Goal: Task Accomplishment & Management: Manage account settings

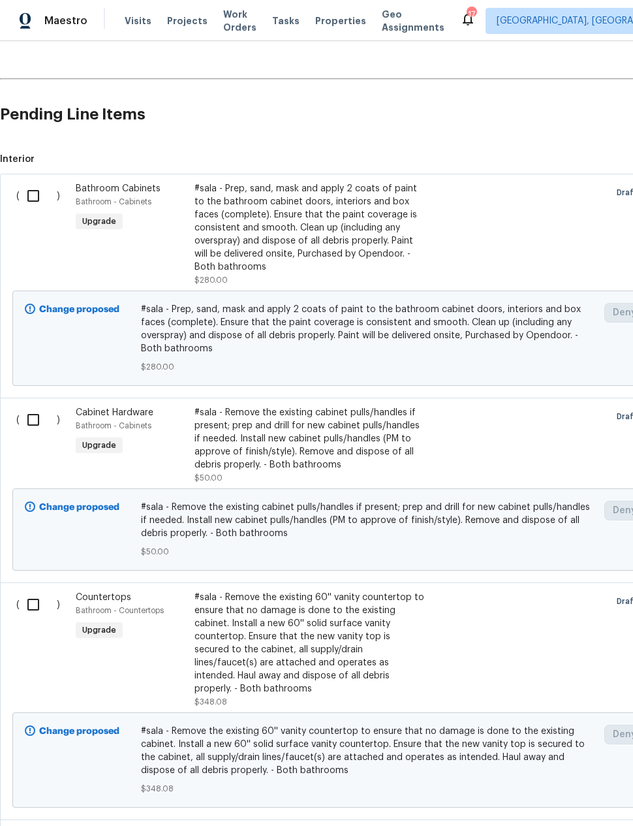
scroll to position [262, 0]
click at [26, 195] on input "checkbox" at bounding box center [38, 195] width 37 height 27
checkbox input "true"
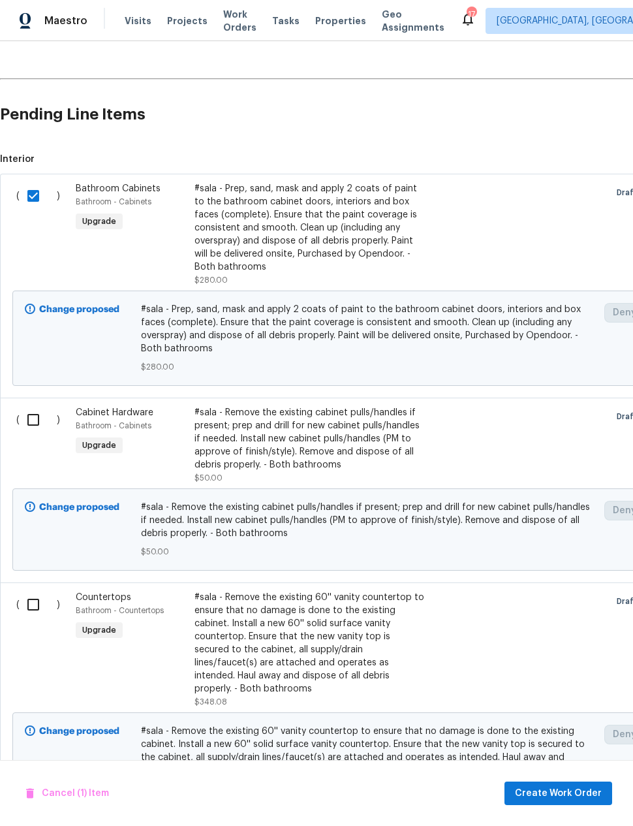
click at [33, 424] on input "checkbox" at bounding box center [38, 419] width 37 height 27
checkbox input "true"
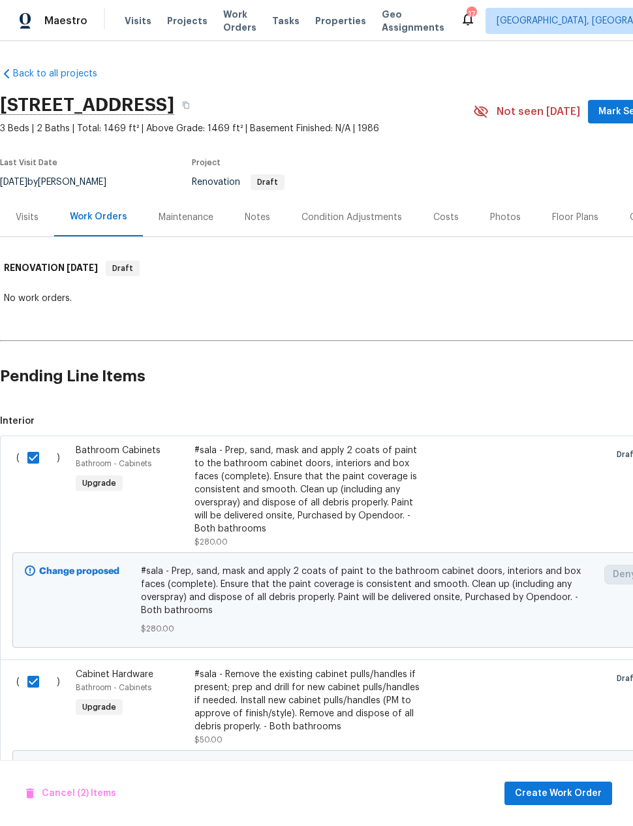
scroll to position [0, 0]
click at [21, 217] on div "Visits" at bounding box center [27, 217] width 23 height 13
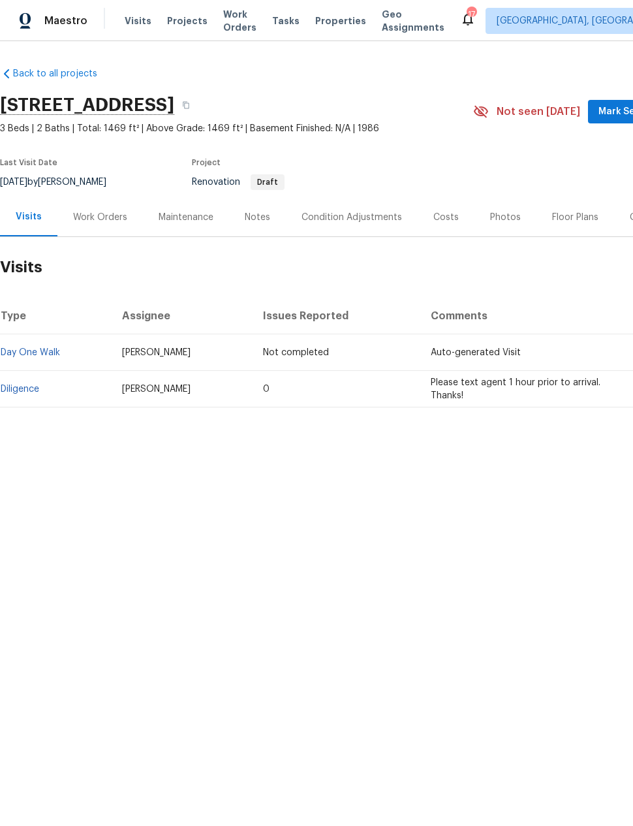
click at [364, 216] on div "Condition Adjustments" at bounding box center [352, 217] width 101 height 13
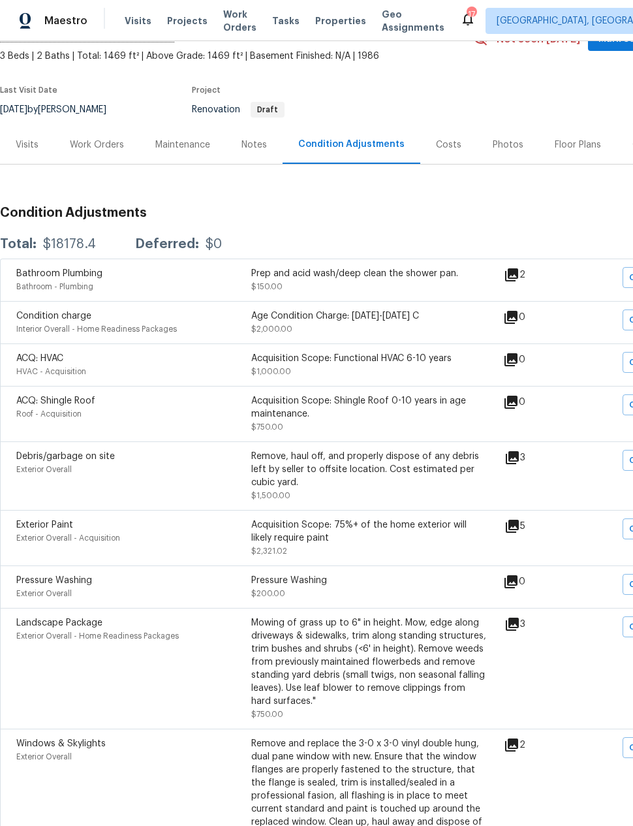
scroll to position [72, 0]
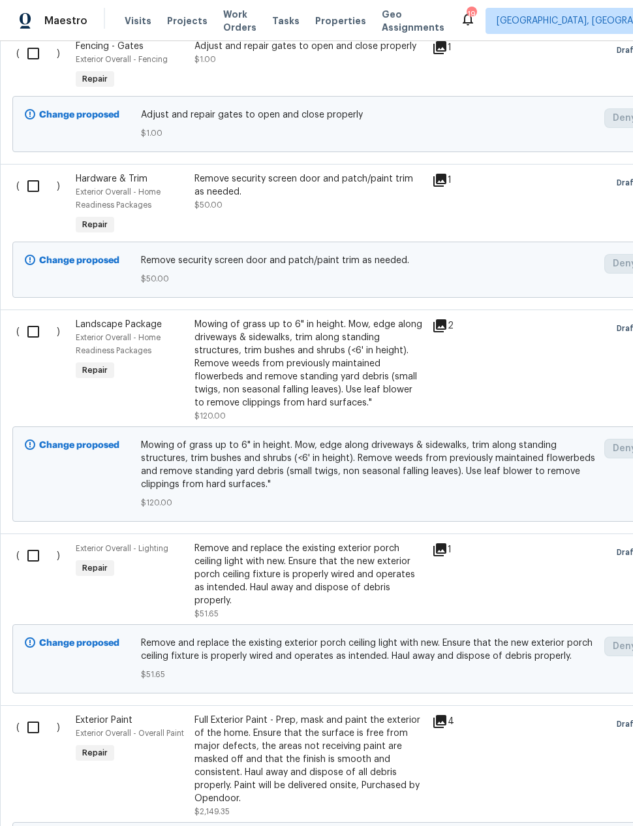
scroll to position [4685, 0]
click at [29, 325] on input "checkbox" at bounding box center [38, 331] width 37 height 27
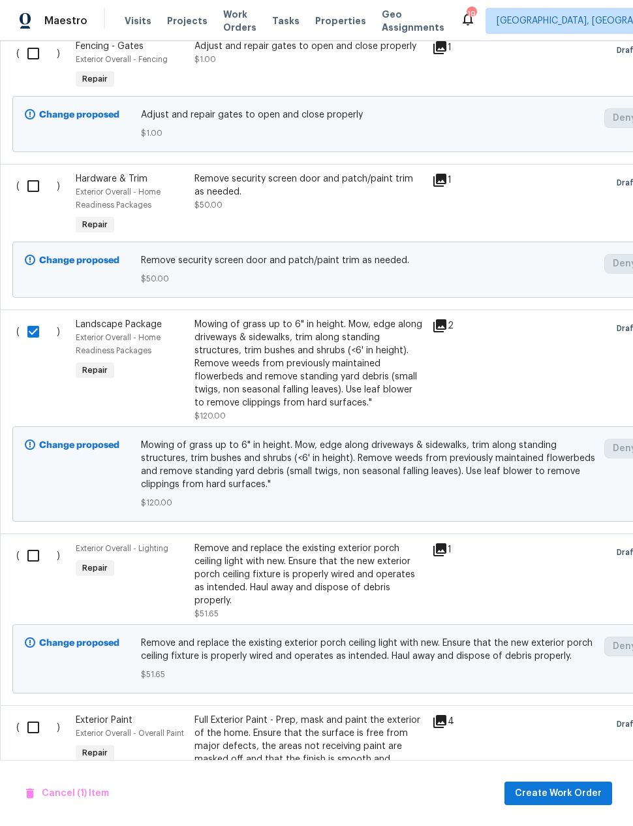
click at [29, 324] on input "checkbox" at bounding box center [38, 331] width 37 height 27
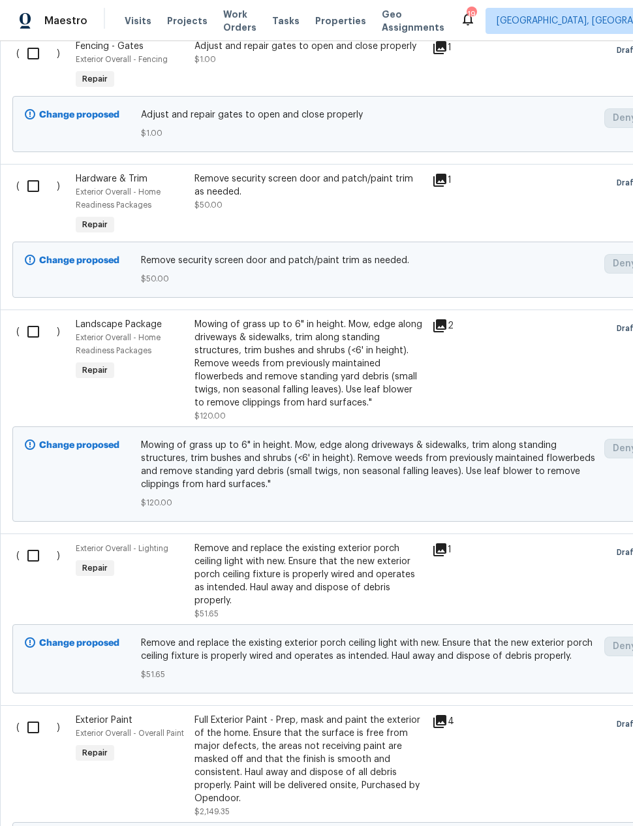
click at [32, 332] on input "checkbox" at bounding box center [38, 331] width 37 height 27
checkbox input "true"
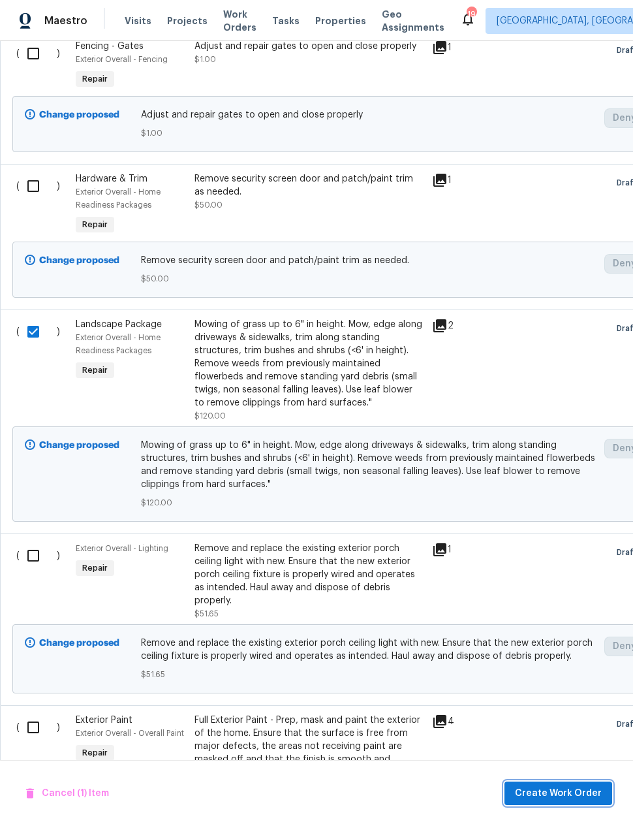
click at [560, 791] on span "Create Work Order" at bounding box center [558, 793] width 87 height 16
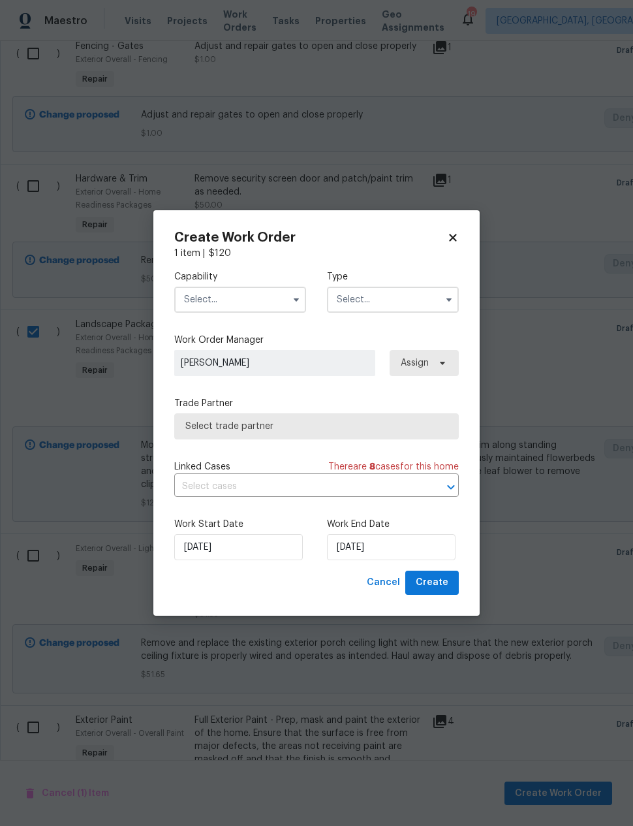
click at [225, 299] on input "text" at bounding box center [240, 300] width 132 height 26
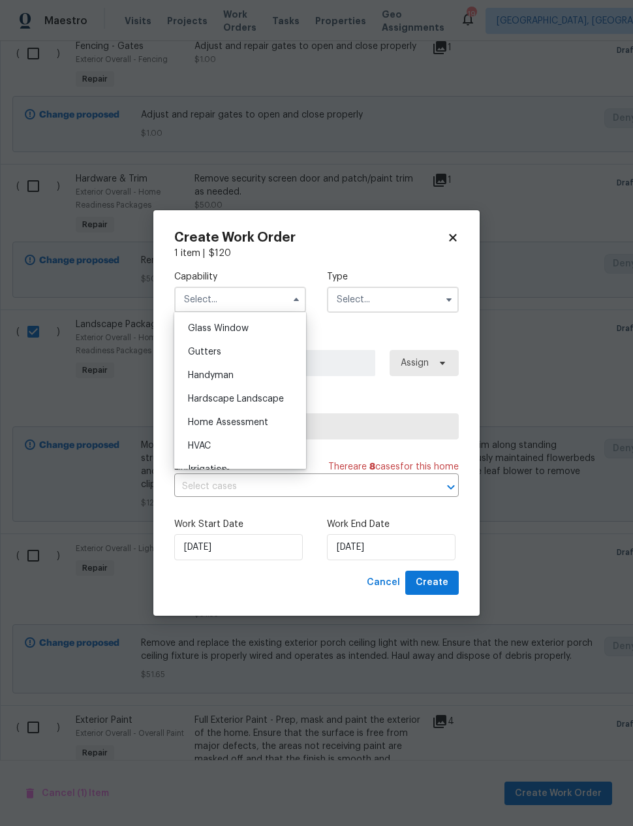
scroll to position [678, 0]
click at [268, 393] on span "Hardscape Landscape" at bounding box center [236, 390] width 96 height 9
type input "Hardscape Landscape"
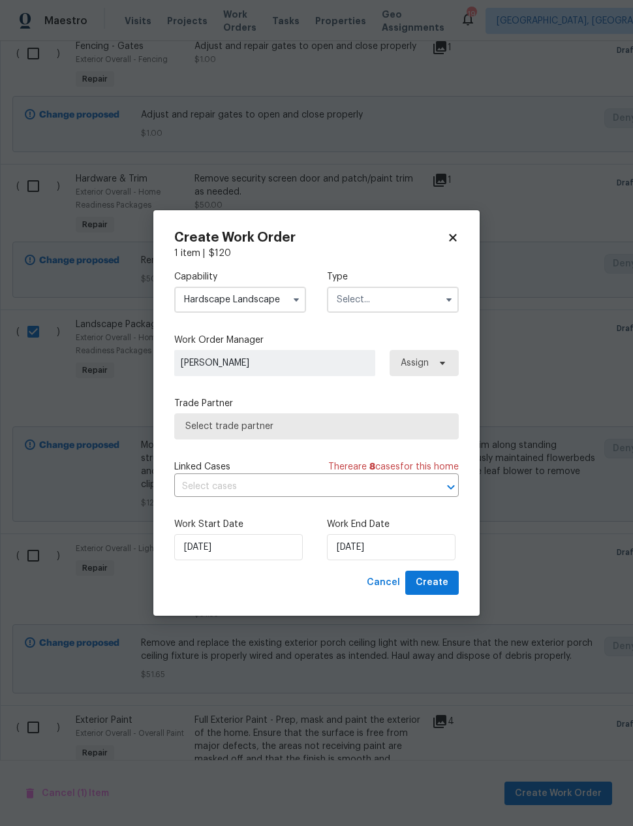
click at [406, 293] on input "text" at bounding box center [393, 300] width 132 height 26
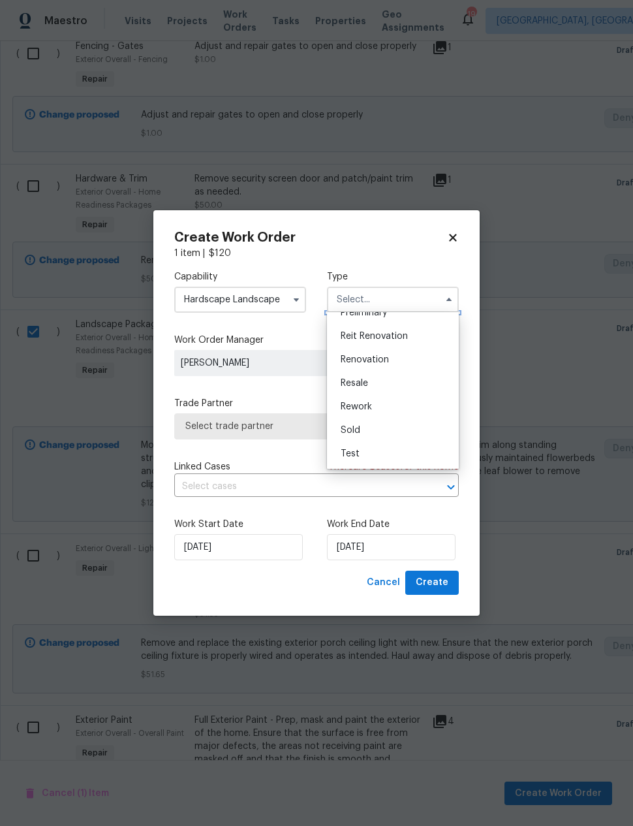
scroll to position [296, 0]
click at [385, 364] on div "Renovation" at bounding box center [392, 360] width 125 height 24
type input "Renovation"
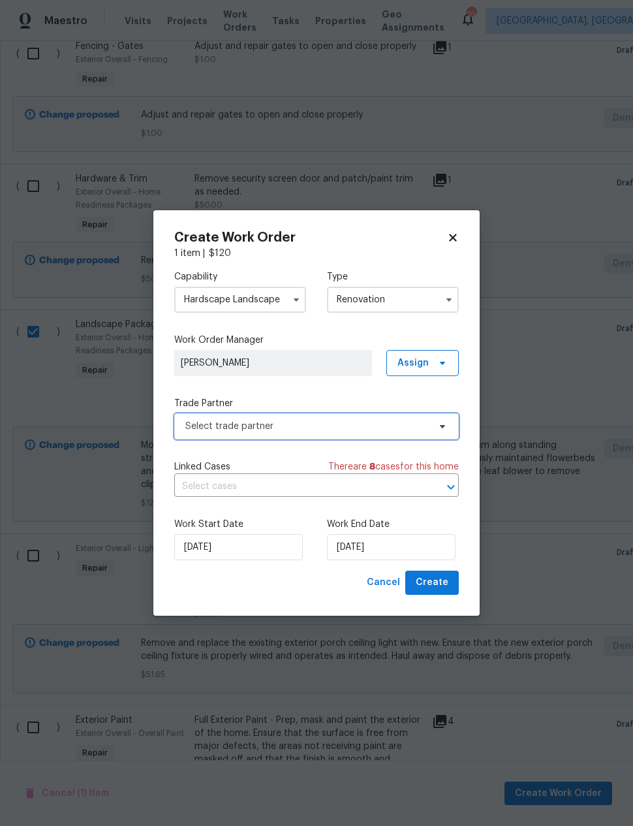
click at [313, 431] on span "Select trade partner" at bounding box center [307, 426] width 244 height 13
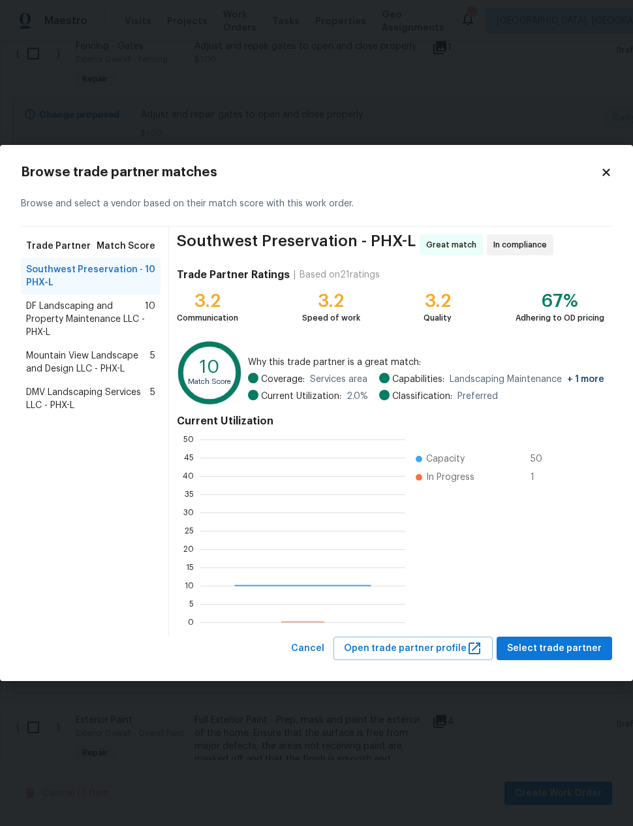
scroll to position [183, 205]
click at [53, 316] on span "DF Landscaping and Property Maintenance LLC - PHX-L" at bounding box center [85, 319] width 119 height 39
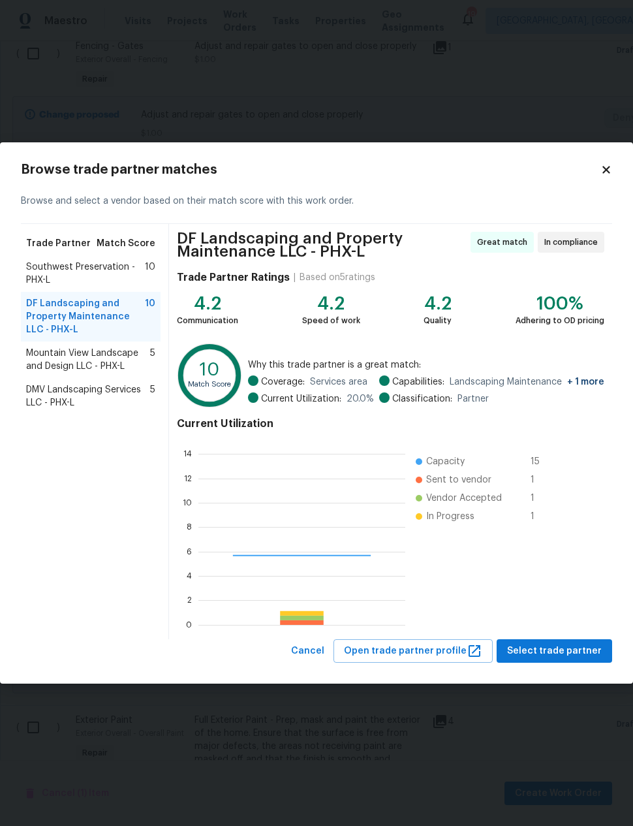
scroll to position [183, 207]
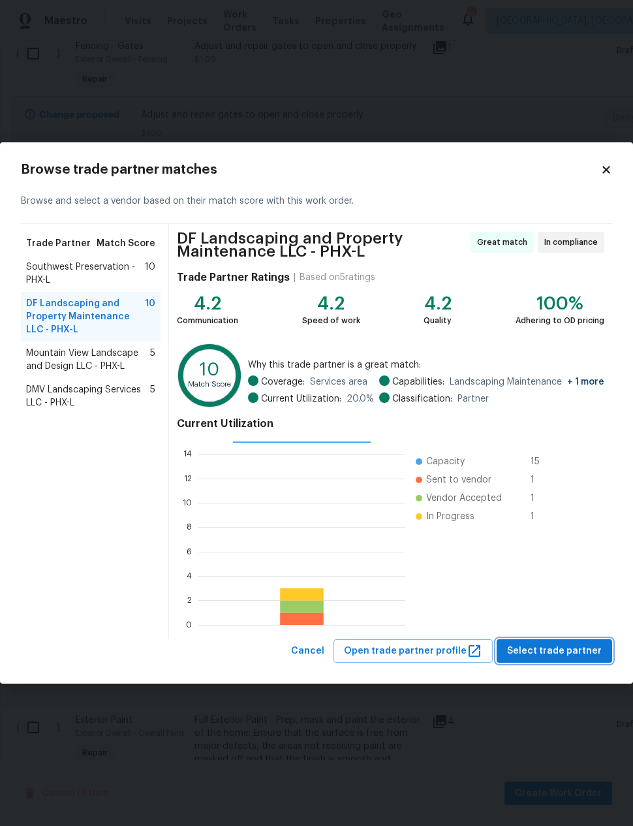
click at [553, 651] on span "Select trade partner" at bounding box center [554, 651] width 95 height 16
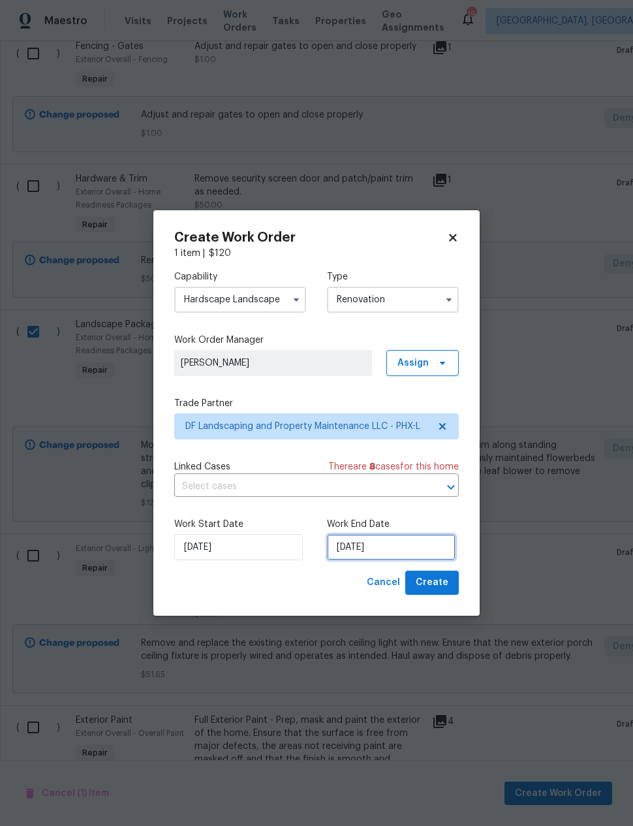
click at [385, 553] on input "8/19/2025" at bounding box center [391, 547] width 129 height 26
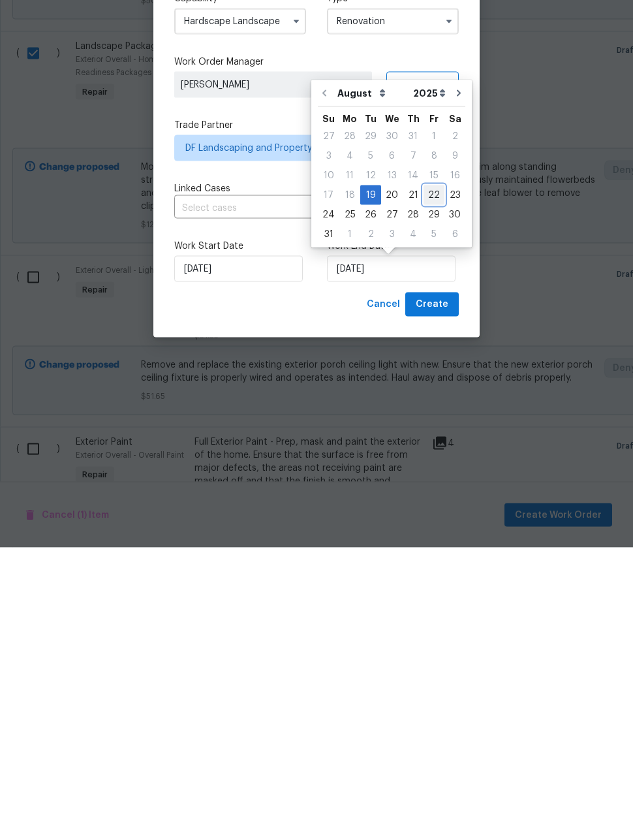
click at [433, 464] on div "22" at bounding box center [434, 473] width 21 height 18
type input "8/22/2025"
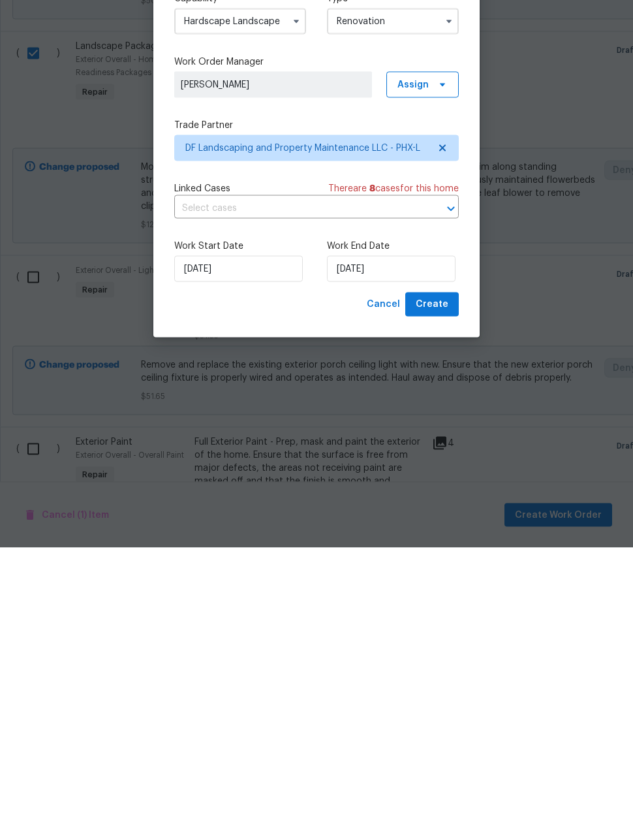
scroll to position [52, 0]
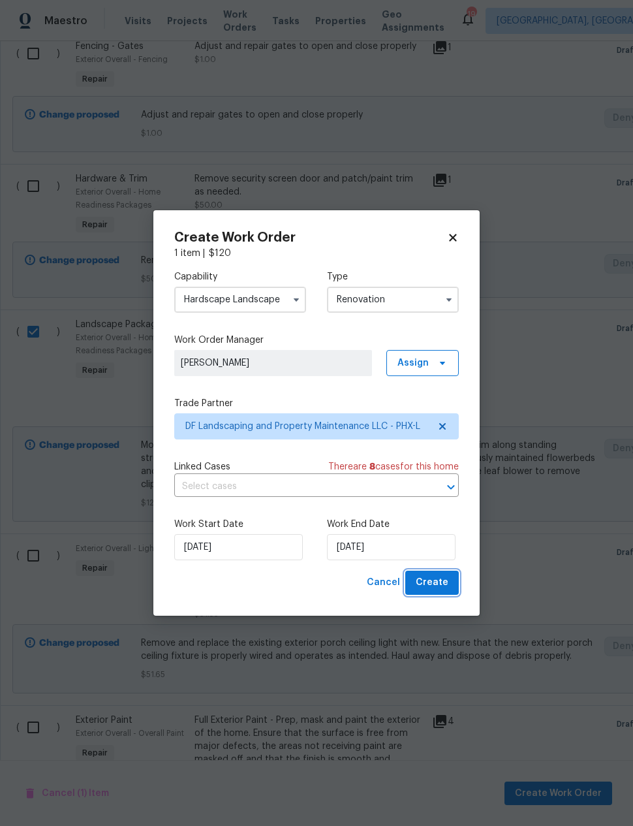
click at [446, 585] on span "Create" at bounding box center [432, 583] width 33 height 16
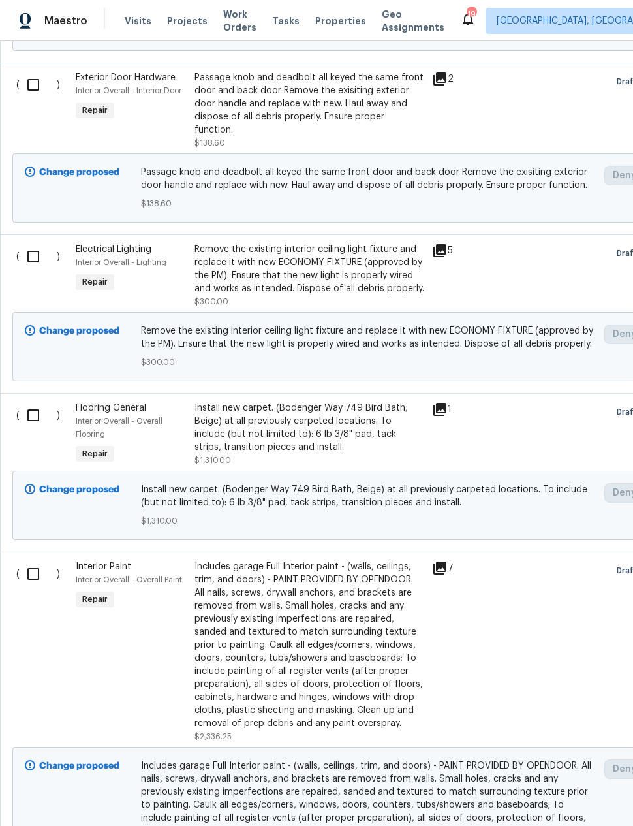
scroll to position [1356, 0]
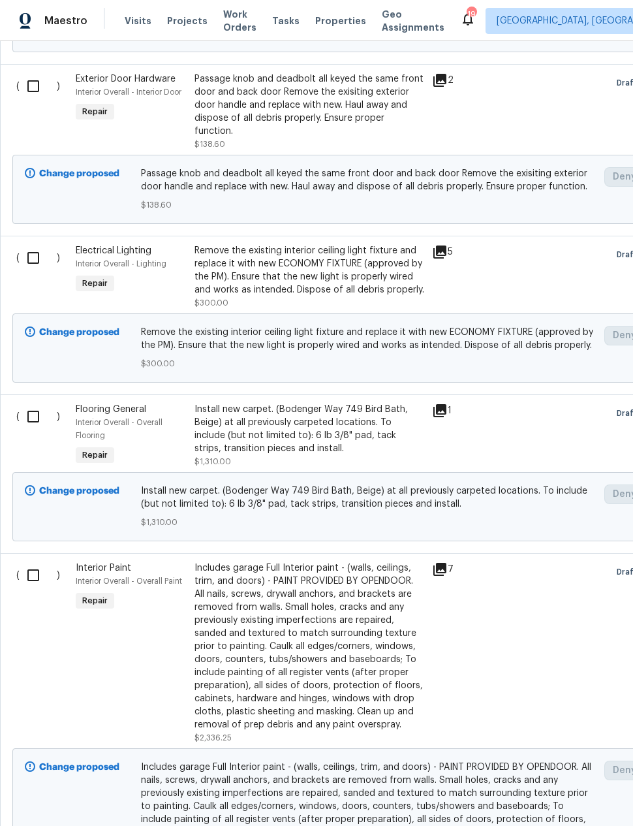
click at [26, 403] on input "checkbox" at bounding box center [38, 416] width 37 height 27
checkbox input "true"
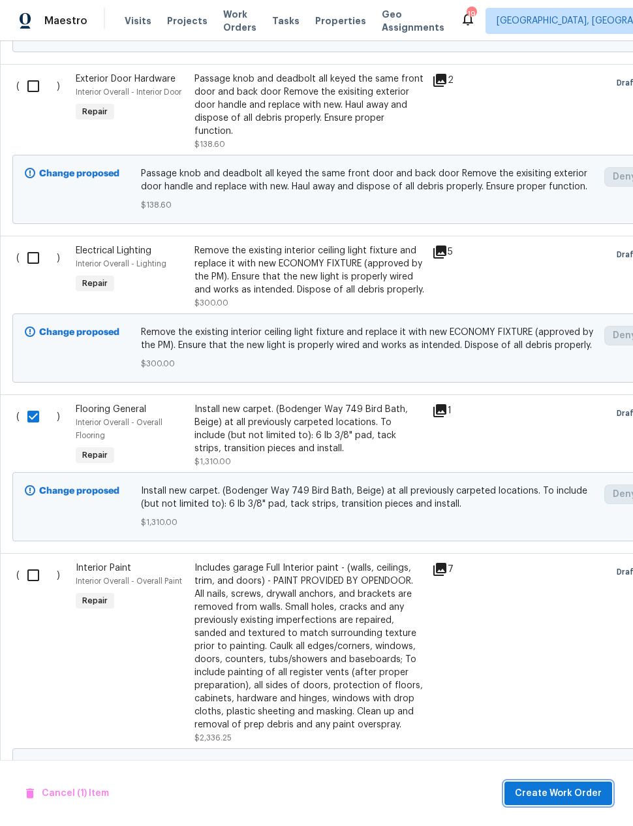
click at [551, 788] on span "Create Work Order" at bounding box center [558, 793] width 87 height 16
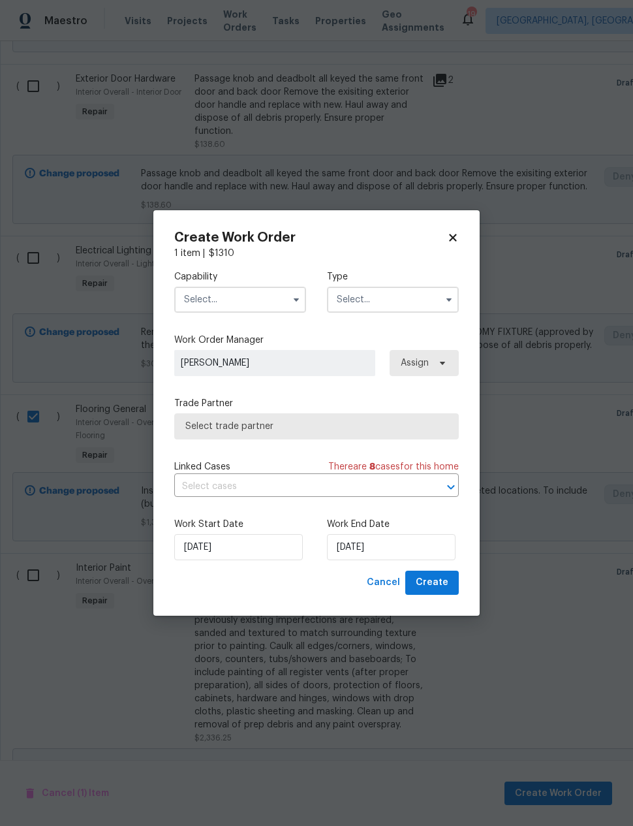
click at [257, 302] on input "text" at bounding box center [240, 300] width 132 height 26
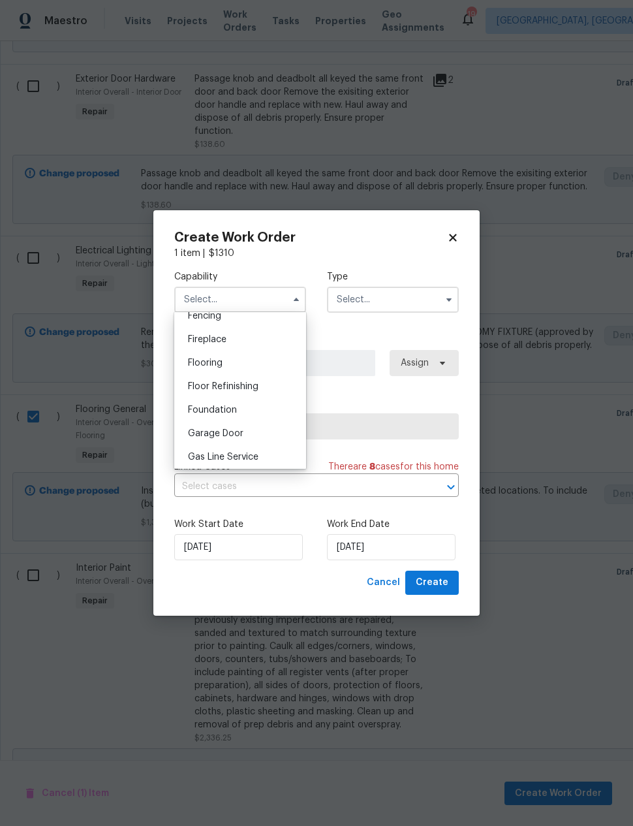
scroll to position [469, 0]
click at [257, 367] on div "Flooring" at bounding box center [240, 365] width 125 height 24
type input "Flooring"
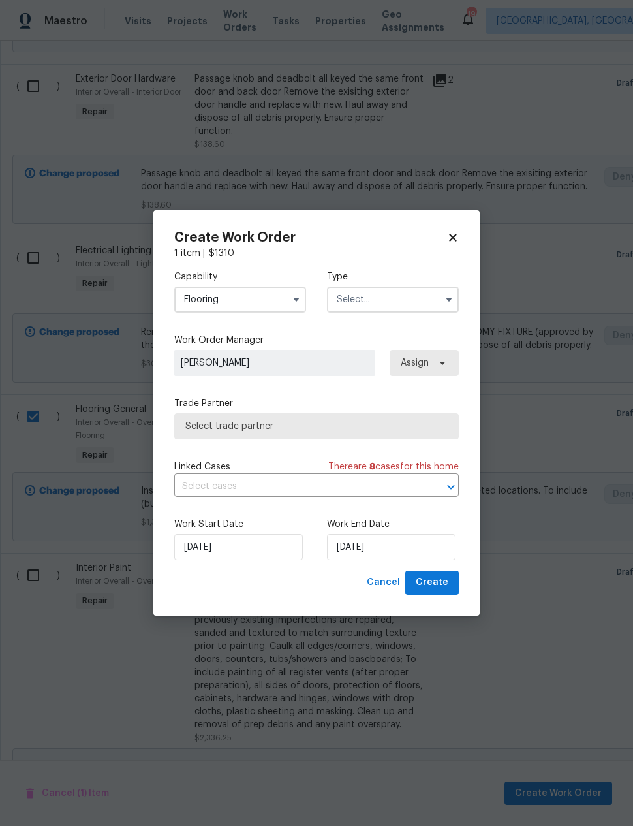
click at [406, 304] on input "text" at bounding box center [393, 300] width 132 height 26
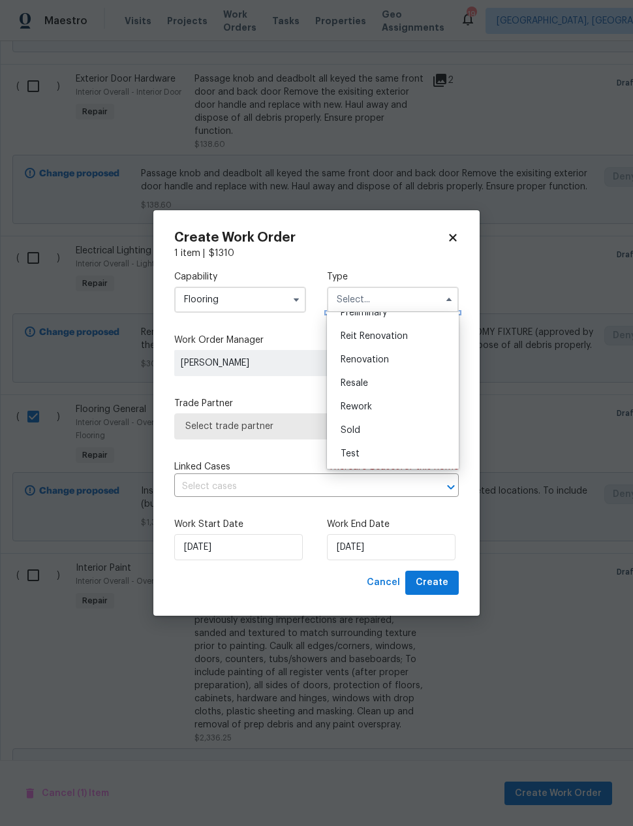
scroll to position [296, 0]
click at [367, 359] on span "Renovation" at bounding box center [365, 359] width 48 height 9
type input "Renovation"
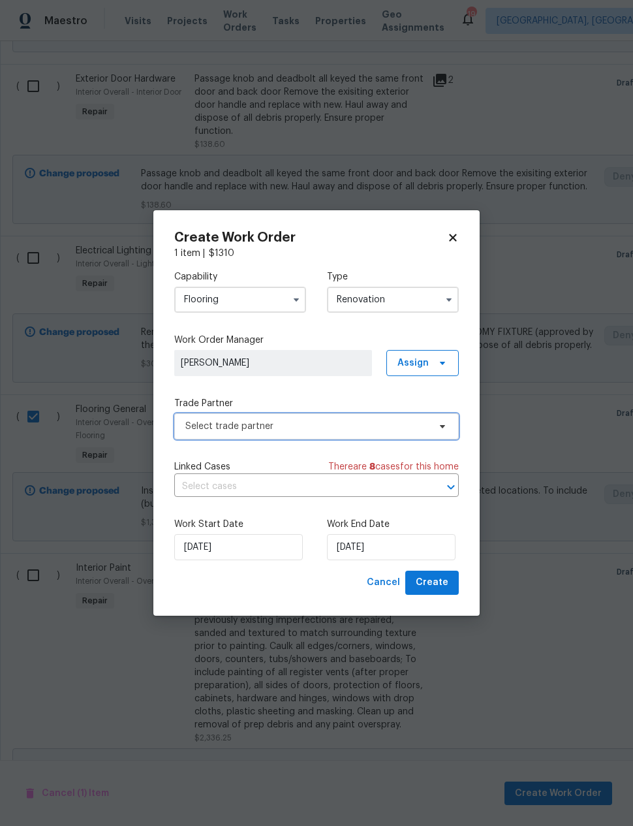
click at [370, 430] on span "Select trade partner" at bounding box center [307, 426] width 244 height 13
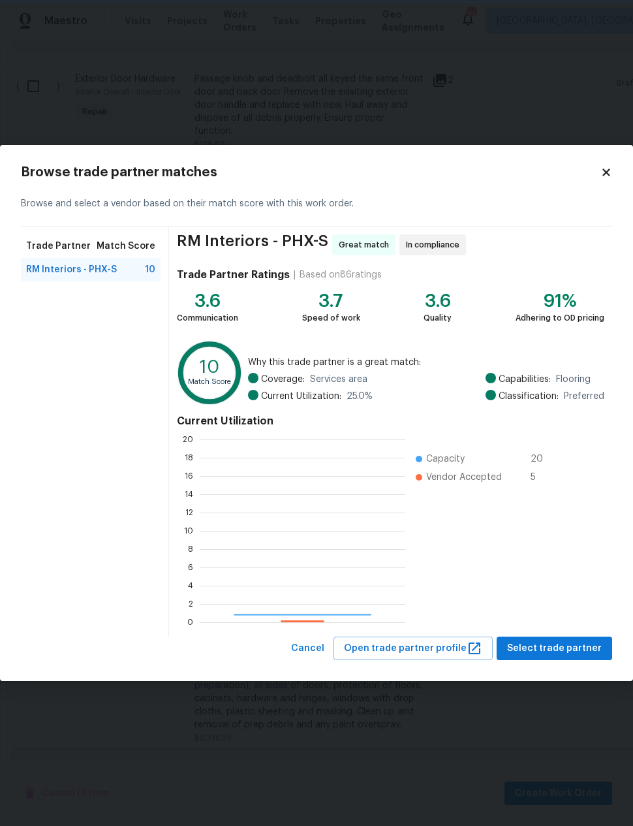
scroll to position [183, 206]
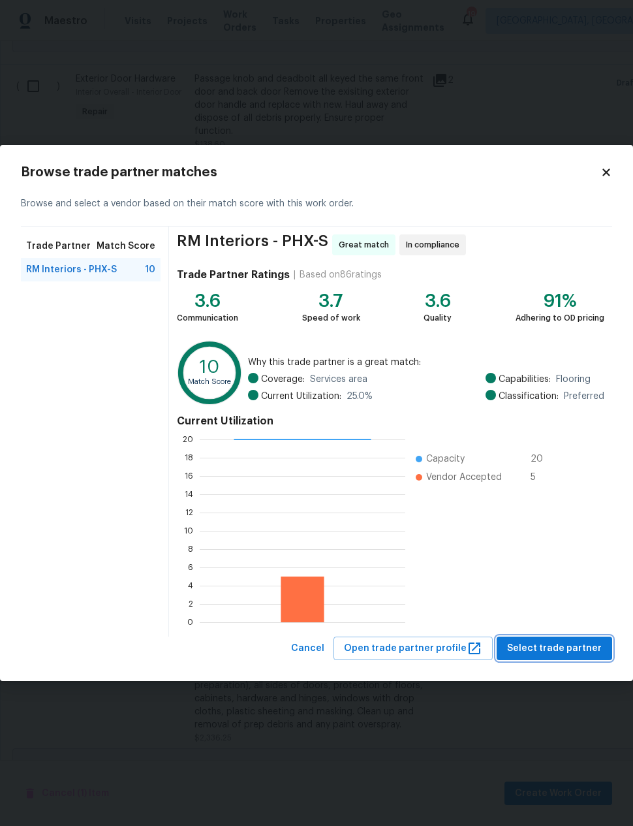
click at [565, 652] on span "Select trade partner" at bounding box center [554, 649] width 95 height 16
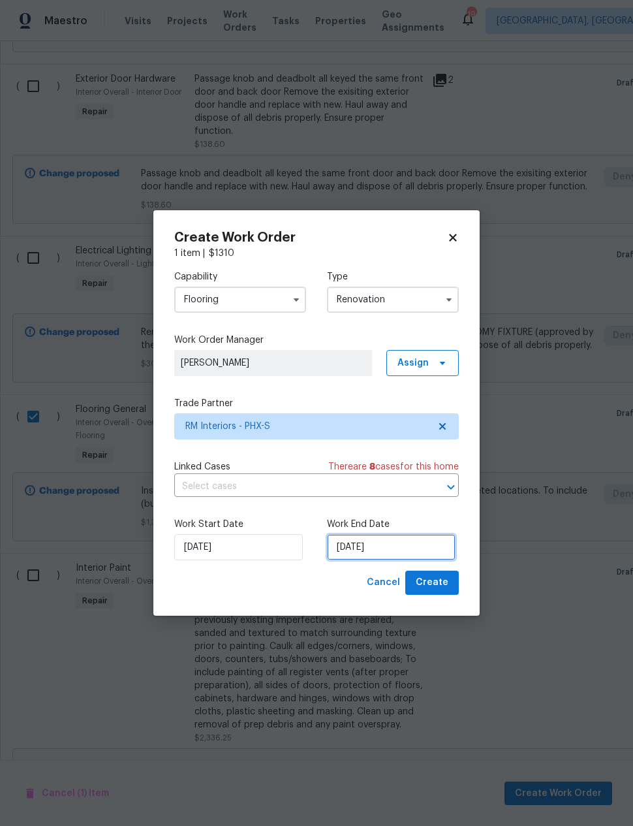
click at [370, 545] on input "[DATE]" at bounding box center [391, 547] width 129 height 26
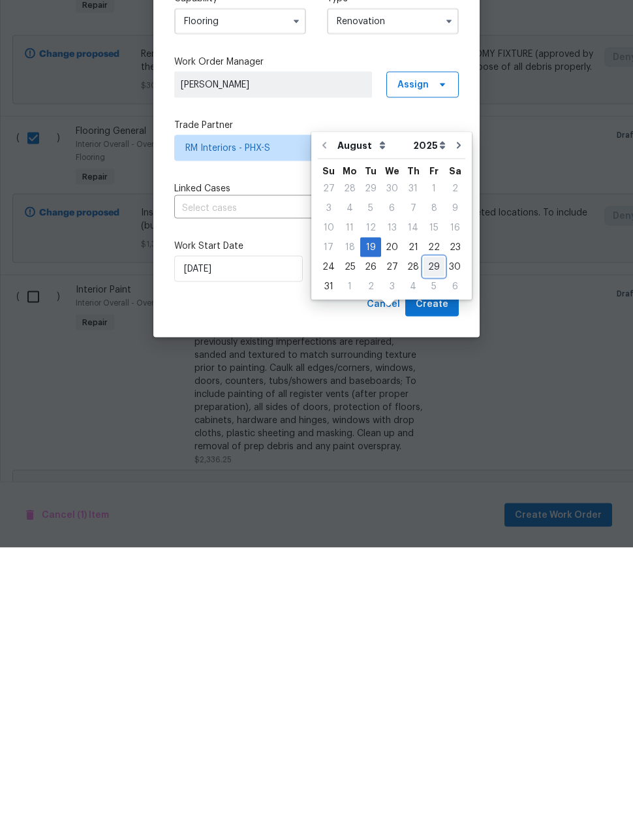
click at [426, 536] on div "29" at bounding box center [434, 545] width 21 height 18
type input "8/29/2025"
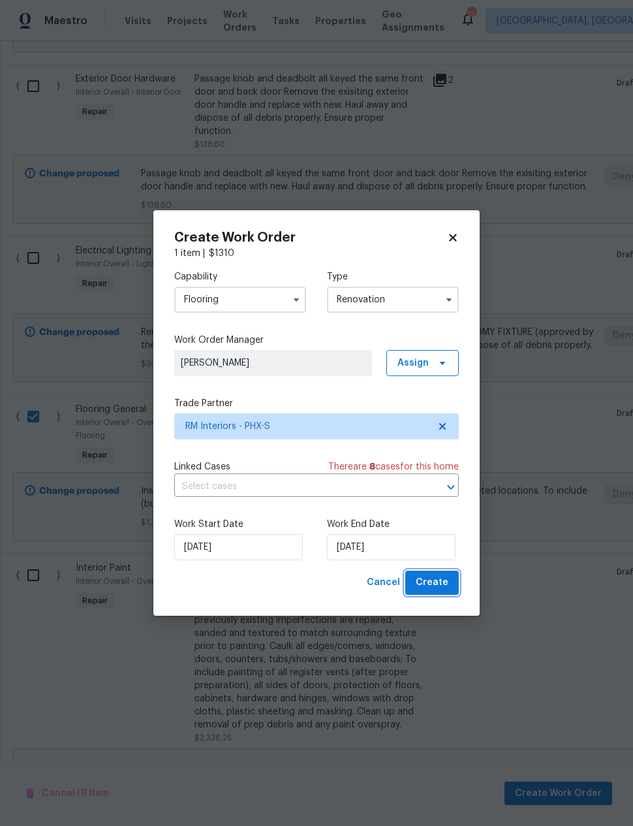
click at [439, 582] on span "Create" at bounding box center [432, 583] width 33 height 16
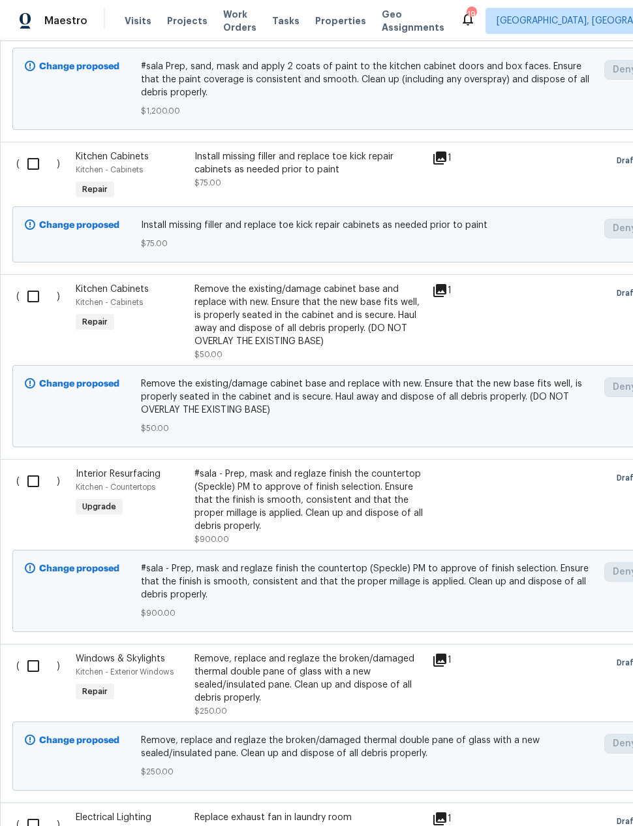
scroll to position [2883, 0]
click at [405, 467] on div "#sala - Prep, mask and reglaze finish the countertop (Speckle) PM to approve of…" at bounding box center [310, 499] width 230 height 65
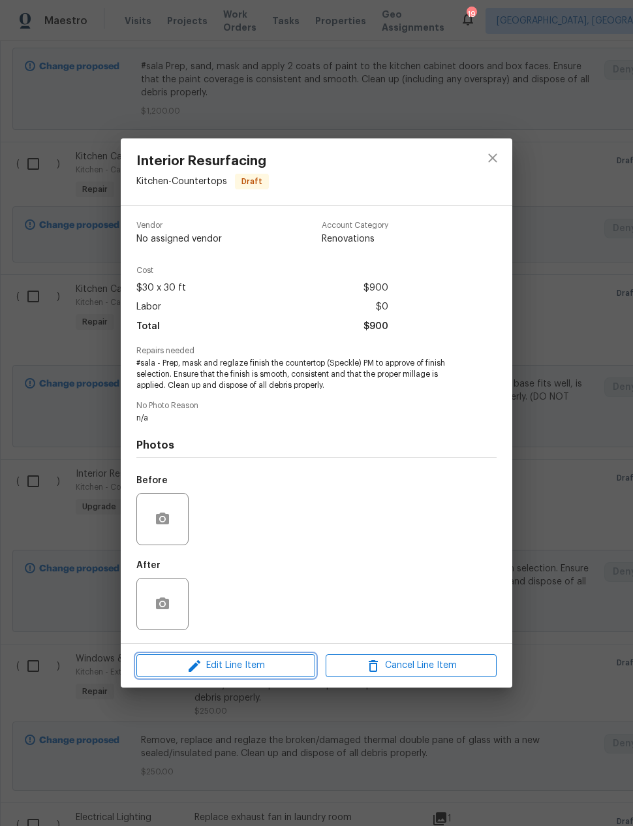
click at [279, 671] on span "Edit Line Item" at bounding box center [225, 665] width 171 height 16
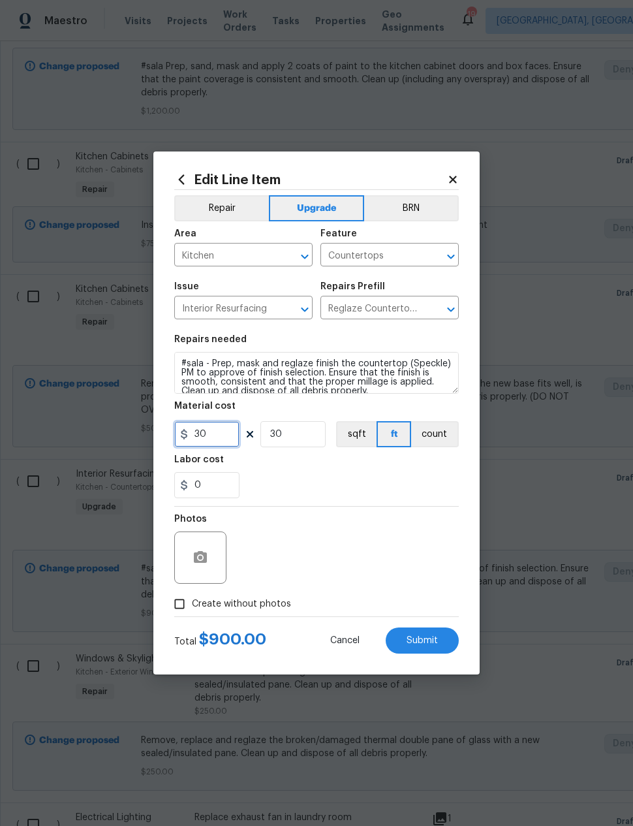
click at [220, 439] on input "30" at bounding box center [206, 434] width 65 height 26
click at [219, 439] on input "30" at bounding box center [206, 434] width 65 height 26
type input "500"
click at [293, 434] on input "30" at bounding box center [293, 434] width 65 height 26
click at [292, 433] on input "30" at bounding box center [293, 434] width 65 height 26
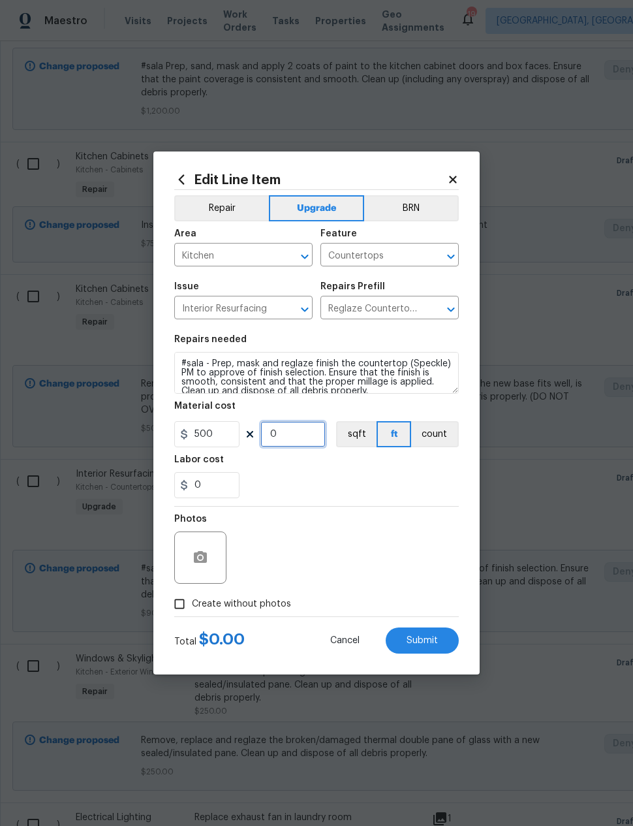
type input "1"
click at [438, 435] on button "count" at bounding box center [435, 434] width 48 height 26
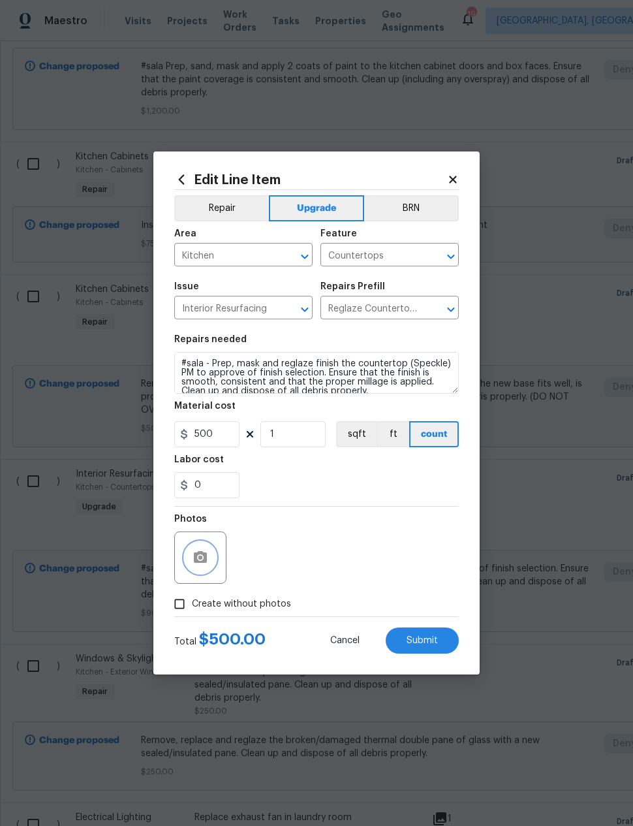
click at [197, 550] on button "button" at bounding box center [200, 557] width 31 height 31
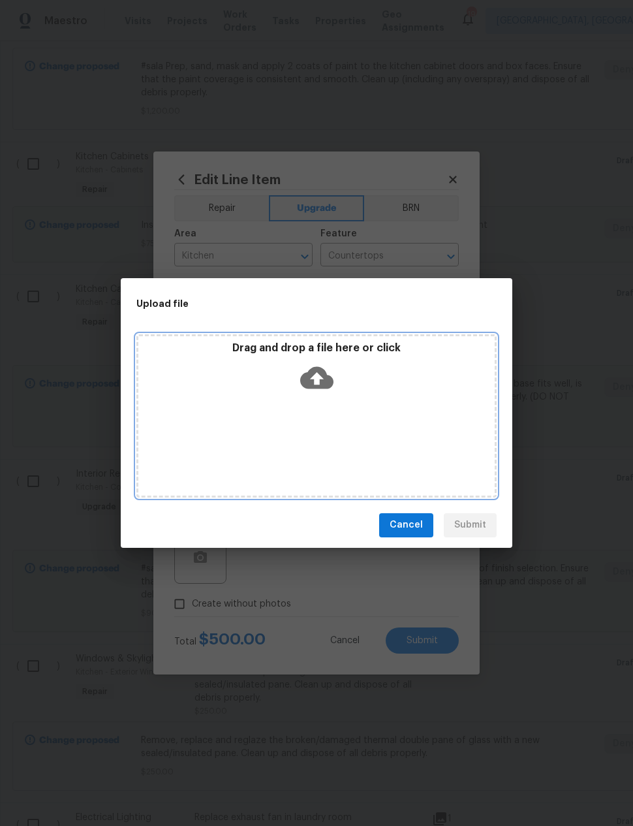
click at [321, 379] on icon at bounding box center [316, 377] width 33 height 22
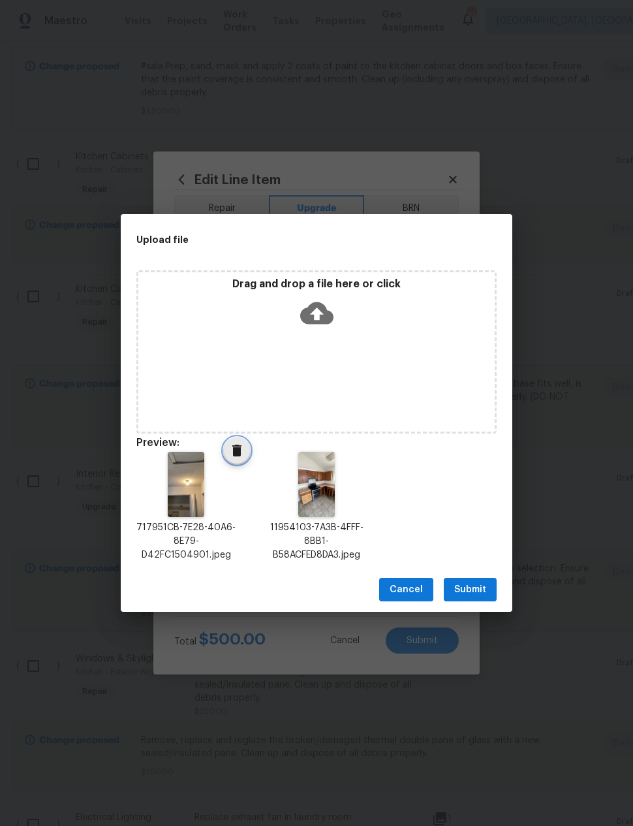
click at [232, 456] on icon "Delete" at bounding box center [237, 451] width 16 height 16
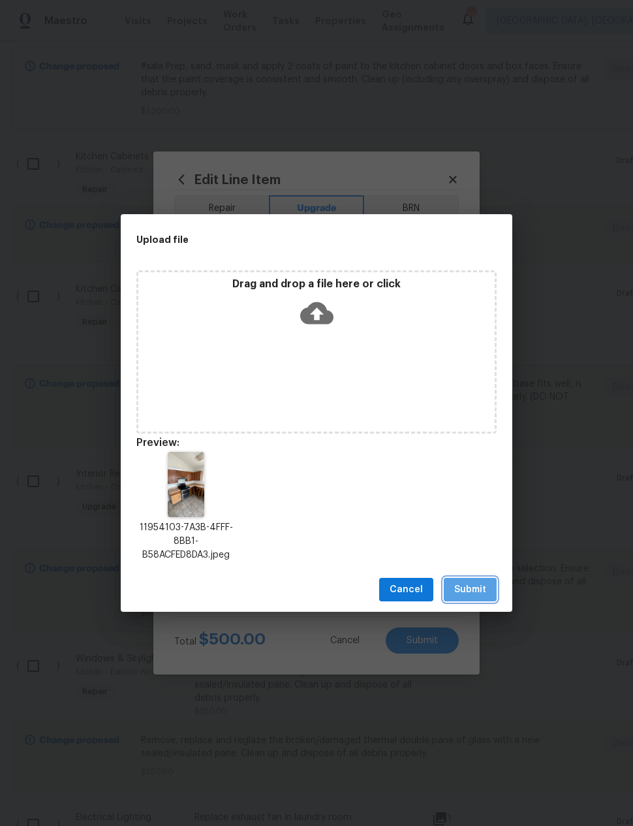
click at [473, 585] on span "Submit" at bounding box center [470, 590] width 32 height 16
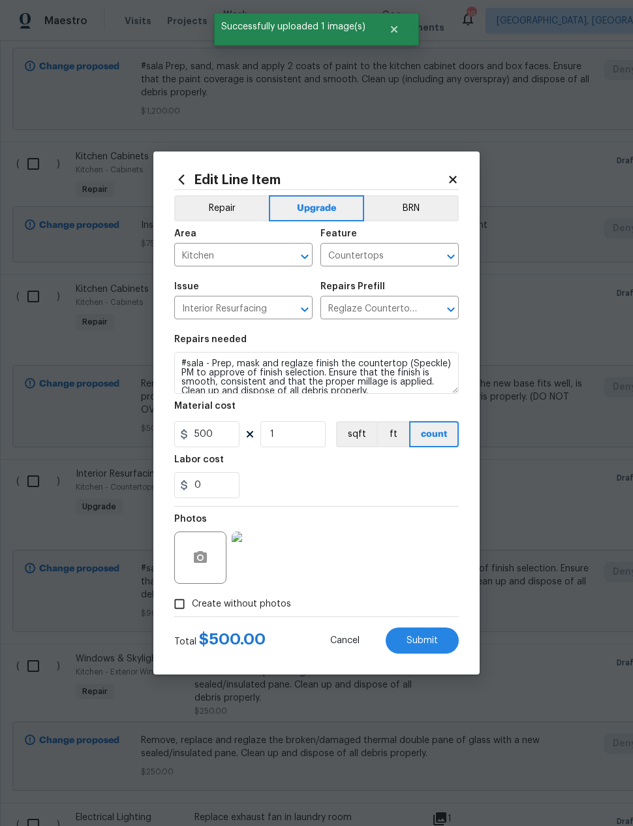
click at [420, 635] on button "Submit" at bounding box center [422, 640] width 73 height 26
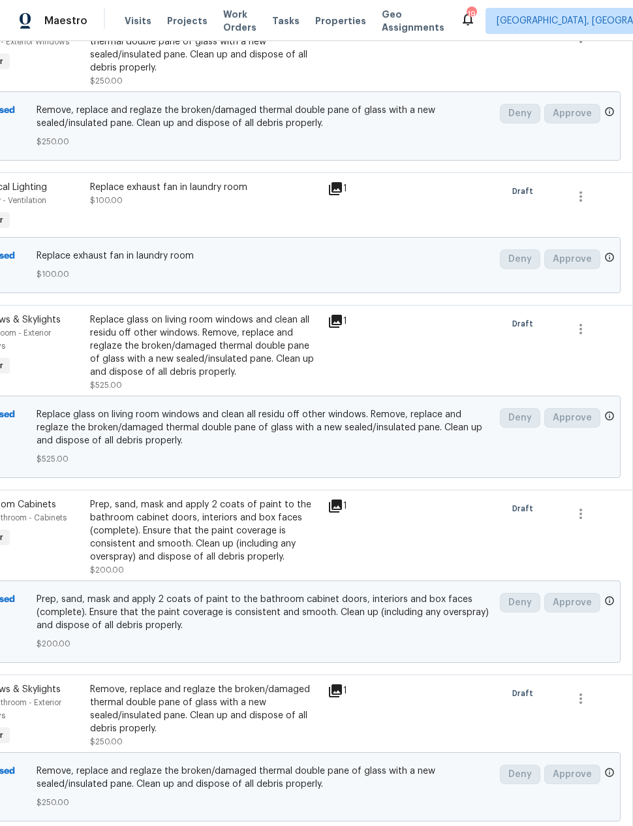
scroll to position [3511, 104]
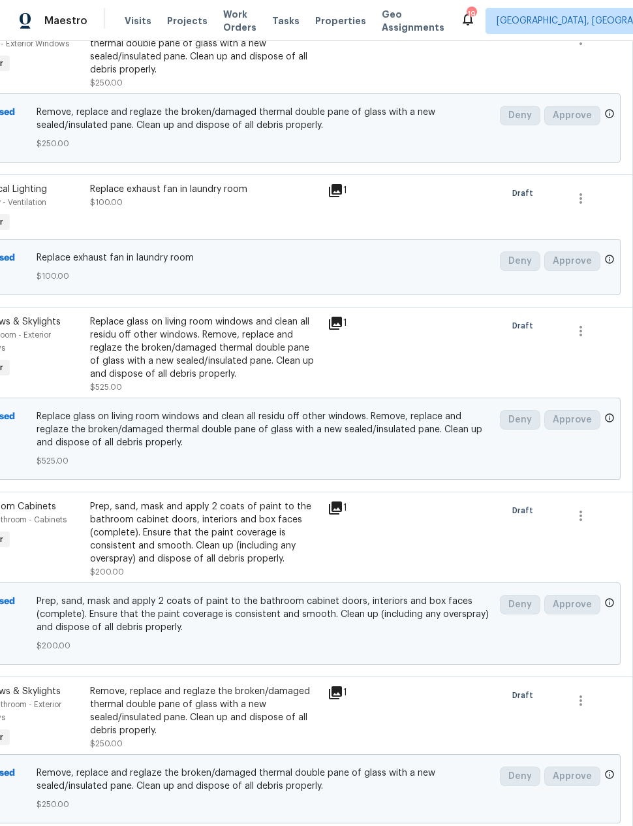
click at [119, 500] on div "Prep, sand, mask and apply 2 coats of paint to the bathroom cabinet doors, inte…" at bounding box center [205, 532] width 230 height 65
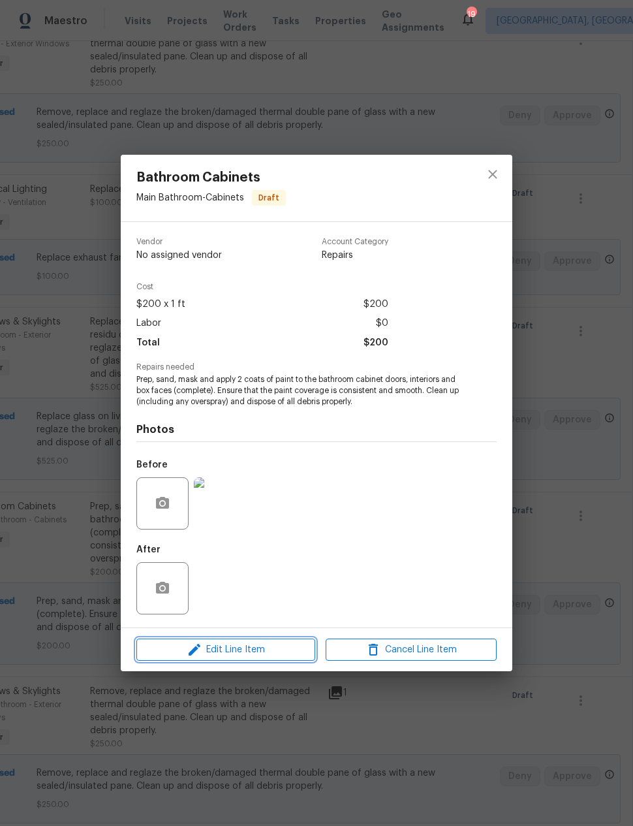
click at [210, 653] on span "Edit Line Item" at bounding box center [225, 650] width 171 height 16
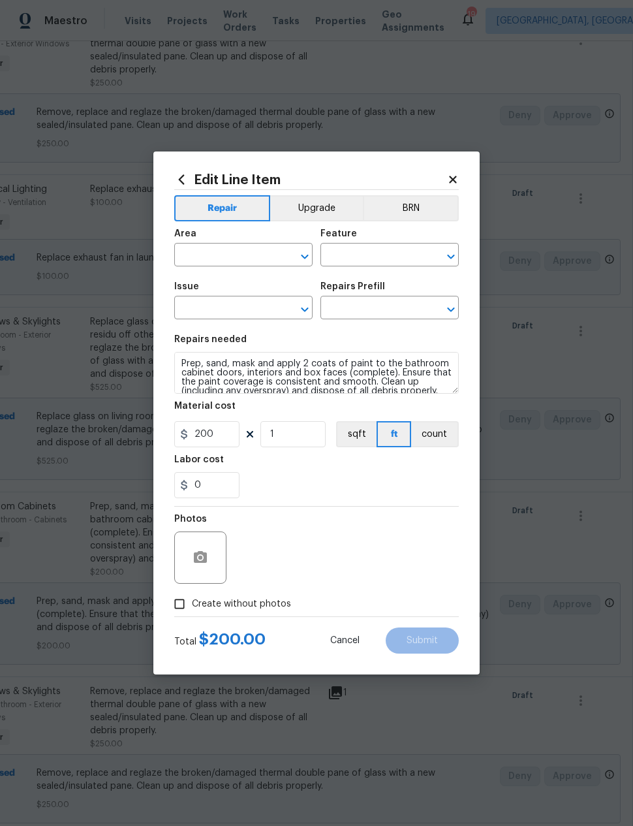
type input "Main Bathroom"
type input "Cabinets"
type input "Bathroom Cabinets"
type input "Paint Bathroom Cabinets $25.00"
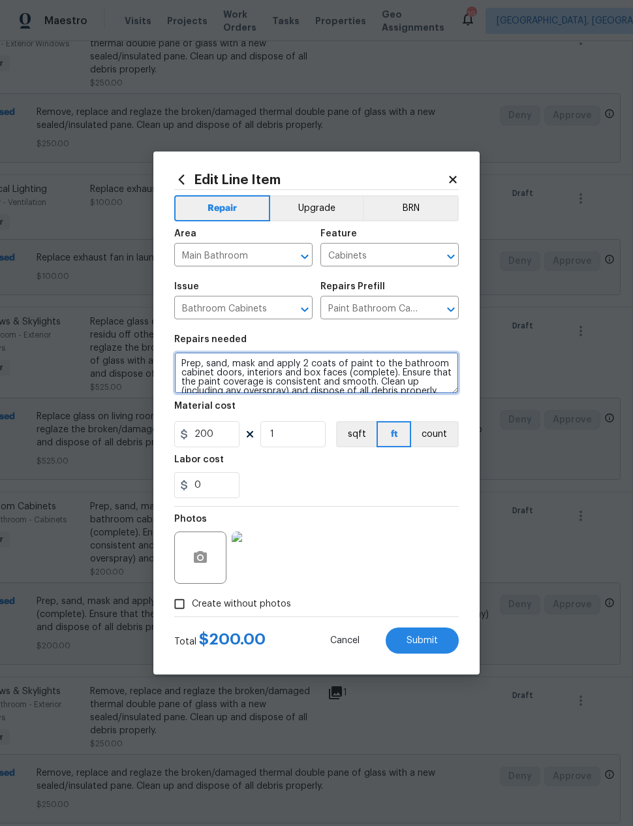
click at [184, 363] on textarea "Prep, sand, mask and apply 2 coats of paint to the bathroom cabinet doors, inte…" at bounding box center [316, 373] width 285 height 42
type textarea "#sala Prep, sand, mask and apply 2 coats of paint to the bathroom cabinet doors…"
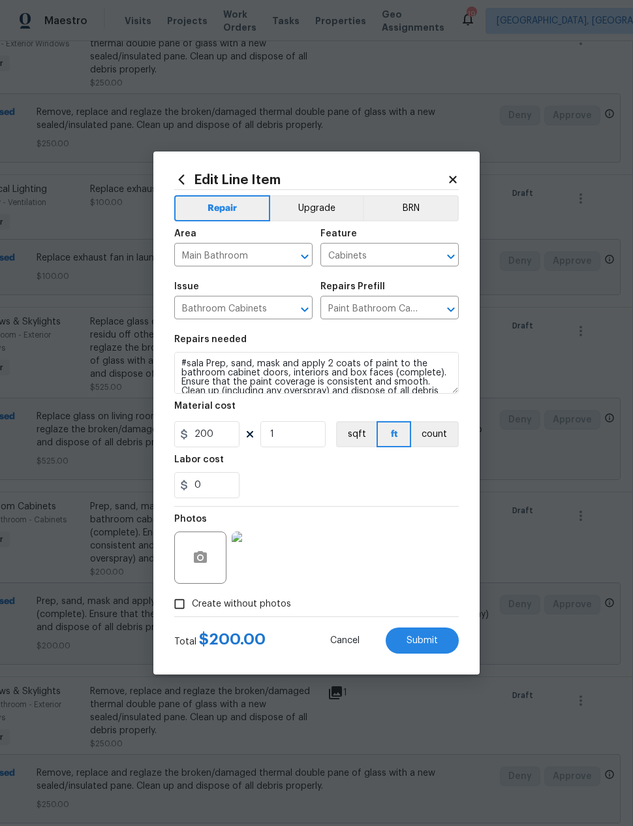
click at [324, 204] on button "Upgrade" at bounding box center [316, 208] width 93 height 26
click at [441, 653] on button "Submit" at bounding box center [422, 640] width 73 height 26
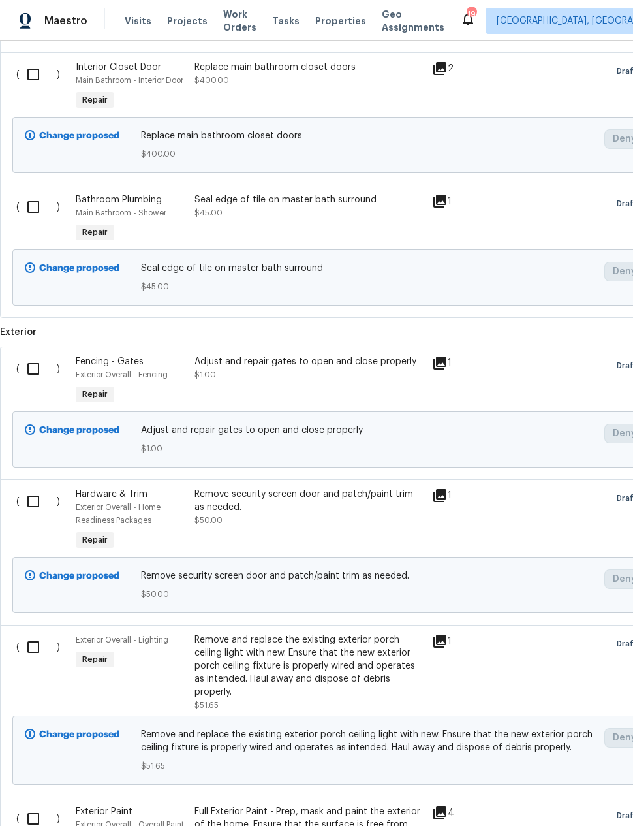
scroll to position [4293, 0]
click at [358, 356] on div "Adjust and repair gates to open and close properly $1.00" at bounding box center [310, 369] width 230 height 26
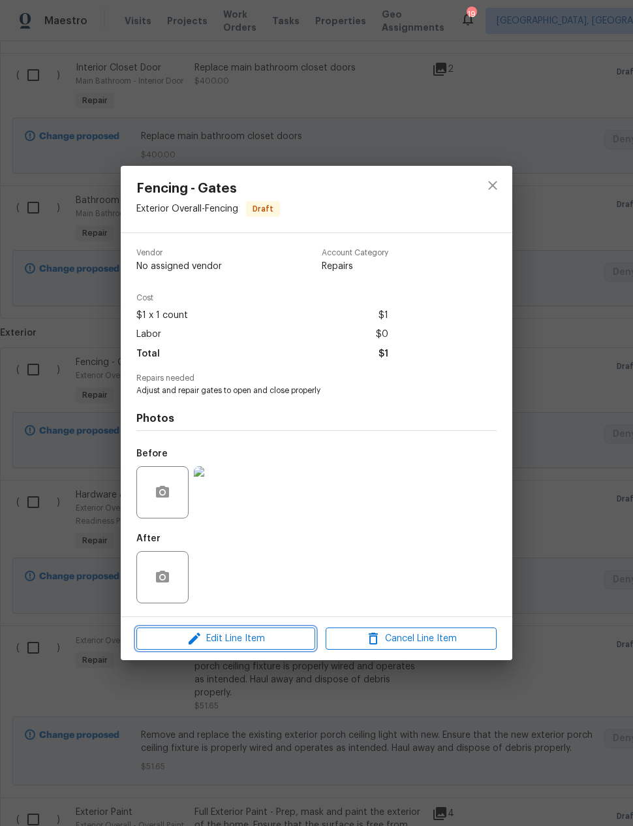
click at [265, 643] on span "Edit Line Item" at bounding box center [225, 639] width 171 height 16
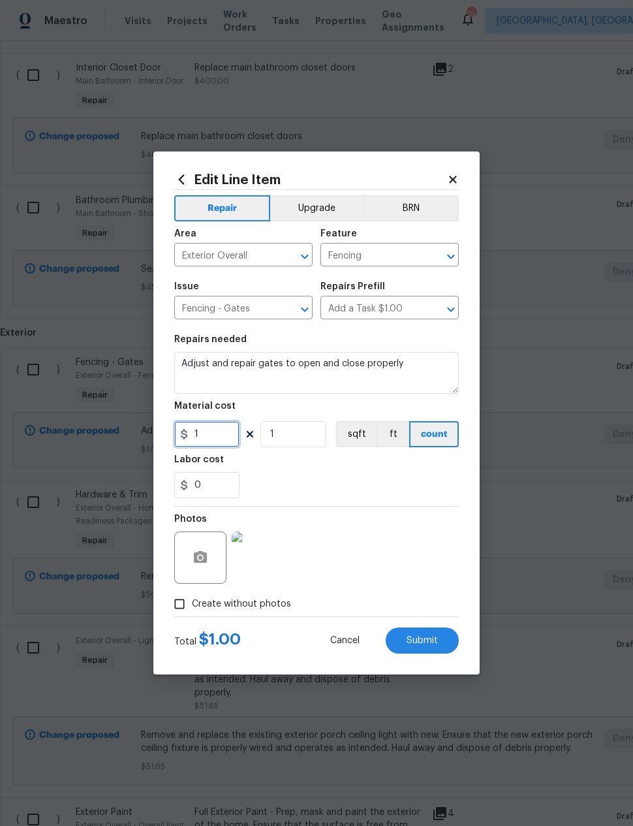
click at [218, 434] on input "1" at bounding box center [206, 434] width 65 height 26
type input "100"
click at [405, 469] on div "Labor cost" at bounding box center [316, 463] width 285 height 17
click at [430, 644] on span "Submit" at bounding box center [422, 641] width 31 height 10
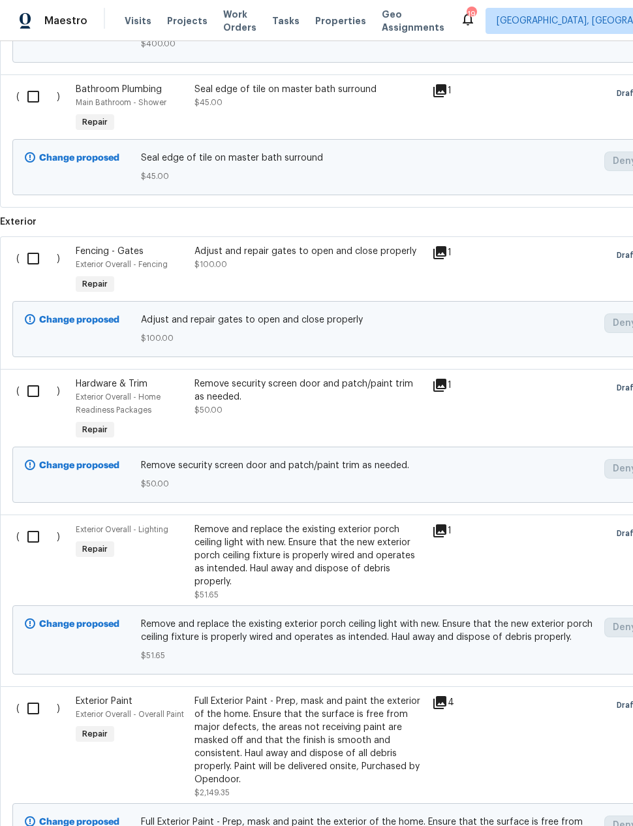
scroll to position [4404, 0]
click at [37, 695] on input "checkbox" at bounding box center [38, 708] width 37 height 27
checkbox input "true"
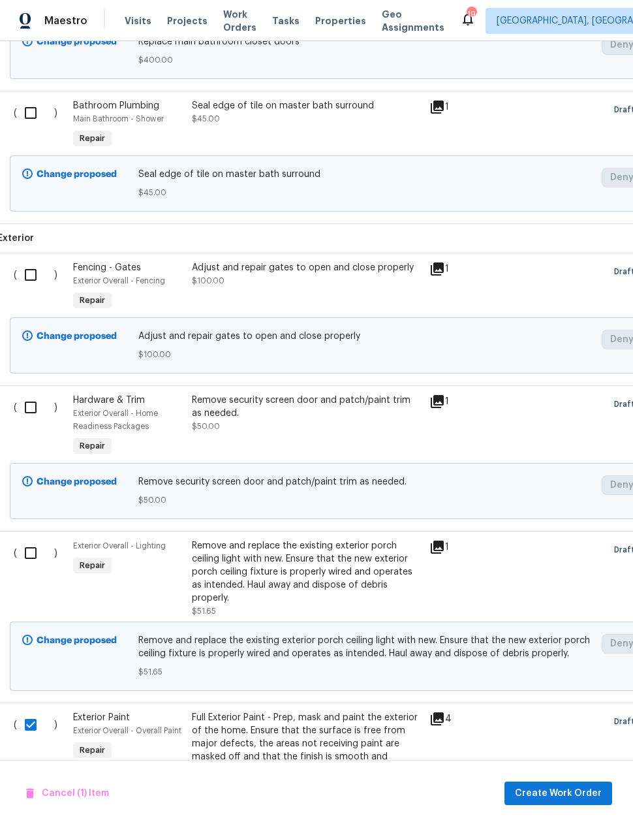
scroll to position [4388, 3]
click at [33, 539] on input "checkbox" at bounding box center [34, 552] width 37 height 27
checkbox input "true"
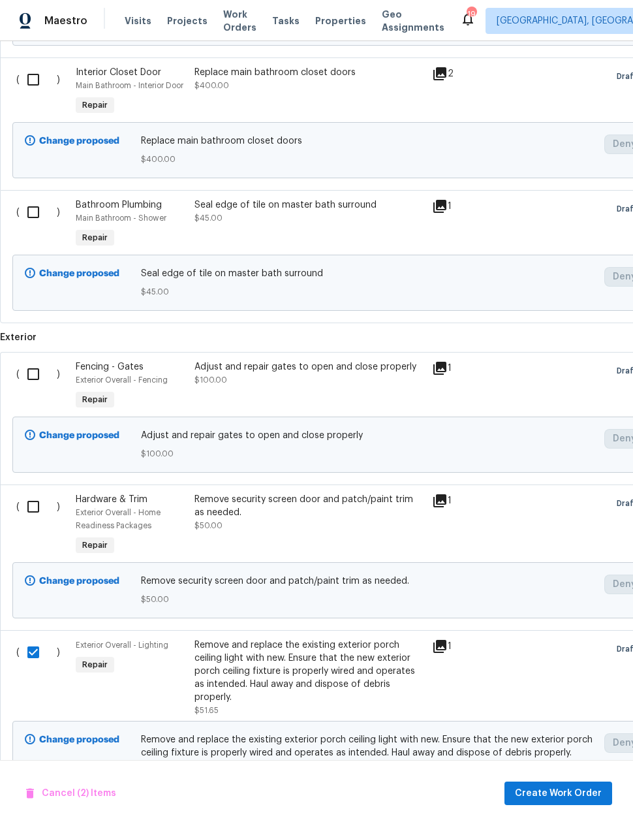
scroll to position [4288, 0]
click at [29, 493] on input "checkbox" at bounding box center [38, 506] width 37 height 27
checkbox input "true"
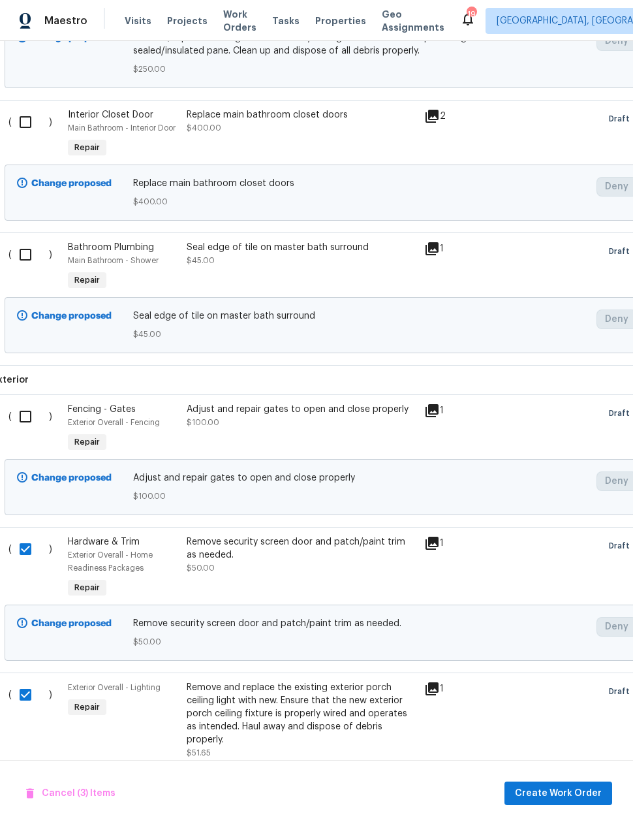
scroll to position [4220, 9]
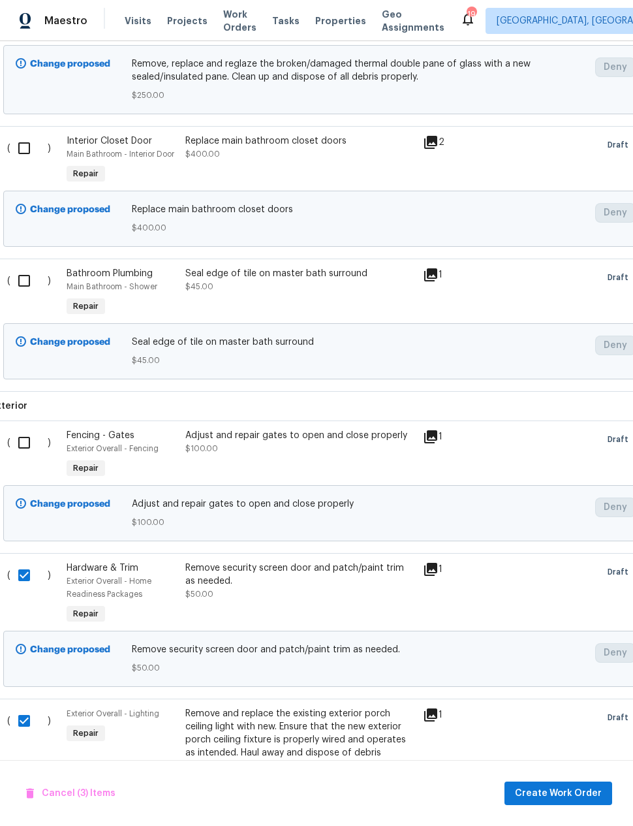
click at [27, 429] on input "checkbox" at bounding box center [28, 442] width 37 height 27
checkbox input "true"
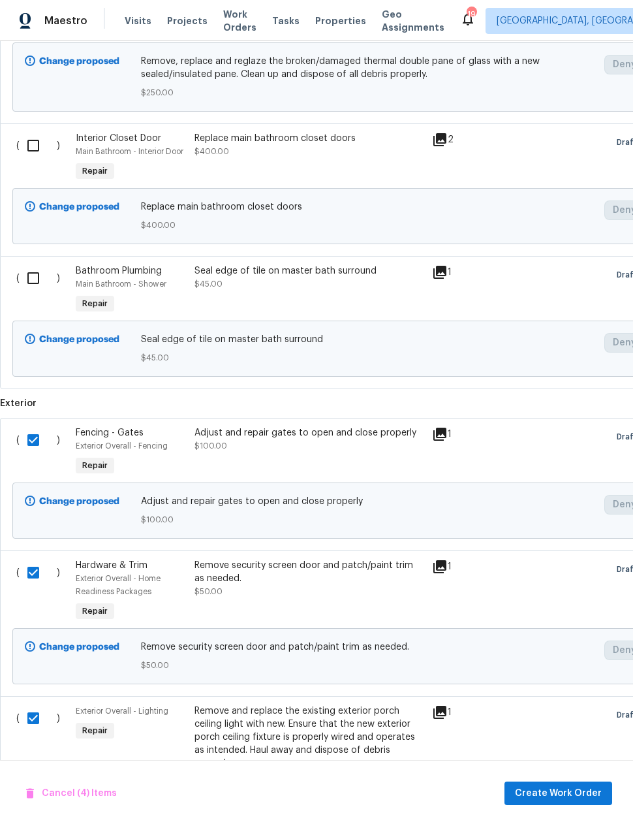
scroll to position [0, 0]
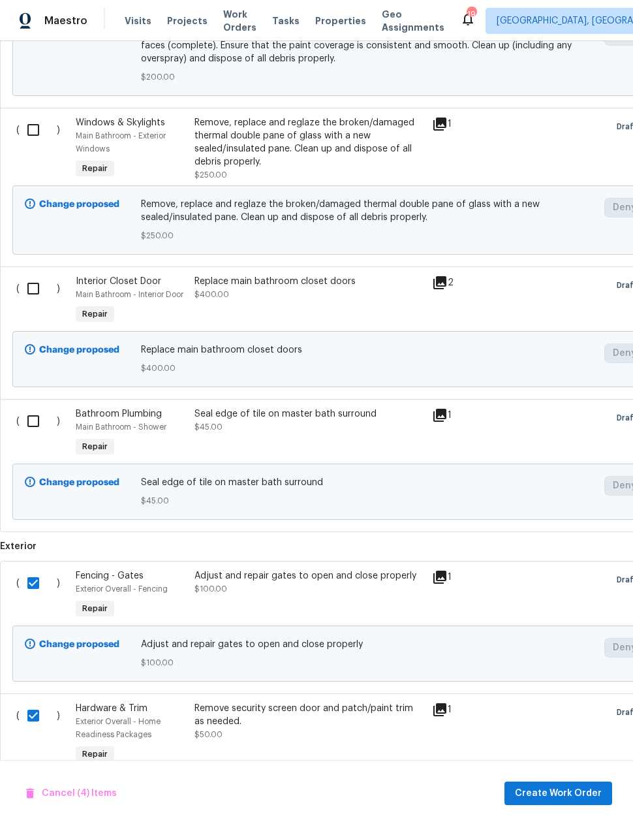
click at [35, 407] on input "checkbox" at bounding box center [38, 420] width 37 height 27
checkbox input "true"
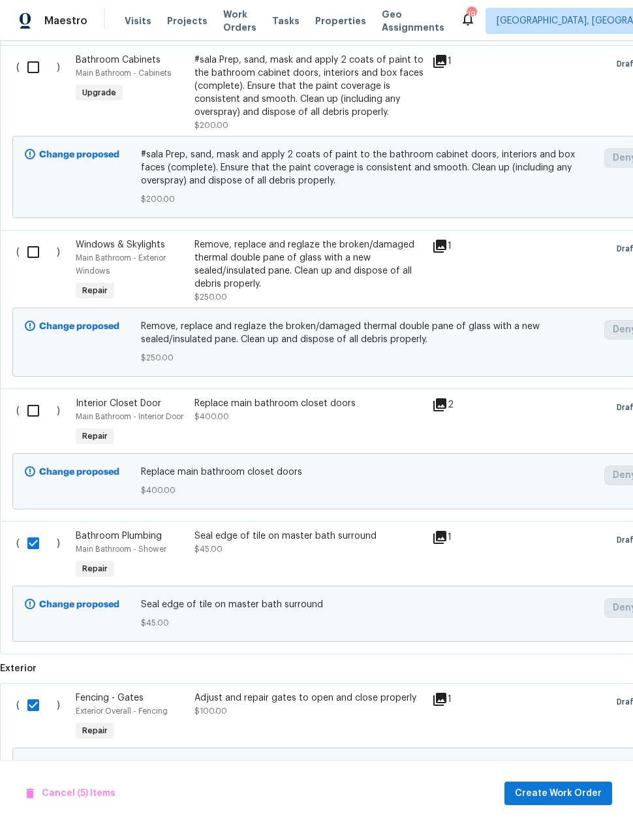
click at [29, 397] on input "checkbox" at bounding box center [38, 410] width 37 height 27
checkbox input "true"
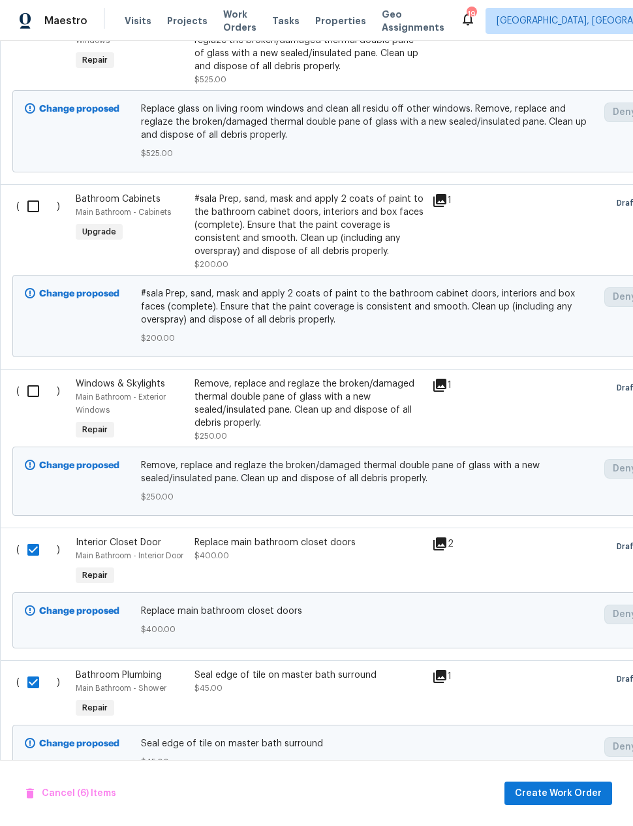
click at [35, 377] on input "checkbox" at bounding box center [38, 390] width 37 height 27
checkbox input "true"
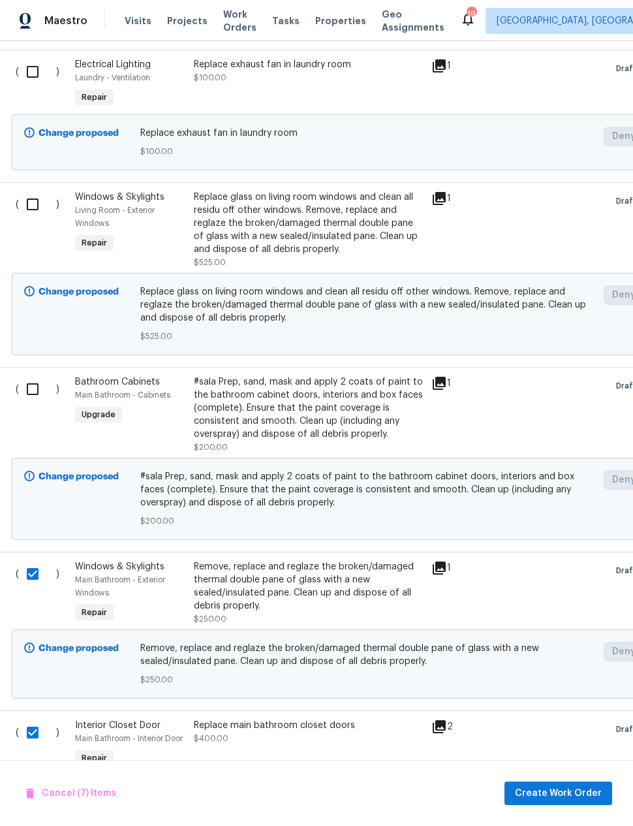
click at [25, 375] on input "checkbox" at bounding box center [37, 388] width 37 height 27
checkbox input "true"
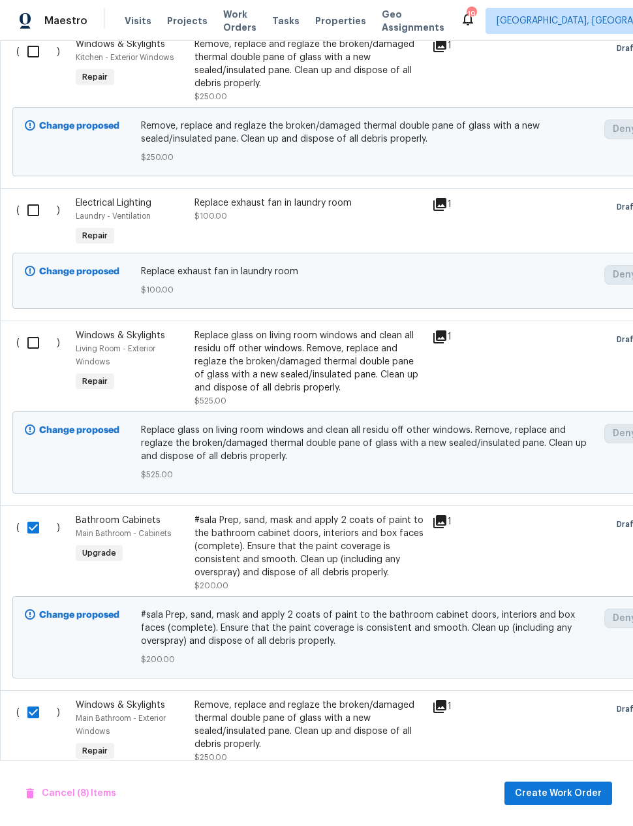
click at [39, 329] on input "checkbox" at bounding box center [38, 342] width 37 height 27
checkbox input "true"
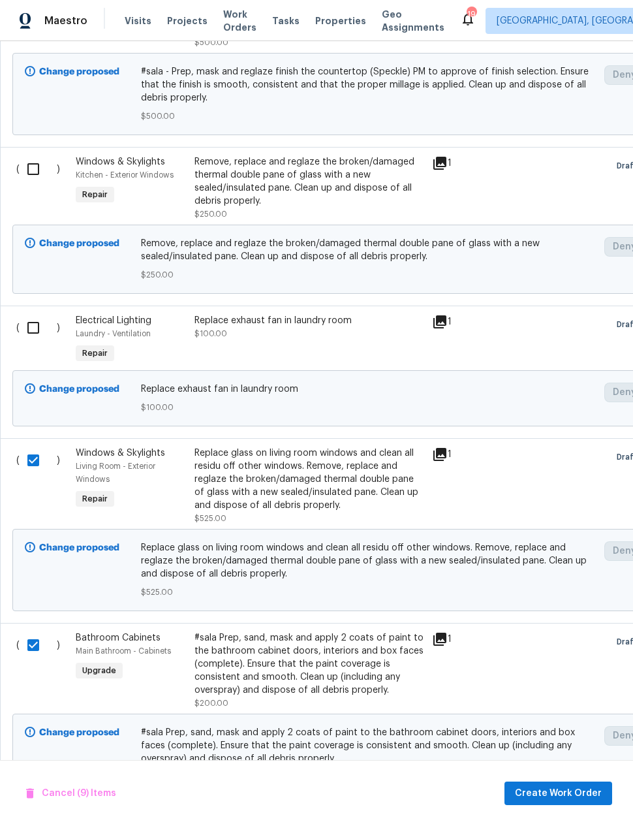
click at [33, 314] on input "checkbox" at bounding box center [38, 327] width 37 height 27
checkbox input "true"
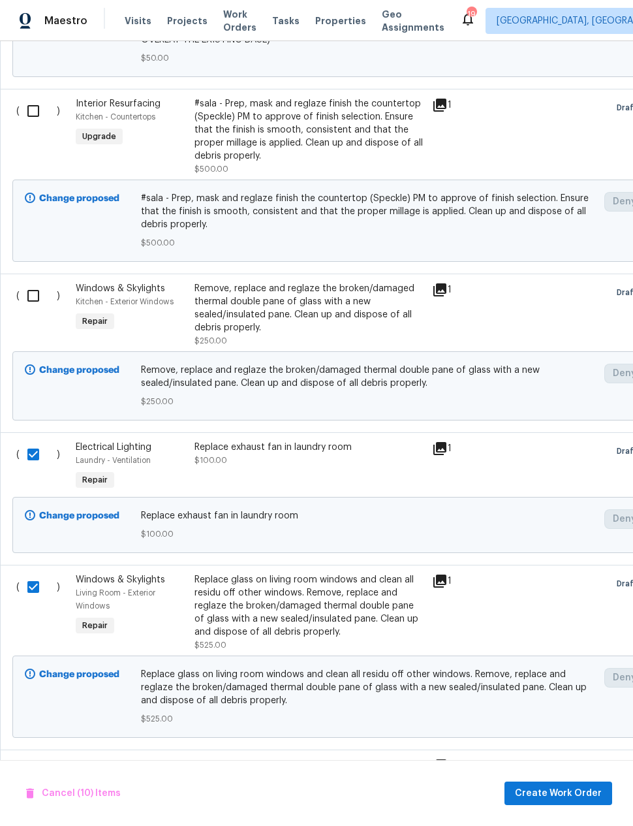
click at [30, 282] on input "checkbox" at bounding box center [38, 295] width 37 height 27
checkbox input "true"
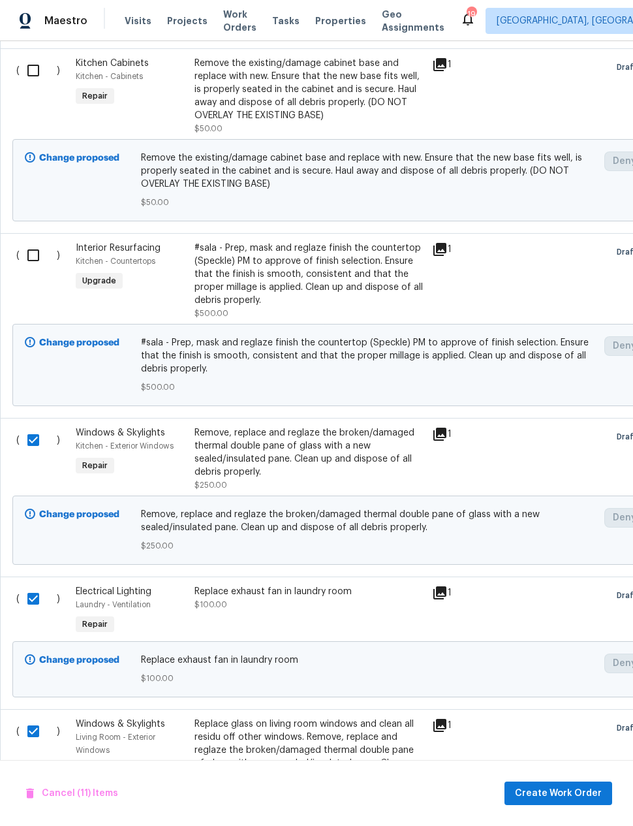
click at [31, 242] on input "checkbox" at bounding box center [38, 255] width 37 height 27
checkbox input "true"
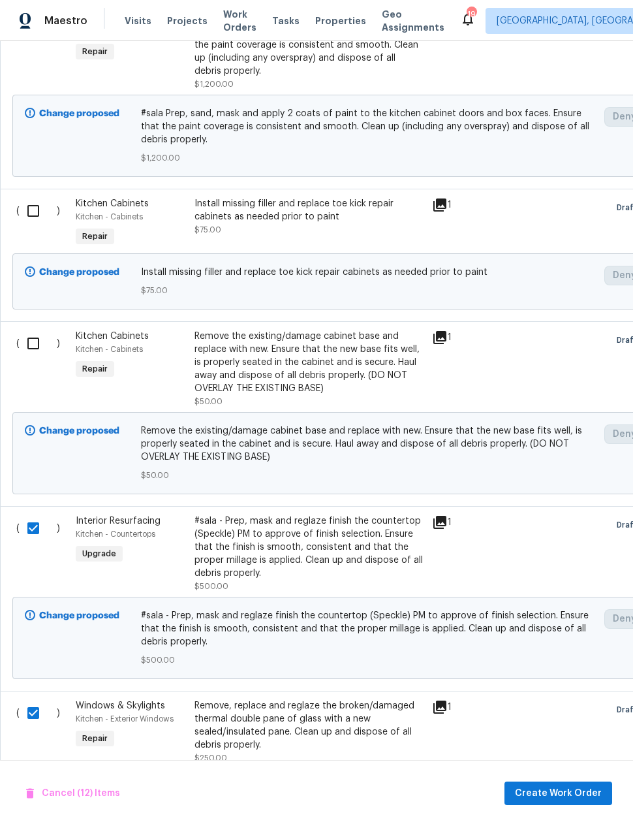
click at [27, 330] on input "checkbox" at bounding box center [38, 343] width 37 height 27
checkbox input "true"
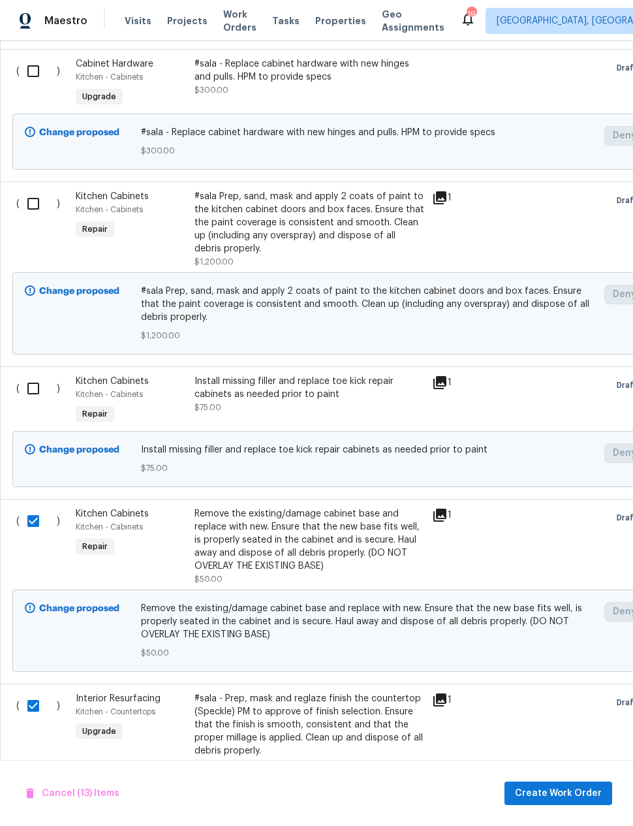
click at [22, 375] on input "checkbox" at bounding box center [38, 388] width 37 height 27
checkbox input "true"
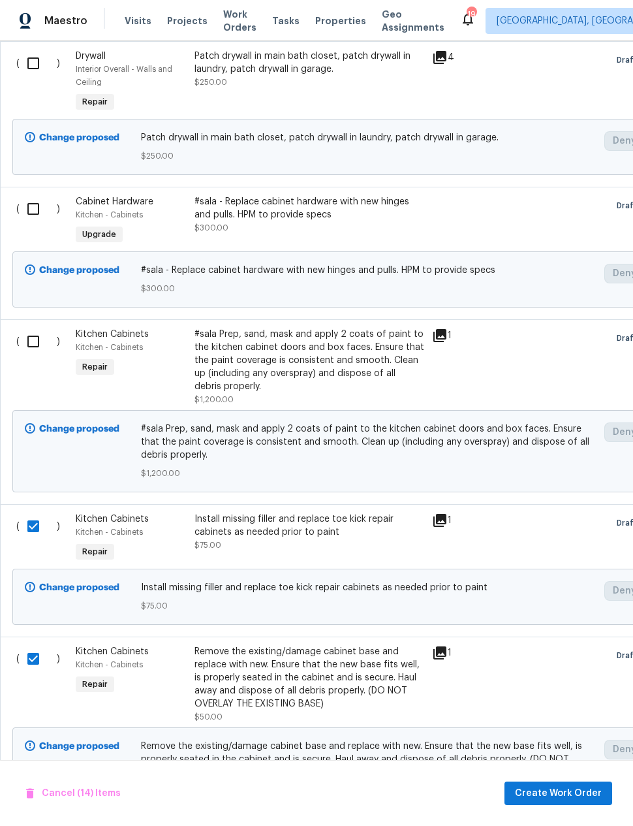
click at [39, 328] on input "checkbox" at bounding box center [38, 341] width 37 height 27
checkbox input "true"
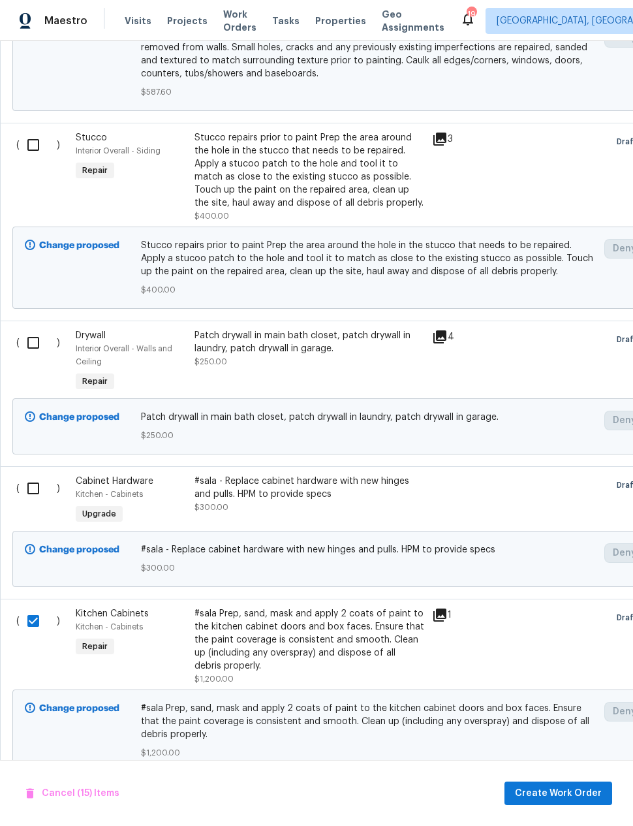
scroll to position [2241, 0]
click at [38, 475] on input "checkbox" at bounding box center [38, 488] width 37 height 27
checkbox input "true"
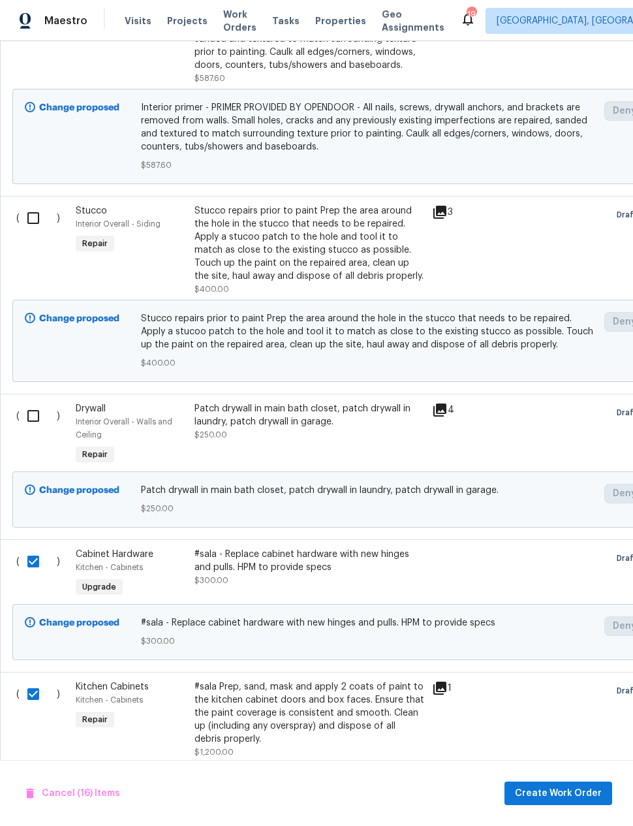
scroll to position [2166, 0]
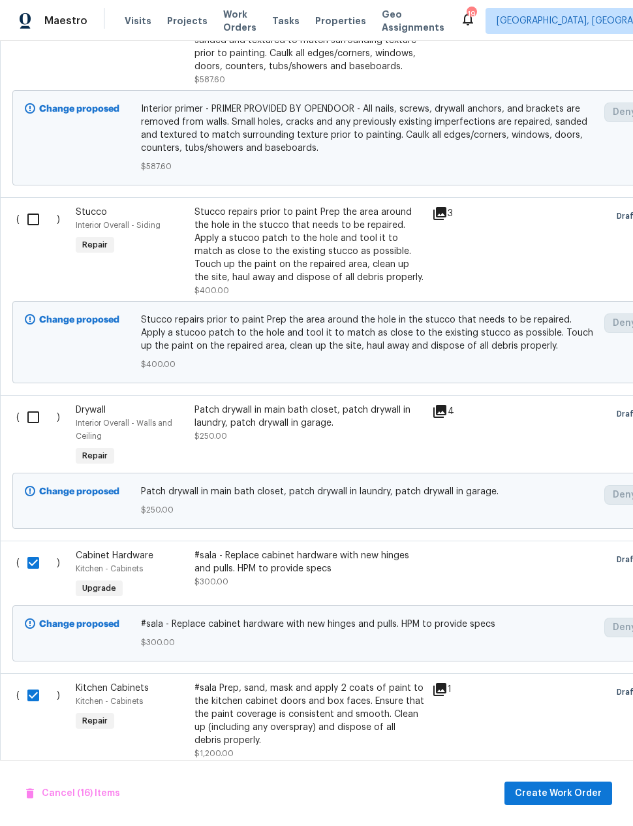
click at [33, 404] on input "checkbox" at bounding box center [38, 417] width 37 height 27
checkbox input "true"
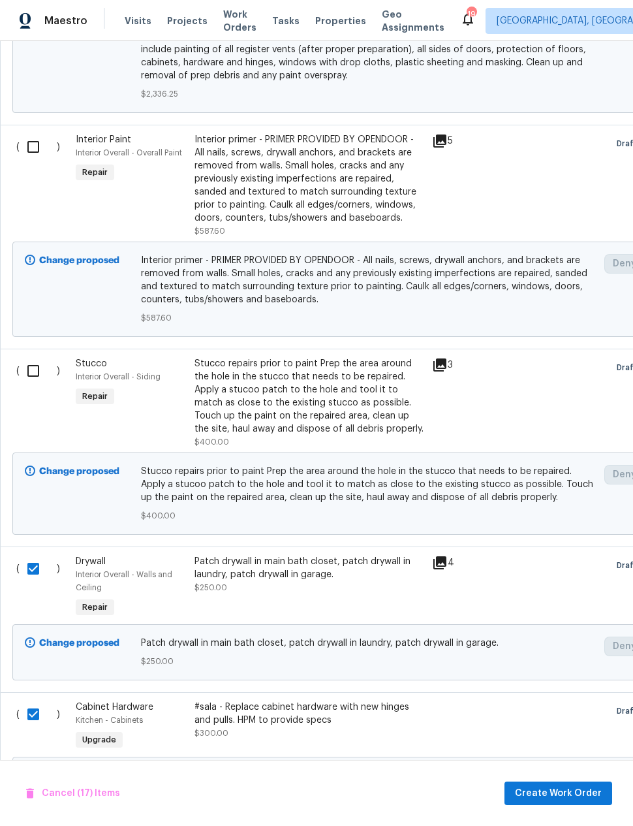
scroll to position [2014, 0]
click at [338, 358] on div "Stucco repairs prior to paint Prep the area around the hole in the stucco that …" at bounding box center [310, 397] width 230 height 78
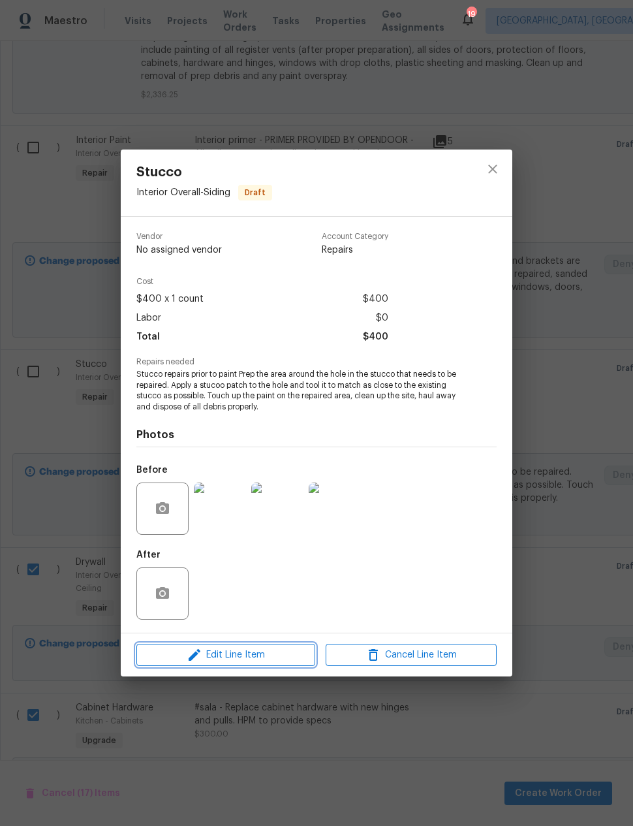
click at [267, 659] on span "Edit Line Item" at bounding box center [225, 655] width 171 height 16
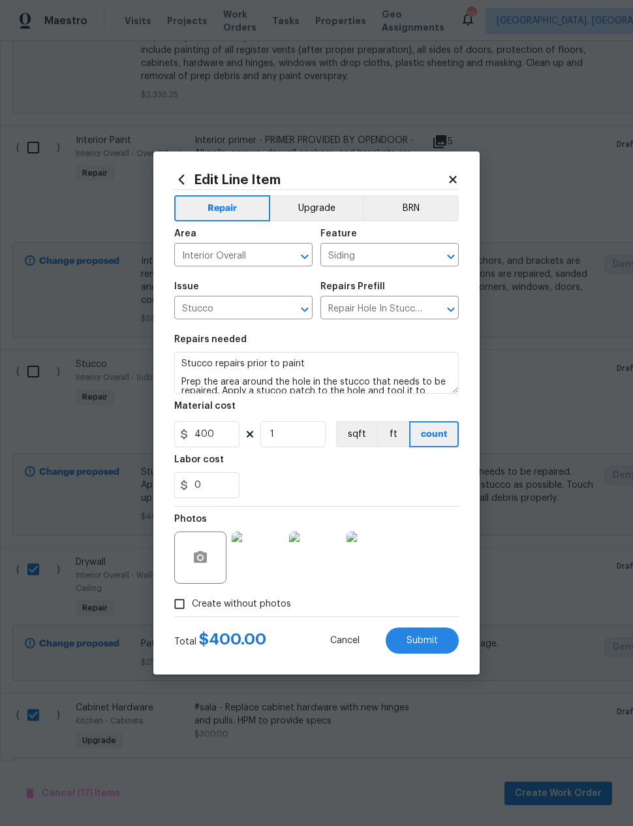
click at [246, 256] on input "Interior Overall" at bounding box center [225, 256] width 102 height 20
click at [243, 348] on li "Exterior Overall" at bounding box center [243, 359] width 138 height 22
type input "Exterior Overall"
click at [403, 480] on div "0" at bounding box center [316, 485] width 285 height 26
click at [426, 638] on span "Submit" at bounding box center [422, 641] width 31 height 10
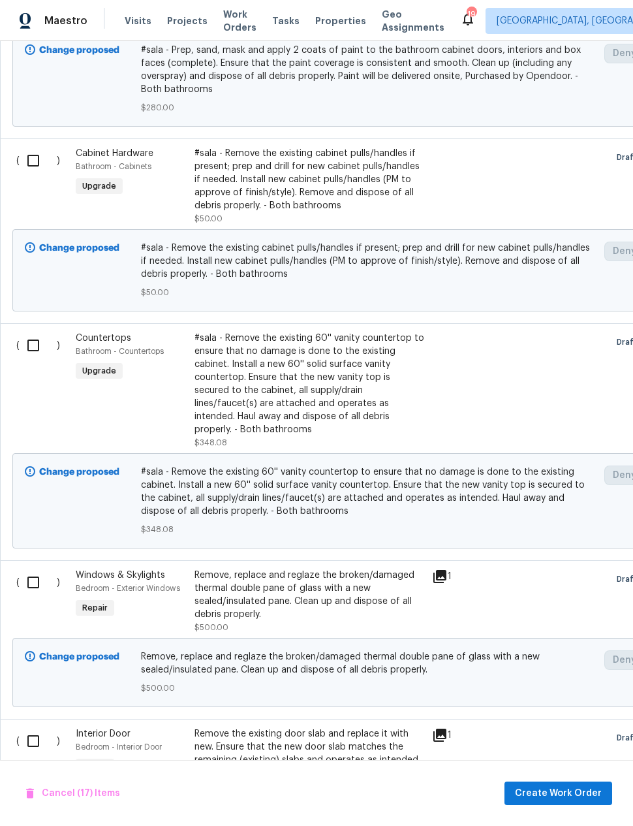
scroll to position [604, 0]
click at [383, 406] on div "#sala - Remove the existing 60'' vanity countertop to ensure that no damage is …" at bounding box center [310, 383] width 230 height 104
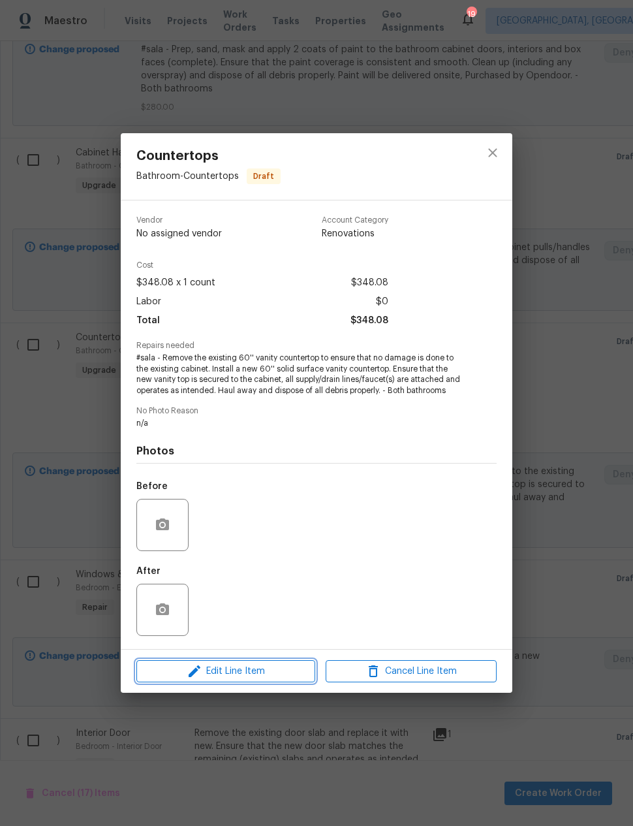
click at [269, 683] on button "Edit Line Item" at bounding box center [225, 671] width 179 height 23
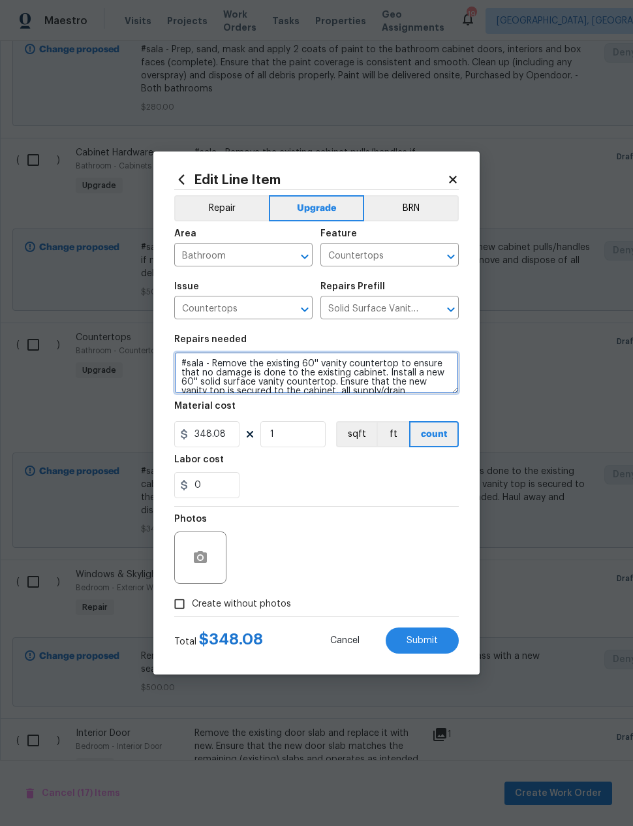
click at [400, 381] on textarea "#sala - Remove the existing 60'' vanity countertop to ensure that no damage is …" at bounding box center [316, 373] width 285 height 42
click at [404, 370] on textarea "#sala - Remove the existing 60'' vanity countertop to ensure that no damage is …" at bounding box center [316, 373] width 285 height 42
click at [398, 382] on textarea "#sala - Remove the existing 60'' vanity countertop to ensure that no damage is …" at bounding box center [316, 373] width 285 height 42
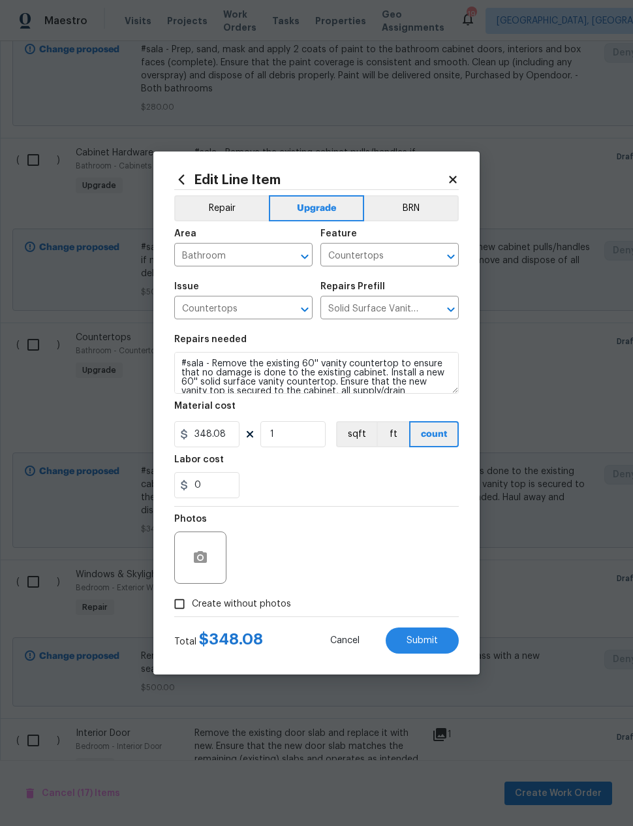
click at [366, 488] on div "0" at bounding box center [316, 485] width 285 height 26
click at [241, 309] on input "Countertops" at bounding box center [225, 309] width 102 height 20
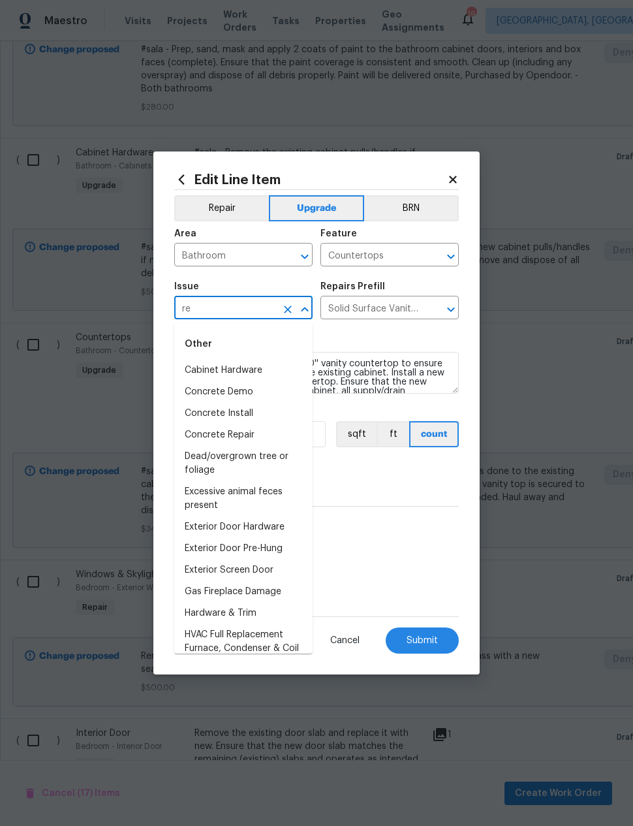
type input "r"
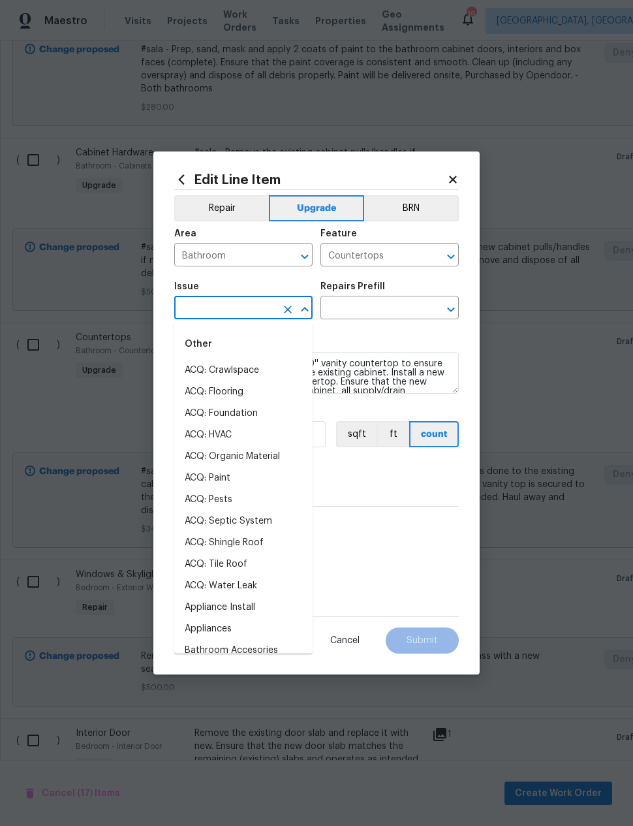
click at [182, 175] on icon at bounding box center [182, 179] width 6 height 10
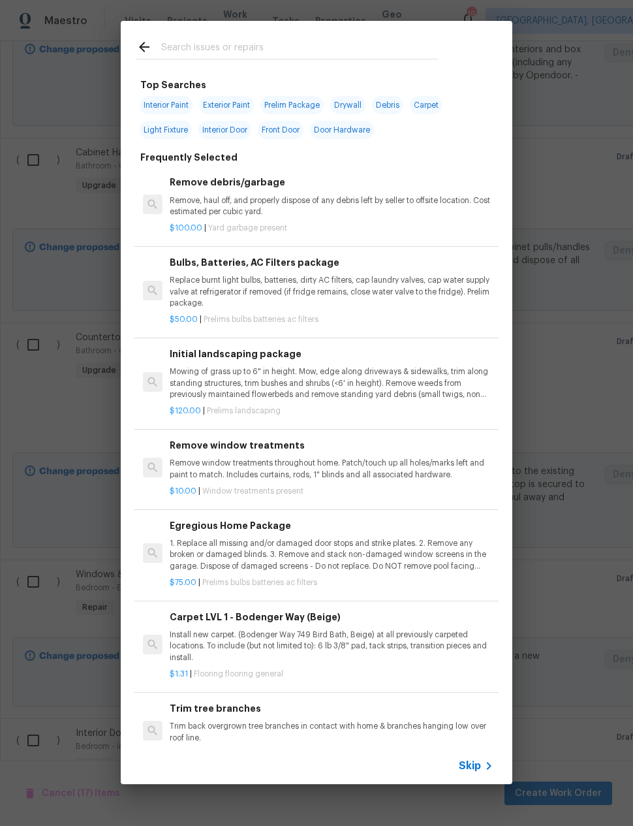
click at [281, 40] on input "text" at bounding box center [299, 49] width 277 height 20
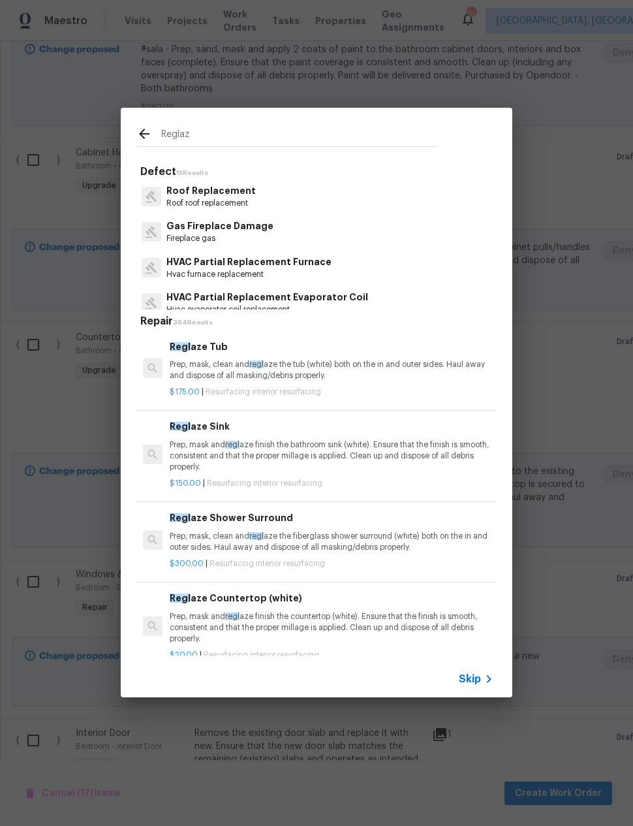
type input "Reglaze"
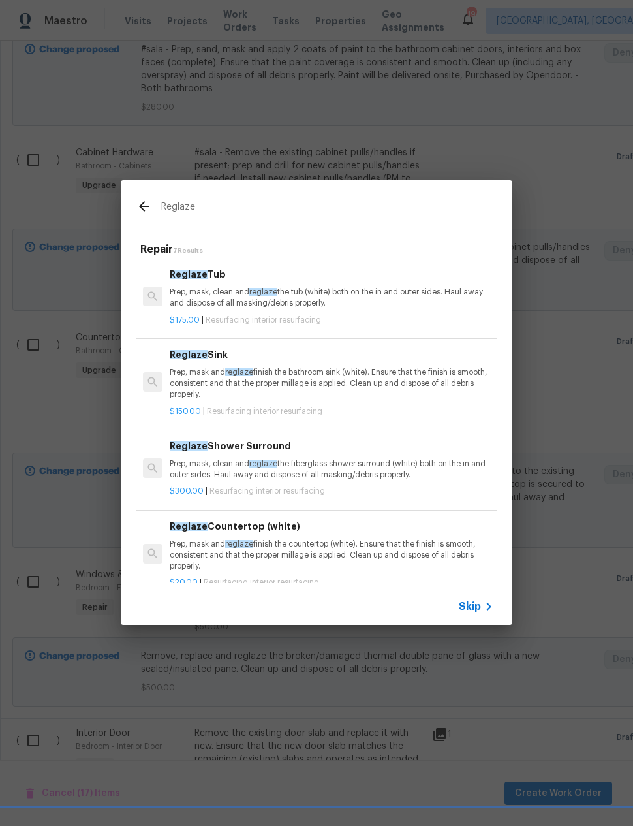
click at [422, 375] on p "Prep, mask and reglaze finish the bathroom sink (white). Ensure that the finish…" at bounding box center [332, 383] width 324 height 33
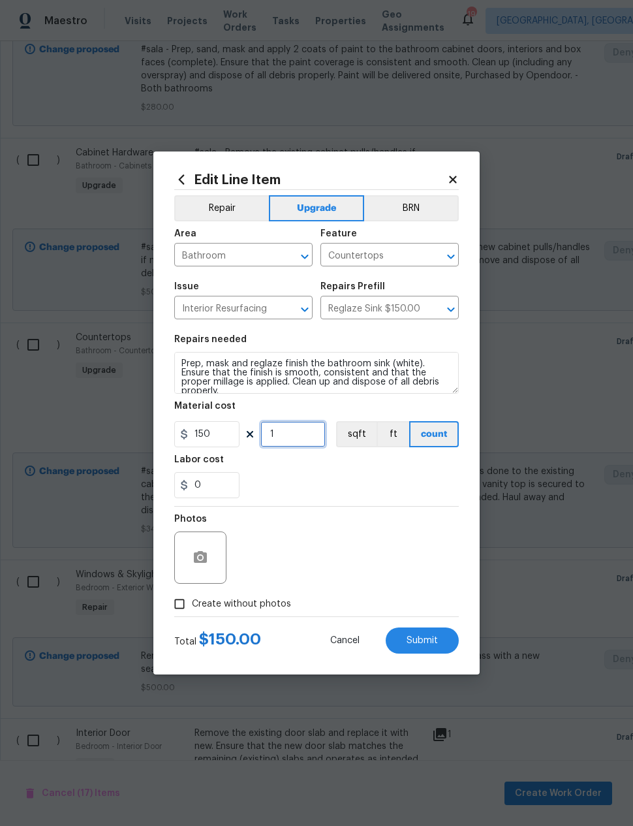
click at [283, 440] on input "1" at bounding box center [293, 434] width 65 height 26
click at [283, 439] on input "1" at bounding box center [293, 434] width 65 height 26
type input "2"
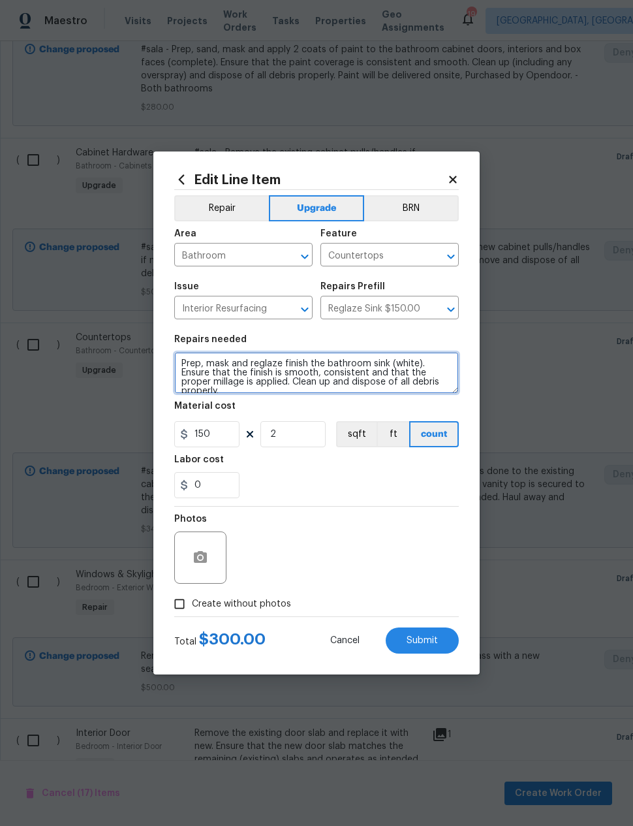
click at [188, 363] on textarea "Prep, mask and reglaze finish the bathroom sink (white). Ensure that the finish…" at bounding box center [316, 373] width 285 height 42
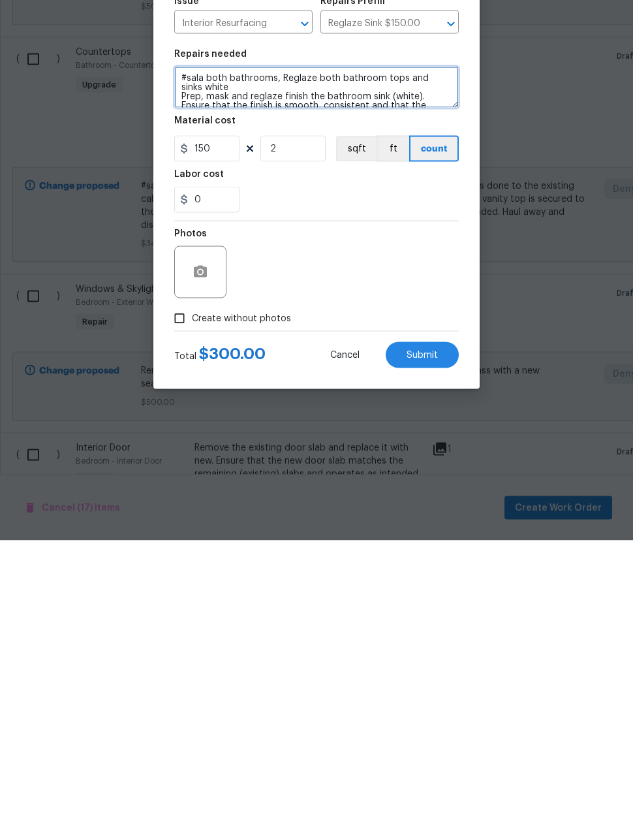
scroll to position [52, 0]
type textarea "#sala both bathrooms, Reglaze both bathroom tops and sinks white Prep, mask and…"
click at [424, 636] on span "Submit" at bounding box center [422, 641] width 31 height 10
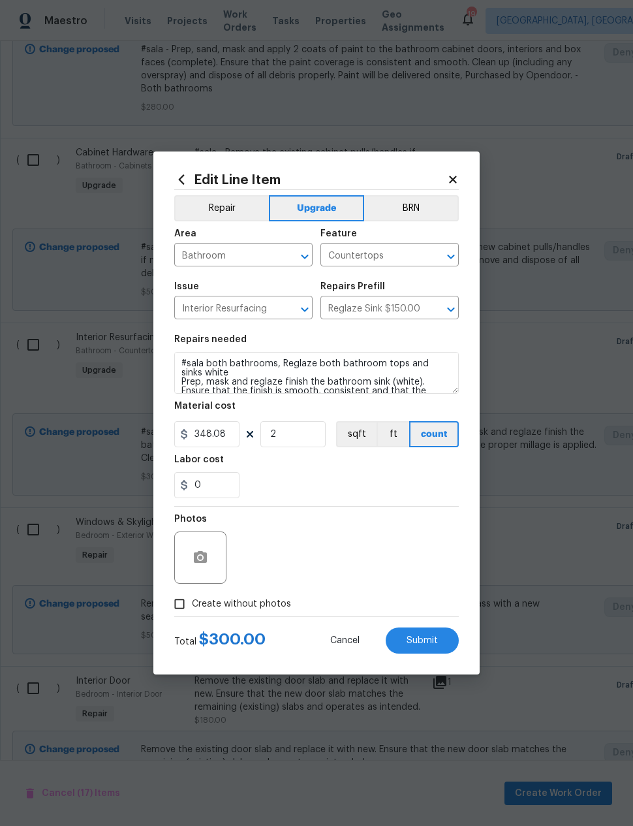
checkbox input "false"
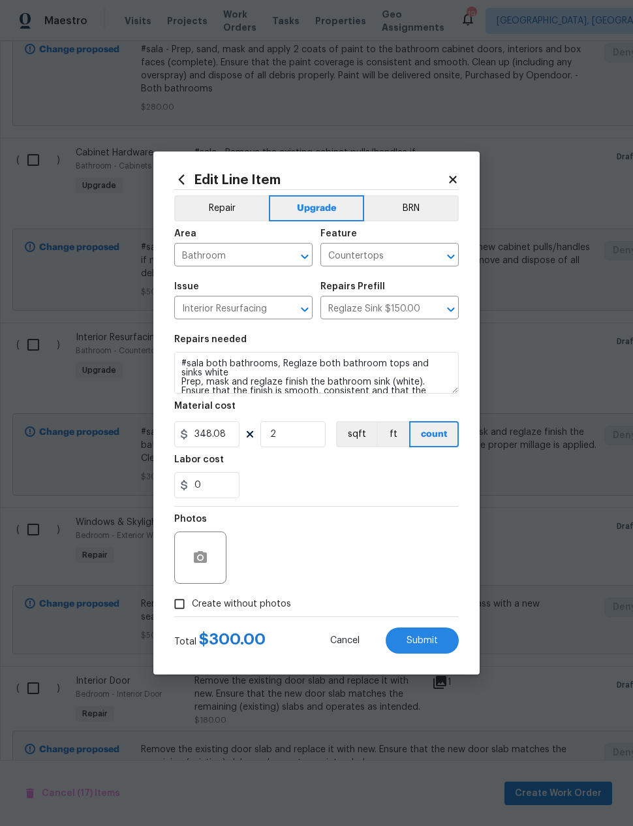
checkbox input "false"
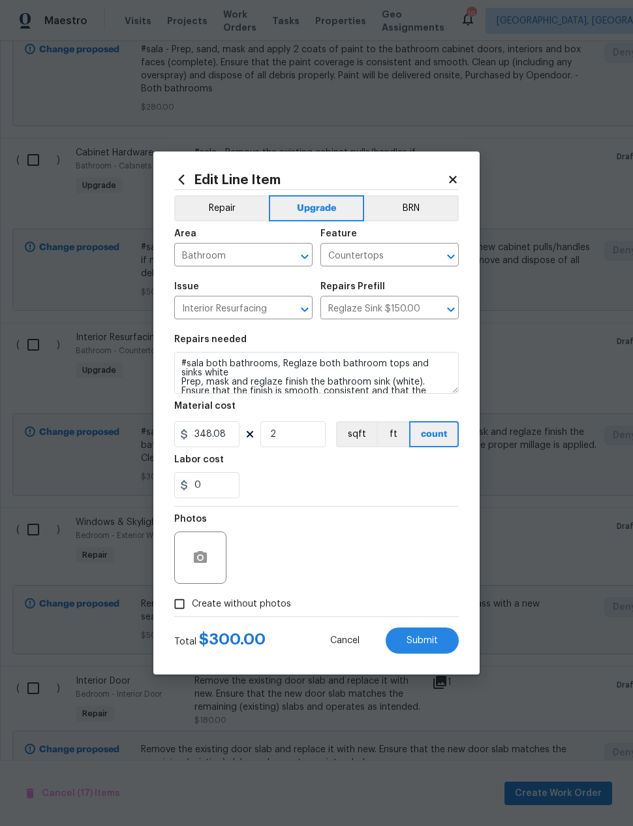
checkbox input "false"
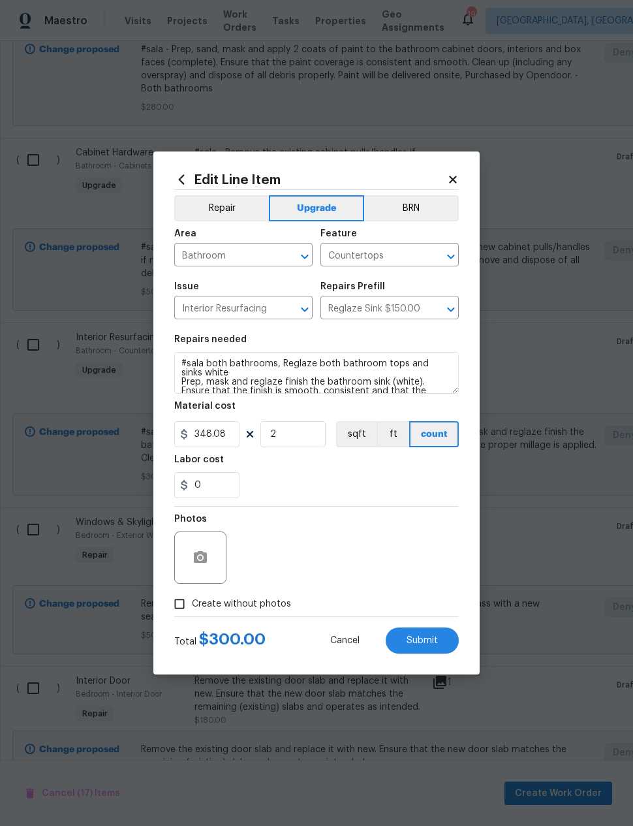
checkbox input "false"
type textarea "#sala both bathrooms, Reglaze both bathroom tops and sinks white Prep, mask and…"
type input "348.08"
type input "2"
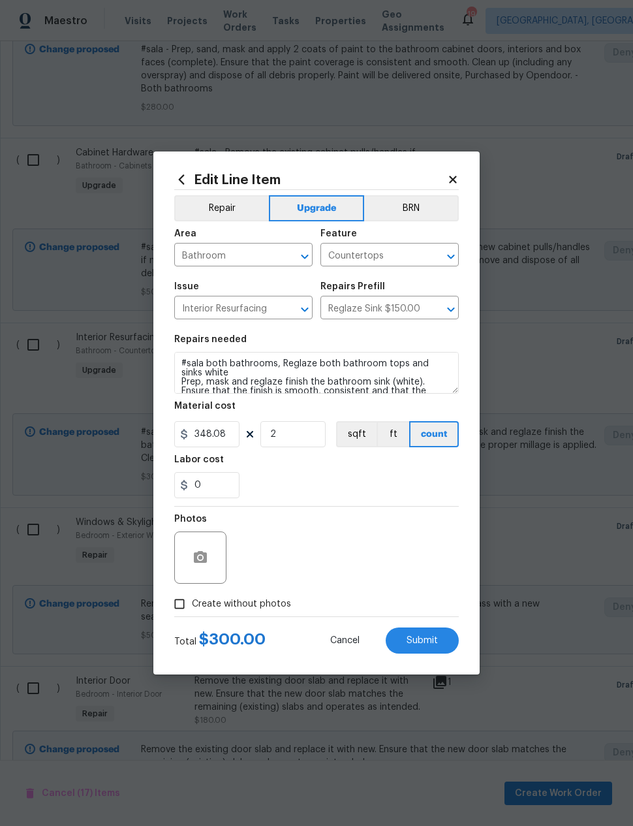
type input "150"
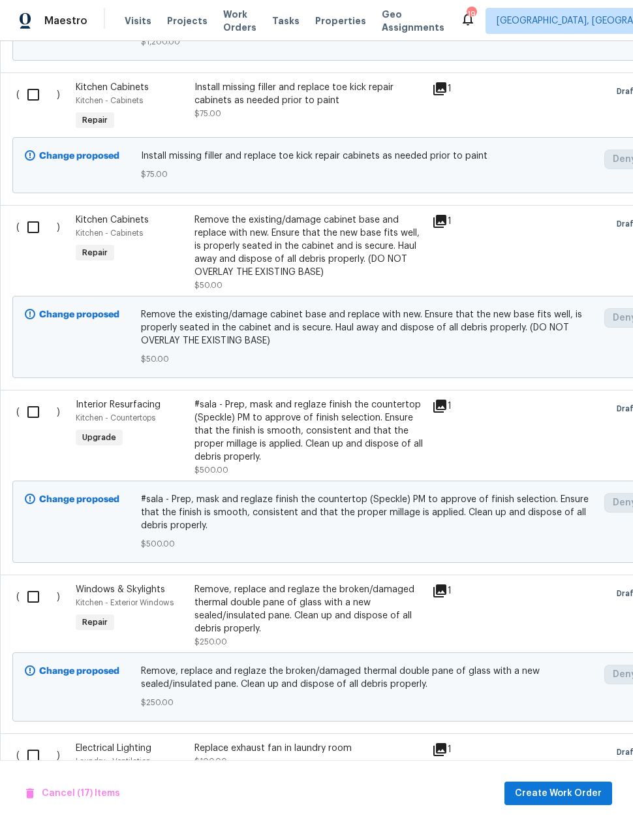
scroll to position [2855, -1]
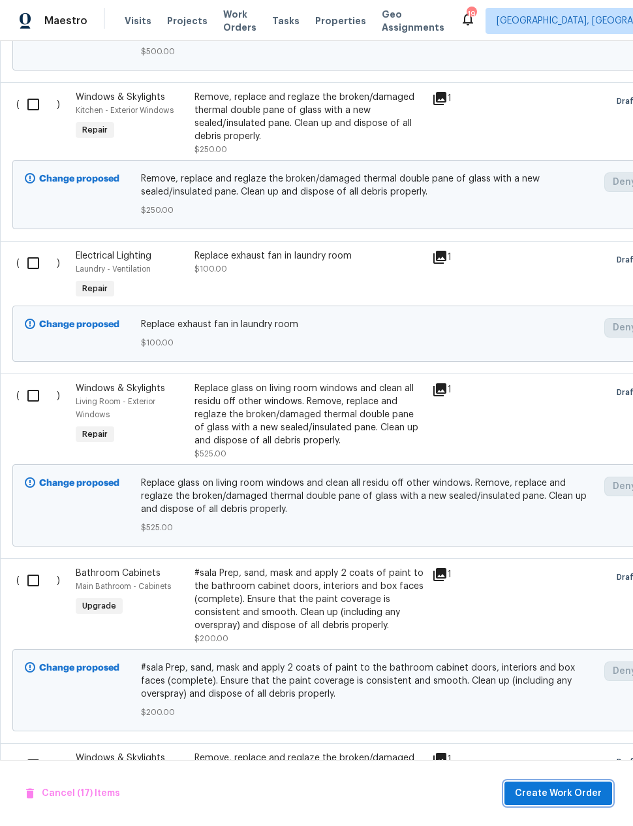
click at [563, 804] on button "Create Work Order" at bounding box center [559, 794] width 108 height 24
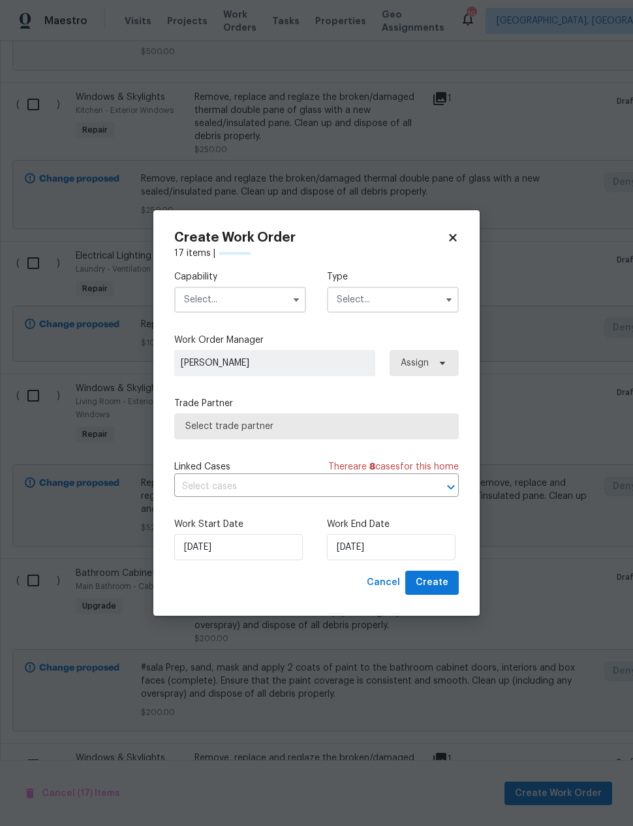
scroll to position [3195, 0]
click at [253, 287] on input "text" at bounding box center [240, 300] width 132 height 26
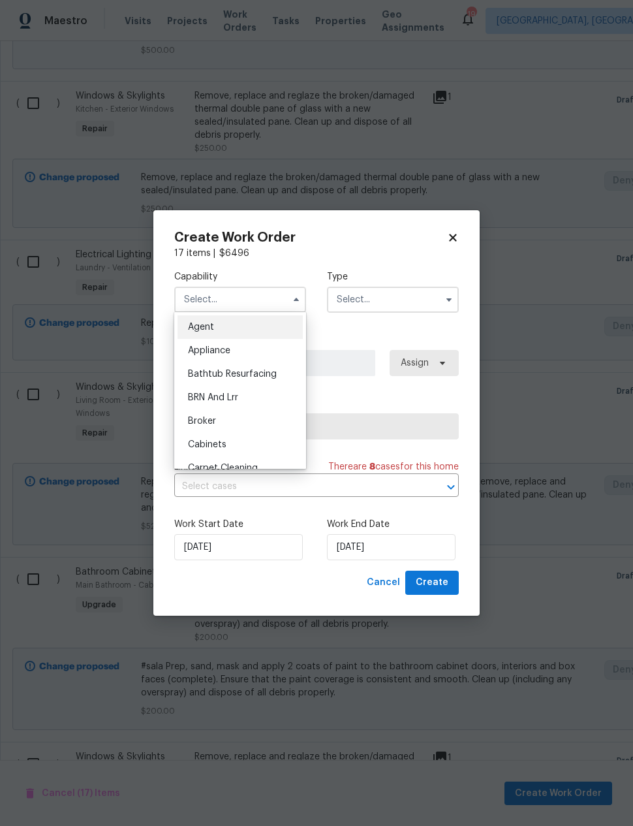
click at [454, 227] on div "Create Work Order 17 items | $ 6496 Capability Agent Appliance Bathtub Resurfac…" at bounding box center [316, 412] width 326 height 405
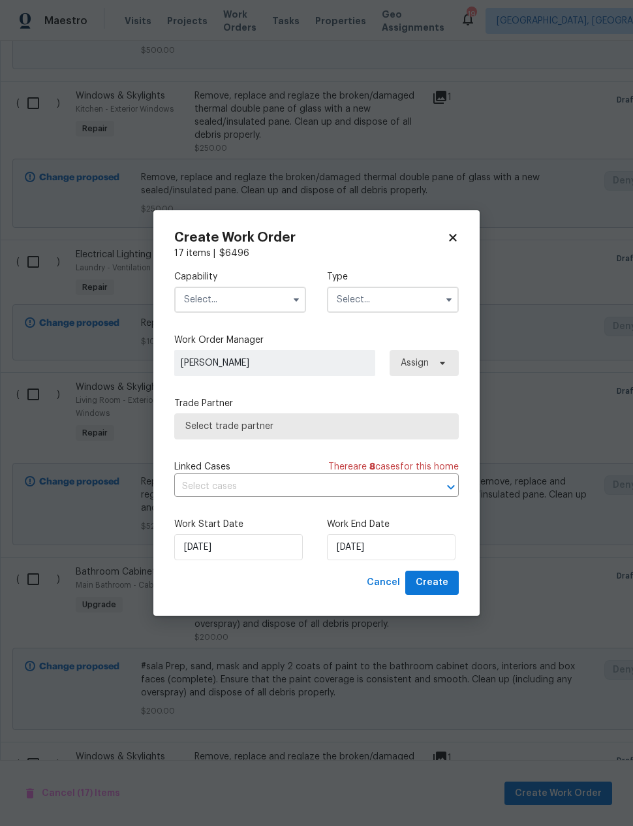
click at [461, 235] on div "Create Work Order 17 items | $ 6496 Capability Type Work Order Manager Nick Pul…" at bounding box center [316, 412] width 326 height 405
click at [461, 234] on div "Create Work Order 17 items | $ 6496 Capability Type Work Order Manager Nick Pul…" at bounding box center [316, 412] width 326 height 405
click at [462, 231] on div "Create Work Order 17 items | $ 6496 Capability Type Work Order Manager Nick Pul…" at bounding box center [316, 412] width 326 height 405
click at [456, 236] on icon at bounding box center [452, 237] width 7 height 7
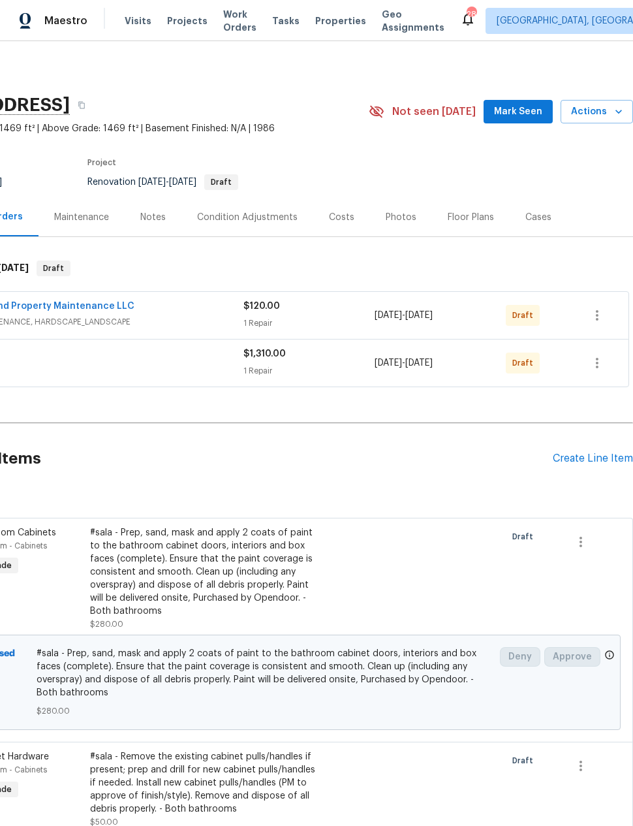
scroll to position [0, 104]
click at [598, 362] on icon "button" at bounding box center [597, 363] width 3 height 10
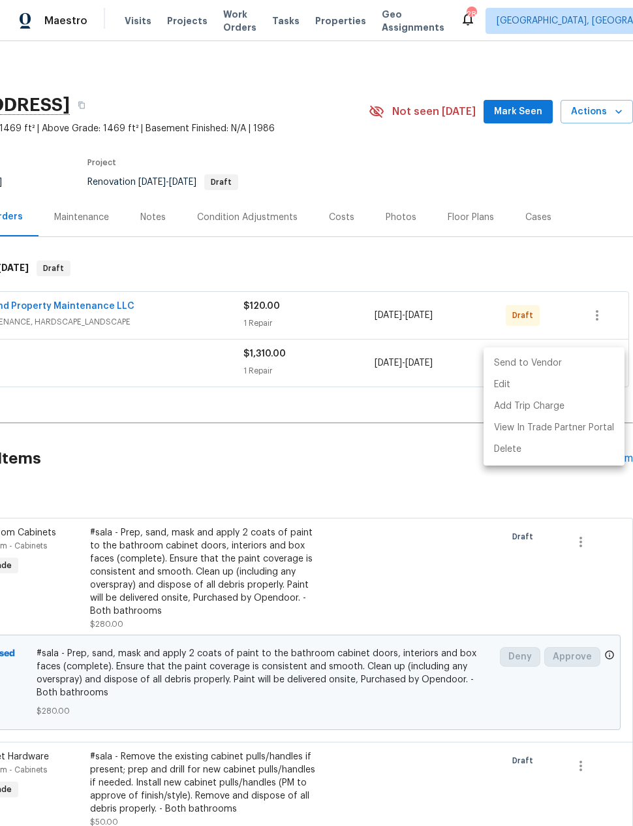
click at [581, 366] on li "Send to Vendor" at bounding box center [554, 364] width 141 height 22
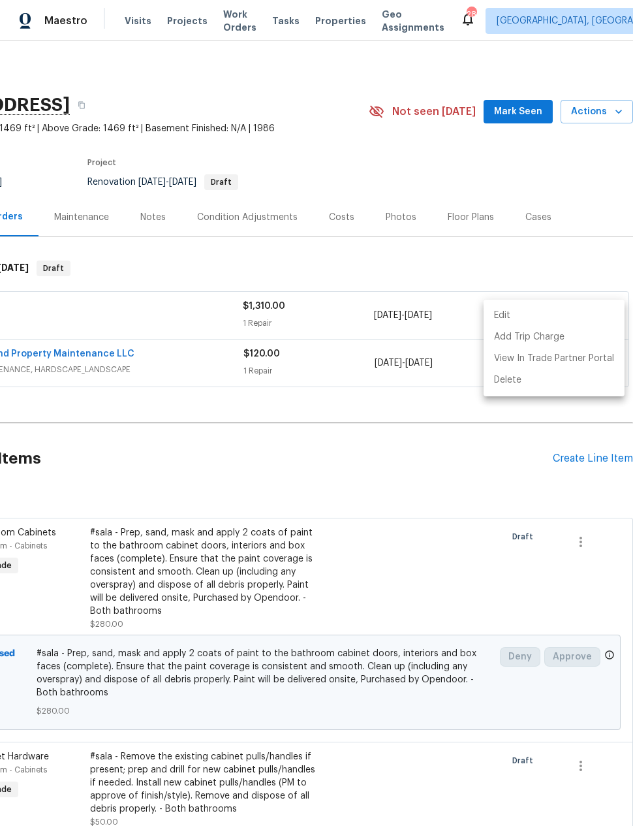
click at [457, 482] on div at bounding box center [316, 413] width 633 height 826
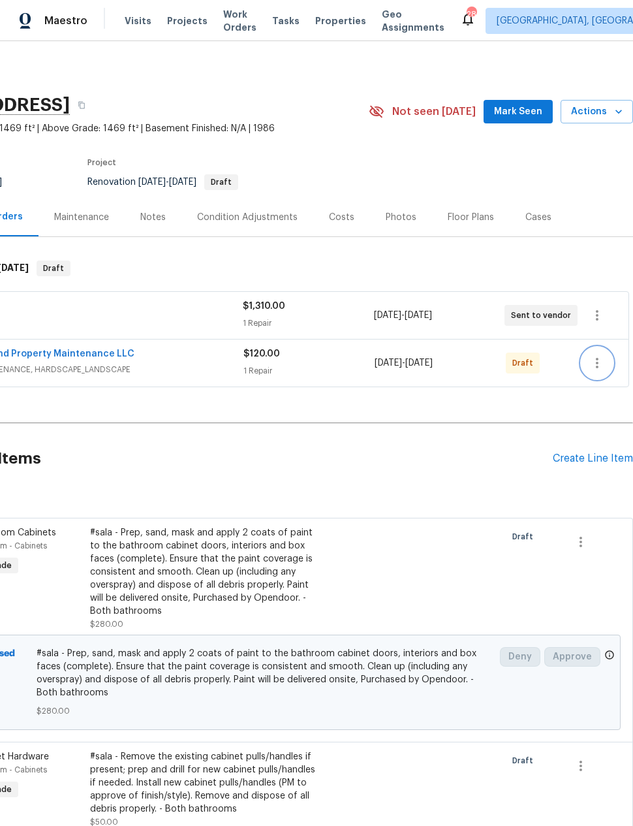
click at [594, 366] on icon "button" at bounding box center [598, 363] width 16 height 16
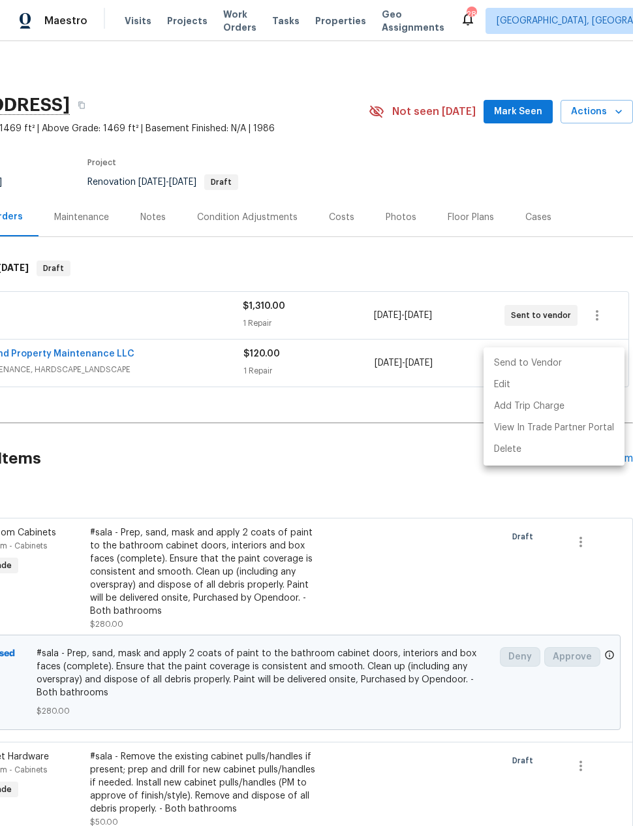
click at [582, 368] on li "Send to Vendor" at bounding box center [554, 364] width 141 height 22
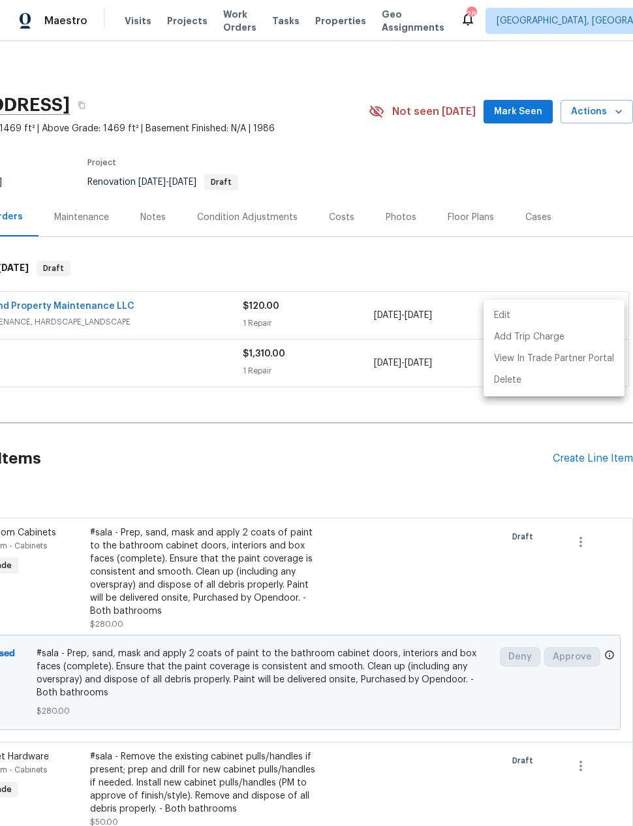
click at [453, 491] on div at bounding box center [316, 413] width 633 height 826
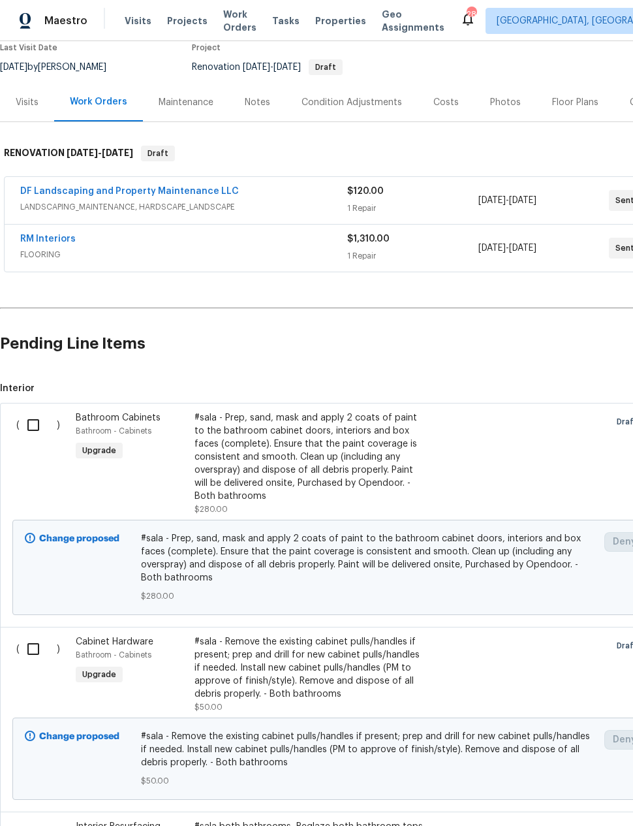
scroll to position [114, 0]
click at [20, 422] on input "checkbox" at bounding box center [38, 425] width 37 height 27
checkbox input "true"
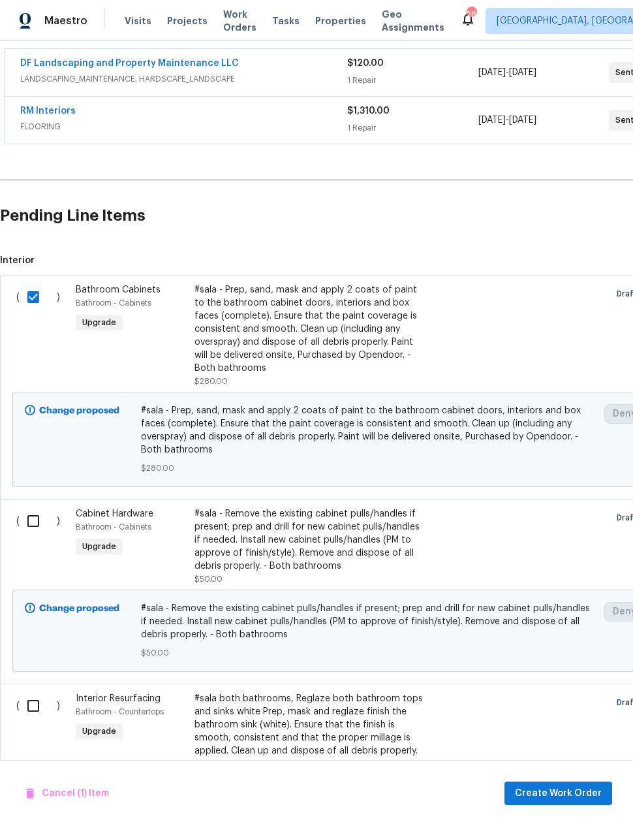
scroll to position [250, 0]
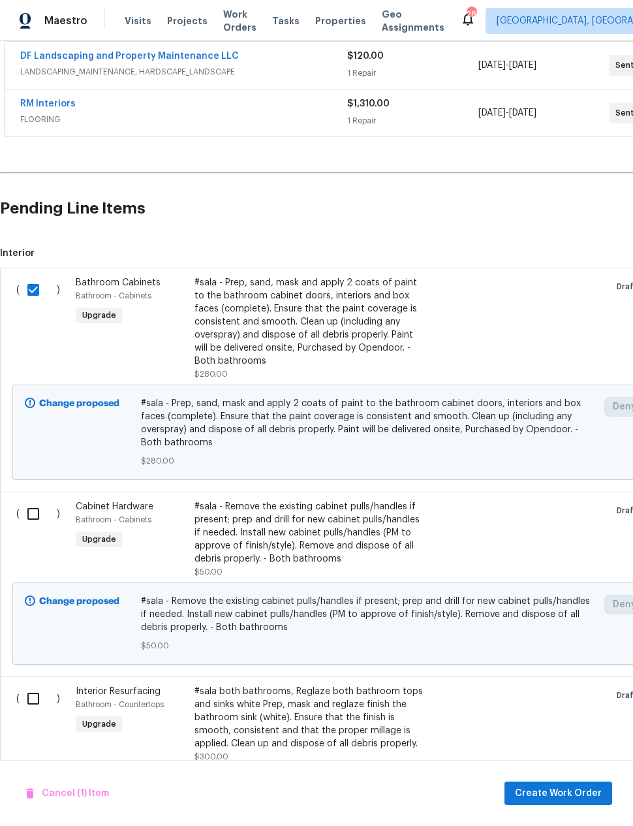
click at [26, 513] on input "checkbox" at bounding box center [38, 513] width 37 height 27
checkbox input "true"
click at [25, 709] on input "checkbox" at bounding box center [38, 698] width 37 height 27
checkbox input "true"
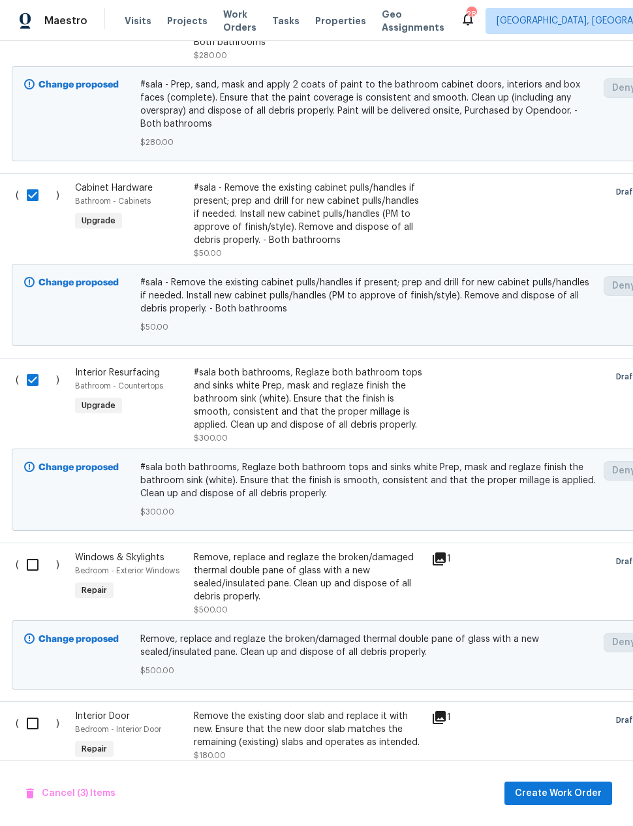
scroll to position [595, 1]
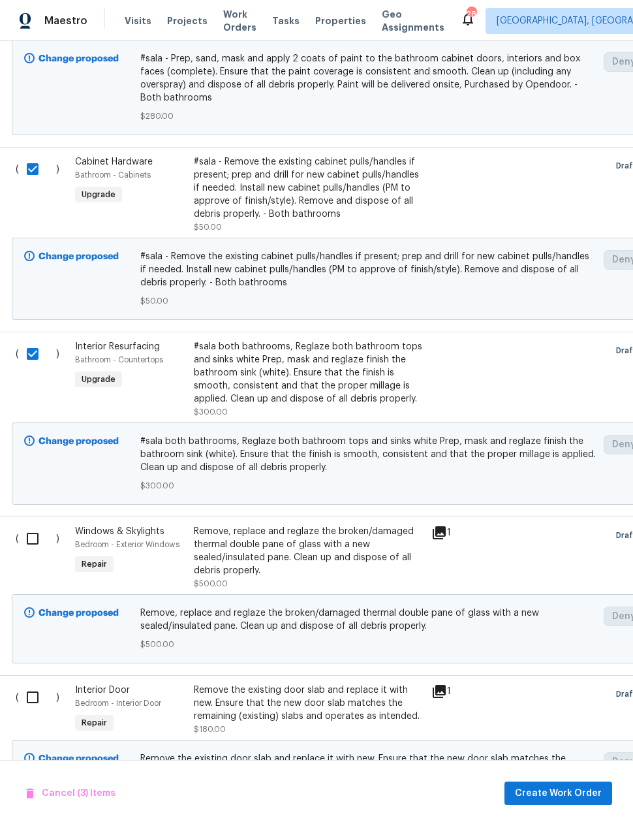
click at [28, 546] on input "checkbox" at bounding box center [37, 538] width 37 height 27
checkbox input "true"
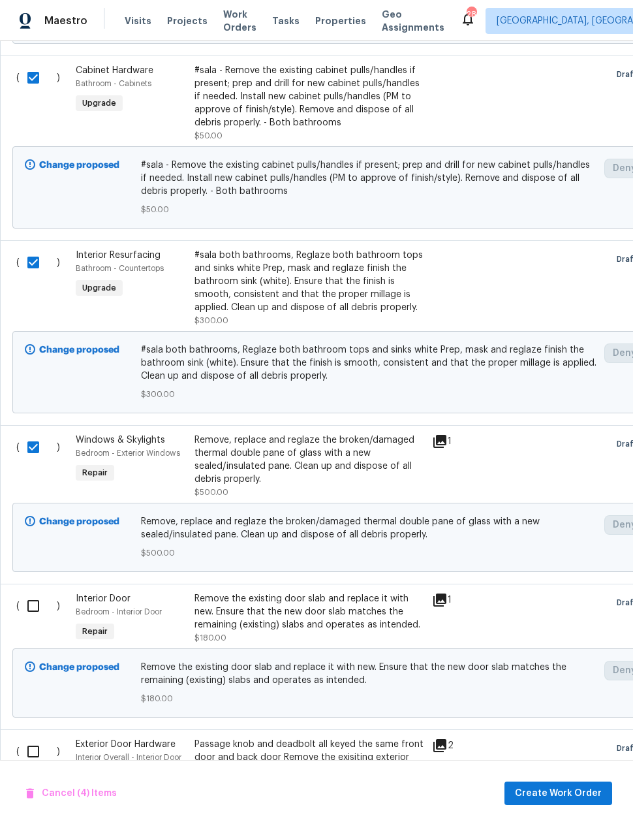
scroll to position [687, 0]
click at [25, 606] on input "checkbox" at bounding box center [38, 605] width 37 height 27
checkbox input "true"
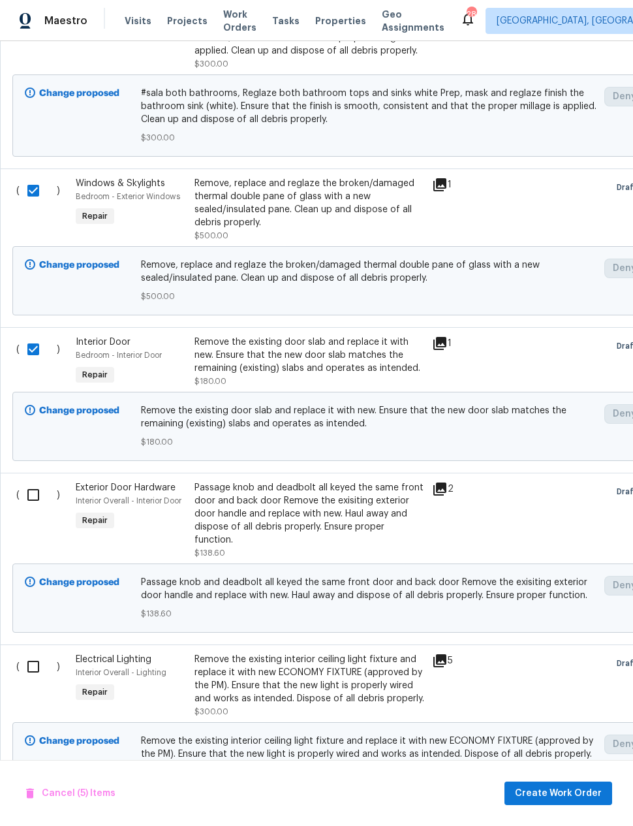
scroll to position [943, 0]
click at [20, 497] on input "checkbox" at bounding box center [38, 494] width 37 height 27
checkbox input "true"
click at [31, 658] on input "checkbox" at bounding box center [38, 666] width 37 height 27
checkbox input "true"
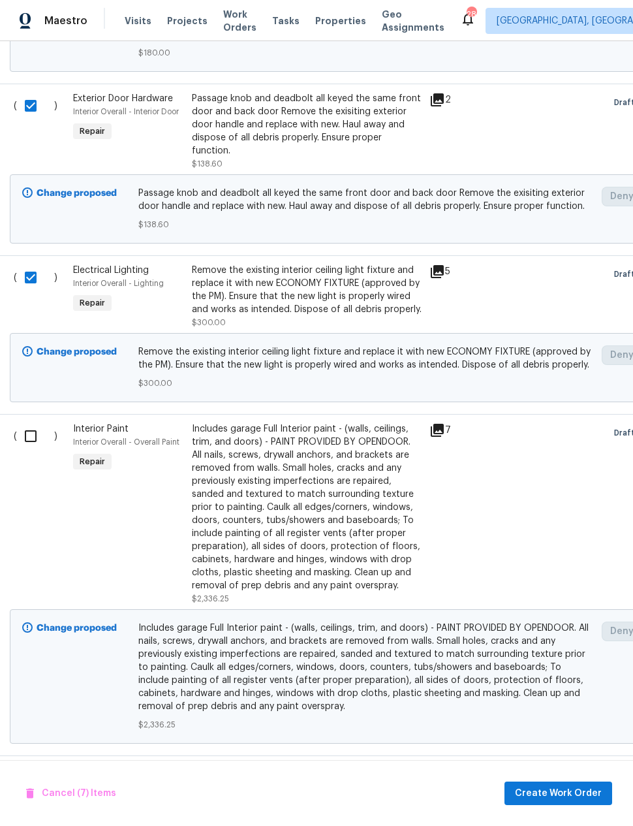
scroll to position [1333, 3]
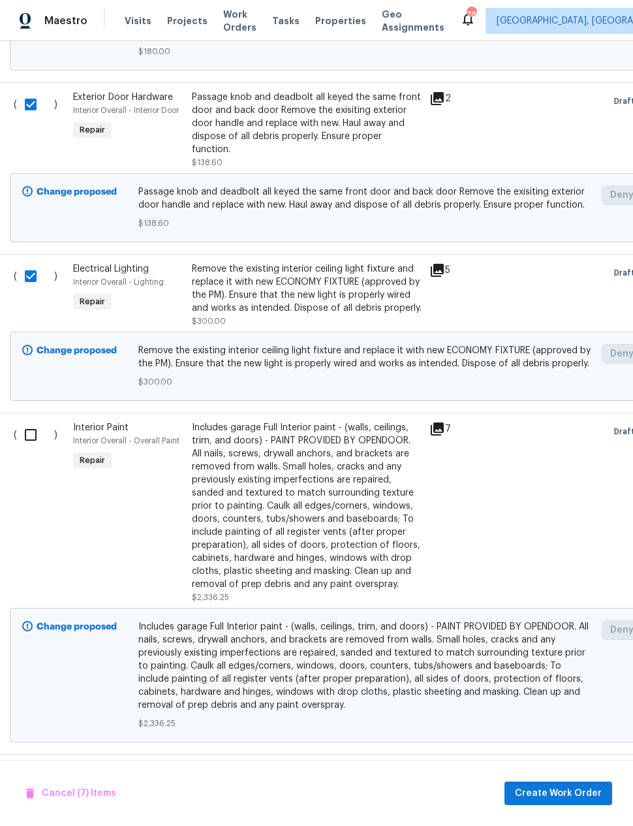
click at [23, 433] on input "checkbox" at bounding box center [35, 434] width 37 height 27
checkbox input "true"
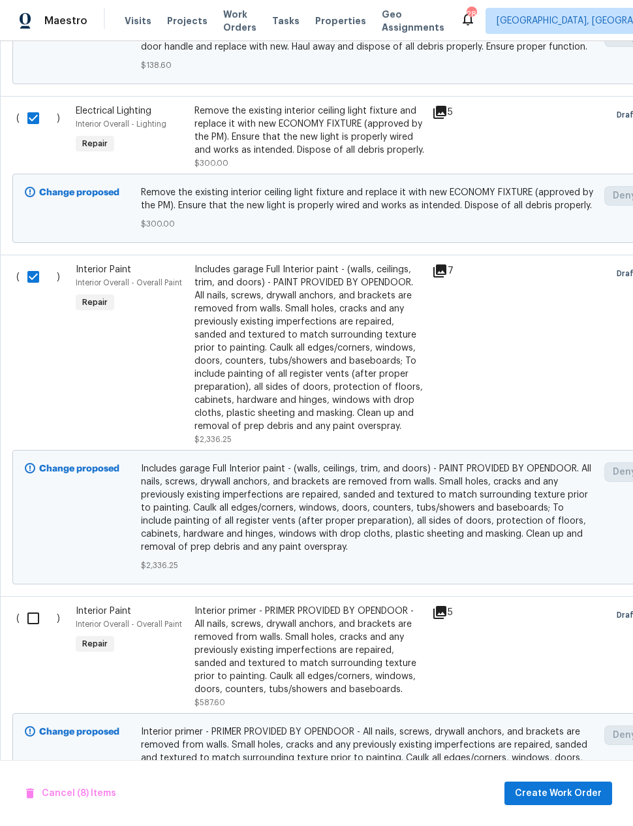
scroll to position [1500, -1]
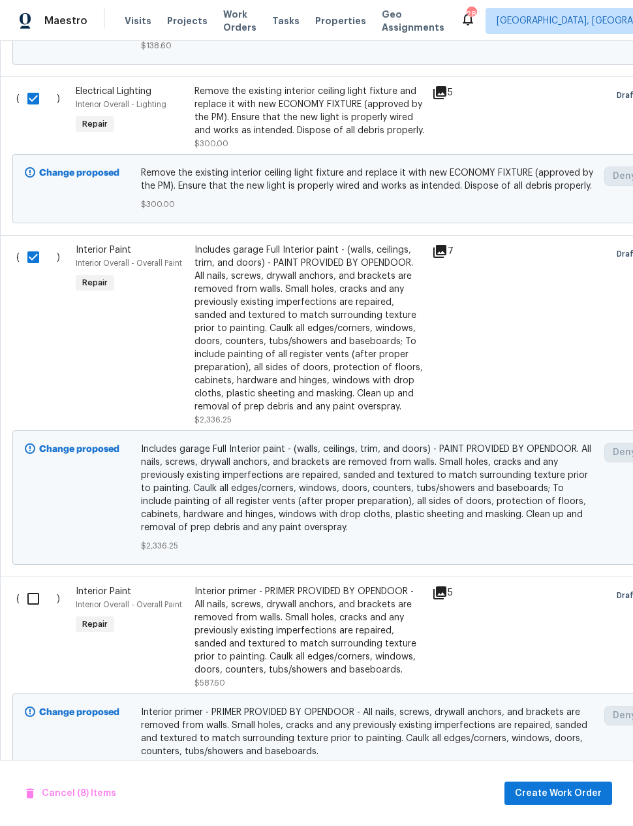
click at [29, 588] on input "checkbox" at bounding box center [38, 598] width 37 height 27
checkbox input "true"
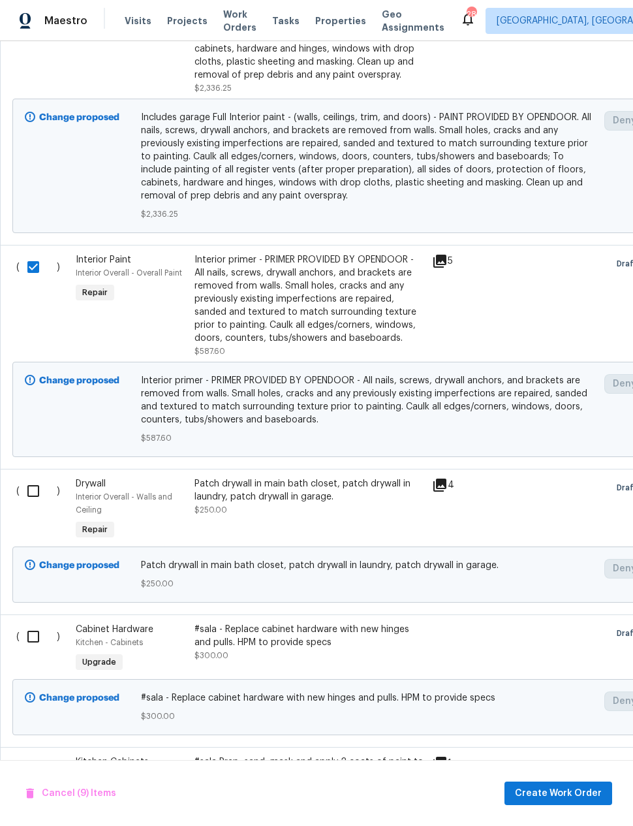
scroll to position [1841, 0]
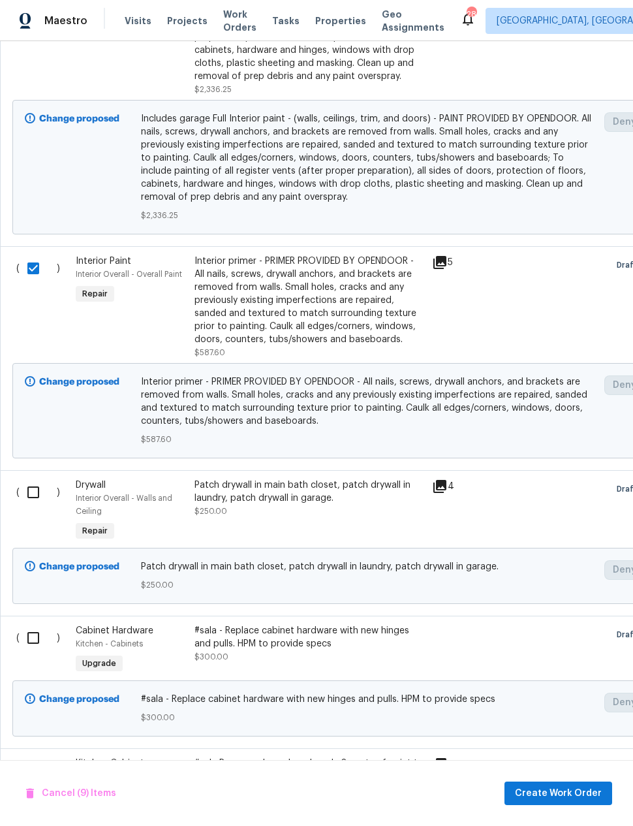
click at [22, 484] on input "checkbox" at bounding box center [38, 492] width 37 height 27
checkbox input "true"
click at [33, 632] on input "checkbox" at bounding box center [38, 637] width 37 height 27
checkbox input "true"
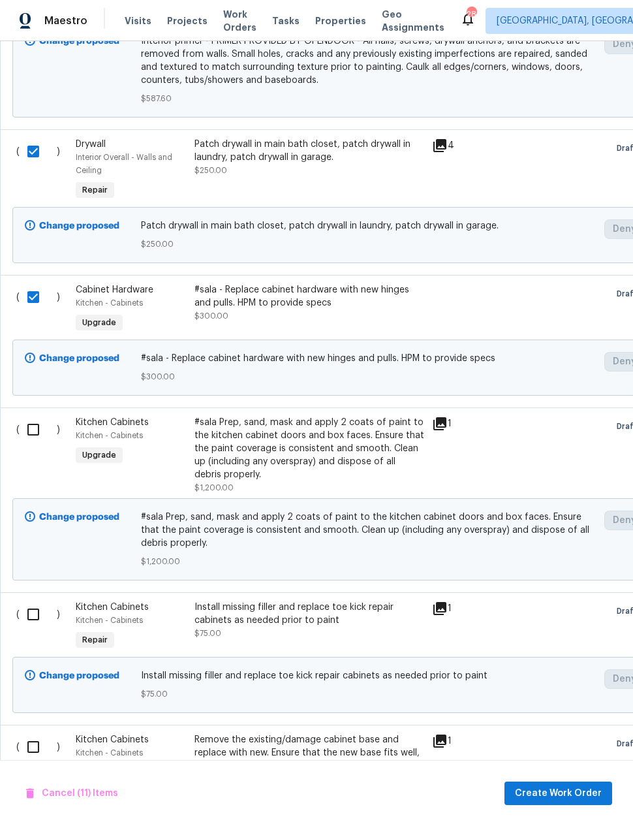
scroll to position [2183, 0]
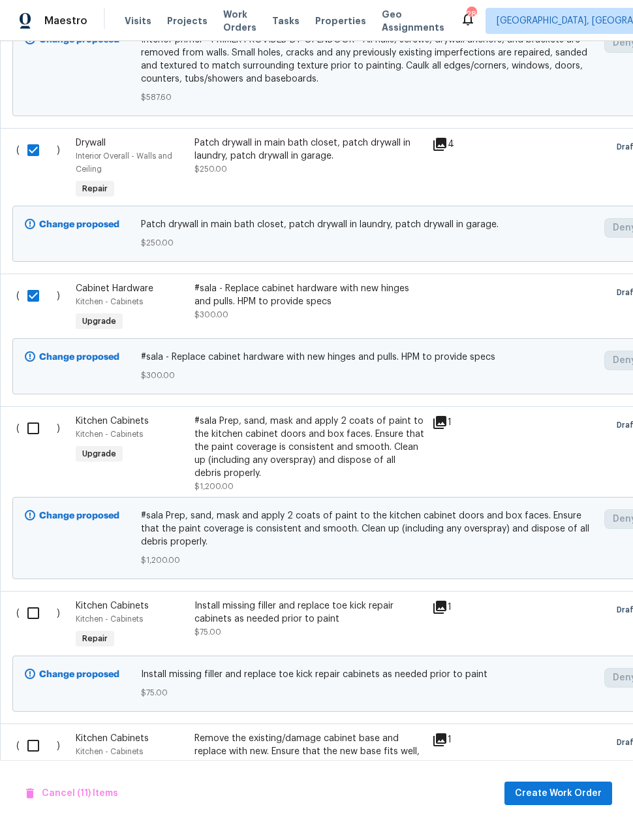
click at [42, 435] on input "checkbox" at bounding box center [38, 428] width 37 height 27
checkbox input "true"
click at [31, 607] on input "checkbox" at bounding box center [38, 612] width 37 height 27
checkbox input "true"
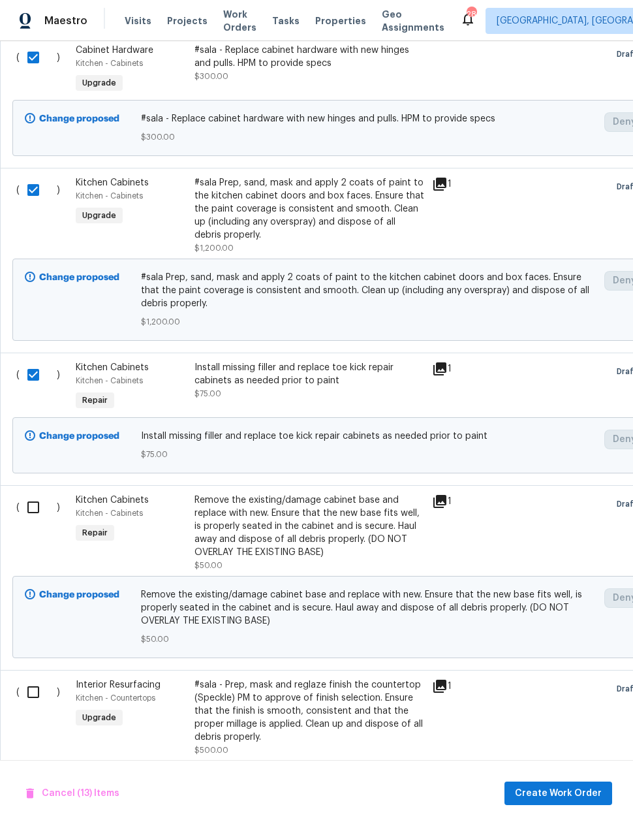
scroll to position [2418, 0]
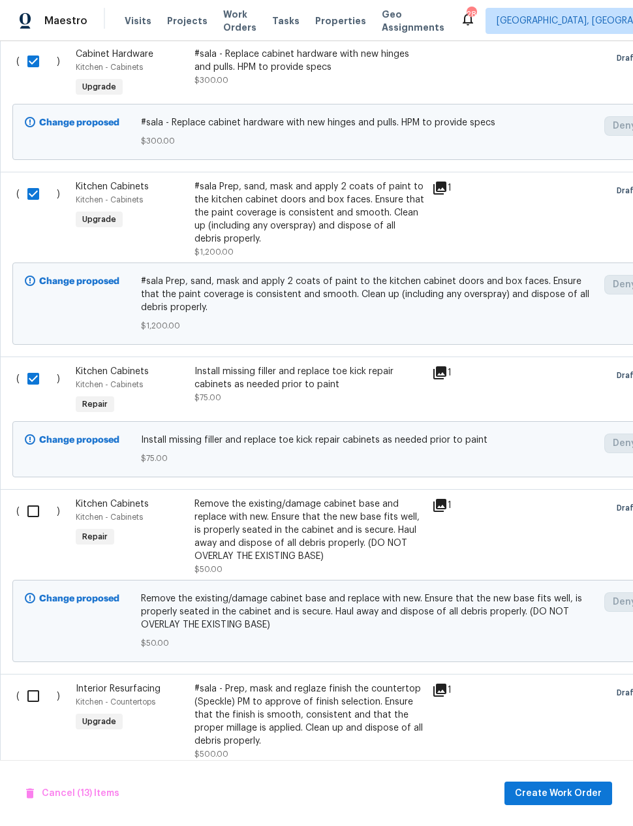
click at [25, 504] on input "checkbox" at bounding box center [38, 511] width 37 height 27
checkbox input "true"
click at [25, 691] on input "checkbox" at bounding box center [38, 695] width 37 height 27
checkbox input "true"
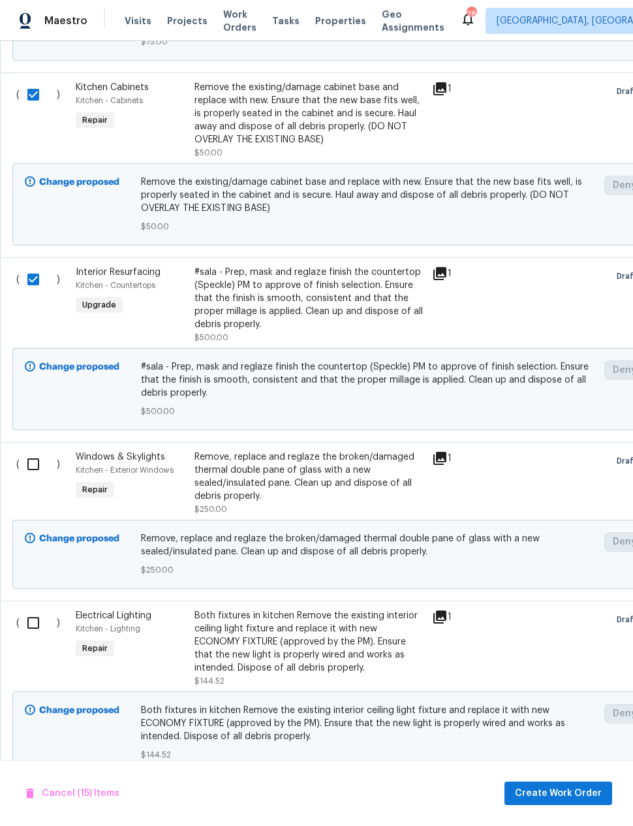
scroll to position [2835, 0]
click at [27, 460] on input "checkbox" at bounding box center [38, 463] width 37 height 27
checkbox input "true"
click at [30, 625] on input "checkbox" at bounding box center [38, 622] width 37 height 27
checkbox input "true"
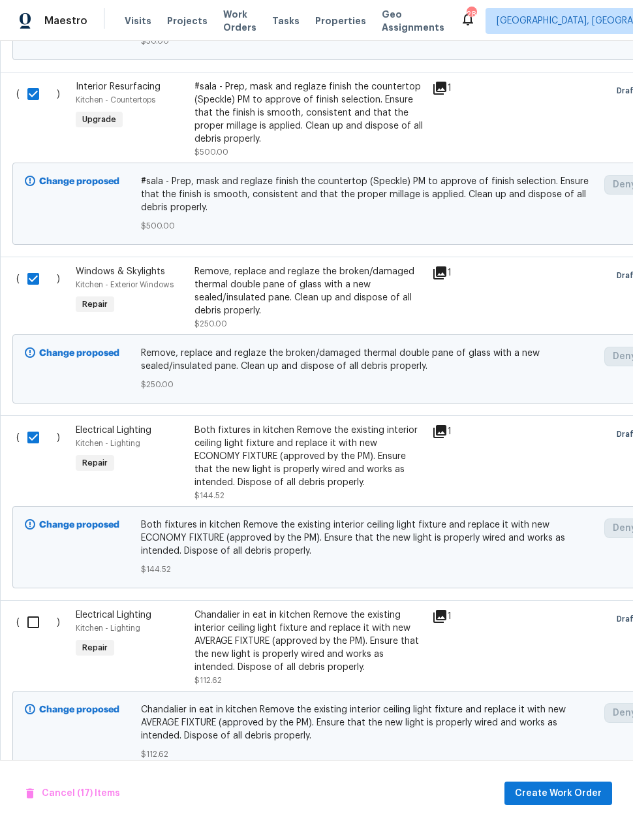
scroll to position [0, 0]
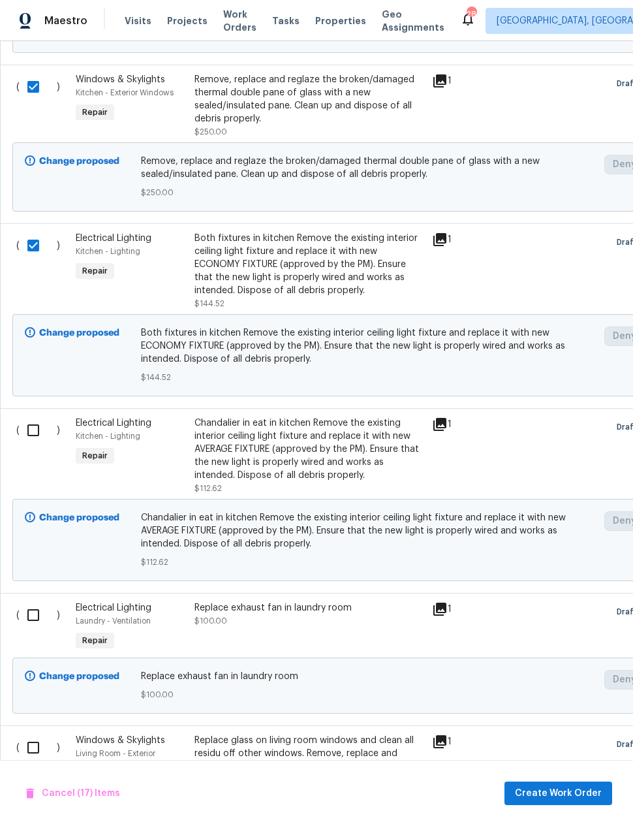
click at [25, 432] on input "checkbox" at bounding box center [38, 430] width 37 height 27
checkbox input "true"
click at [29, 611] on input "checkbox" at bounding box center [38, 614] width 37 height 27
checkbox input "true"
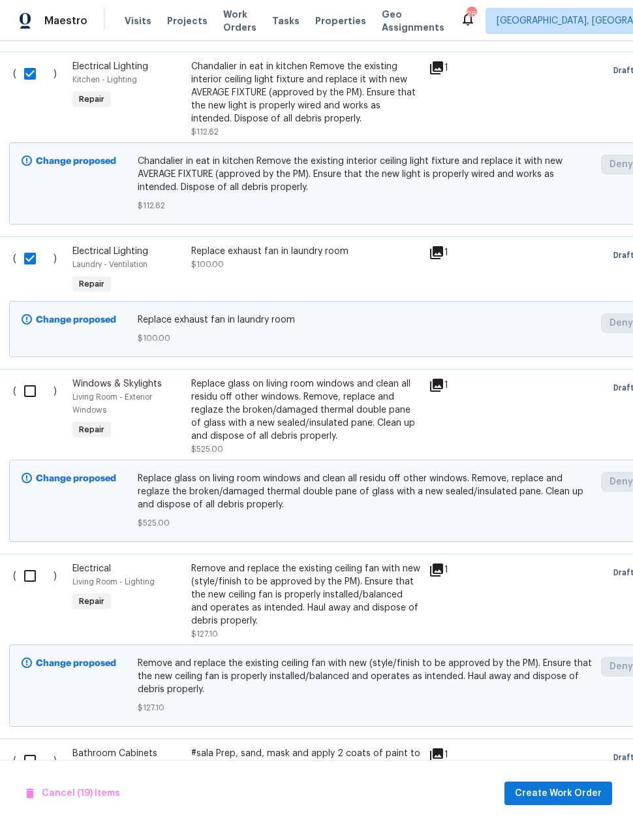
click at [30, 397] on input "checkbox" at bounding box center [34, 390] width 37 height 27
checkbox input "true"
click at [27, 576] on input "checkbox" at bounding box center [34, 575] width 37 height 27
checkbox input "true"
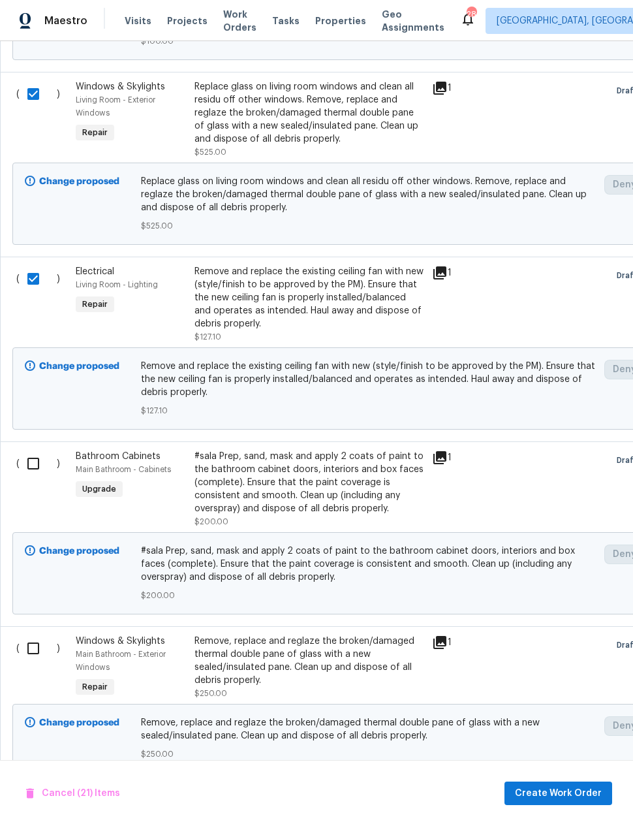
click at [20, 466] on input "checkbox" at bounding box center [38, 463] width 37 height 27
checkbox input "true"
click at [25, 646] on input "checkbox" at bounding box center [38, 648] width 37 height 27
checkbox input "true"
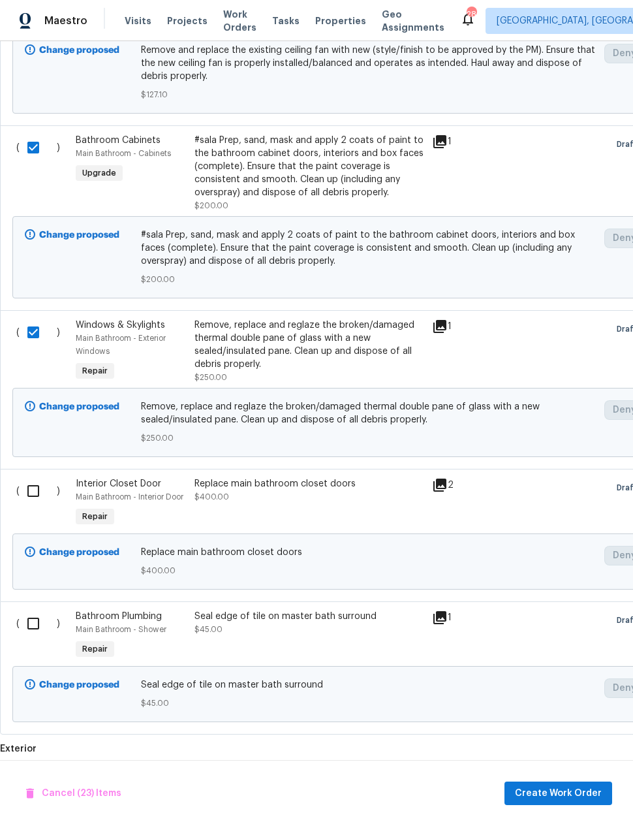
click at [25, 494] on input "checkbox" at bounding box center [38, 490] width 37 height 27
checkbox input "true"
click at [27, 633] on input "checkbox" at bounding box center [38, 623] width 37 height 27
checkbox input "true"
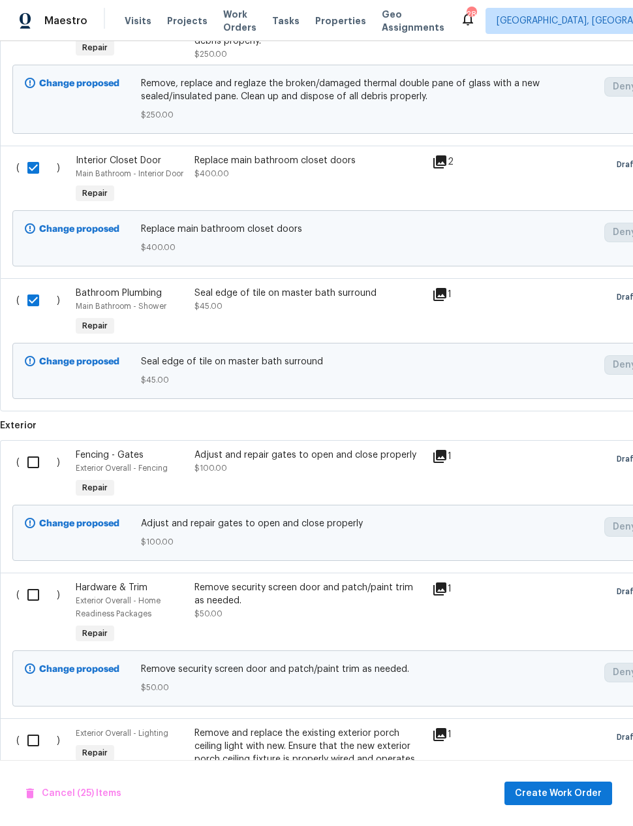
click at [24, 461] on input "checkbox" at bounding box center [38, 462] width 37 height 27
checkbox input "true"
click at [24, 595] on input "checkbox" at bounding box center [38, 594] width 37 height 27
checkbox input "true"
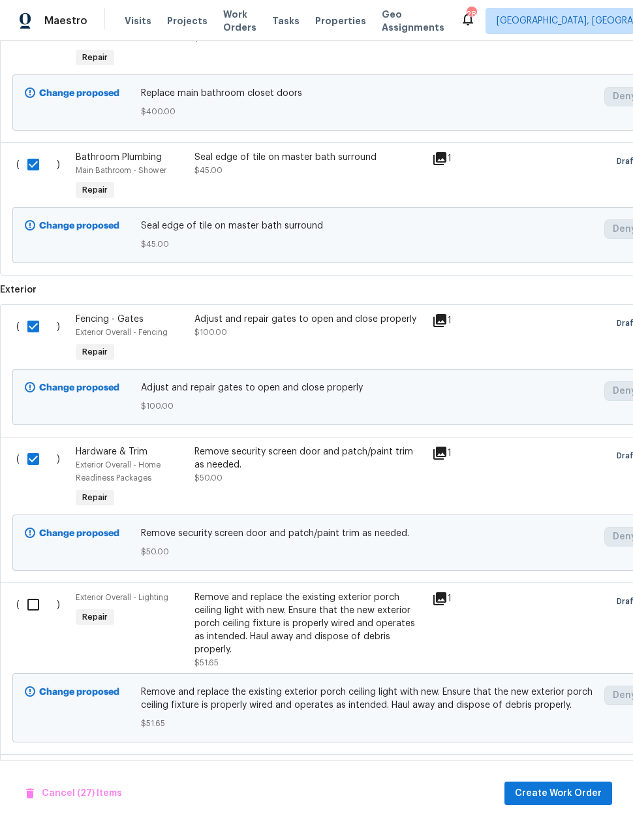
click at [30, 613] on input "checkbox" at bounding box center [38, 604] width 37 height 27
checkbox input "true"
click at [560, 789] on span "Create Work Order" at bounding box center [558, 793] width 87 height 16
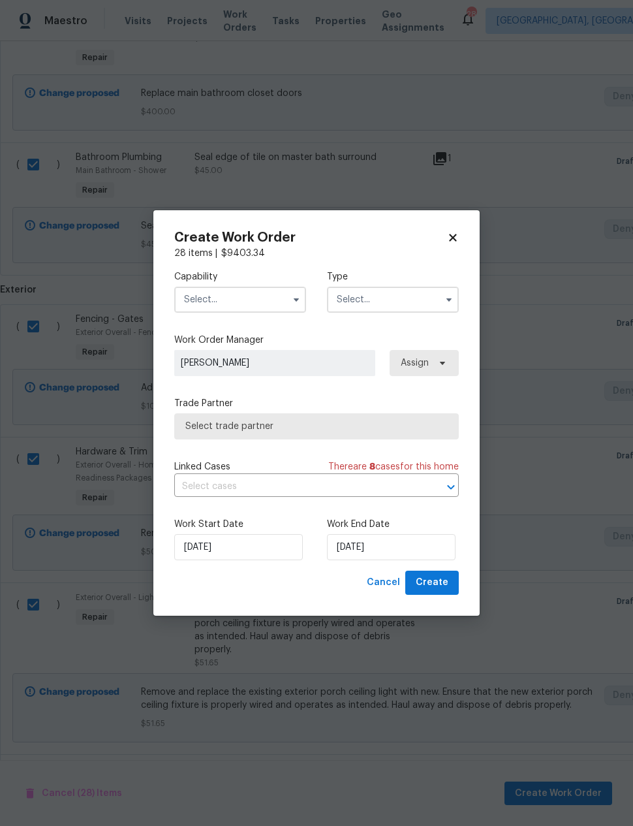
checkbox input "false"
click at [255, 305] on input "text" at bounding box center [240, 300] width 132 height 26
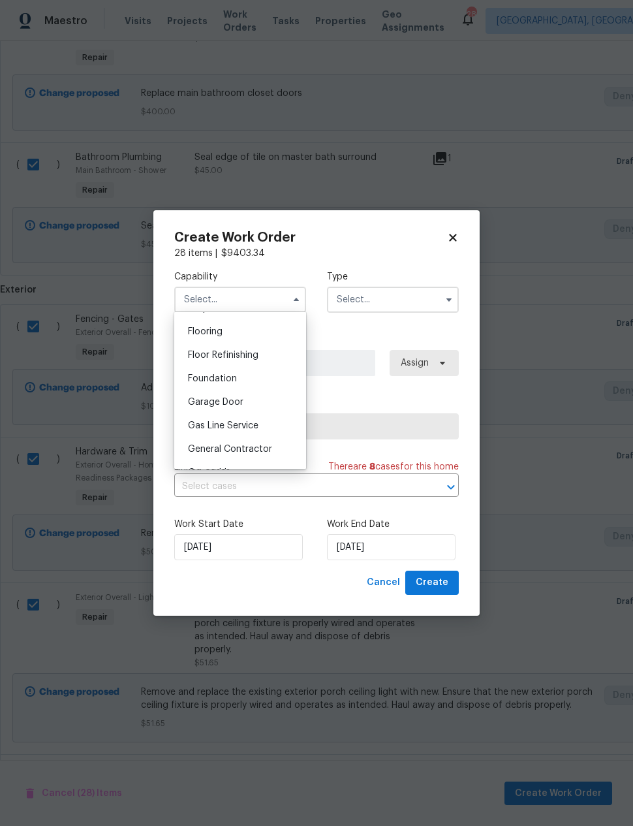
click at [259, 449] on span "General Contractor" at bounding box center [230, 449] width 84 height 9
type input "General Contractor"
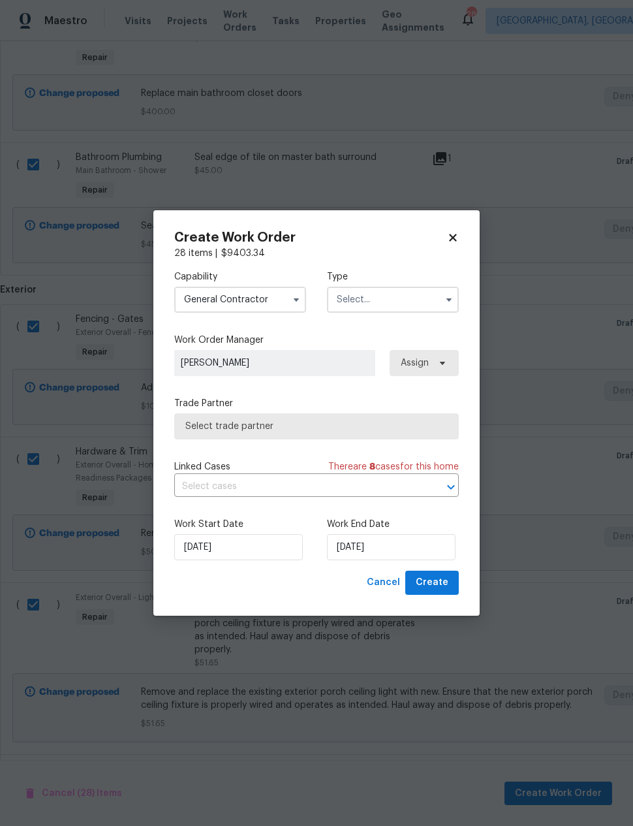
click at [388, 294] on input "text" at bounding box center [393, 300] width 132 height 26
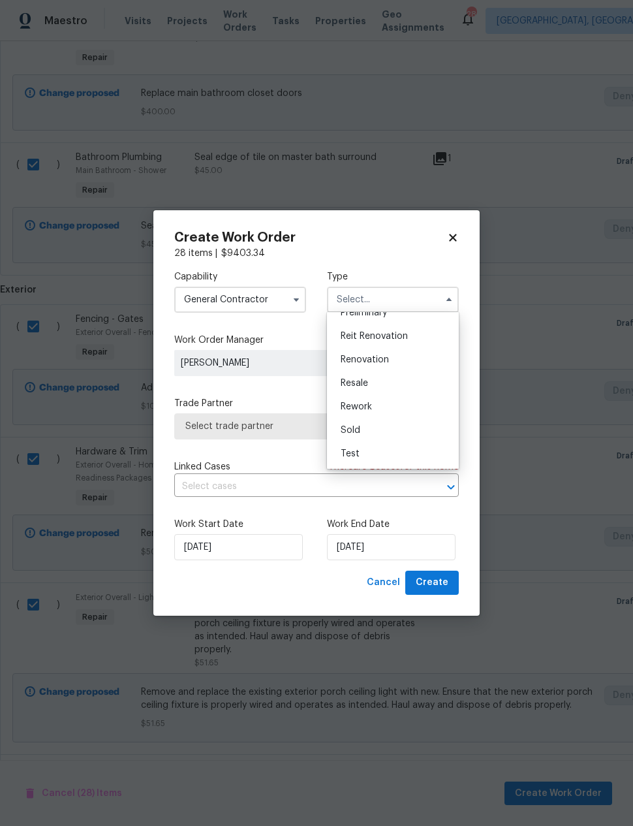
click at [372, 362] on span "Renovation" at bounding box center [365, 359] width 48 height 9
type input "Renovation"
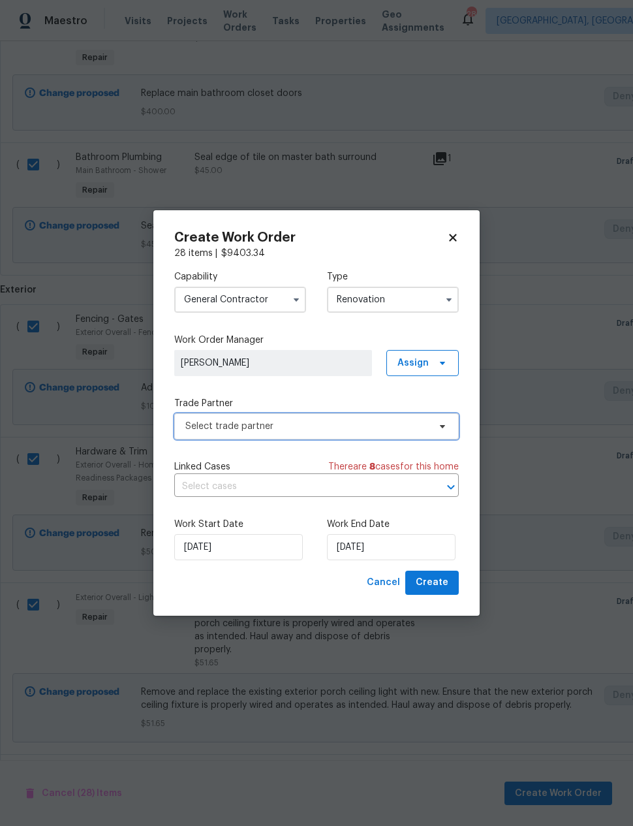
click at [305, 428] on span "Select trade partner" at bounding box center [307, 426] width 244 height 13
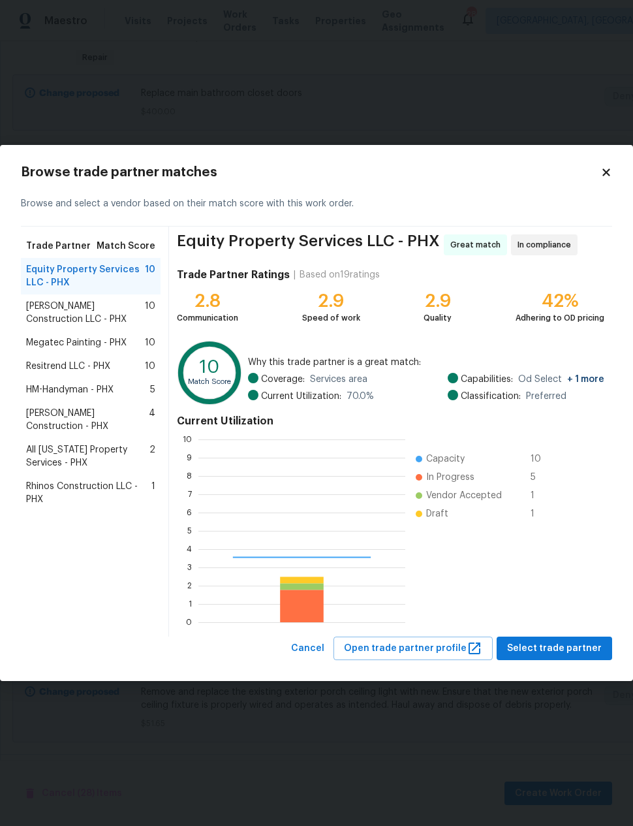
scroll to position [183, 207]
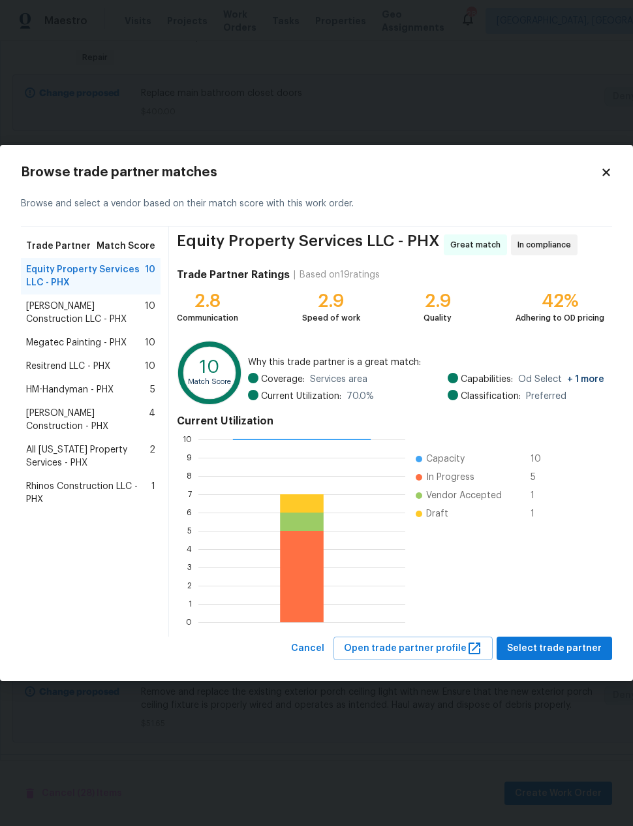
click at [121, 364] on div "Resitrend LLC - PHX 10" at bounding box center [90, 366] width 129 height 13
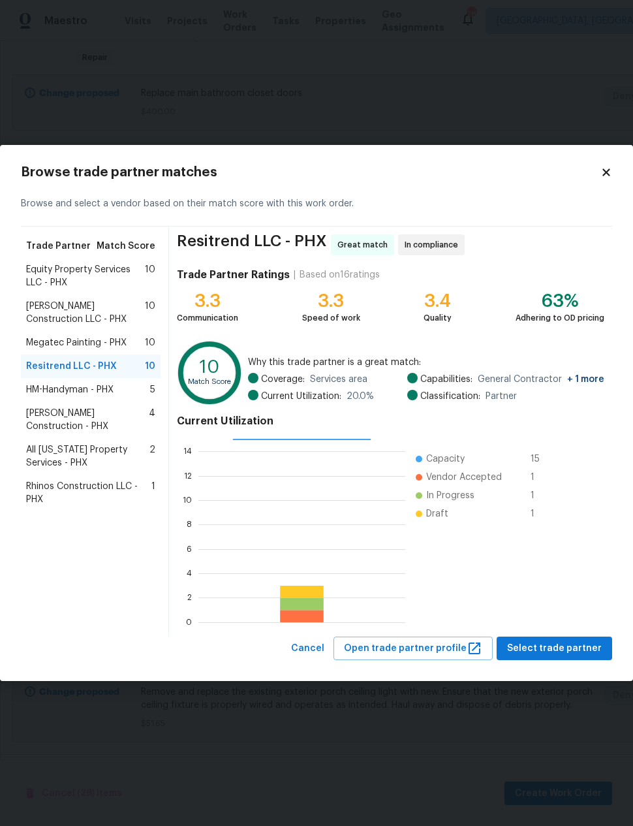
click at [121, 269] on span "Equity Property Services LLC - PHX" at bounding box center [85, 276] width 119 height 26
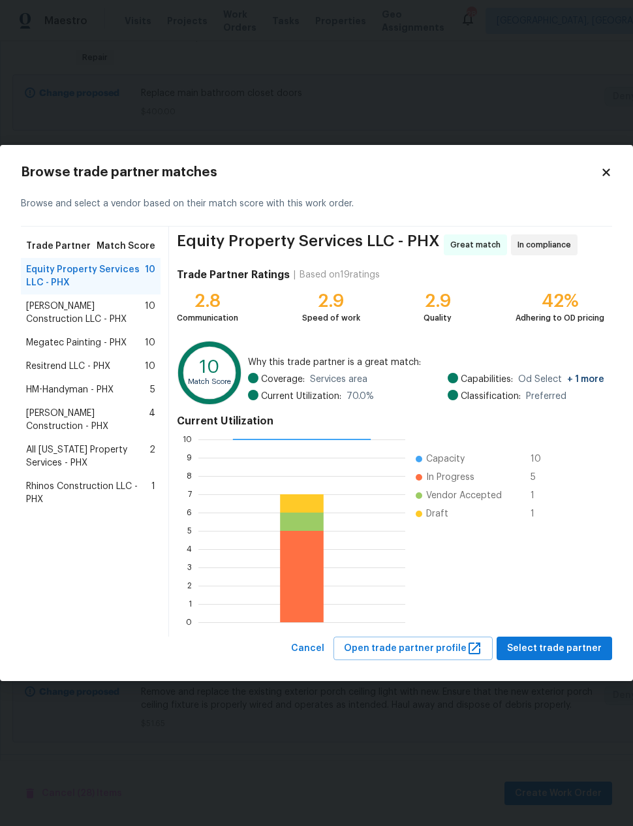
click at [110, 368] on span "Resitrend LLC - PHX" at bounding box center [68, 366] width 84 height 13
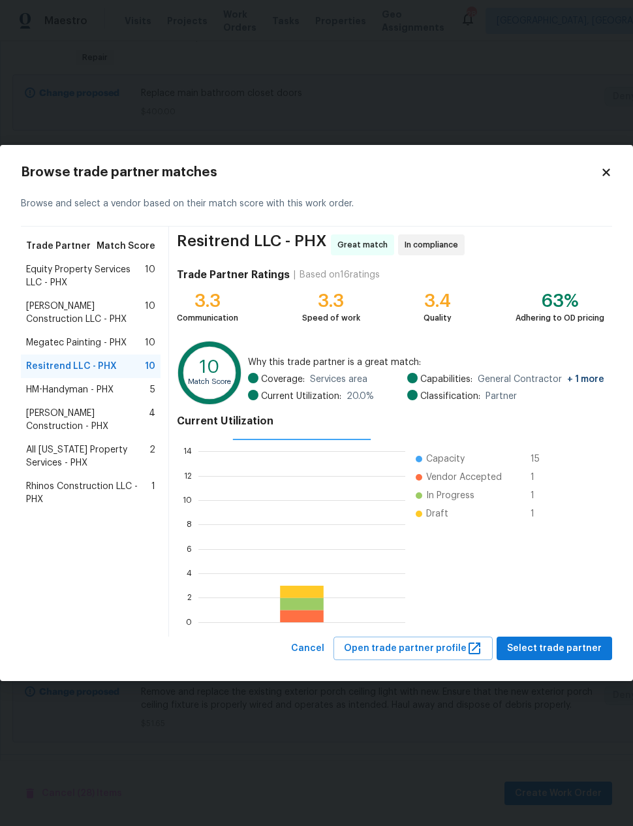
click at [103, 342] on span "Megatec Painting - PHX" at bounding box center [76, 342] width 101 height 13
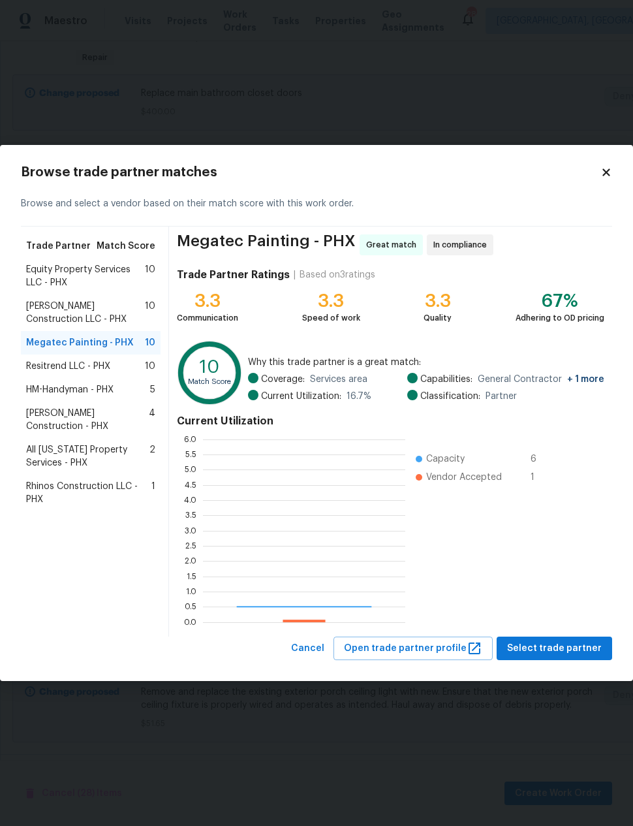
scroll to position [183, 202]
click at [97, 368] on span "Resitrend LLC - PHX" at bounding box center [68, 366] width 84 height 13
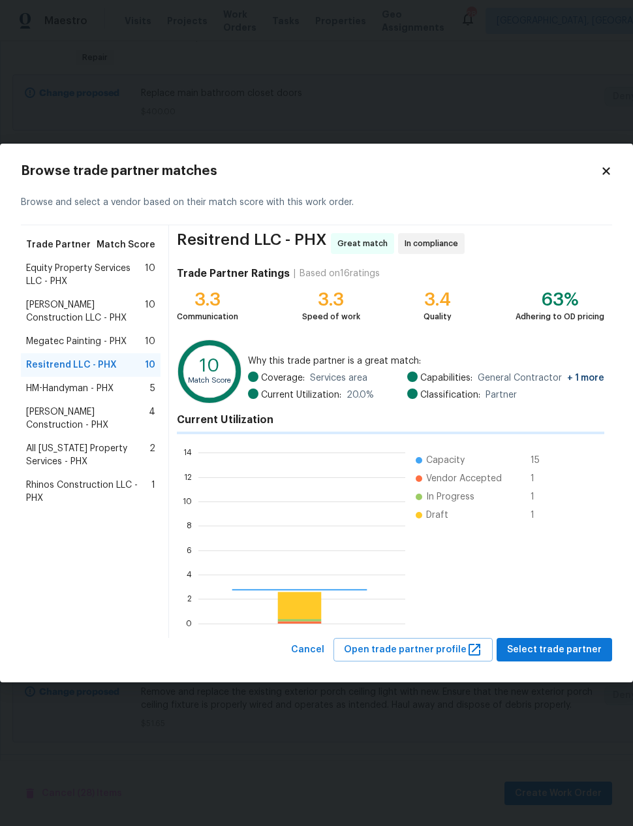
scroll to position [183, 207]
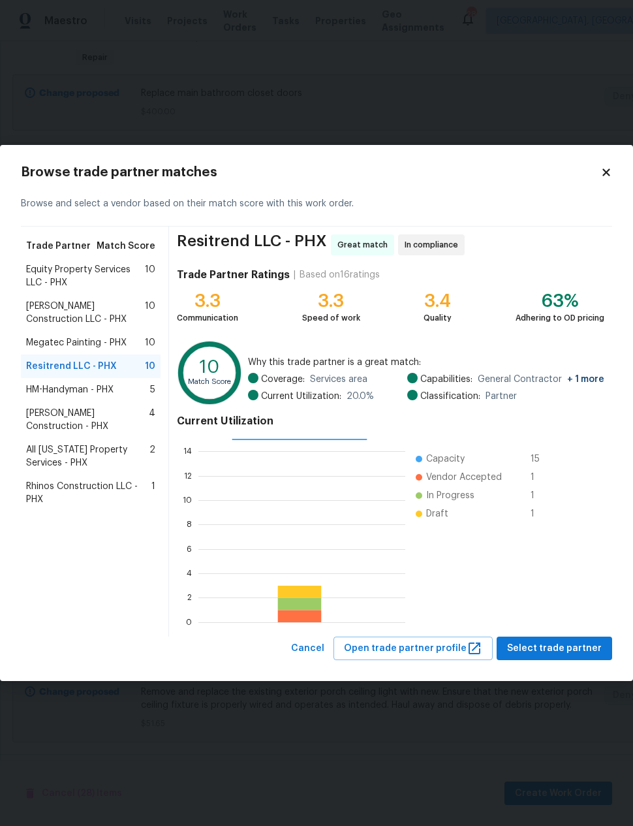
click at [106, 397] on div "HM-Handyman - PHX 5" at bounding box center [91, 390] width 140 height 24
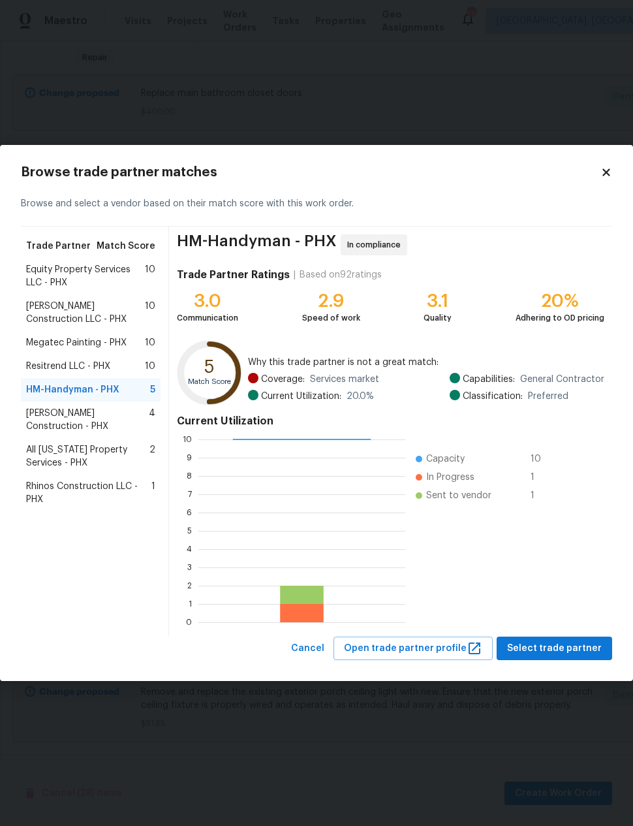
click at [95, 364] on span "Resitrend LLC - PHX" at bounding box center [68, 366] width 84 height 13
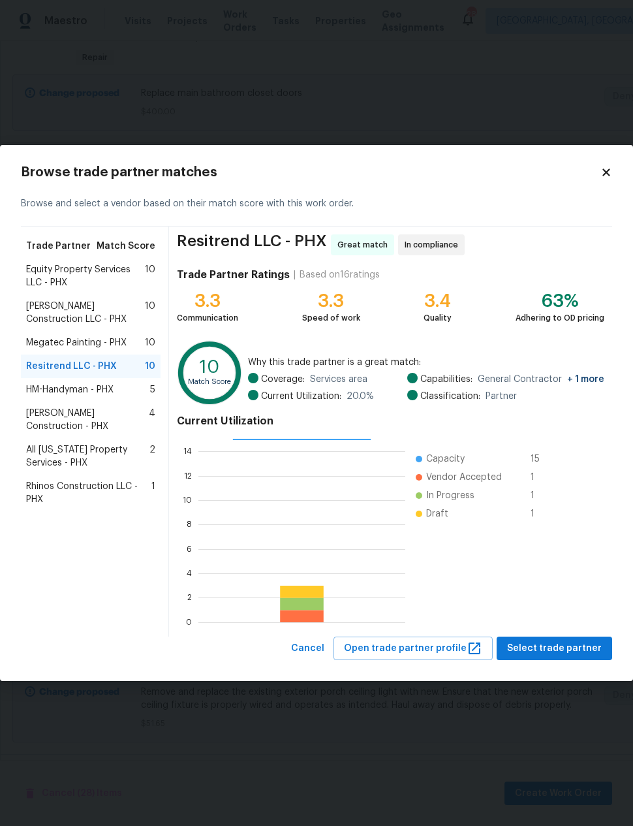
click at [562, 644] on span "Select trade partner" at bounding box center [554, 649] width 95 height 16
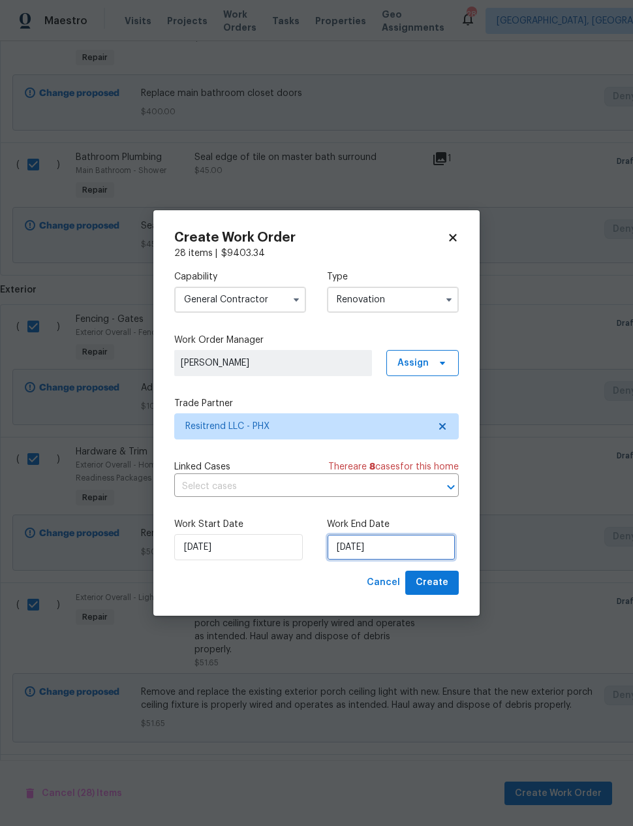
click at [380, 550] on input "[DATE]" at bounding box center [391, 547] width 129 height 26
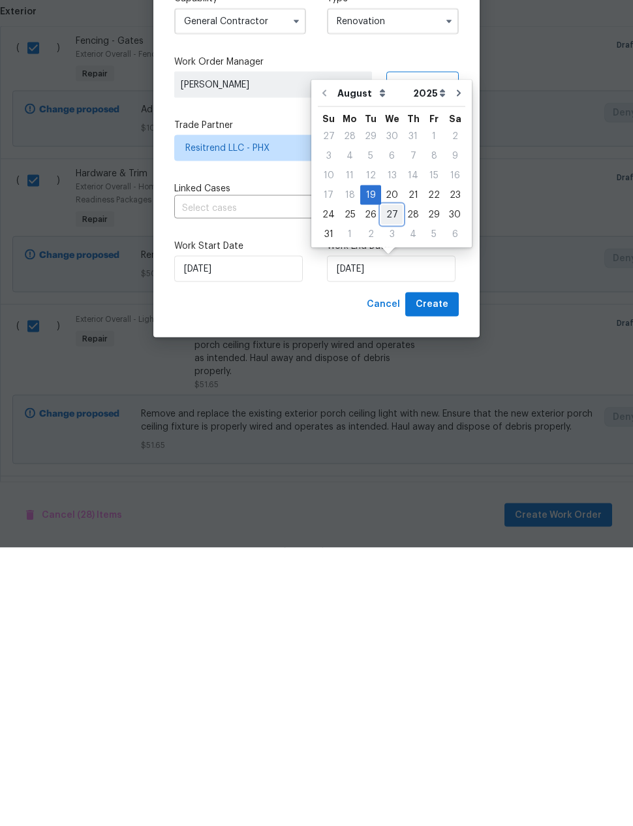
click at [390, 484] on div "27" at bounding box center [392, 493] width 22 height 18
type input "8/27/2025"
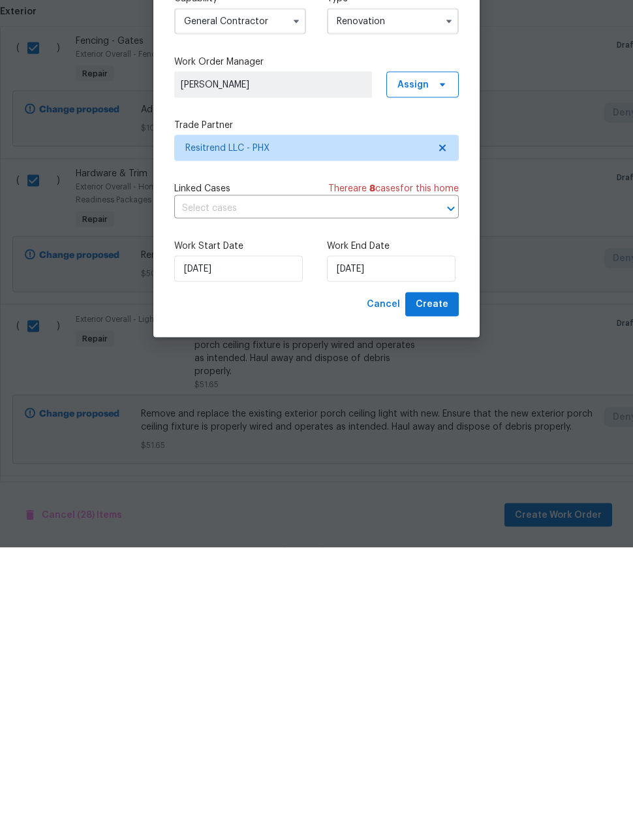
scroll to position [52, 0]
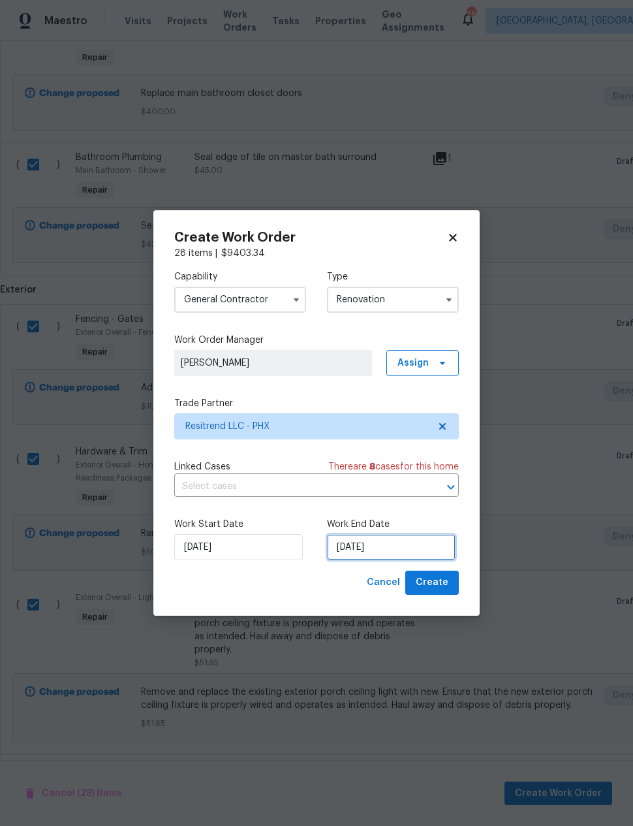
click at [376, 545] on input "8/27/2025" at bounding box center [391, 547] width 129 height 26
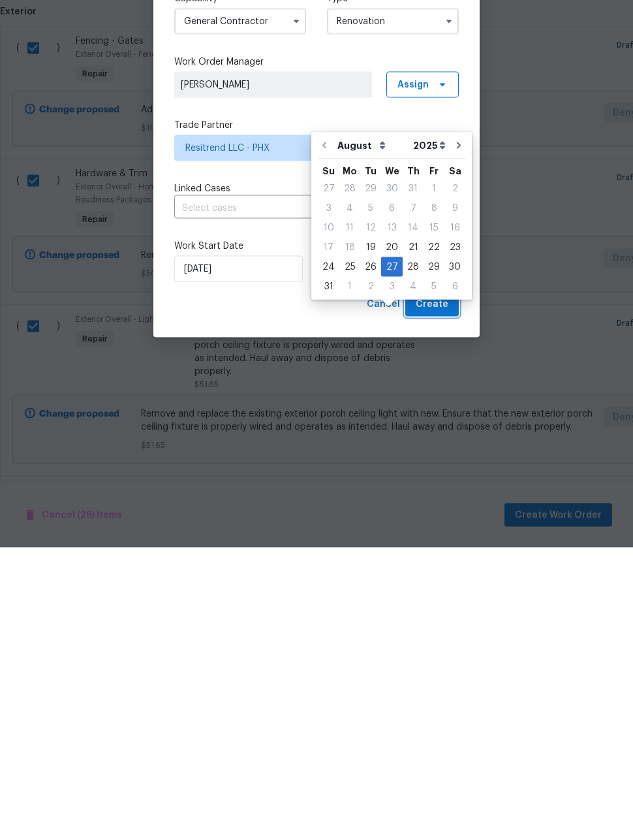
click at [438, 575] on span "Create" at bounding box center [432, 583] width 33 height 16
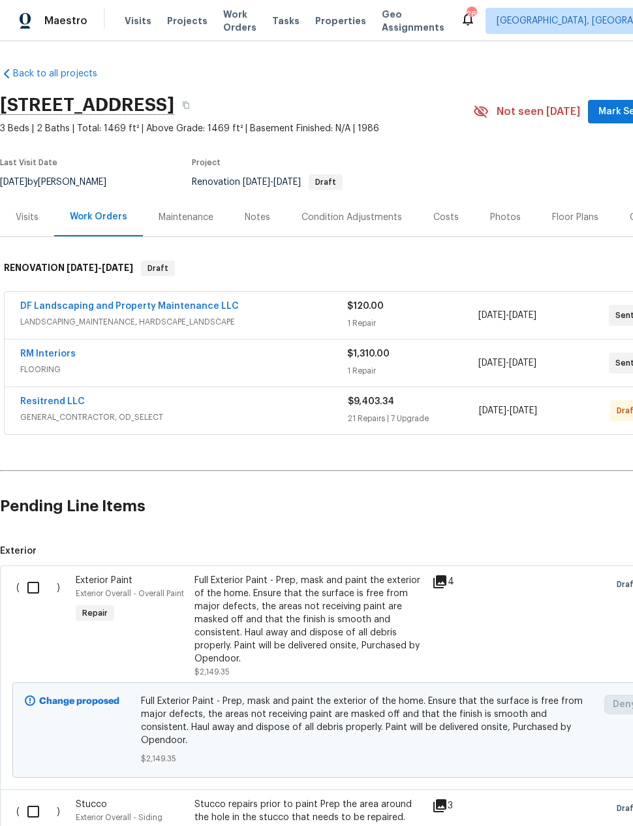
scroll to position [0, 0]
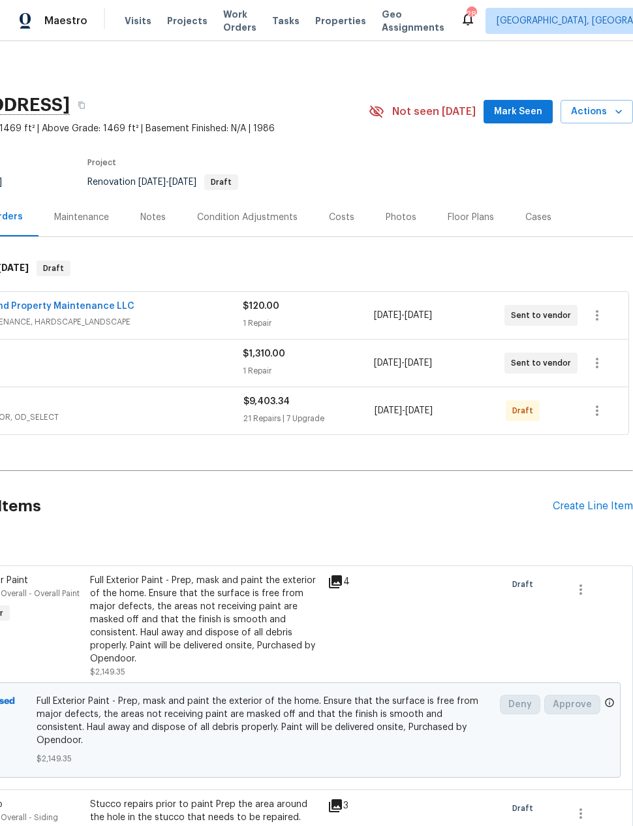
scroll to position [0, 104]
click at [597, 411] on icon "button" at bounding box center [597, 410] width 3 height 10
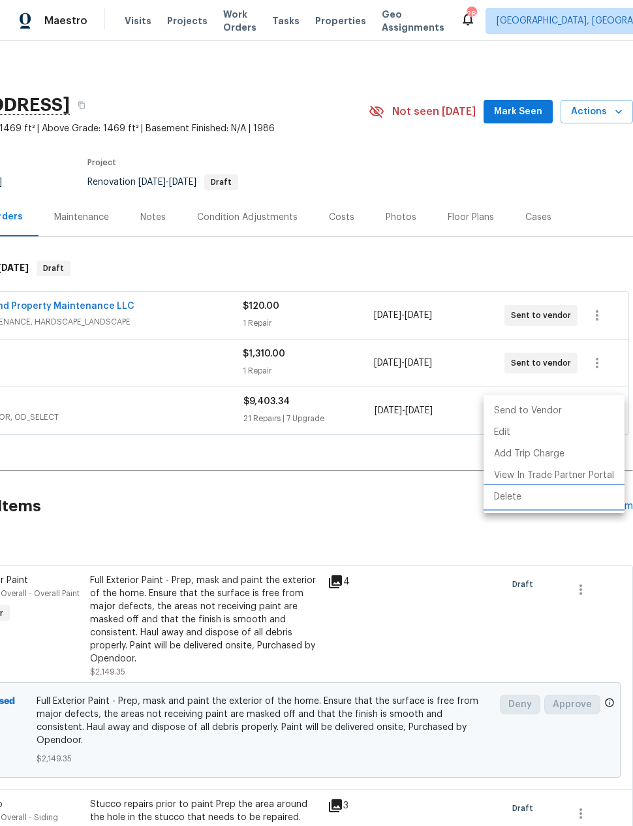
click at [518, 497] on li "Delete" at bounding box center [554, 497] width 141 height 22
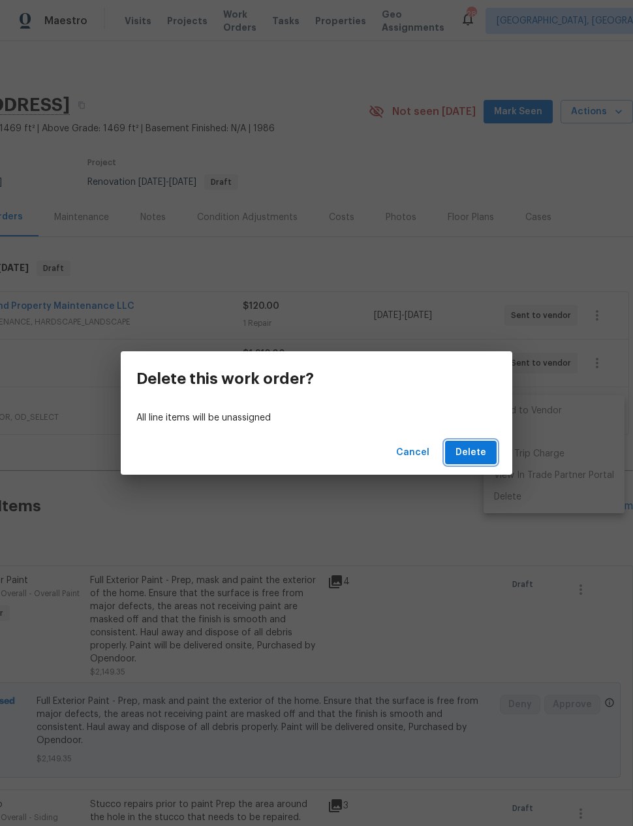
click at [475, 447] on span "Delete" at bounding box center [471, 453] width 31 height 16
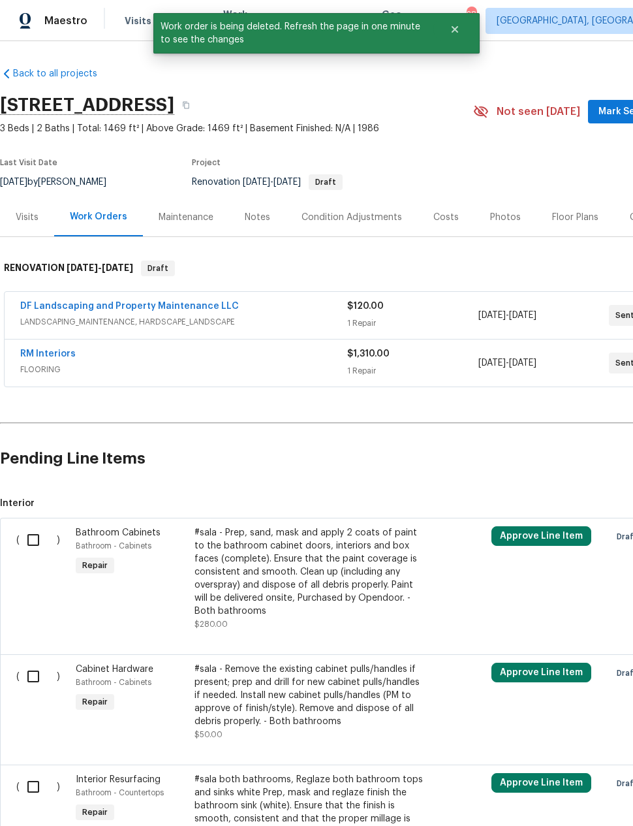
scroll to position [0, 0]
click at [28, 548] on input "checkbox" at bounding box center [38, 539] width 37 height 27
checkbox input "true"
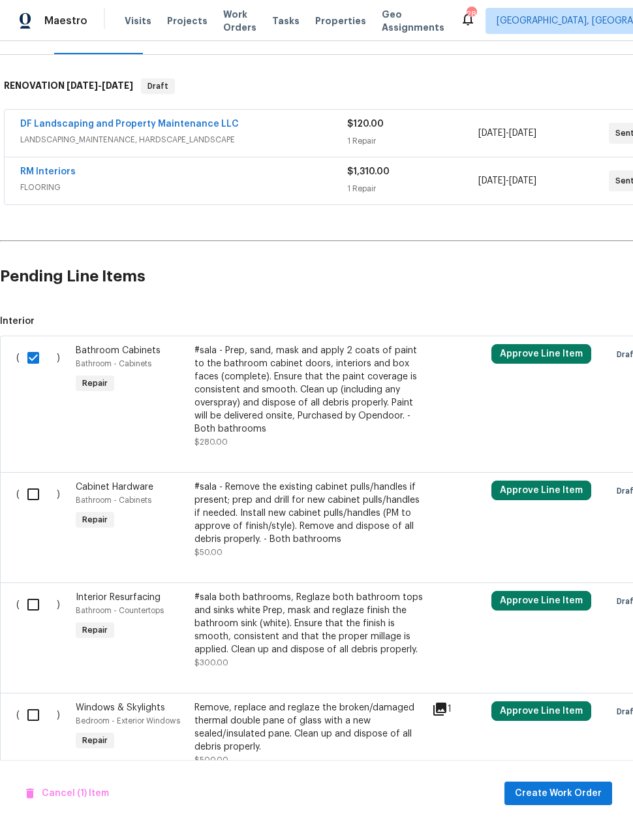
scroll to position [183, 0]
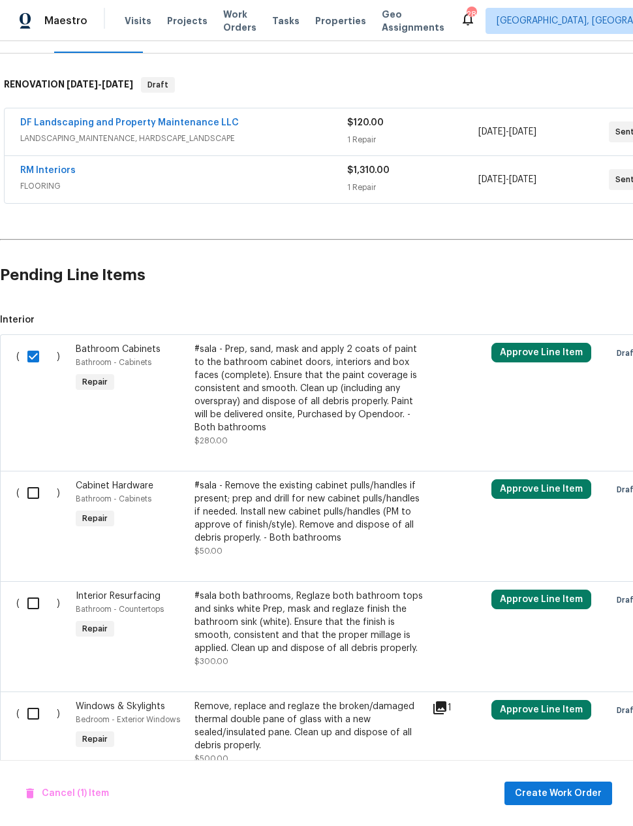
click at [29, 494] on input "checkbox" at bounding box center [38, 492] width 37 height 27
checkbox input "true"
click at [35, 611] on input "checkbox" at bounding box center [38, 603] width 37 height 27
checkbox input "true"
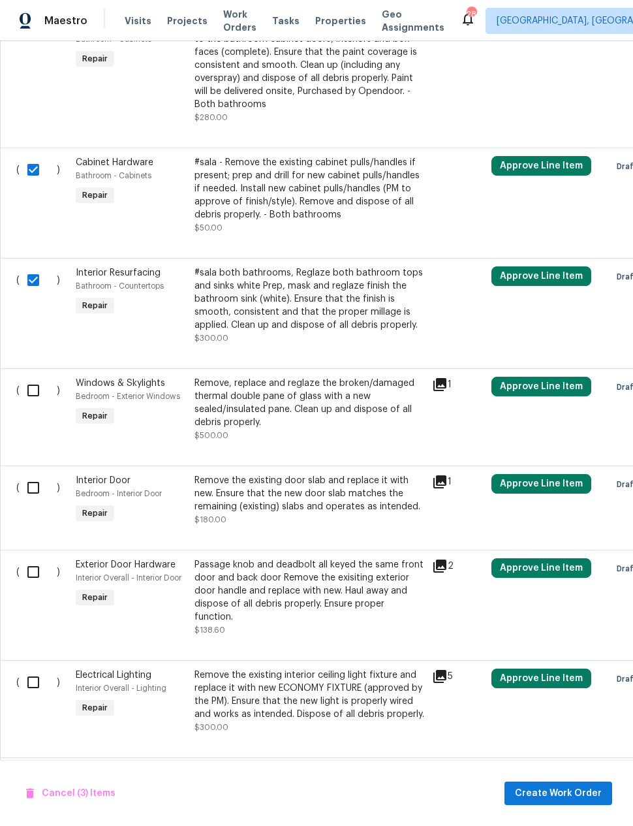
scroll to position [505, 0]
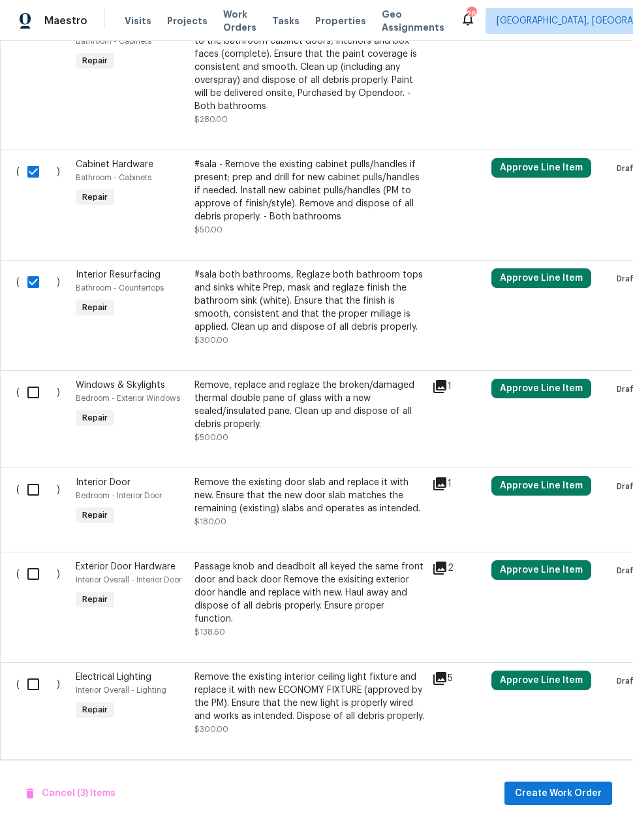
click at [30, 398] on input "checkbox" at bounding box center [38, 392] width 37 height 27
checkbox input "true"
click at [31, 490] on input "checkbox" at bounding box center [38, 489] width 37 height 27
checkbox input "true"
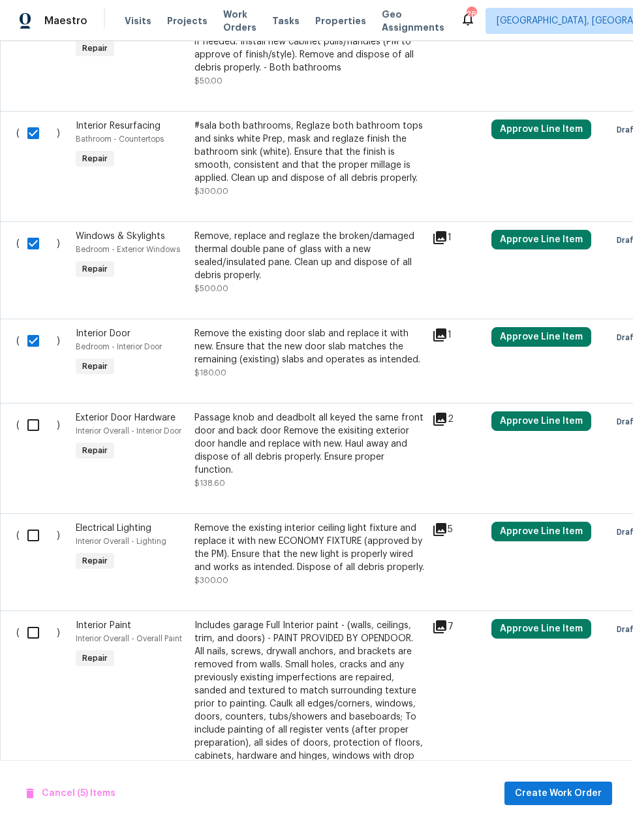
scroll to position [654, 0]
click at [33, 431] on input "checkbox" at bounding box center [38, 424] width 37 height 27
checkbox input "true"
click at [42, 530] on input "checkbox" at bounding box center [38, 535] width 37 height 27
checkbox input "true"
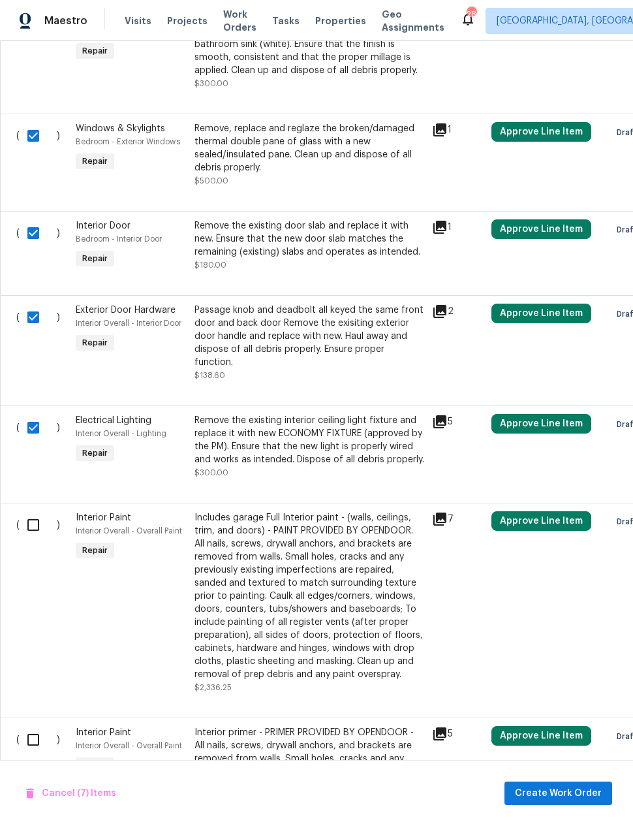
scroll to position [761, 0]
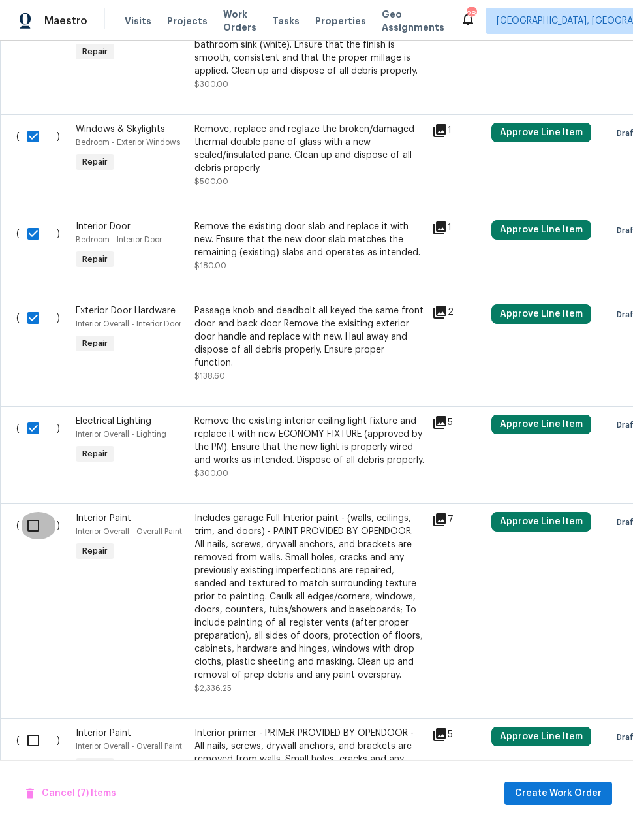
click at [34, 518] on input "checkbox" at bounding box center [38, 525] width 37 height 27
checkbox input "true"
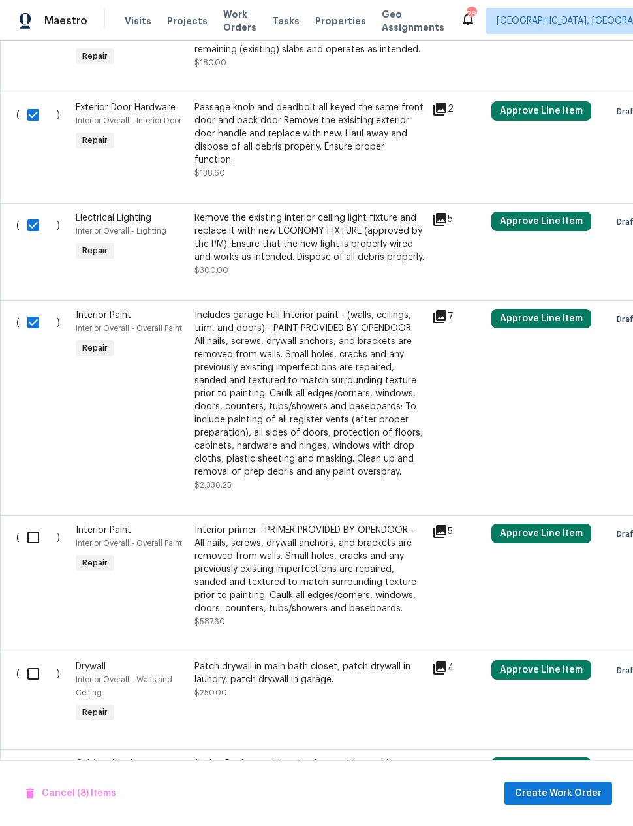
scroll to position [963, 0]
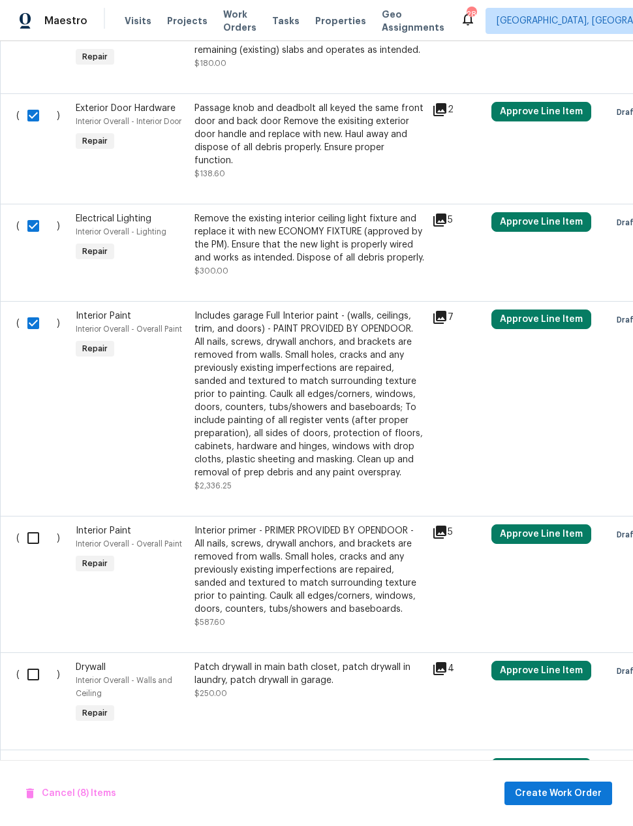
click at [35, 533] on input "checkbox" at bounding box center [38, 537] width 37 height 27
checkbox input "true"
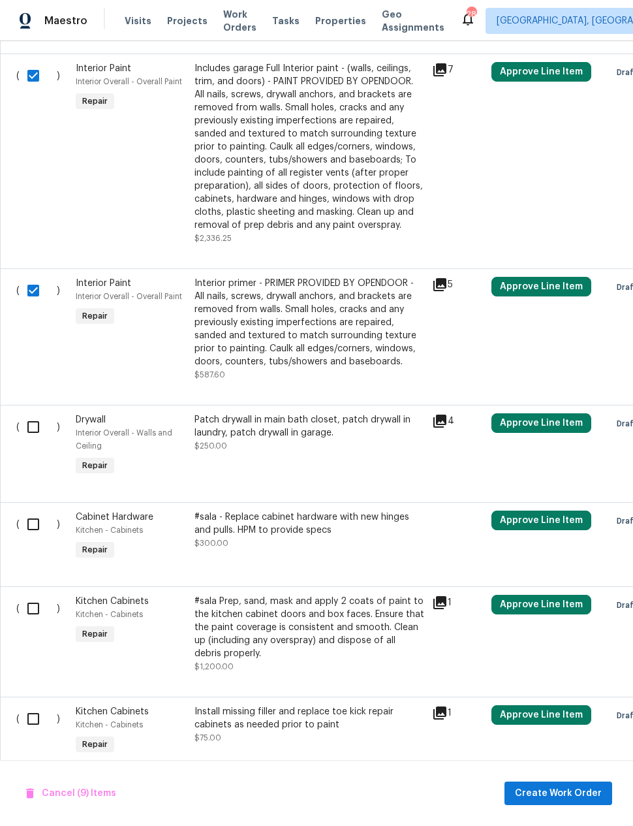
scroll to position [1211, 0]
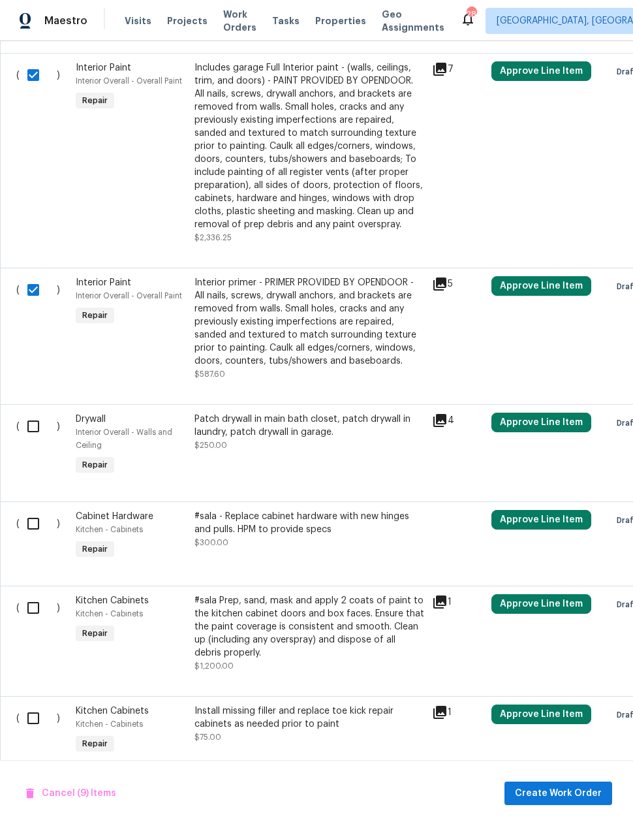
click at [30, 423] on input "checkbox" at bounding box center [38, 426] width 37 height 27
checkbox input "true"
click at [34, 514] on input "checkbox" at bounding box center [38, 523] width 37 height 27
checkbox input "true"
click at [33, 597] on input "checkbox" at bounding box center [38, 607] width 37 height 27
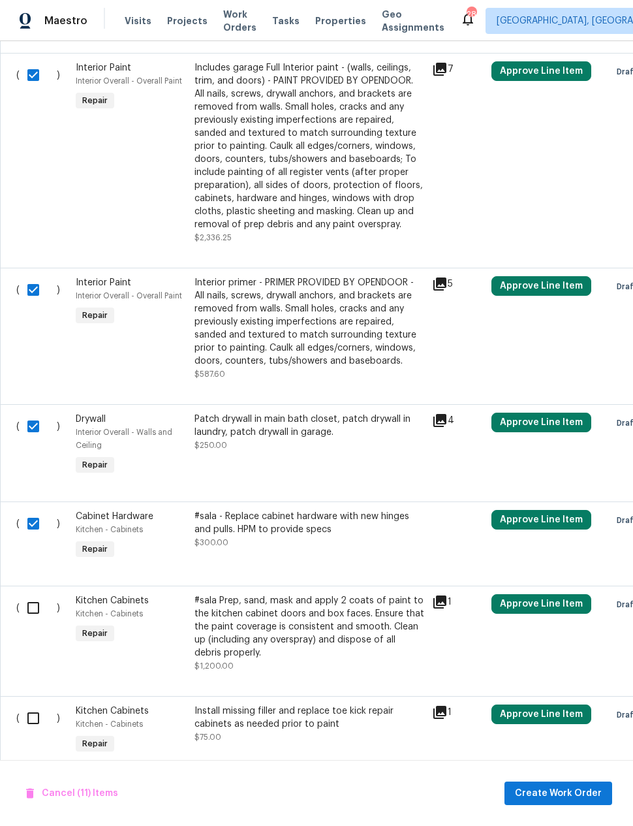
checkbox input "true"
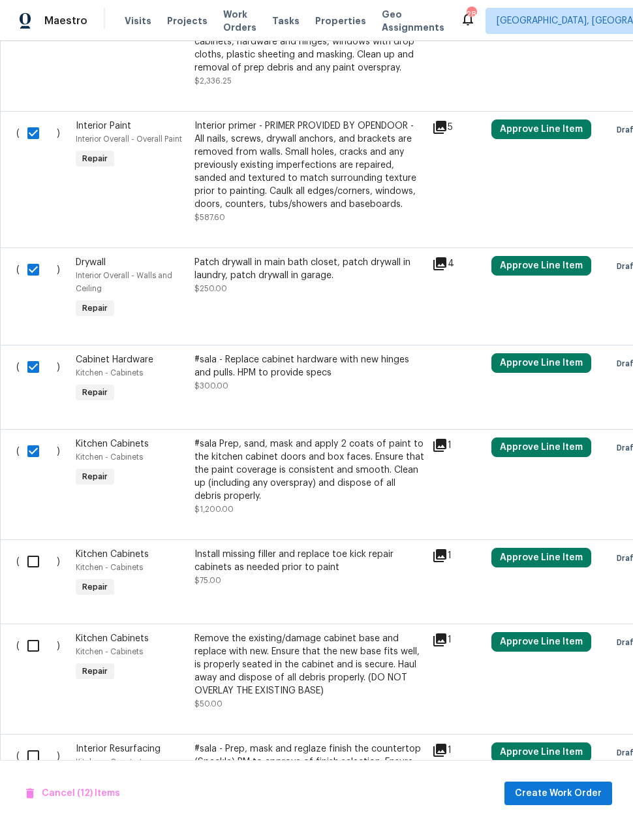
scroll to position [1367, 0]
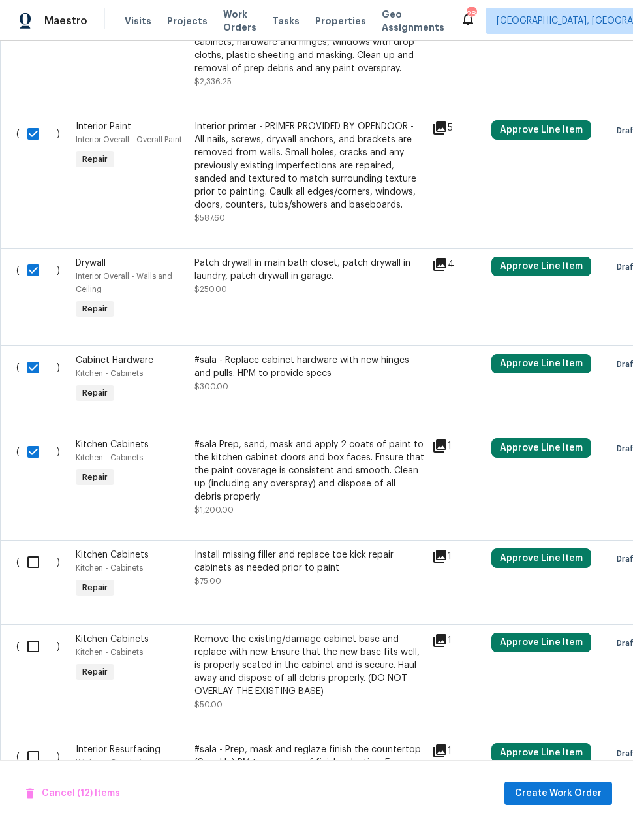
click at [35, 559] on input "checkbox" at bounding box center [38, 561] width 37 height 27
checkbox input "true"
click at [36, 637] on input "checkbox" at bounding box center [38, 646] width 37 height 27
checkbox input "true"
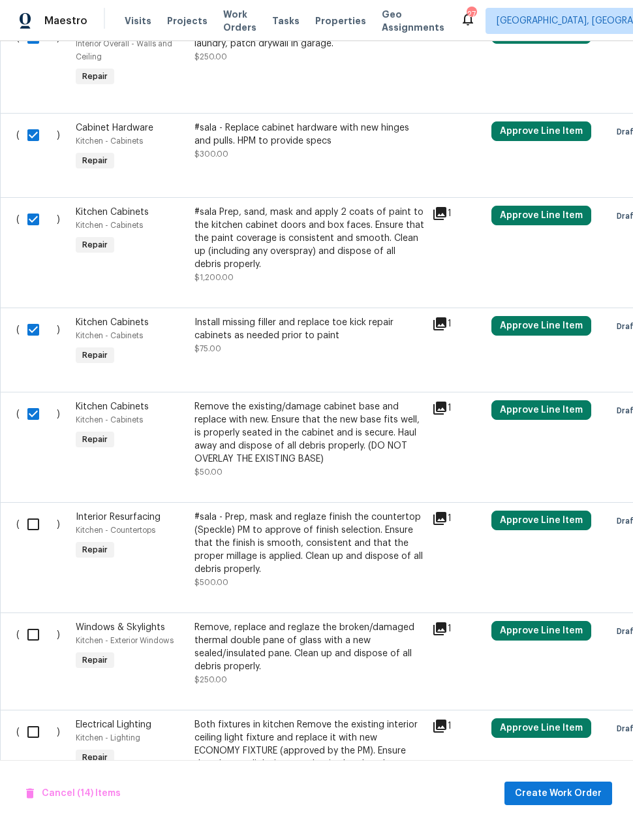
scroll to position [1600, 0]
click at [27, 519] on input "checkbox" at bounding box center [38, 524] width 37 height 27
checkbox input "true"
click at [28, 627] on input "checkbox" at bounding box center [38, 634] width 37 height 27
checkbox input "true"
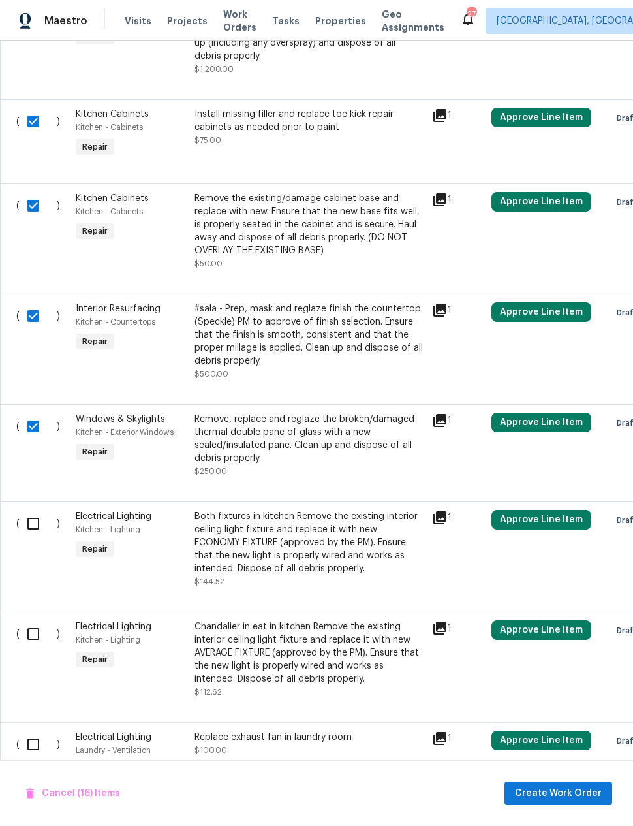
scroll to position [1808, 0]
click at [29, 520] on input "checkbox" at bounding box center [38, 523] width 37 height 27
checkbox input "true"
click at [31, 629] on input "checkbox" at bounding box center [38, 633] width 37 height 27
checkbox input "true"
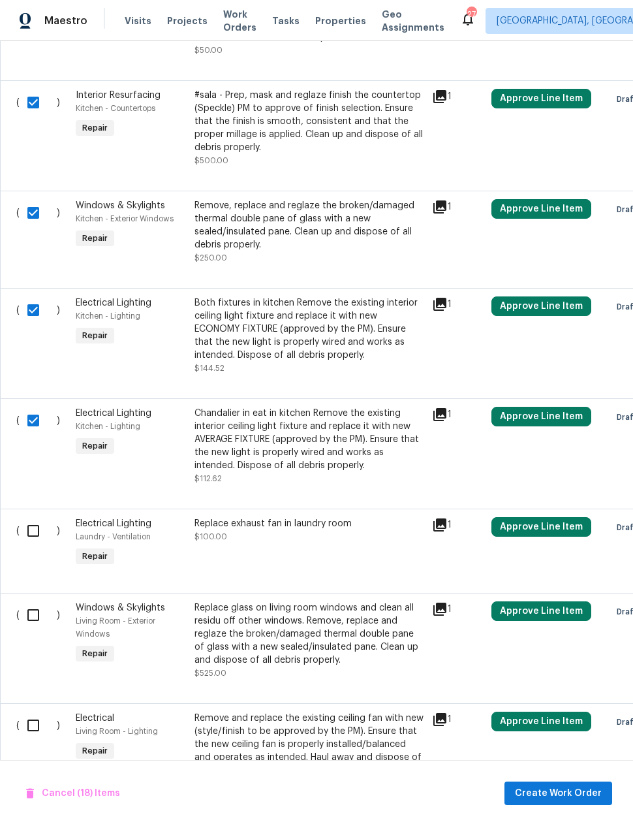
scroll to position [2021, 0]
click at [32, 526] on input "checkbox" at bounding box center [38, 530] width 37 height 27
checkbox input "true"
click at [26, 606] on input "checkbox" at bounding box center [38, 614] width 37 height 27
checkbox input "true"
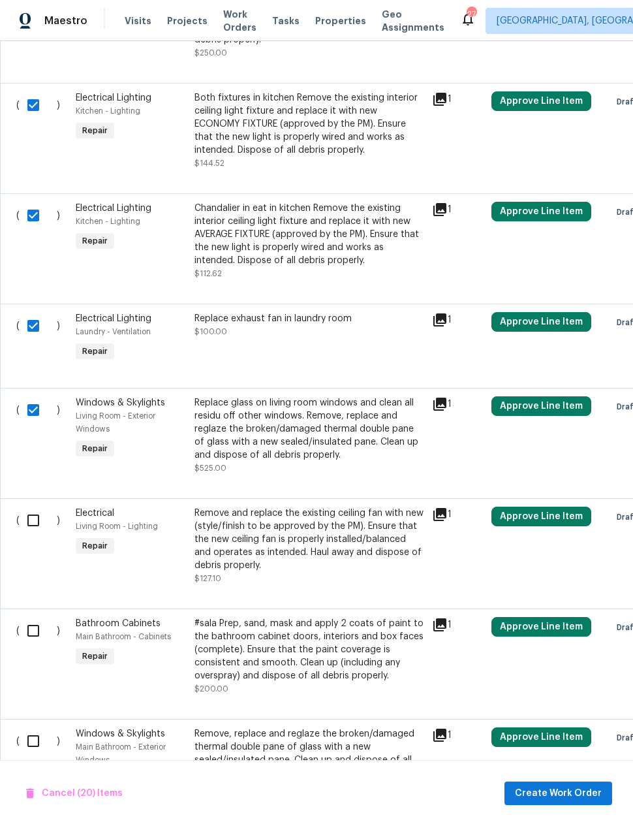
scroll to position [2226, 0]
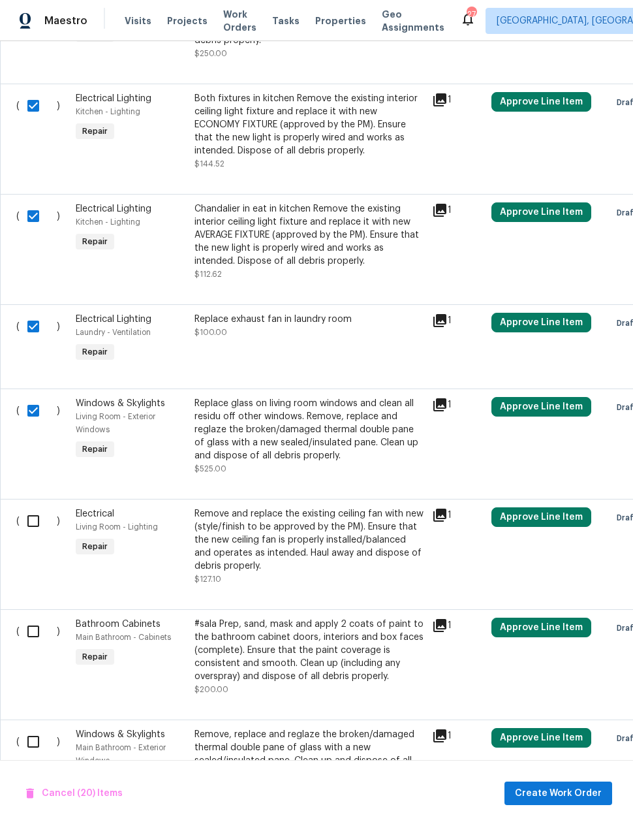
click at [31, 515] on input "checkbox" at bounding box center [38, 520] width 37 height 27
checkbox input "true"
click at [27, 633] on input "checkbox" at bounding box center [38, 631] width 37 height 27
checkbox input "true"
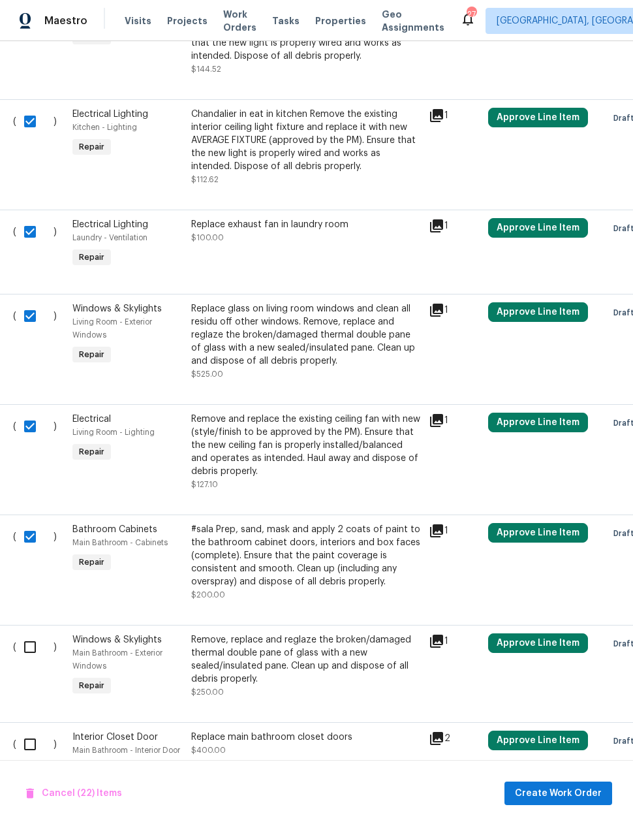
scroll to position [2321, 4]
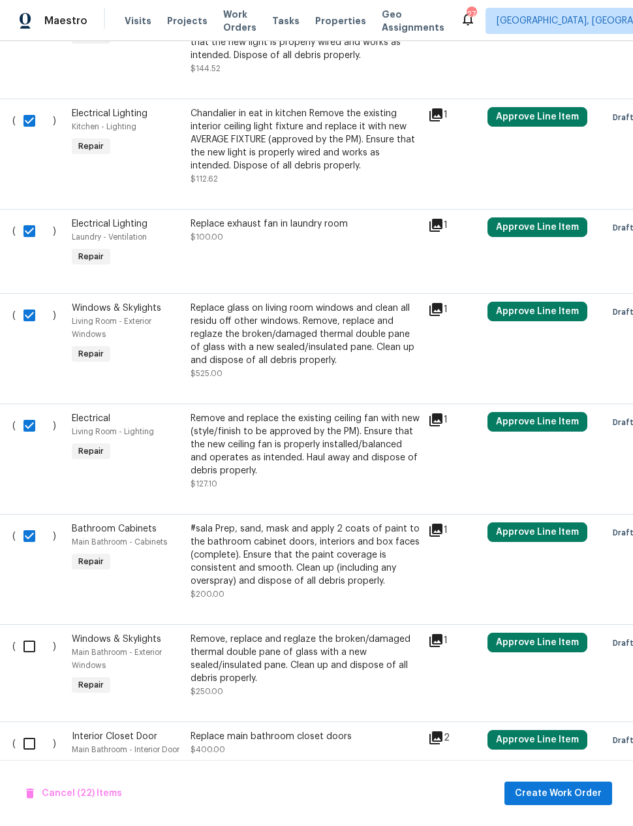
click at [28, 651] on input "checkbox" at bounding box center [34, 646] width 37 height 27
checkbox input "true"
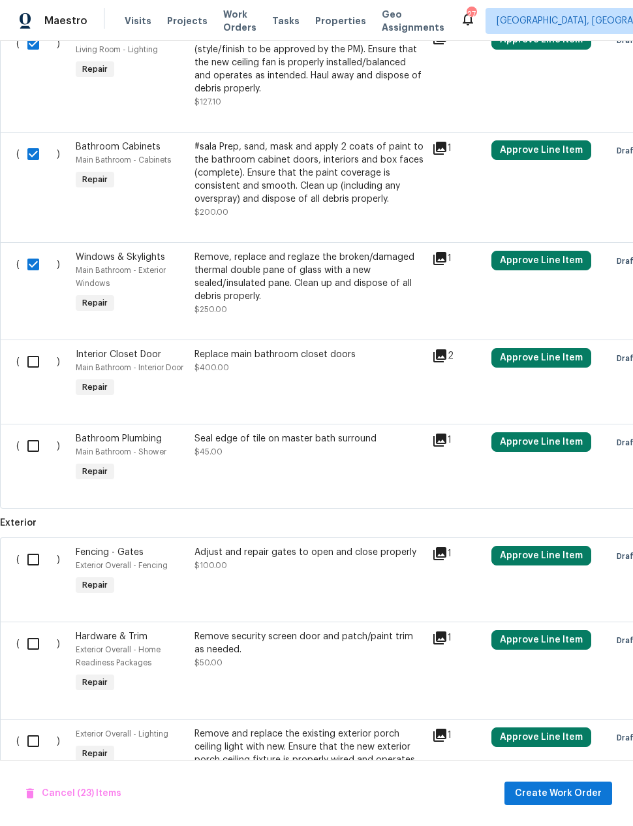
scroll to position [0, 0]
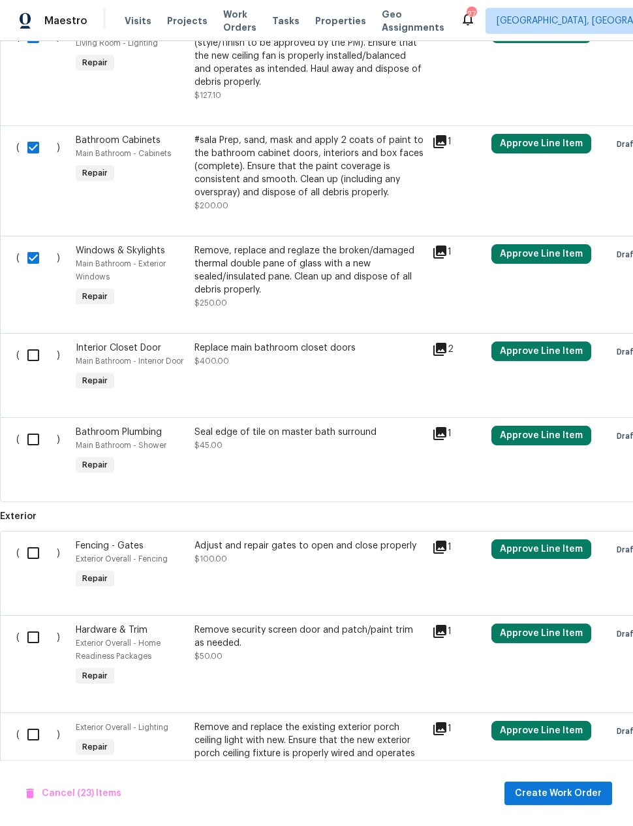
click at [25, 365] on input "checkbox" at bounding box center [38, 354] width 37 height 27
checkbox input "true"
click at [27, 450] on input "checkbox" at bounding box center [38, 439] width 37 height 27
checkbox input "true"
click at [29, 550] on input "checkbox" at bounding box center [38, 552] width 37 height 27
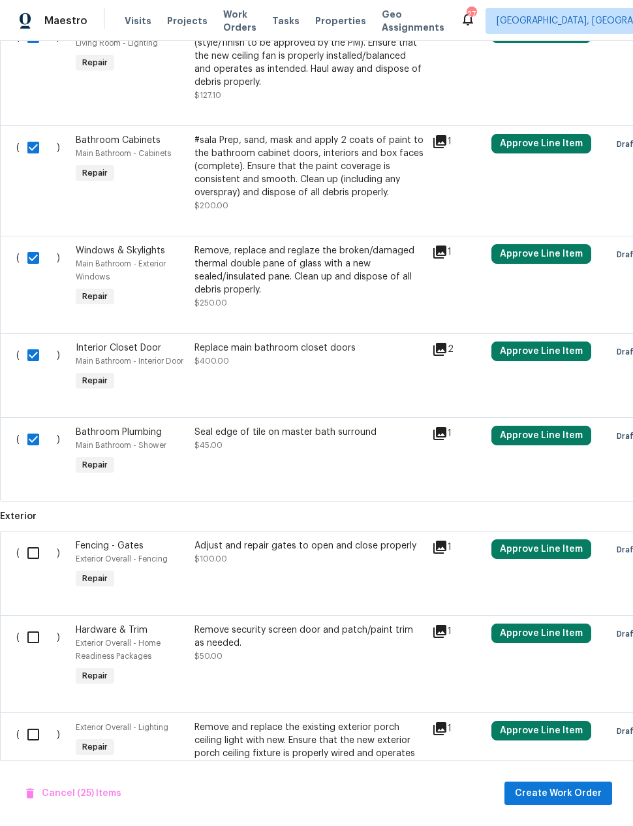
checkbox input "true"
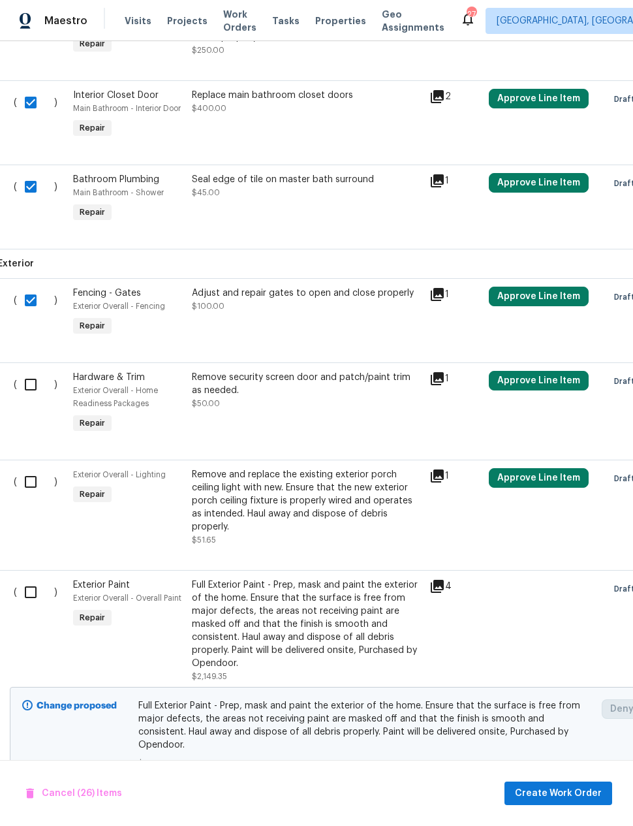
scroll to position [2972, 3]
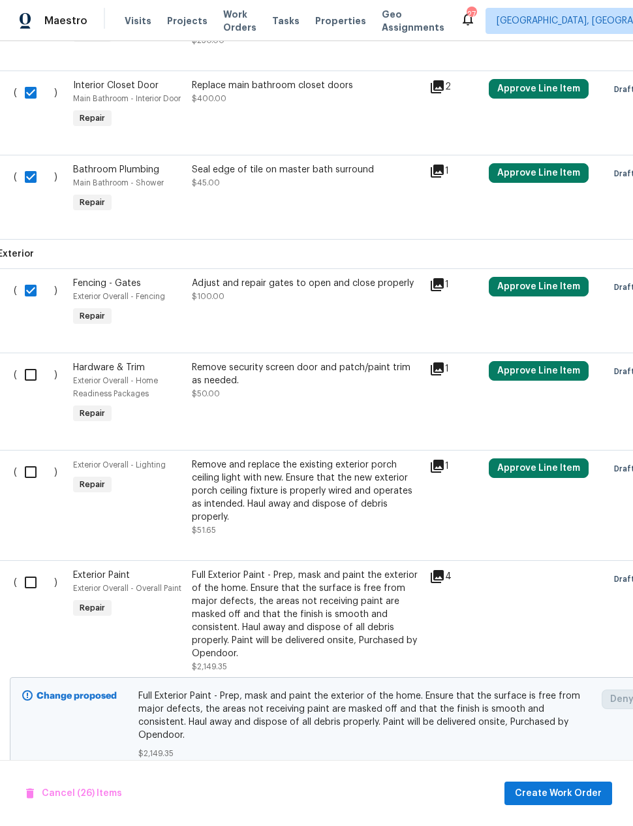
click at [25, 378] on input "checkbox" at bounding box center [35, 374] width 37 height 27
checkbox input "true"
click at [29, 481] on input "checkbox" at bounding box center [35, 471] width 37 height 27
checkbox input "true"
click at [21, 583] on input "checkbox" at bounding box center [35, 582] width 37 height 27
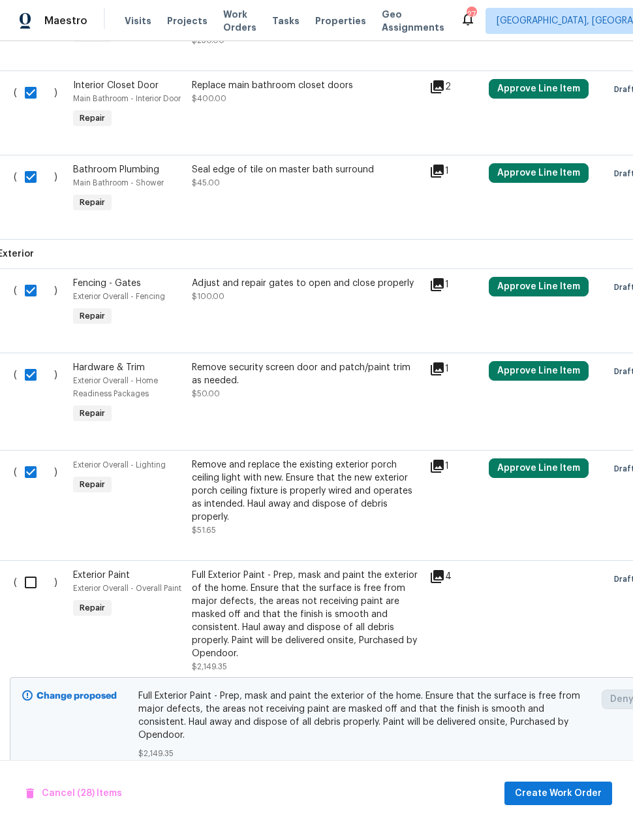
checkbox input "true"
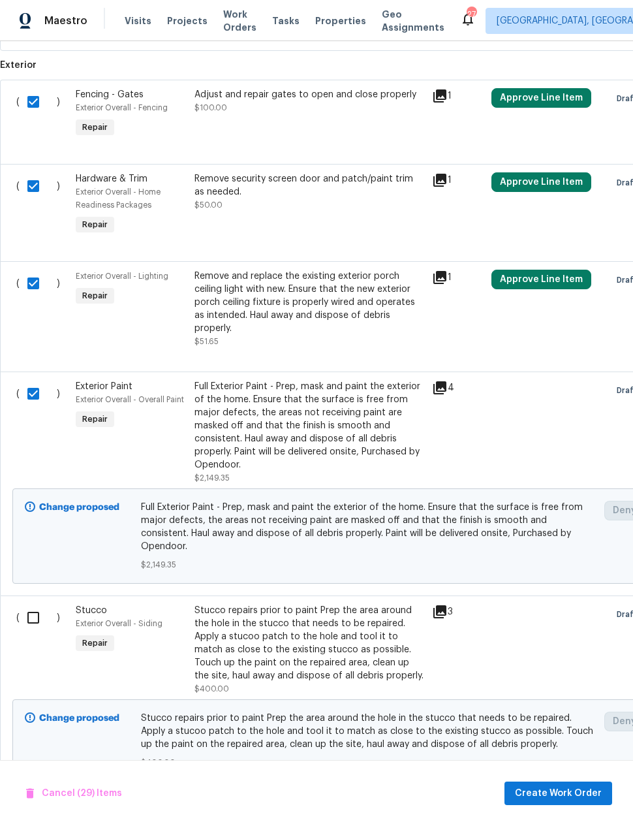
scroll to position [3160, 0]
click at [24, 613] on input "checkbox" at bounding box center [38, 618] width 37 height 27
checkbox input "true"
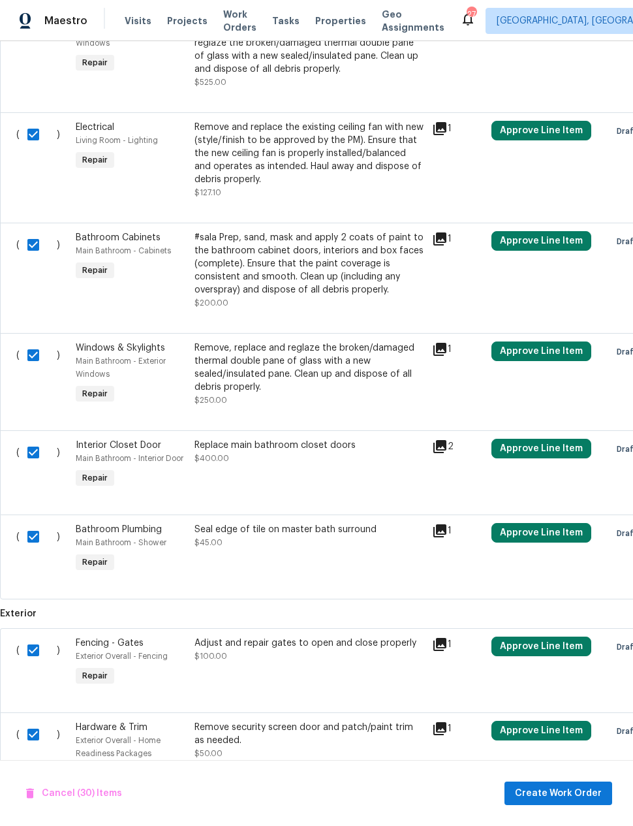
scroll to position [2488, -1]
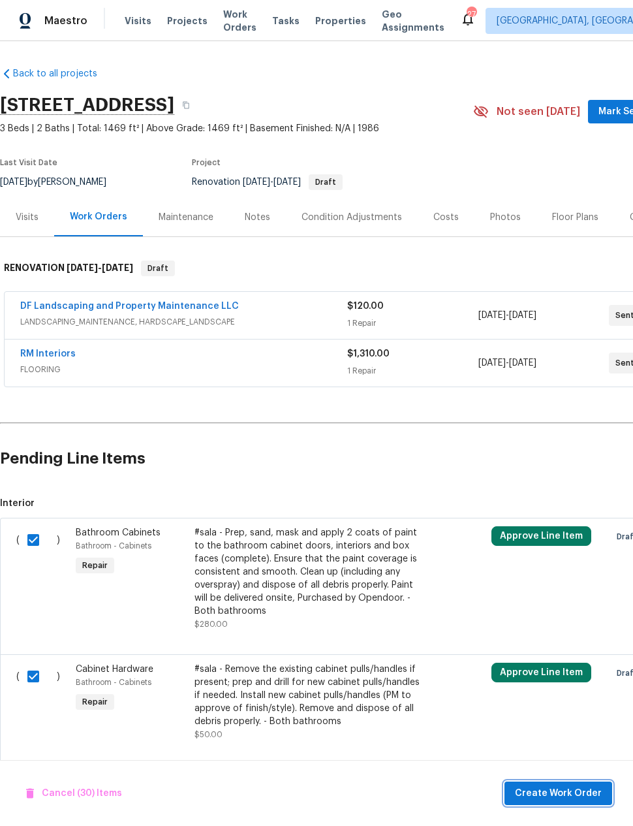
click at [553, 799] on span "Create Work Order" at bounding box center [558, 793] width 87 height 16
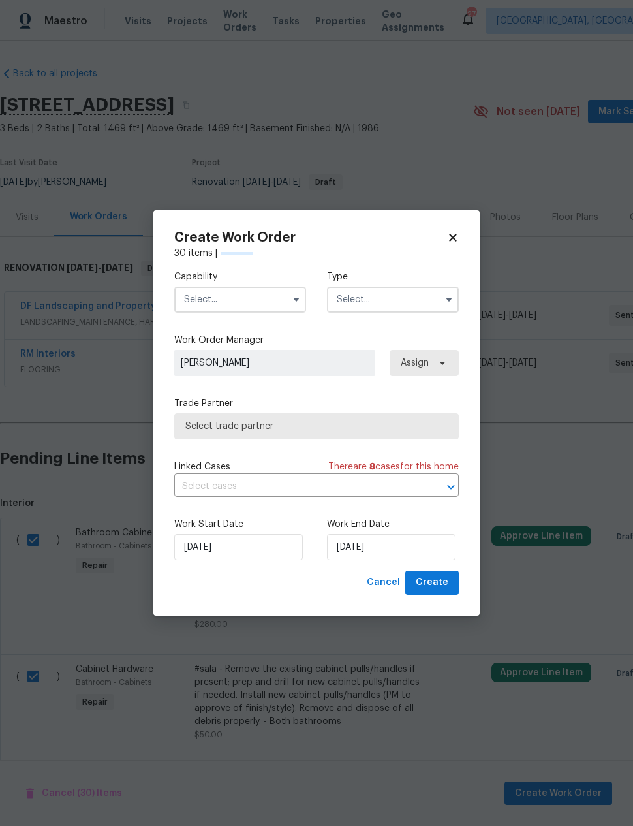
checkbox input "false"
click at [272, 303] on input "text" at bounding box center [240, 300] width 132 height 26
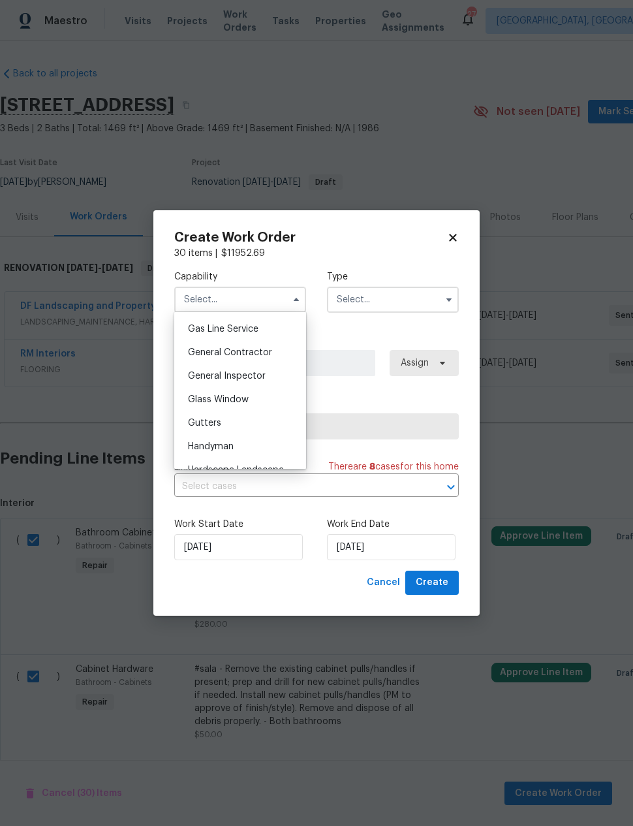
click at [272, 347] on div "General Contractor" at bounding box center [240, 353] width 125 height 24
type input "General Contractor"
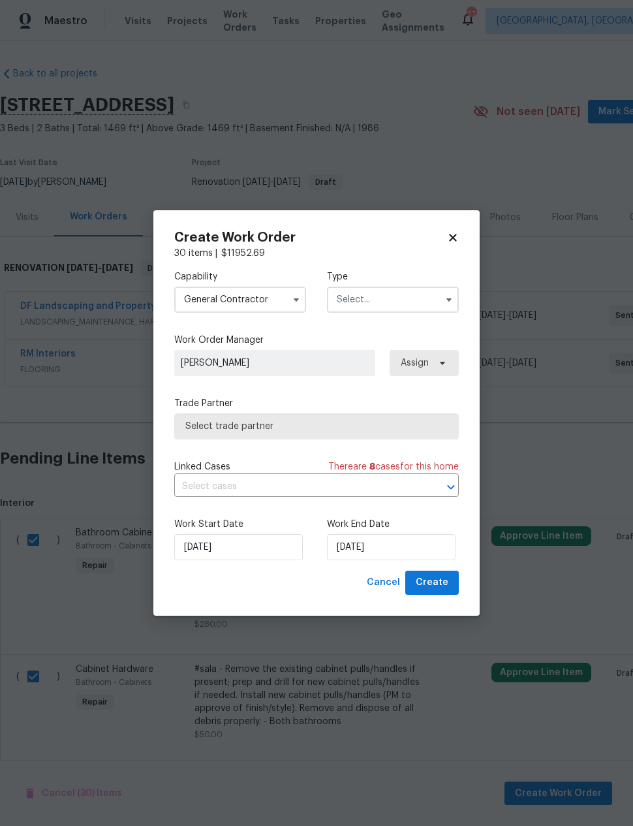
click at [424, 302] on input "text" at bounding box center [393, 300] width 132 height 26
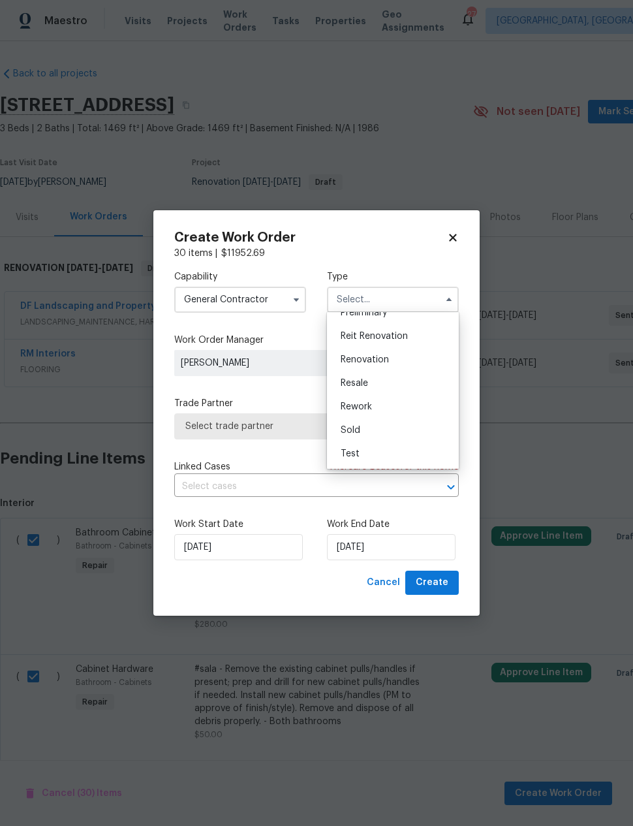
click at [398, 364] on div "Renovation" at bounding box center [392, 360] width 125 height 24
type input "Renovation"
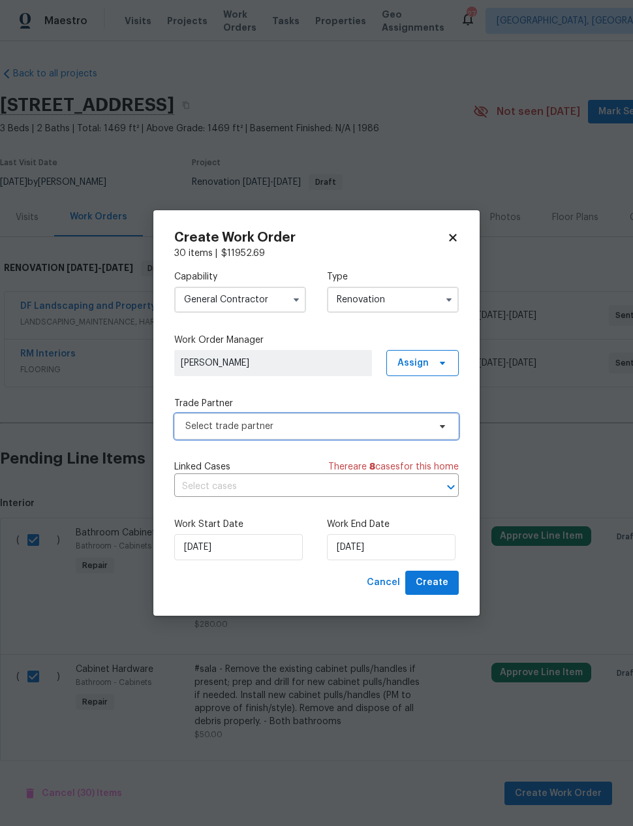
click at [347, 431] on span "Select trade partner" at bounding box center [307, 426] width 244 height 13
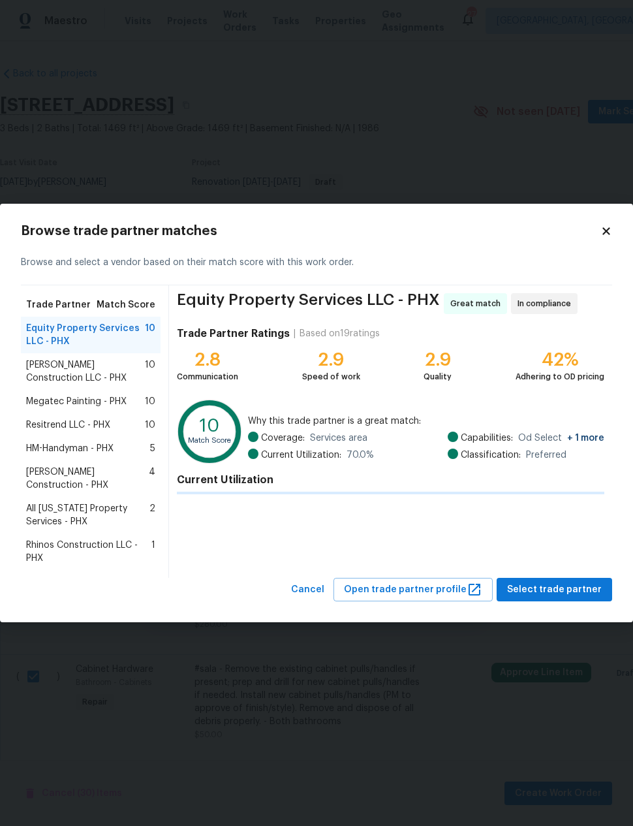
click at [114, 428] on div "Resitrend LLC - PHX 10" at bounding box center [90, 425] width 129 height 13
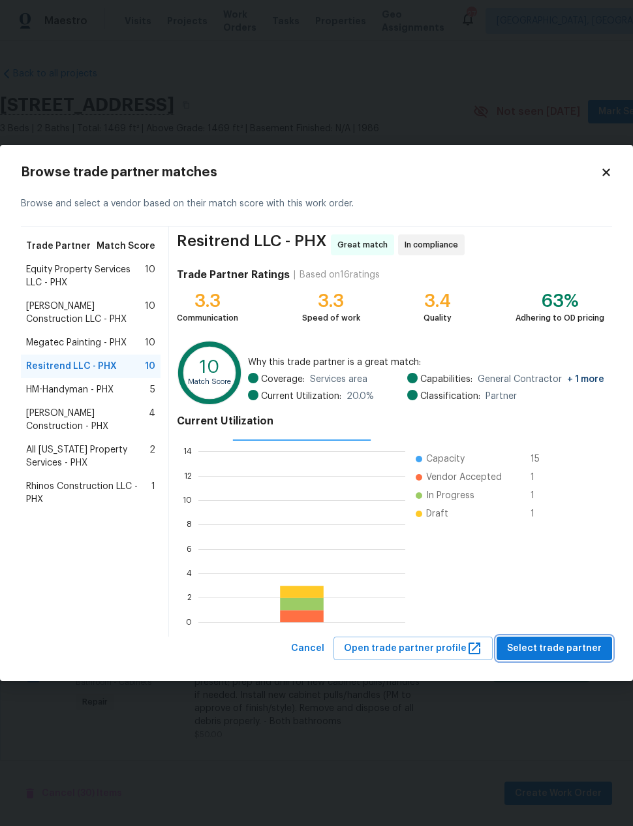
click at [577, 654] on span "Select trade partner" at bounding box center [554, 649] width 95 height 16
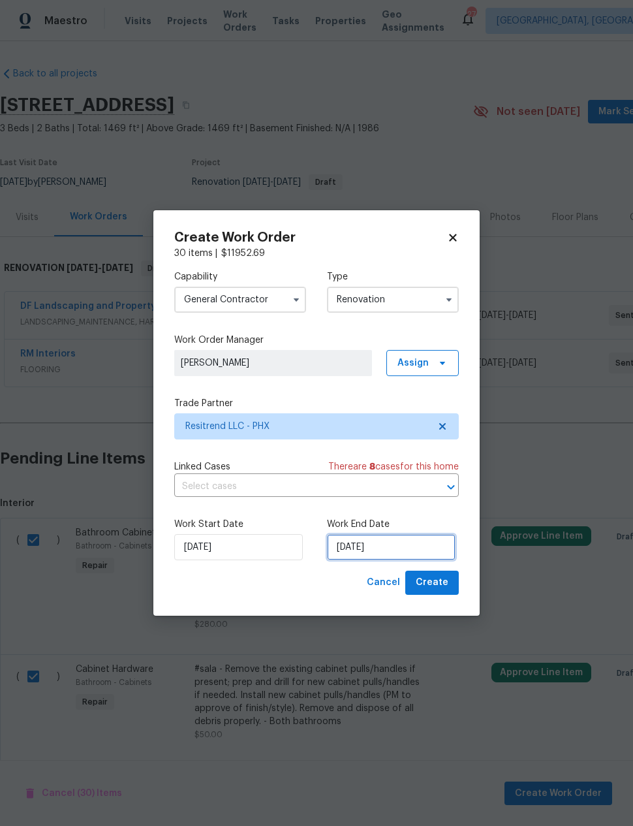
click at [381, 550] on input "8/19/2025" at bounding box center [391, 547] width 129 height 26
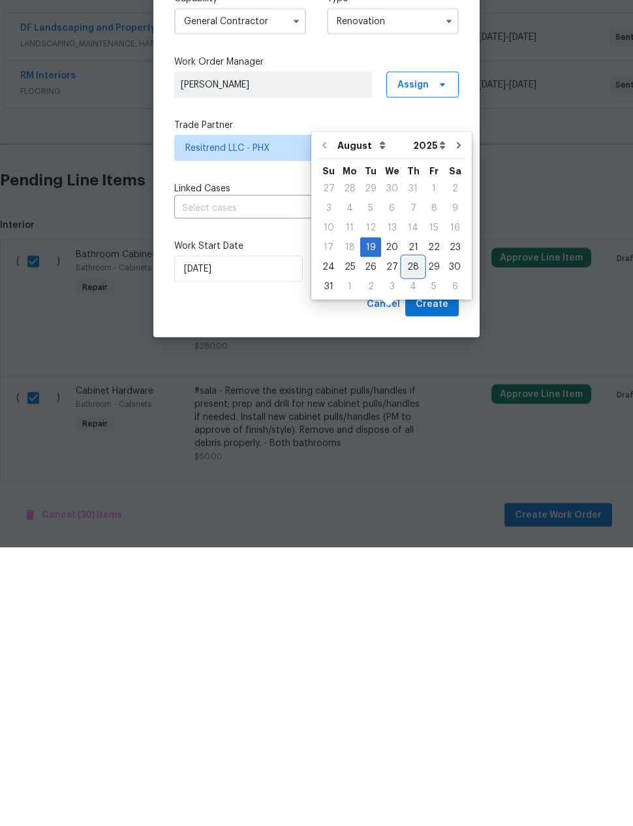
click at [409, 536] on div "28" at bounding box center [413, 545] width 21 height 18
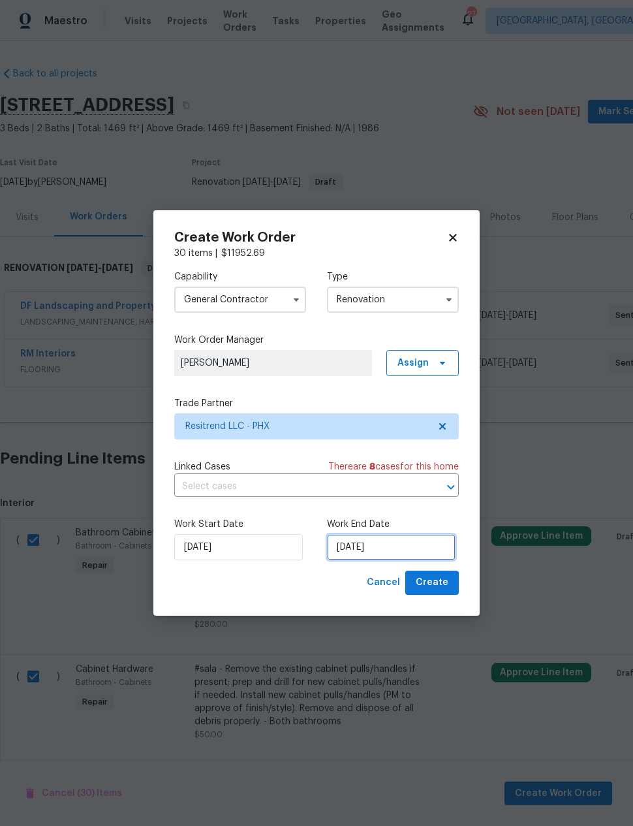
click at [368, 546] on input "8/28/2025" at bounding box center [391, 547] width 129 height 26
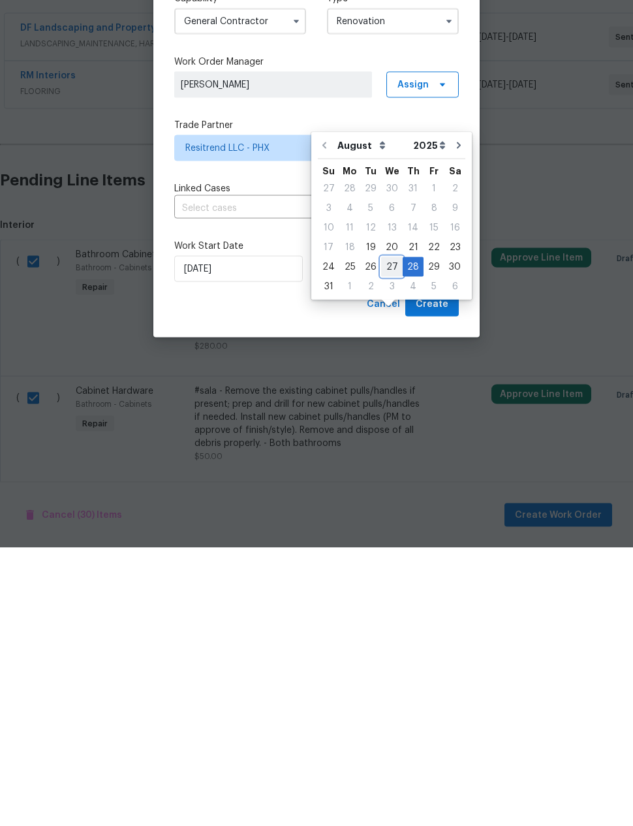
click at [391, 536] on div "27" at bounding box center [392, 545] width 22 height 18
type input "[DATE]"
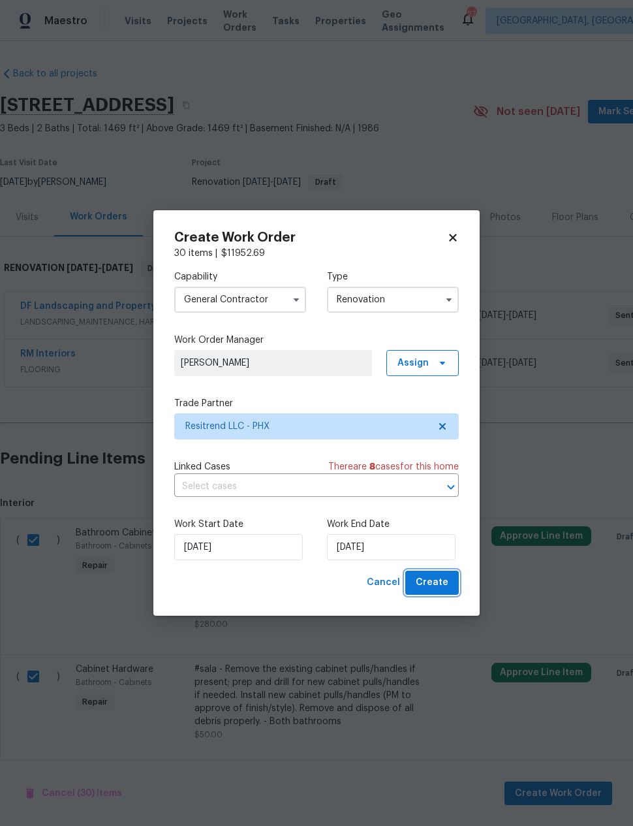
click at [432, 582] on span "Create" at bounding box center [432, 583] width 33 height 16
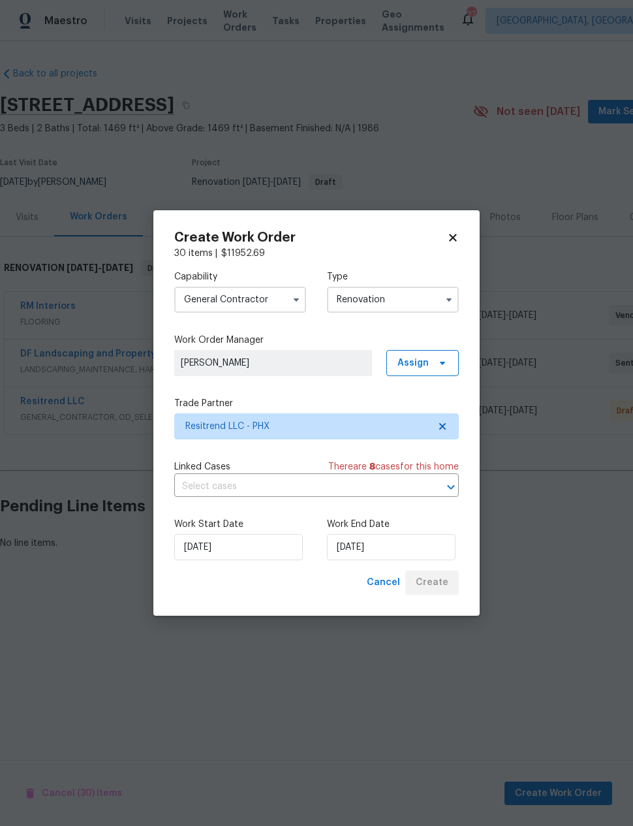
scroll to position [0, 0]
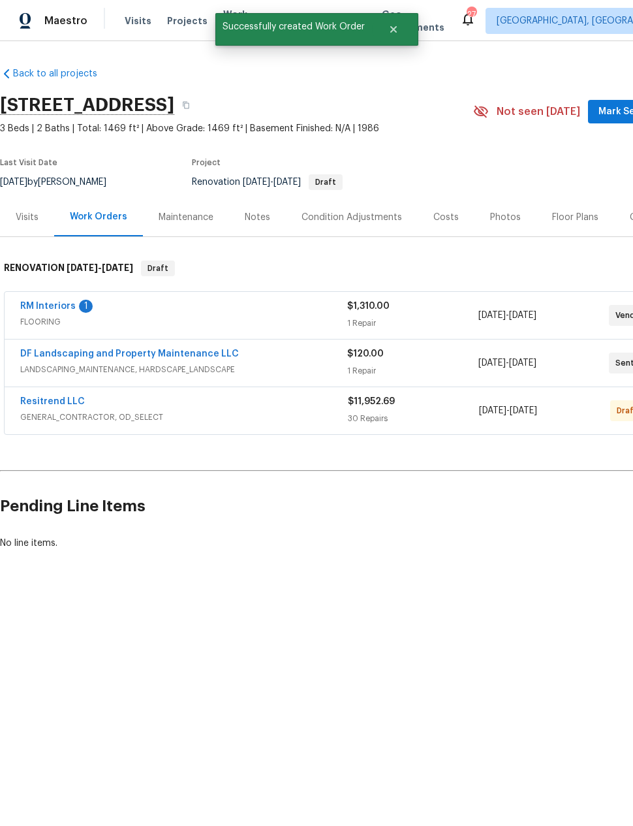
click at [67, 304] on link "RM Interiors" at bounding box center [47, 306] width 55 height 9
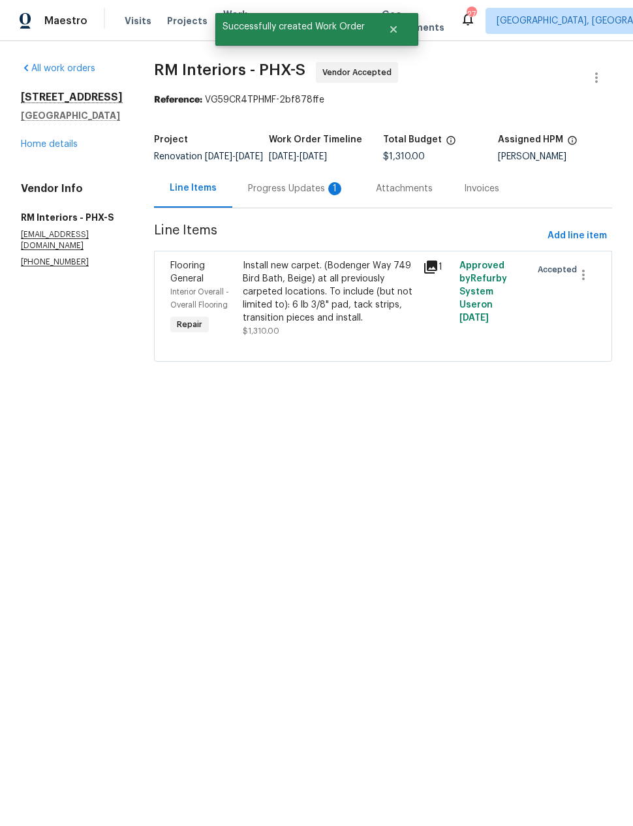
click at [308, 195] on div "Progress Updates 1" at bounding box center [296, 188] width 97 height 13
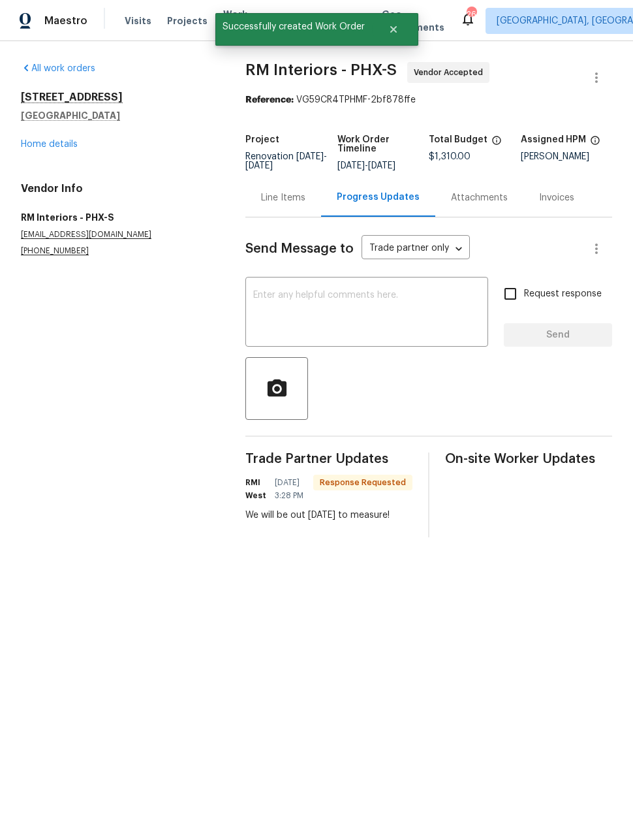
click at [382, 302] on textarea at bounding box center [366, 314] width 227 height 46
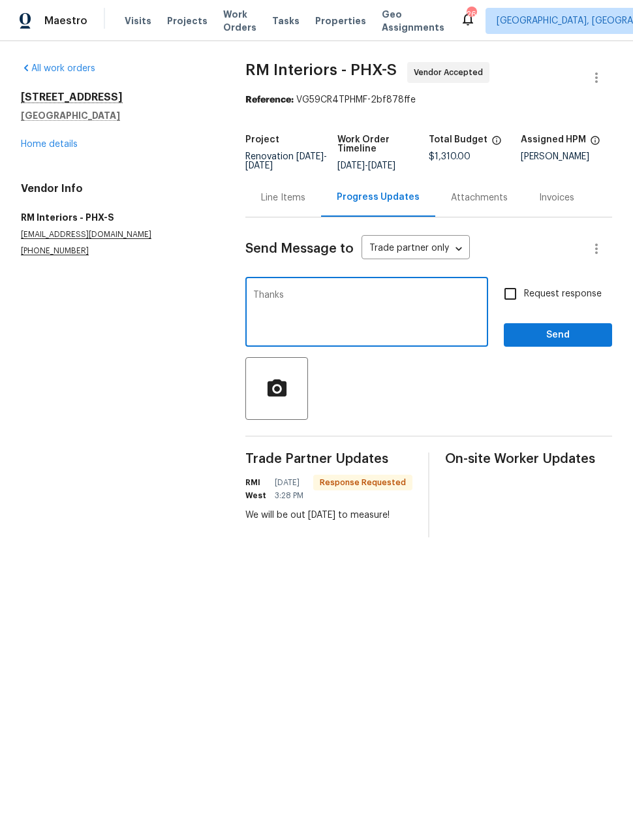
type textarea "Thanks"
click at [575, 336] on button "Send" at bounding box center [558, 335] width 108 height 24
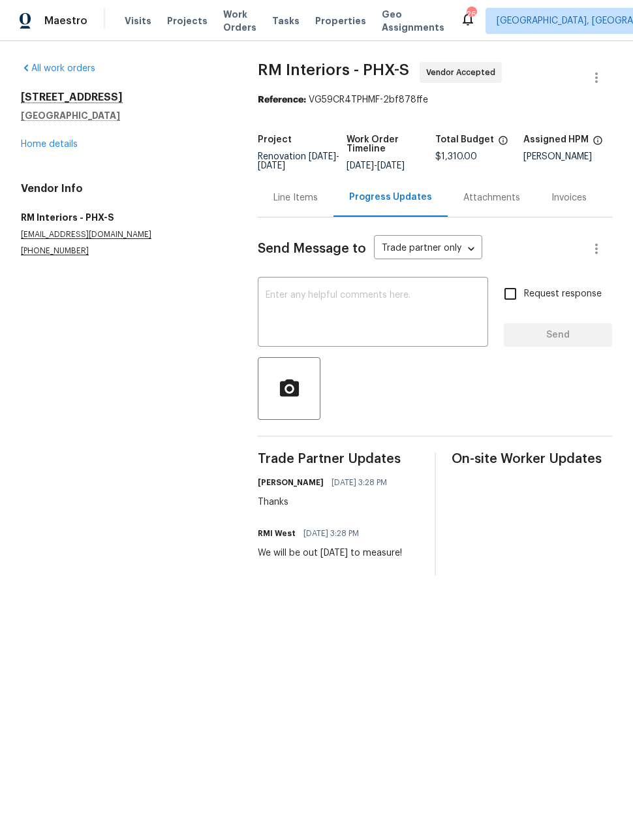
click at [69, 140] on link "Home details" at bounding box center [49, 144] width 57 height 9
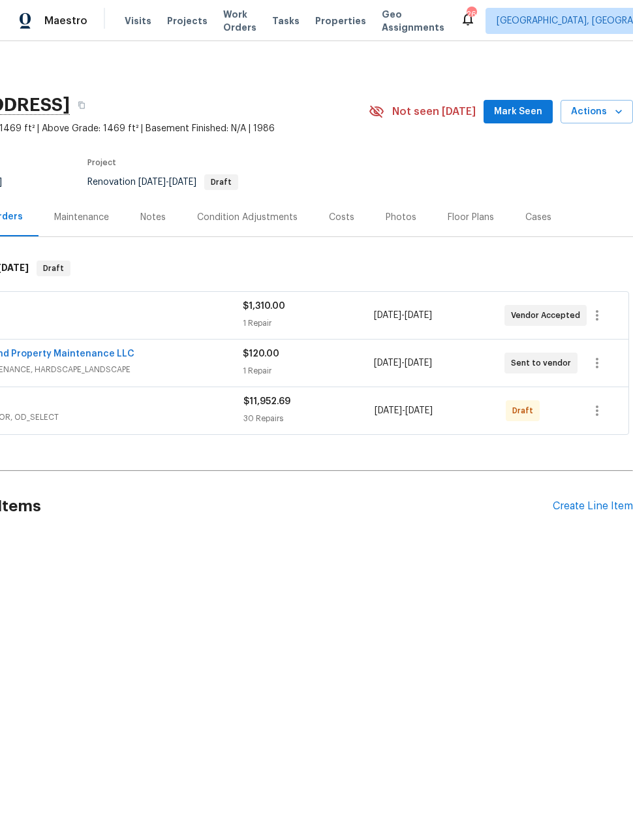
scroll to position [0, 104]
click at [599, 411] on icon "button" at bounding box center [598, 411] width 16 height 16
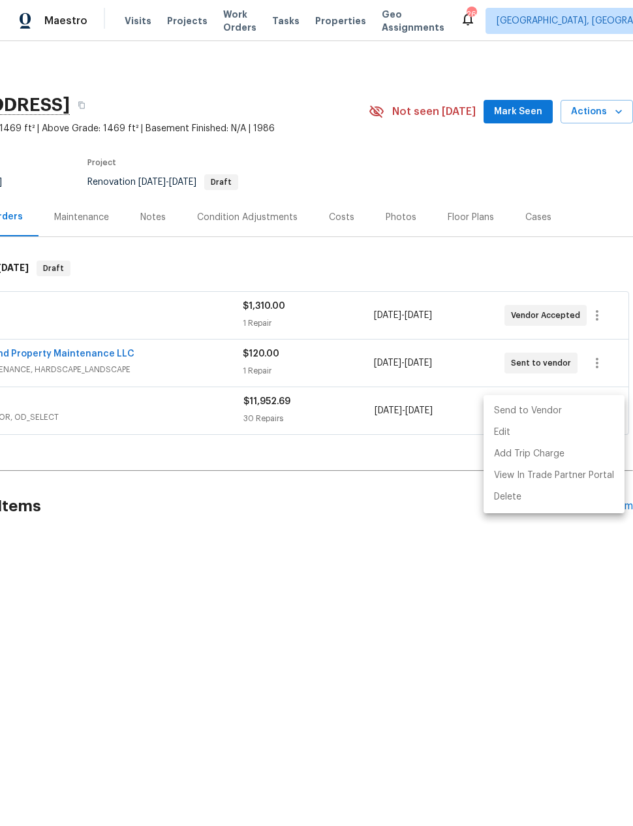
click at [563, 409] on li "Send to Vendor" at bounding box center [554, 411] width 141 height 22
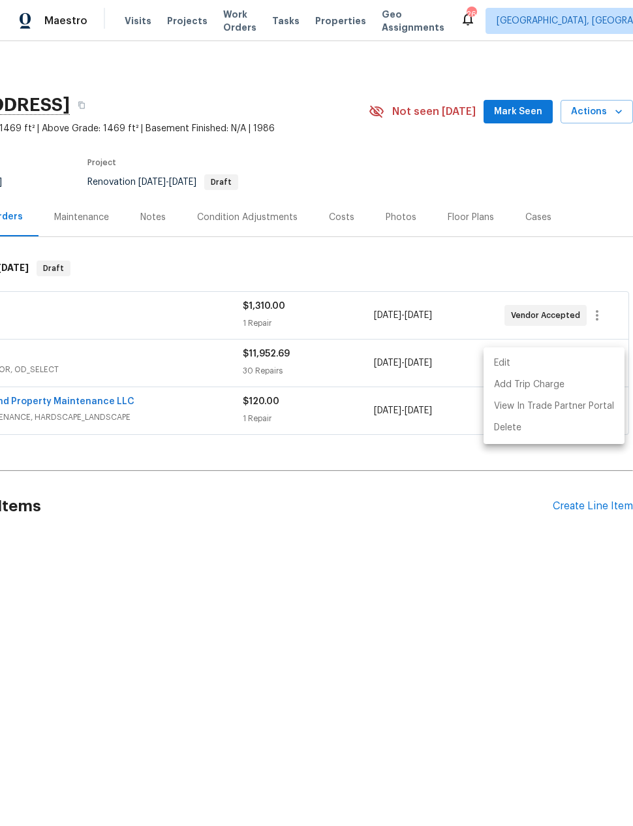
click at [488, 577] on div at bounding box center [316, 413] width 633 height 826
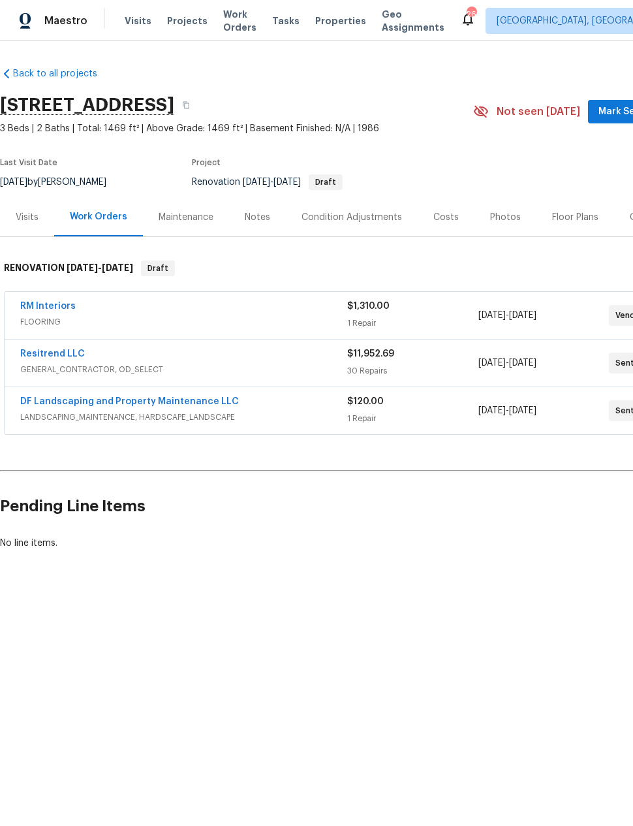
scroll to position [0, 0]
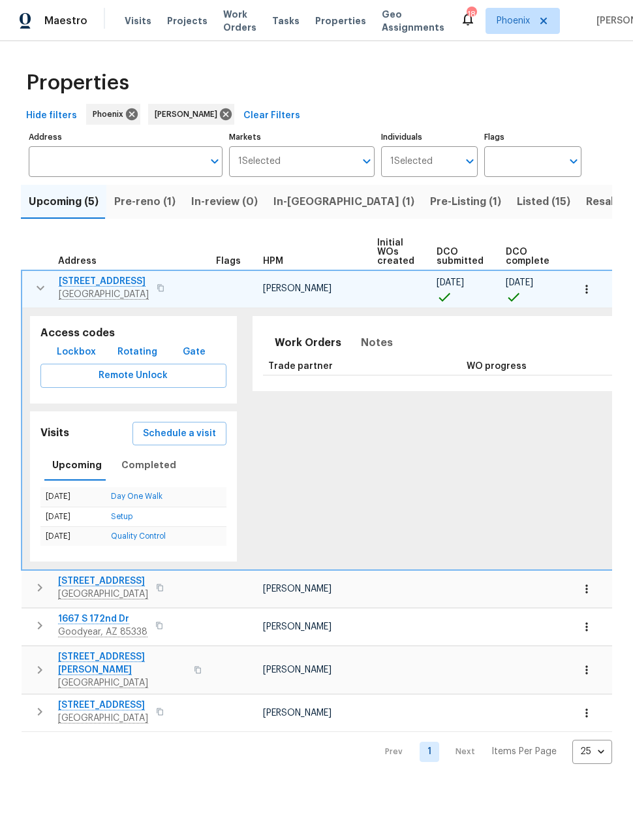
click at [154, 293] on button "button" at bounding box center [161, 288] width 16 height 18
click at [73, 352] on span "Lockbox" at bounding box center [76, 352] width 39 height 16
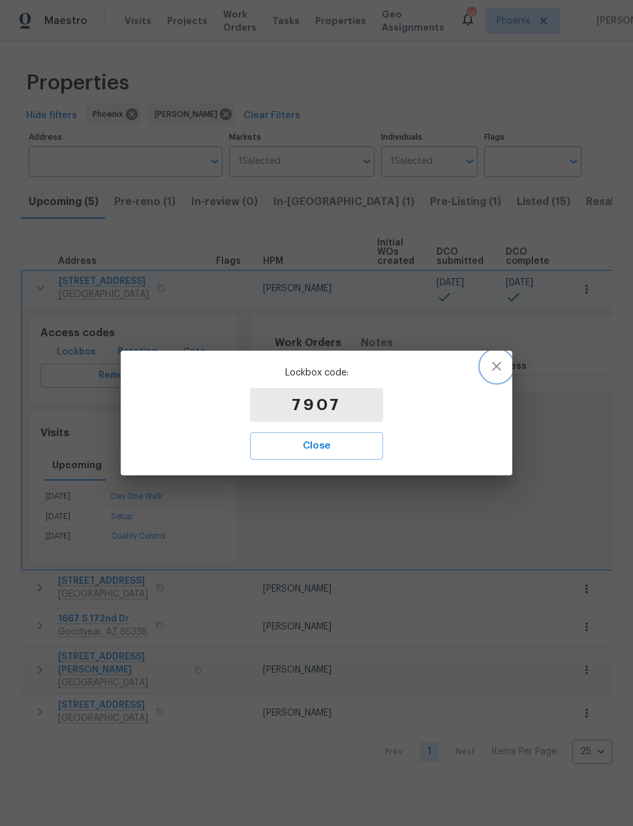
click at [497, 371] on icon "button" at bounding box center [497, 366] width 16 height 16
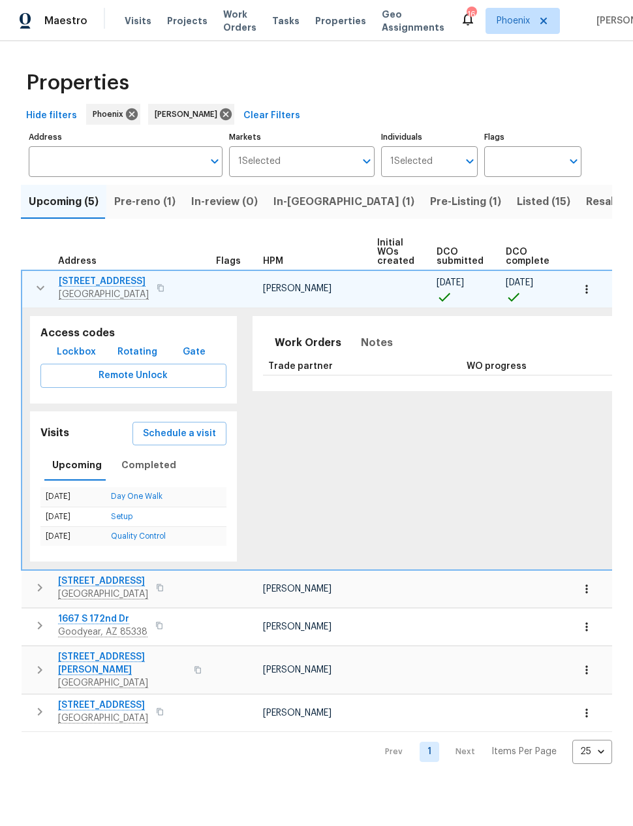
click at [300, 206] on span "In-[GEOGRAPHIC_DATA] (1)" at bounding box center [344, 202] width 141 height 18
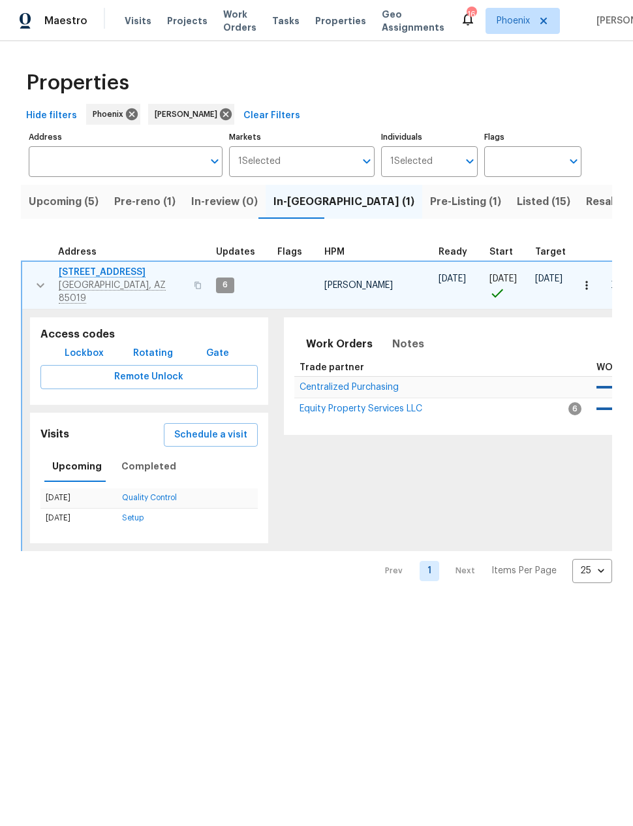
click at [40, 277] on icon "button" at bounding box center [41, 285] width 16 height 16
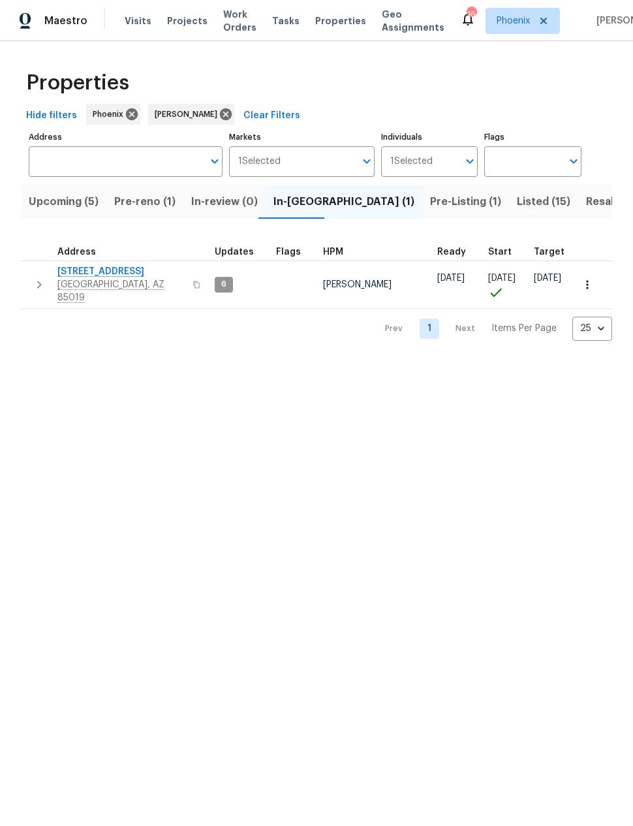
click at [37, 284] on icon "button" at bounding box center [39, 285] width 16 height 16
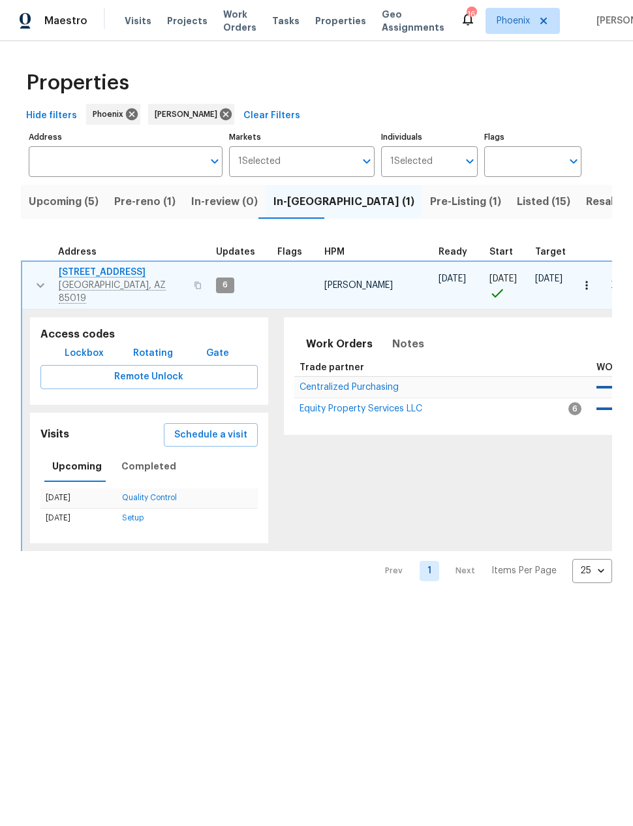
click at [188, 427] on span "Schedule a visit" at bounding box center [210, 435] width 73 height 16
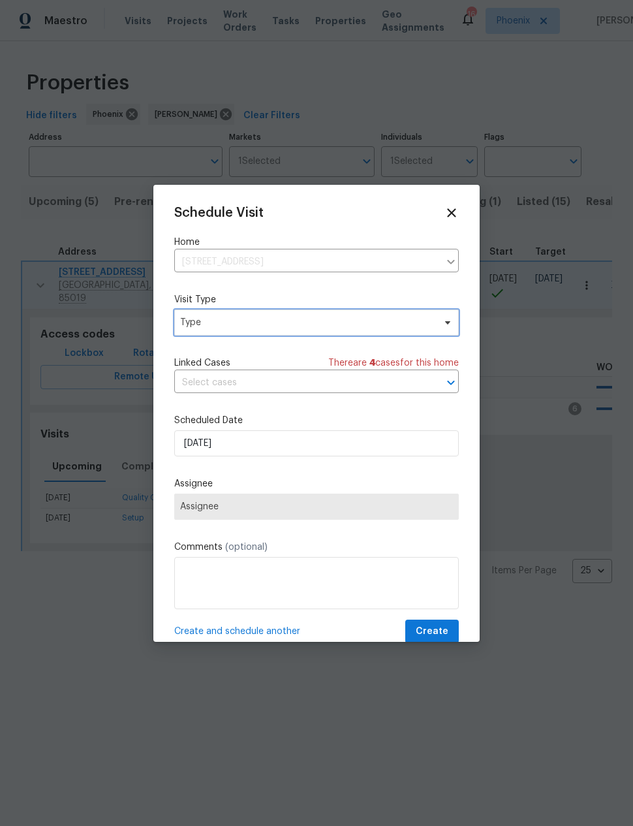
click at [200, 313] on span "Type" at bounding box center [316, 322] width 285 height 26
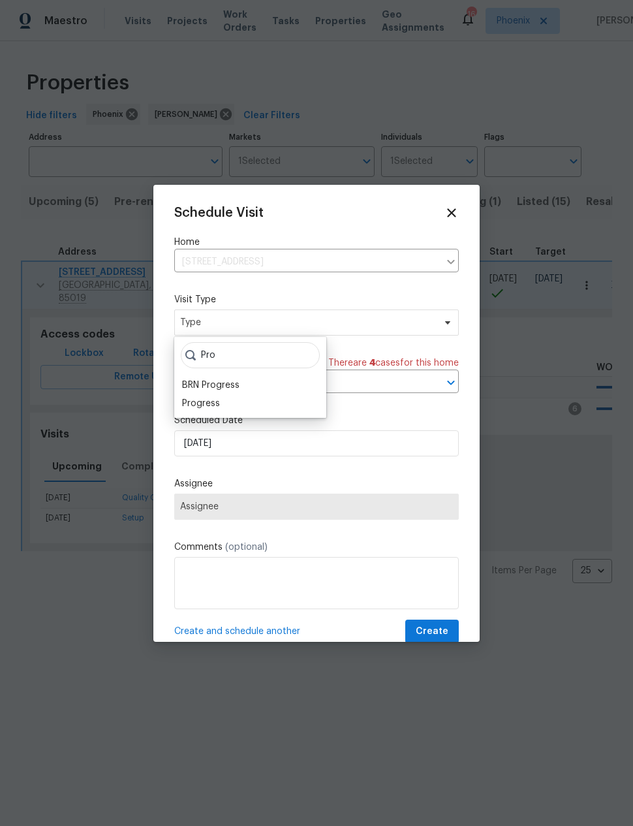
type input "Pro"
click at [195, 405] on div "Progress" at bounding box center [201, 403] width 38 height 13
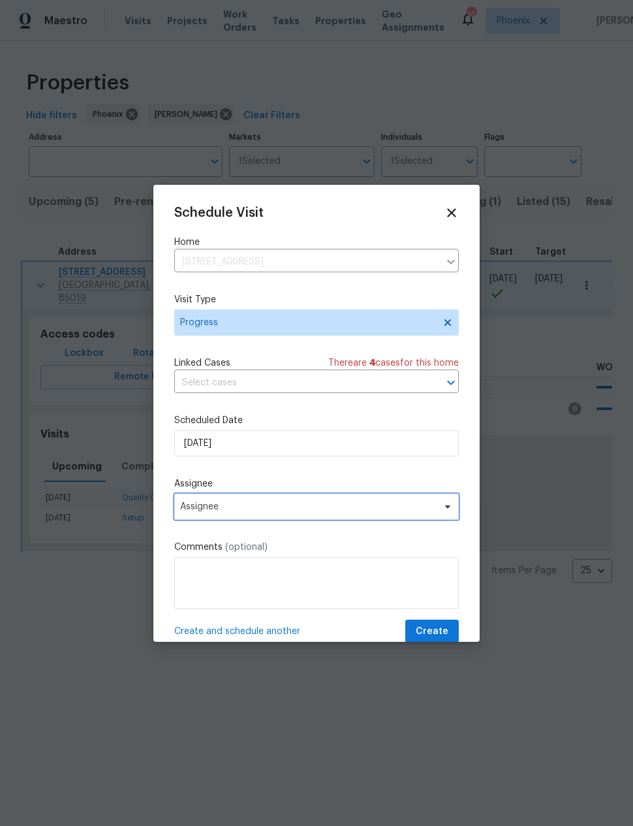
click at [185, 508] on span "Assignee" at bounding box center [308, 506] width 256 height 10
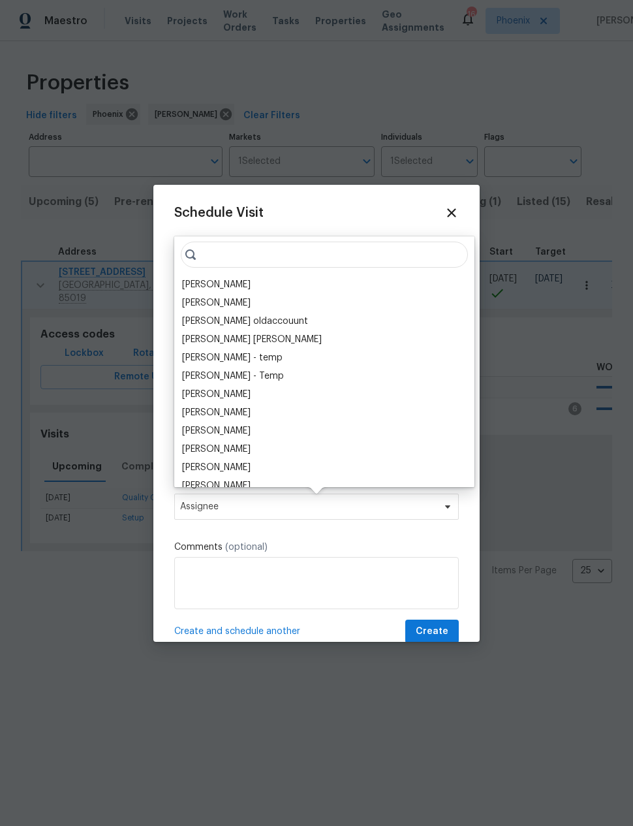
click at [193, 279] on div "[PERSON_NAME]" at bounding box center [216, 284] width 69 height 13
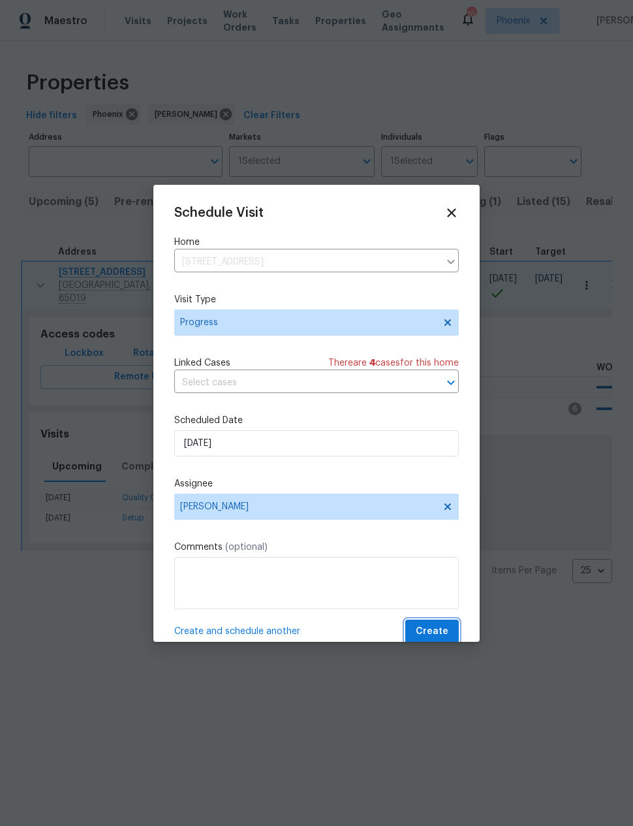
click at [442, 624] on button "Create" at bounding box center [432, 632] width 54 height 24
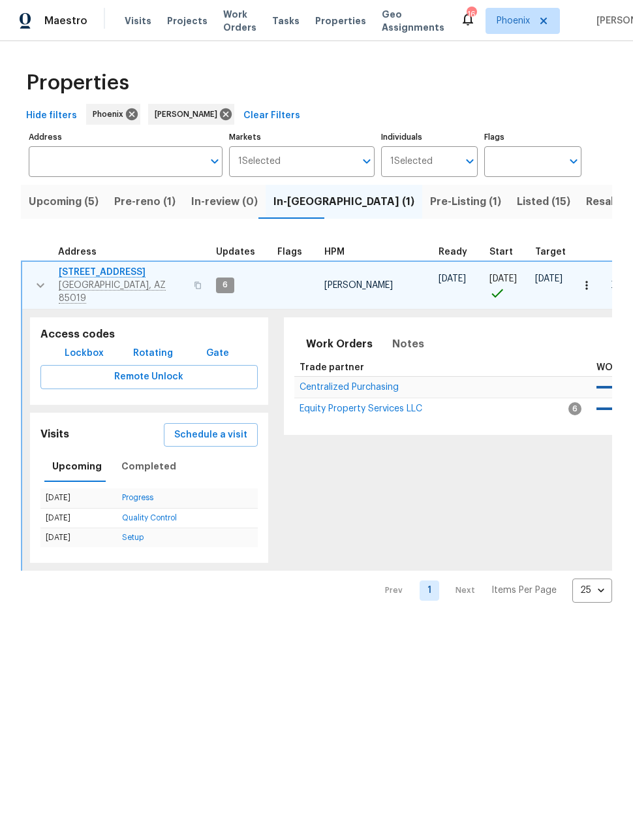
click at [38, 283] on icon "button" at bounding box center [41, 285] width 16 height 16
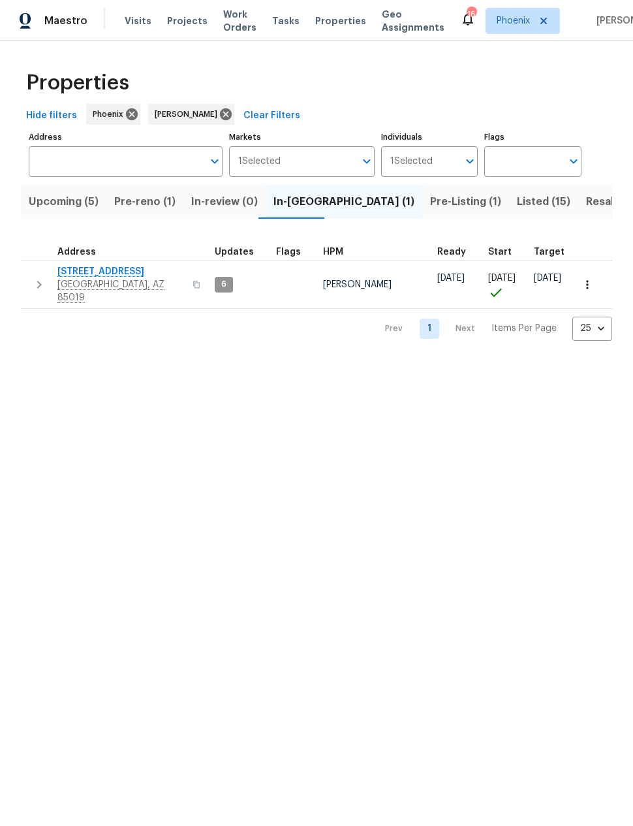
click at [67, 193] on button "Upcoming (5)" at bounding box center [64, 202] width 86 height 34
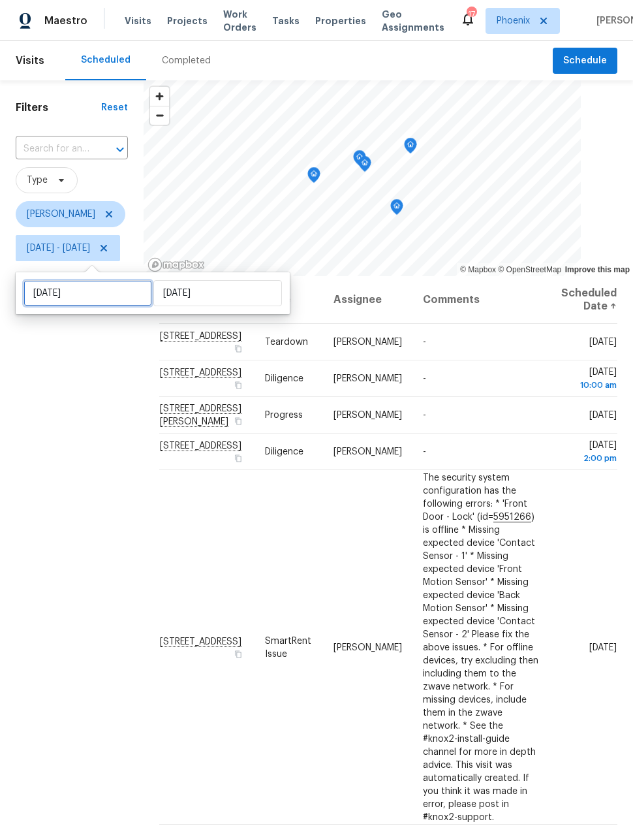
click at [42, 292] on input "[DATE]" at bounding box center [88, 293] width 129 height 26
select select "7"
select select "2025"
select select "8"
select select "2025"
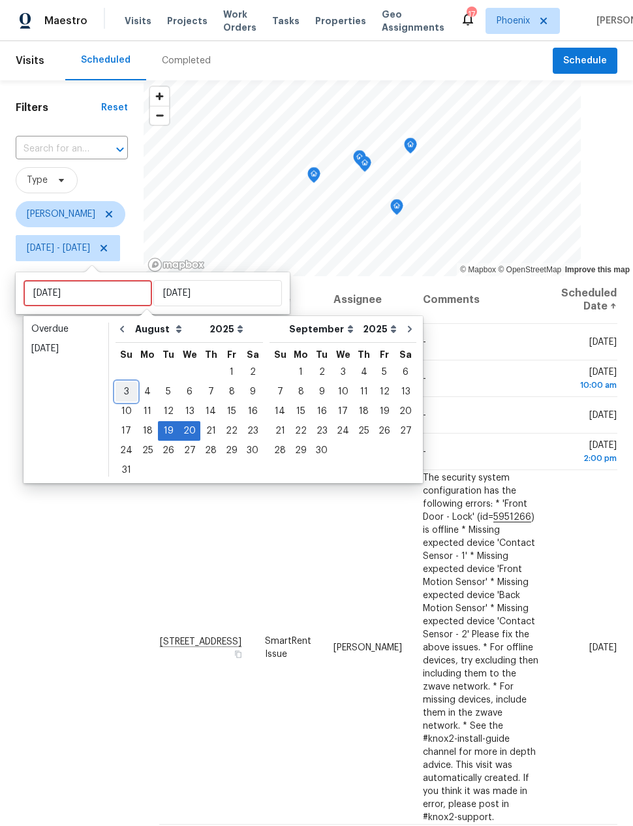
click at [119, 387] on div "3" at bounding box center [127, 392] width 22 height 18
type input "[DATE]"
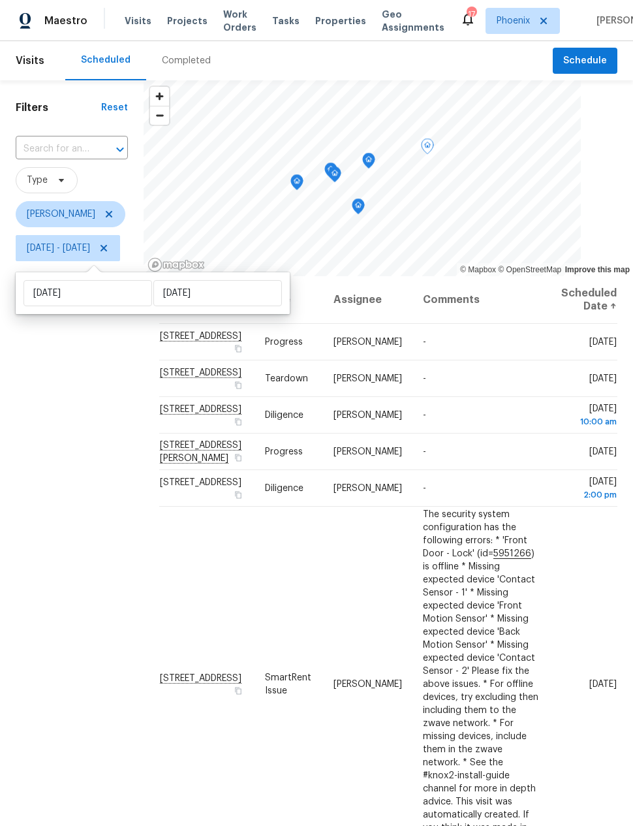
click at [0, 0] on icon at bounding box center [0, 0] width 0 height 0
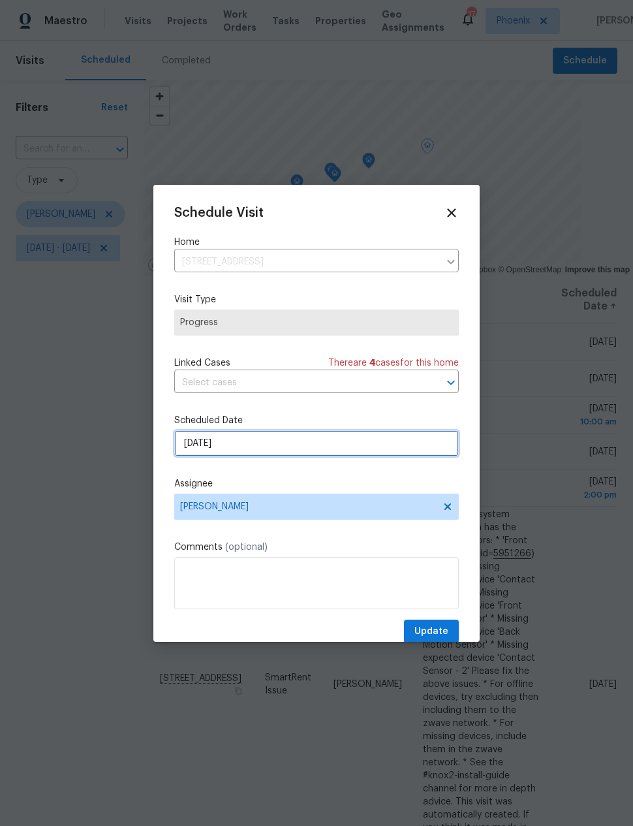
click at [422, 439] on input "[DATE]" at bounding box center [316, 443] width 285 height 26
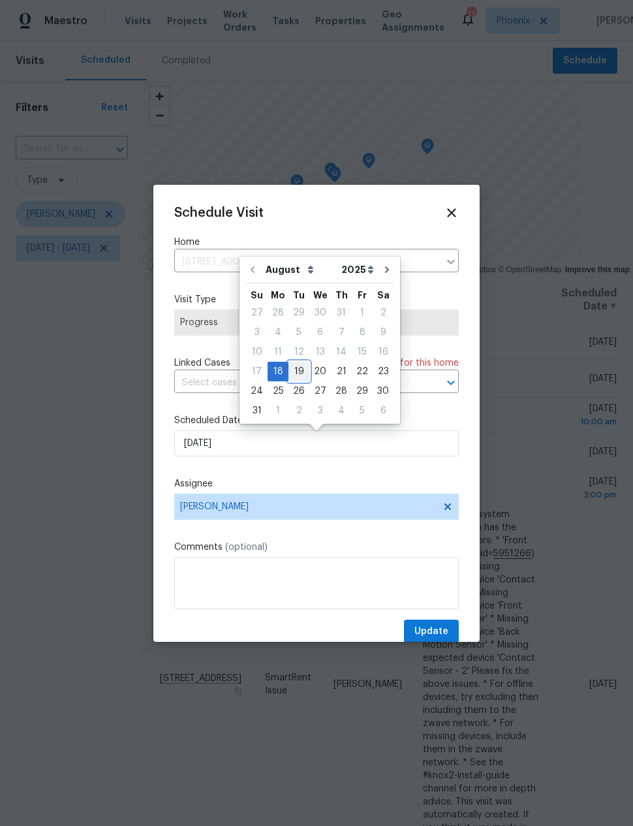
click at [292, 370] on div "19" at bounding box center [299, 371] width 21 height 18
type input "[DATE]"
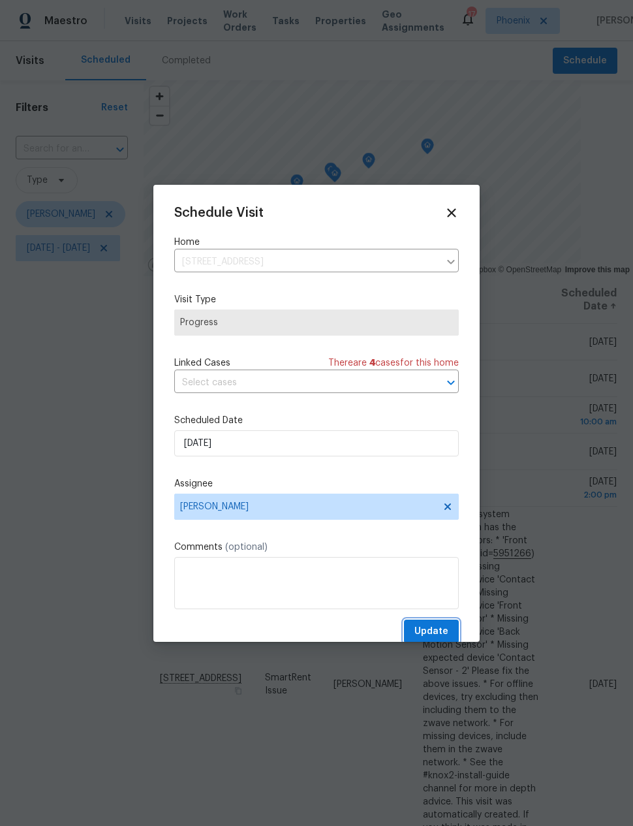
click at [430, 634] on span "Update" at bounding box center [432, 632] width 34 height 16
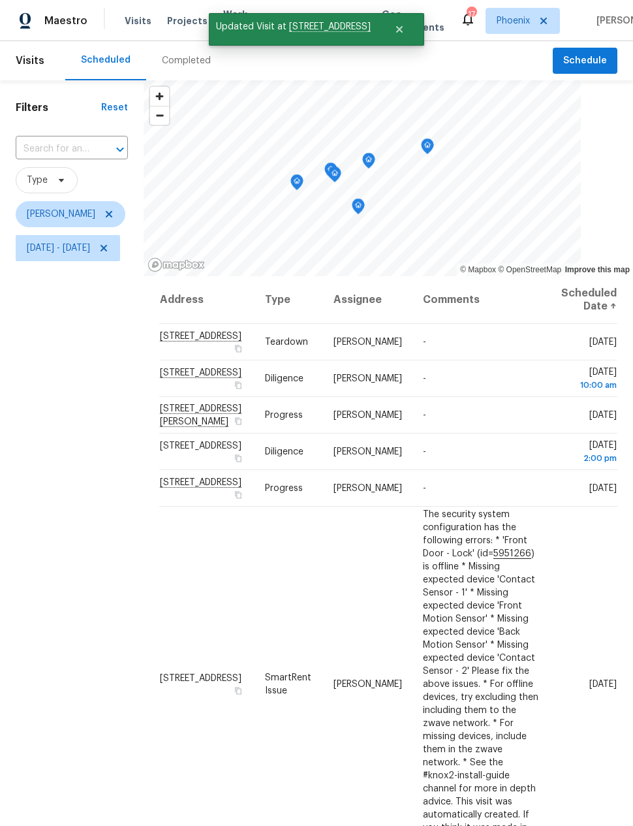
click at [87, 582] on div "Filters Reset ​ Type [PERSON_NAME] [DATE] - [DATE]" at bounding box center [72, 508] width 144 height 857
click at [78, 569] on div "Filters Reset ​ Type [PERSON_NAME] [DATE] - [DATE]" at bounding box center [72, 508] width 144 height 857
click at [85, 580] on div "Filters Reset ​ Type [PERSON_NAME] [DATE] - [DATE]" at bounding box center [72, 508] width 144 height 857
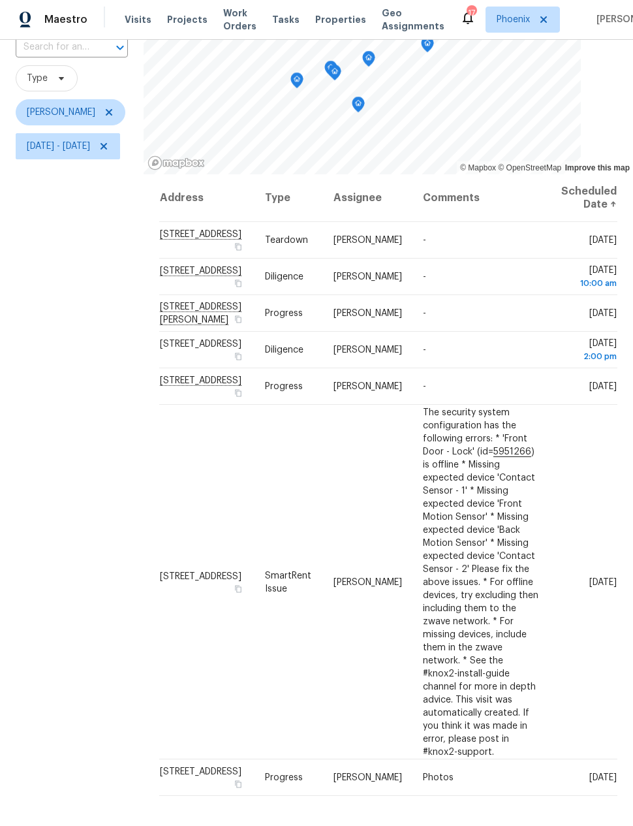
scroll to position [0, 0]
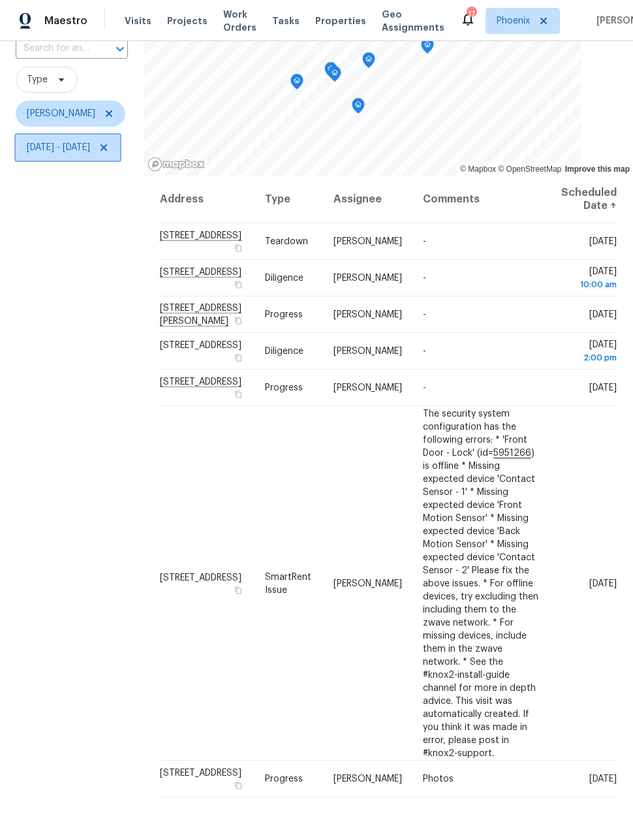
click at [90, 153] on span "[DATE] - [DATE]" at bounding box center [58, 147] width 63 height 13
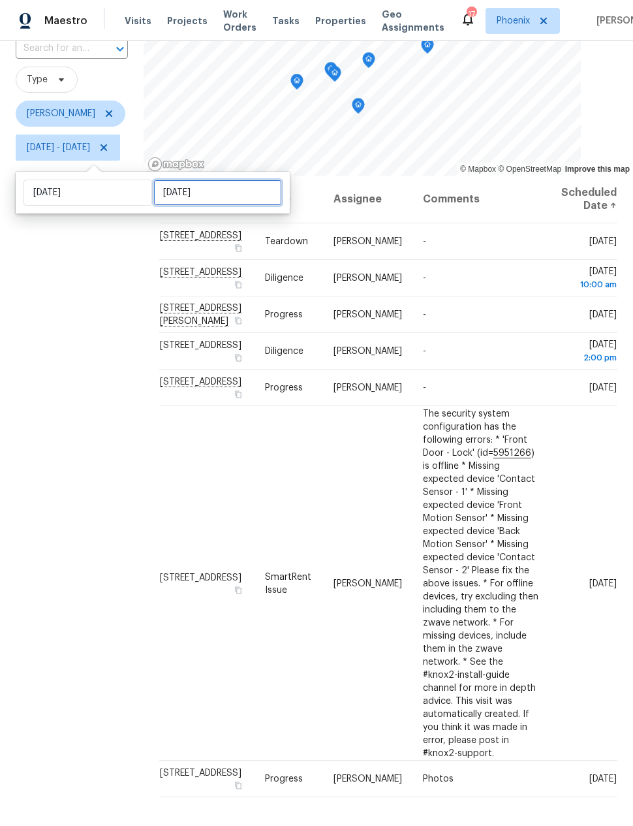
click at [185, 198] on input "[DATE]" at bounding box center [217, 193] width 129 height 26
select select "7"
select select "2025"
select select "8"
select select "2025"
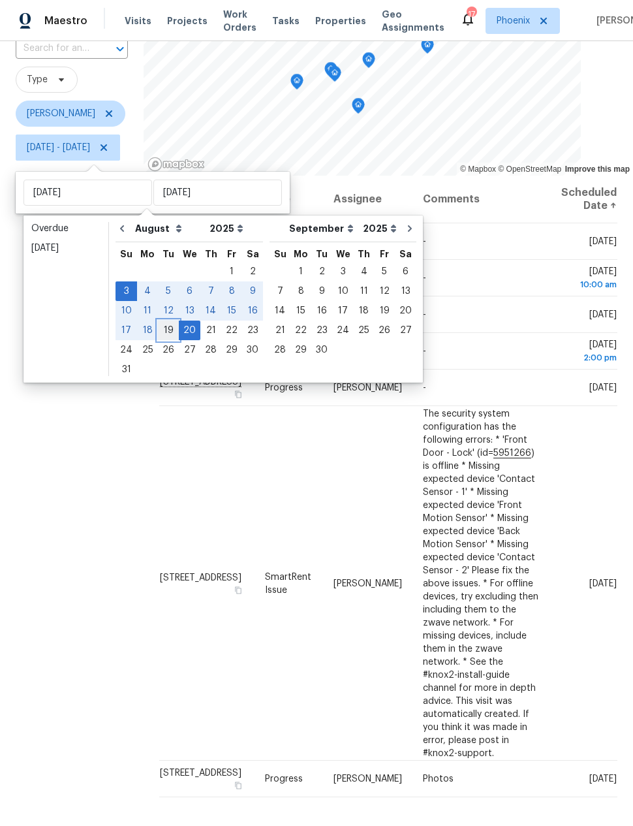
click at [166, 331] on div "19" at bounding box center [168, 330] width 21 height 18
type input "[DATE]"
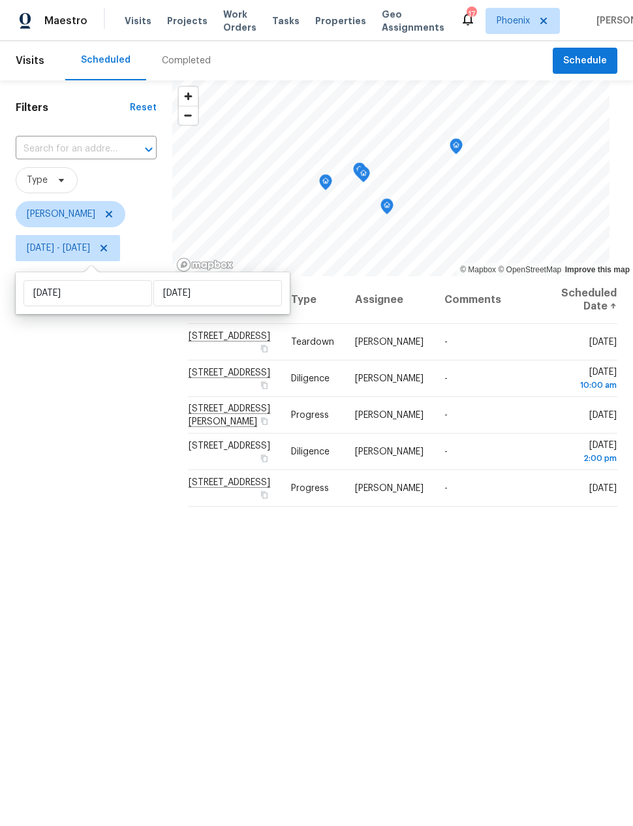
click at [136, 513] on div "Filters Reset ​ Type [PERSON_NAME] [DATE] - [DATE]" at bounding box center [86, 508] width 172 height 857
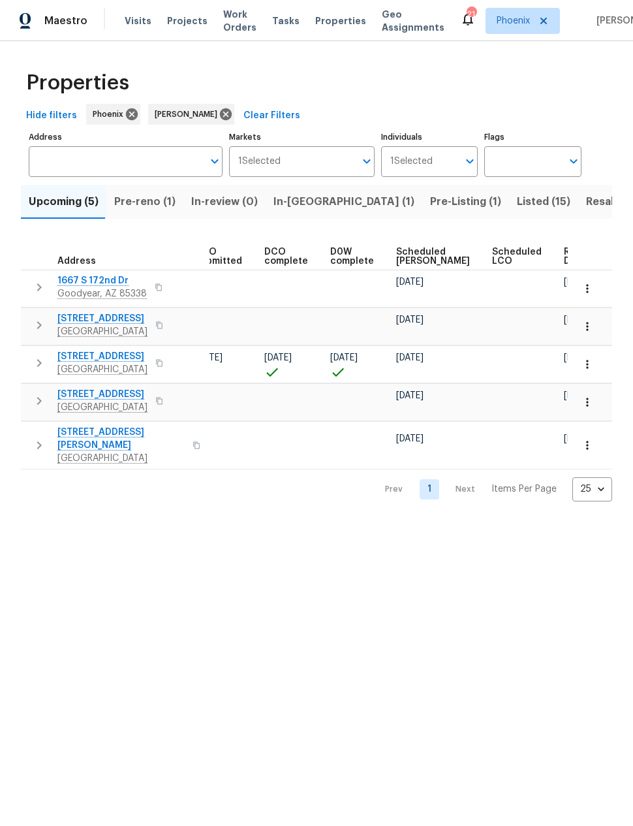
scroll to position [0, 240]
click at [565, 255] on span "Ready Date" at bounding box center [579, 256] width 29 height 18
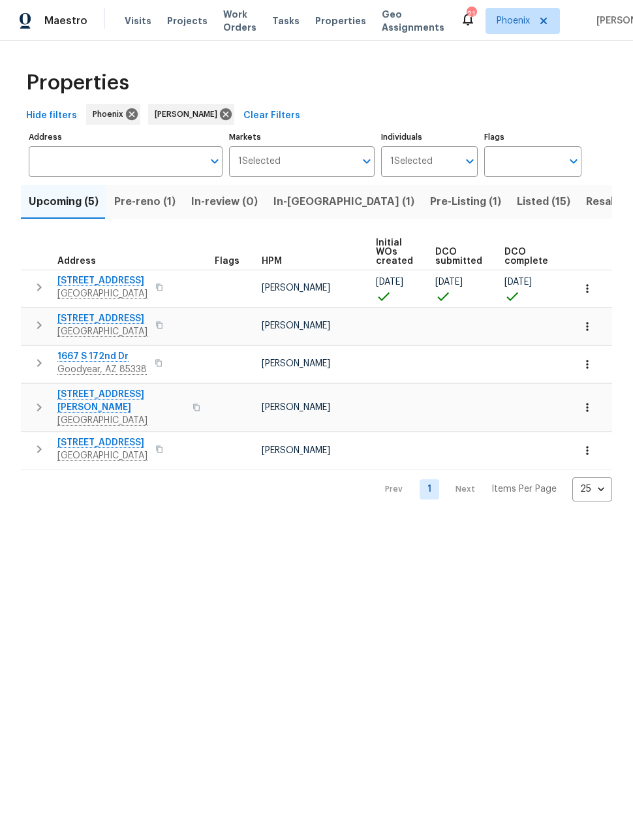
click at [95, 320] on span "2409 N 125th Dr" at bounding box center [102, 318] width 90 height 13
click at [40, 285] on icon "button" at bounding box center [39, 287] width 16 height 16
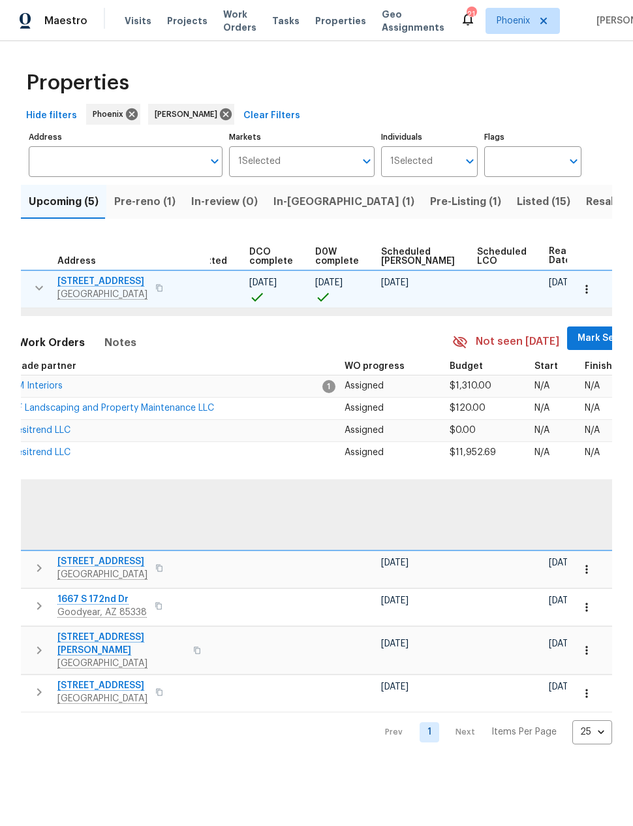
scroll to position [0, 255]
click at [579, 336] on span "Mark Seen" at bounding box center [603, 338] width 48 height 16
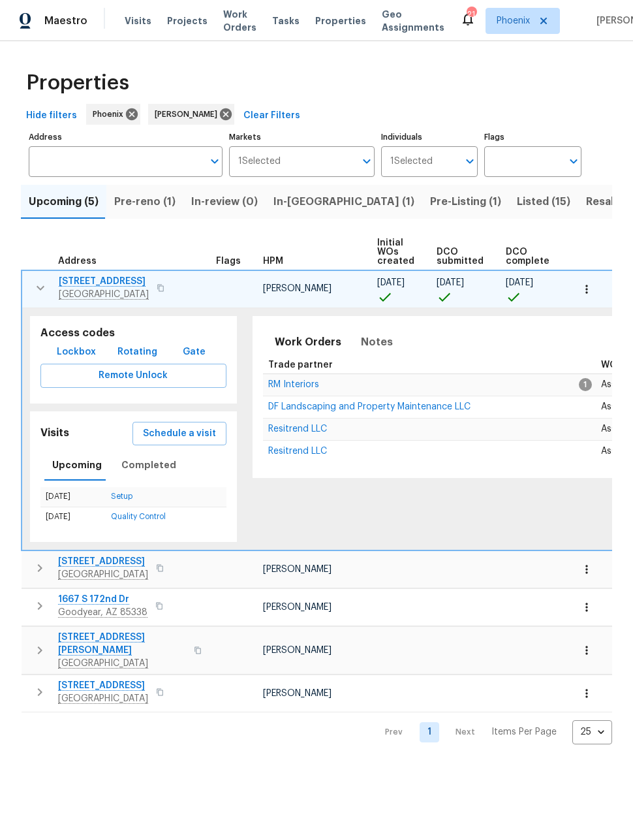
scroll to position [0, 0]
click at [31, 283] on button "button" at bounding box center [40, 288] width 26 height 26
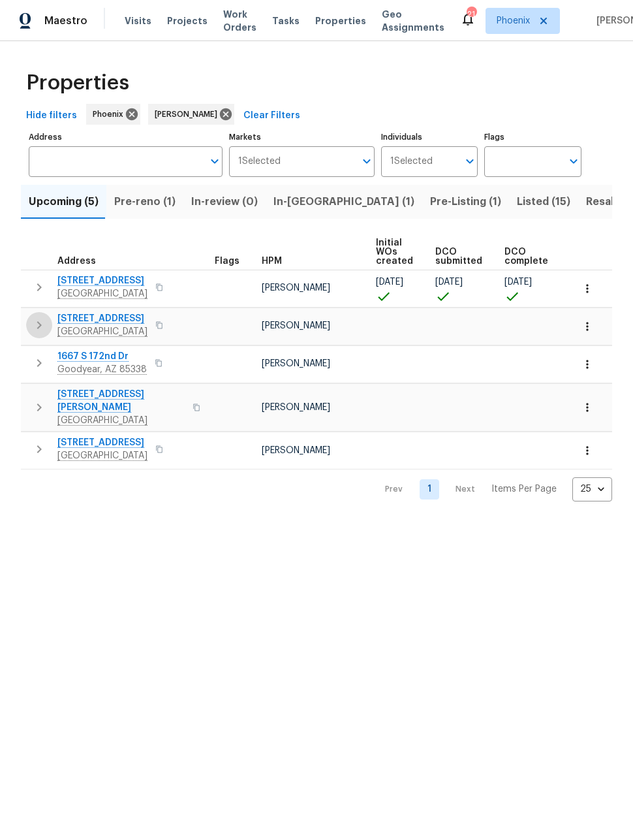
click at [37, 325] on icon "button" at bounding box center [39, 325] width 16 height 16
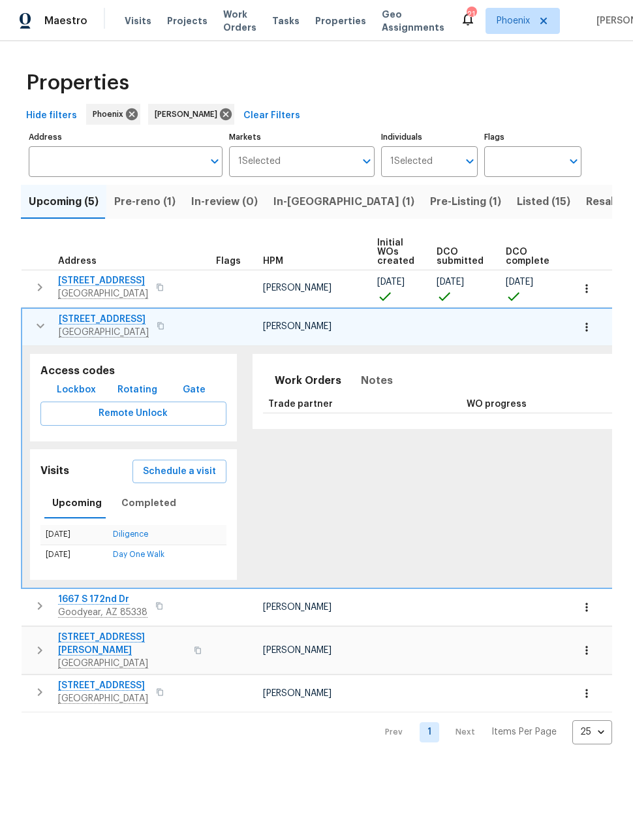
click at [37, 609] on icon "button" at bounding box center [40, 606] width 16 height 16
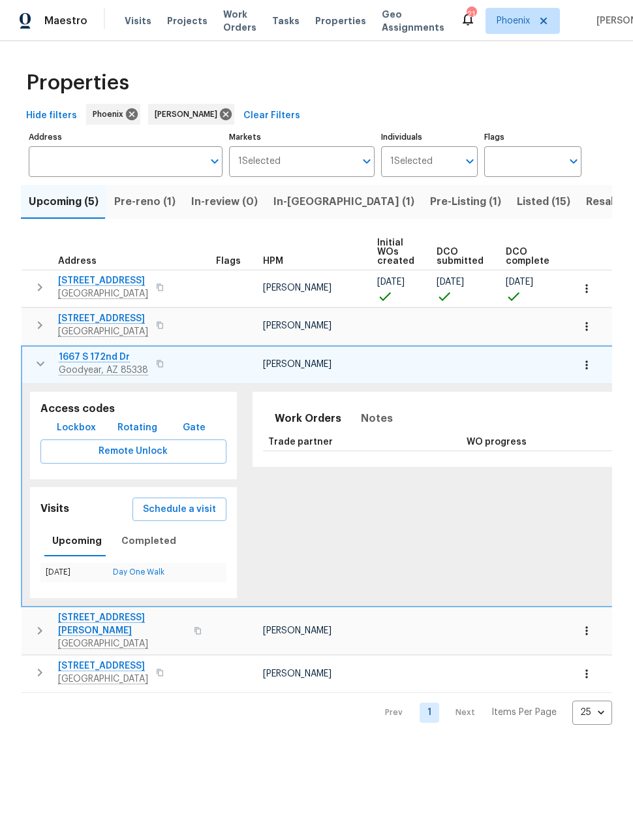
click at [33, 366] on icon "button" at bounding box center [41, 364] width 16 height 16
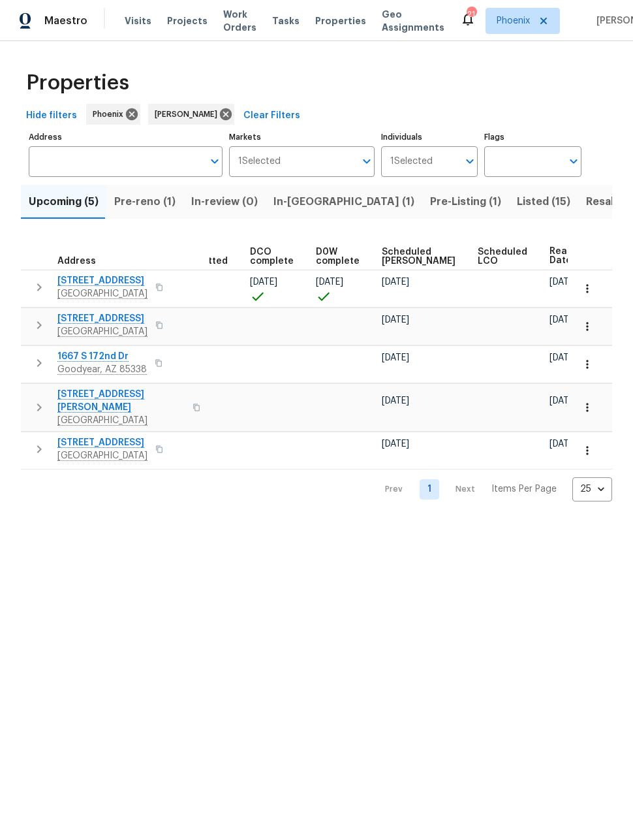
scroll to position [0, 254]
click at [124, 522] on html "Maestro Visits Projects Work Orders Tasks Properties Geo Assignments 21 Phoenix…" at bounding box center [316, 261] width 633 height 522
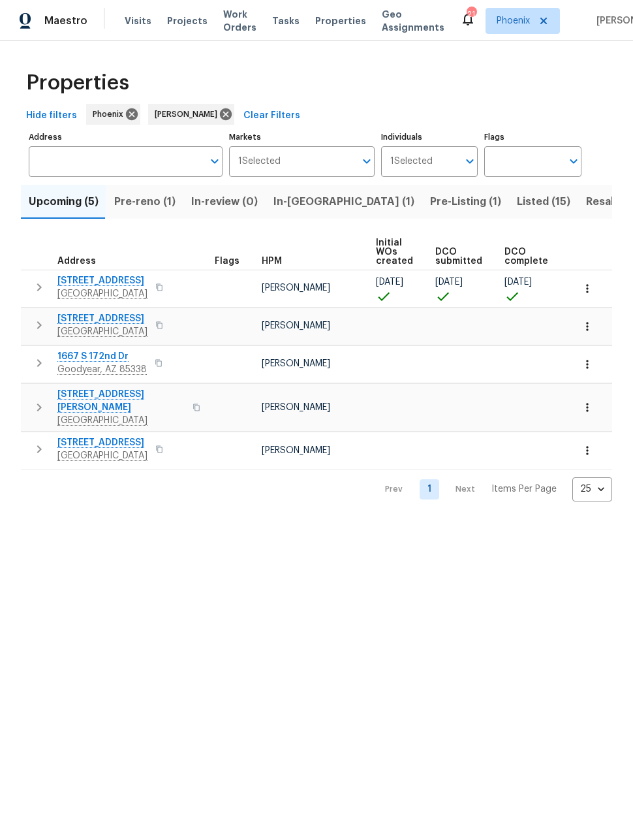
scroll to position [0, 0]
click at [517, 200] on span "Listed (15)" at bounding box center [544, 202] width 54 height 18
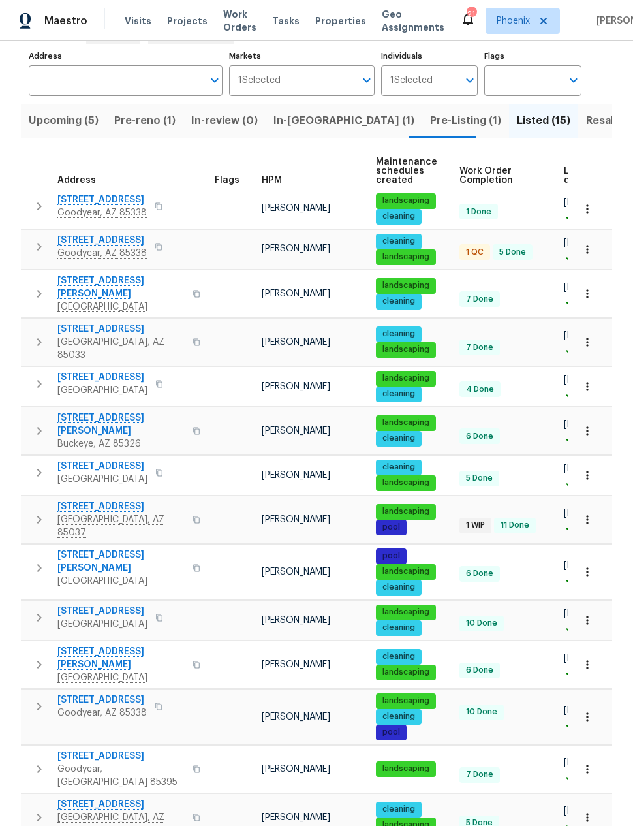
scroll to position [52, 0]
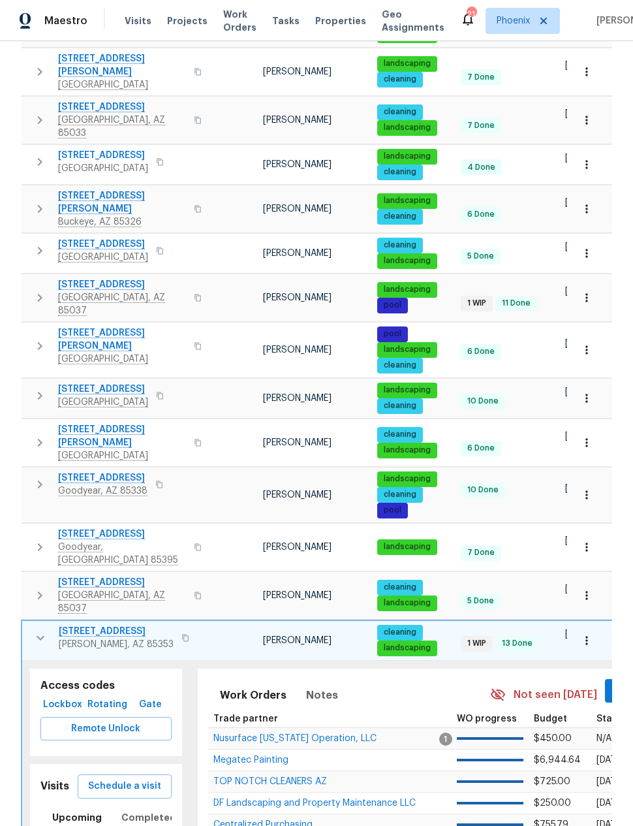
scroll to position [302, 0]
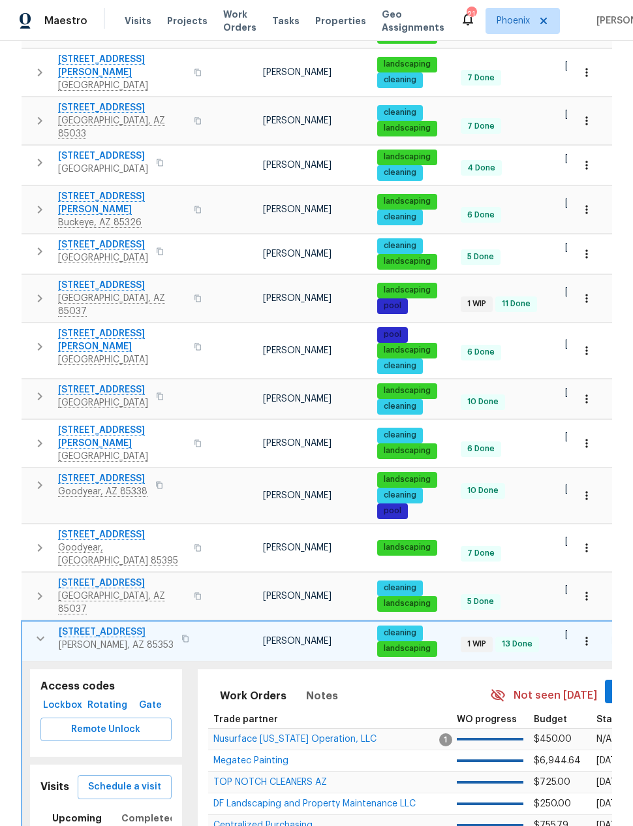
click at [31, 625] on button "button" at bounding box center [40, 638] width 26 height 26
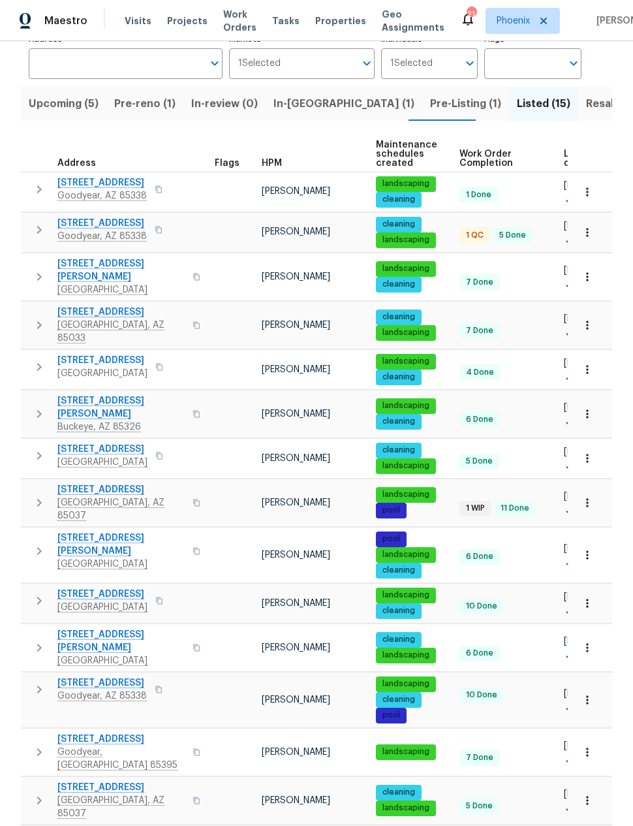
scroll to position [81, 0]
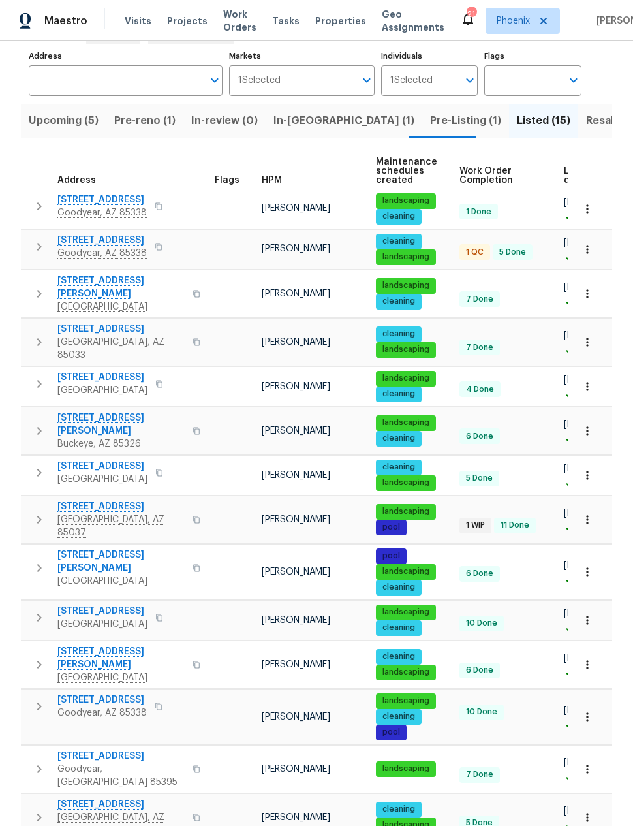
click at [586, 112] on span "Resale (8)" at bounding box center [612, 121] width 52 height 18
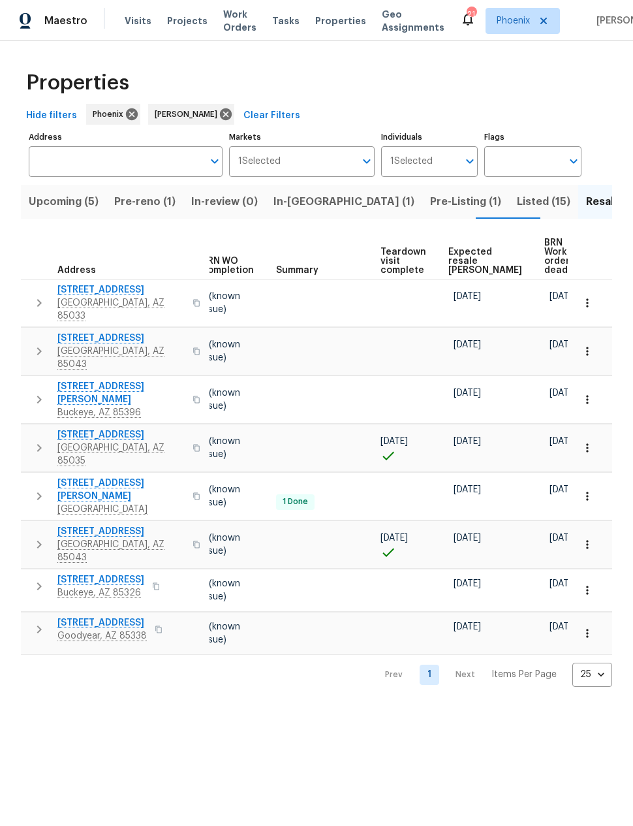
scroll to position [0, 173]
click at [464, 247] on span "Expected resale [PERSON_NAME]" at bounding box center [487, 260] width 74 height 27
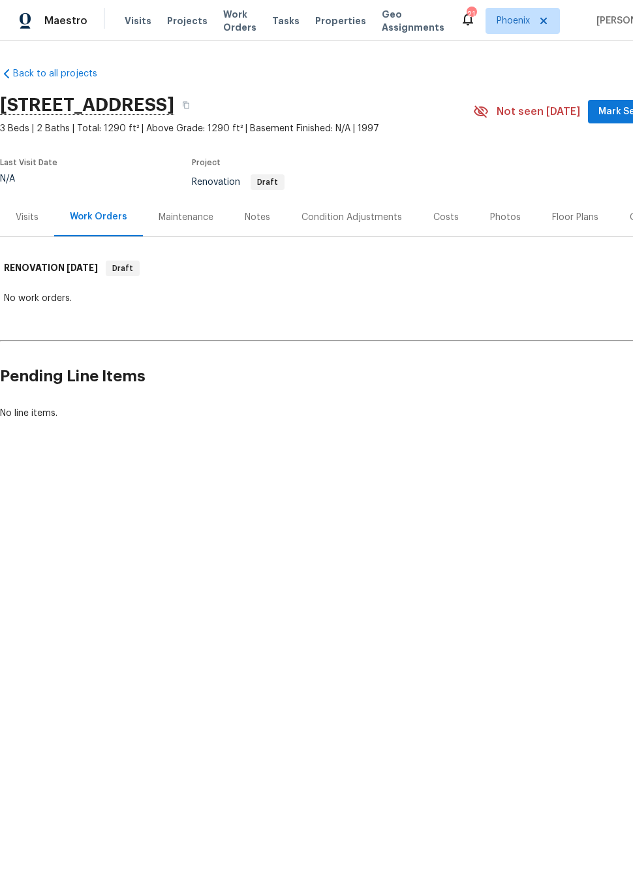
click at [357, 217] on div "Condition Adjustments" at bounding box center [352, 217] width 101 height 13
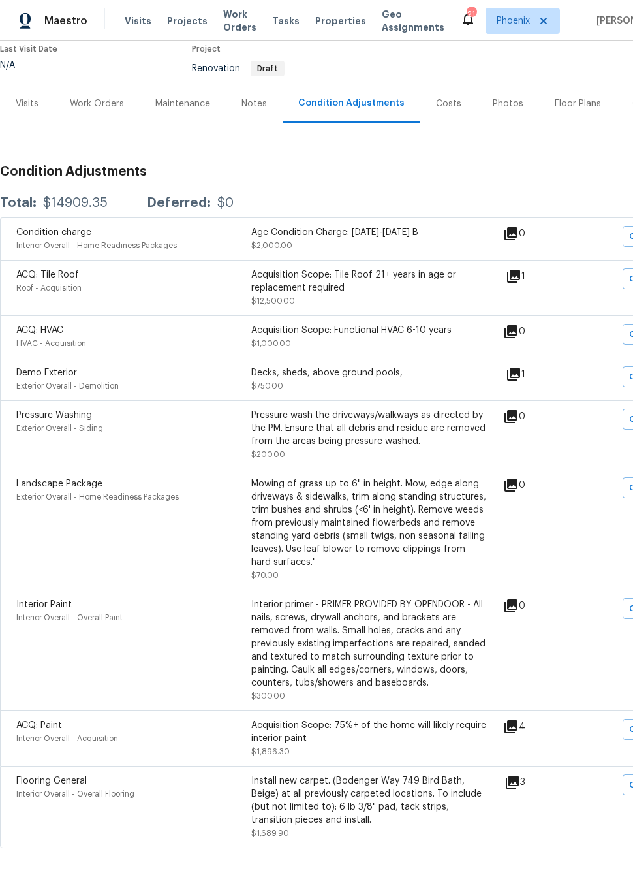
scroll to position [114, 0]
click at [518, 376] on icon at bounding box center [513, 374] width 13 height 13
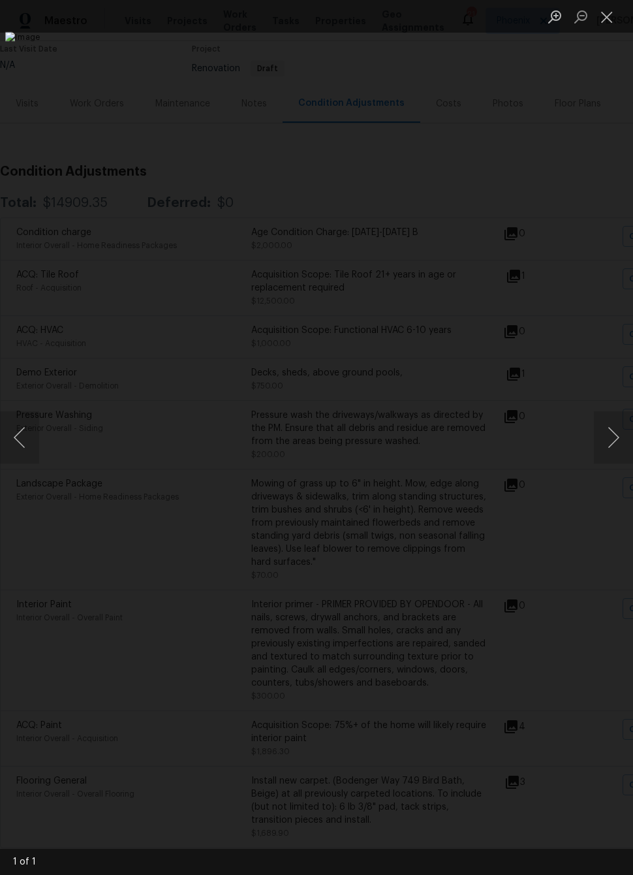
click at [594, 184] on div "Lightbox" at bounding box center [316, 437] width 633 height 875
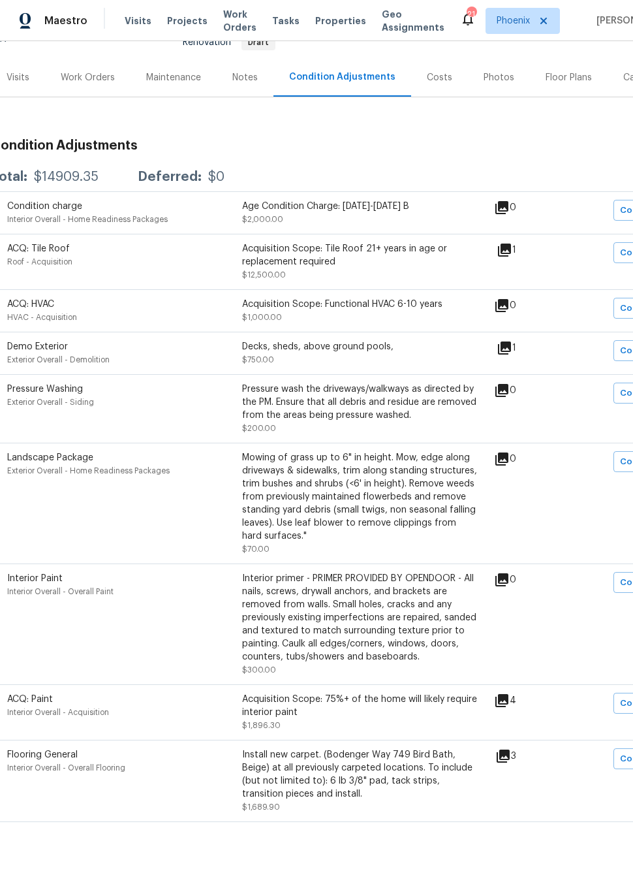
scroll to position [139, 10]
click at [509, 709] on icon at bounding box center [502, 701] width 16 height 16
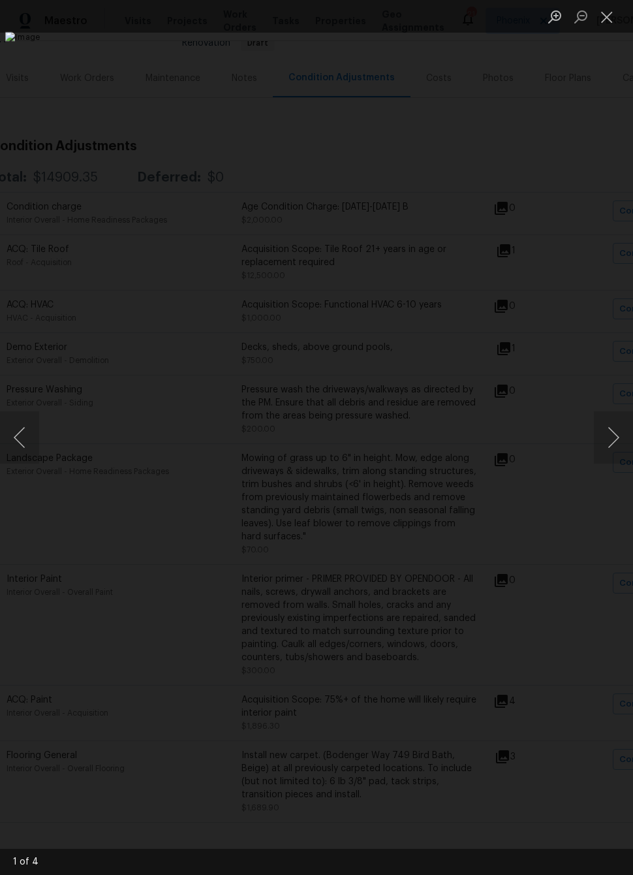
click at [603, 444] on button "Next image" at bounding box center [613, 437] width 39 height 52
click at [607, 435] on button "Next image" at bounding box center [613, 437] width 39 height 52
click at [612, 433] on button "Next image" at bounding box center [613, 437] width 39 height 52
click at [614, 435] on button "Next image" at bounding box center [613, 437] width 39 height 52
click at [614, 432] on button "Next image" at bounding box center [613, 437] width 39 height 52
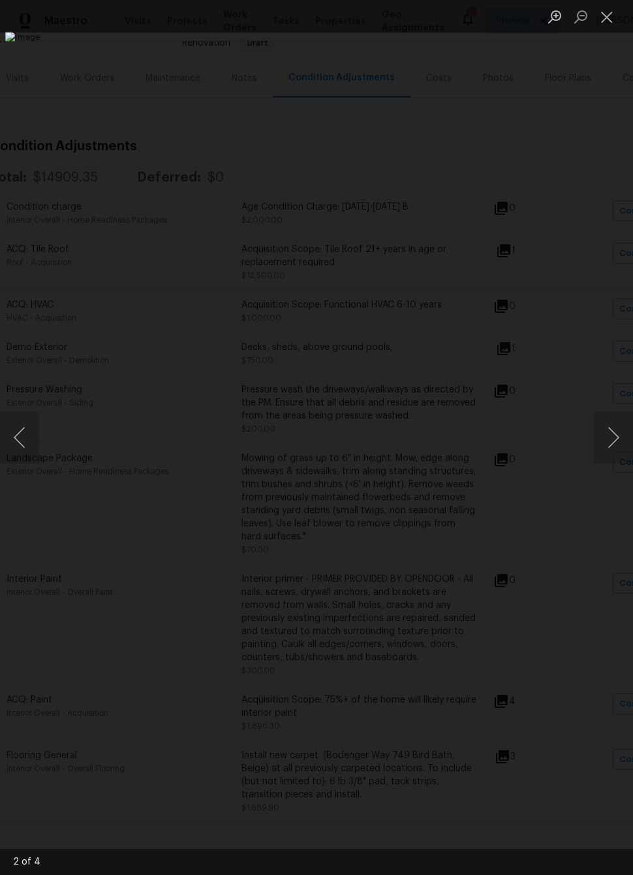
click at [588, 157] on div "Lightbox" at bounding box center [316, 437] width 633 height 875
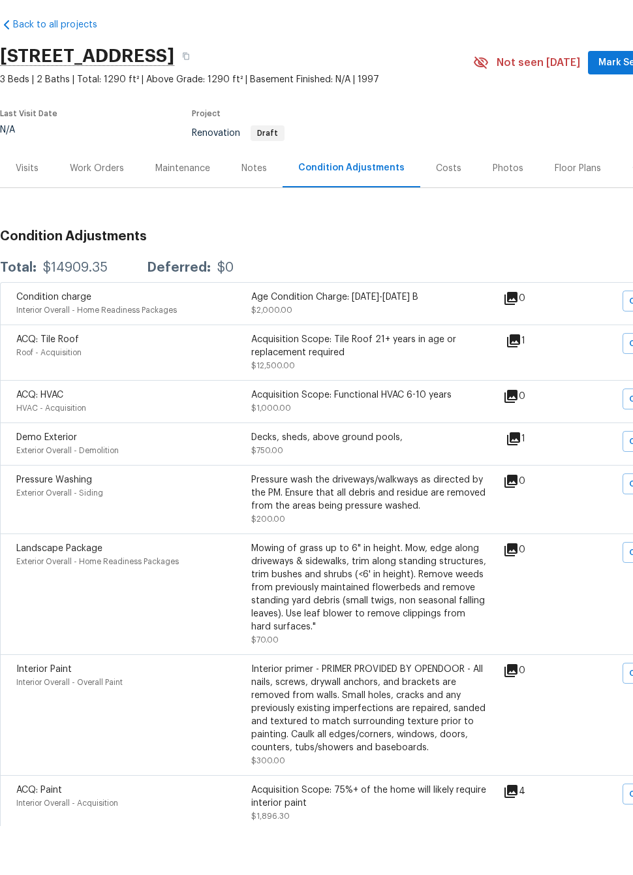
scroll to position [0, 0]
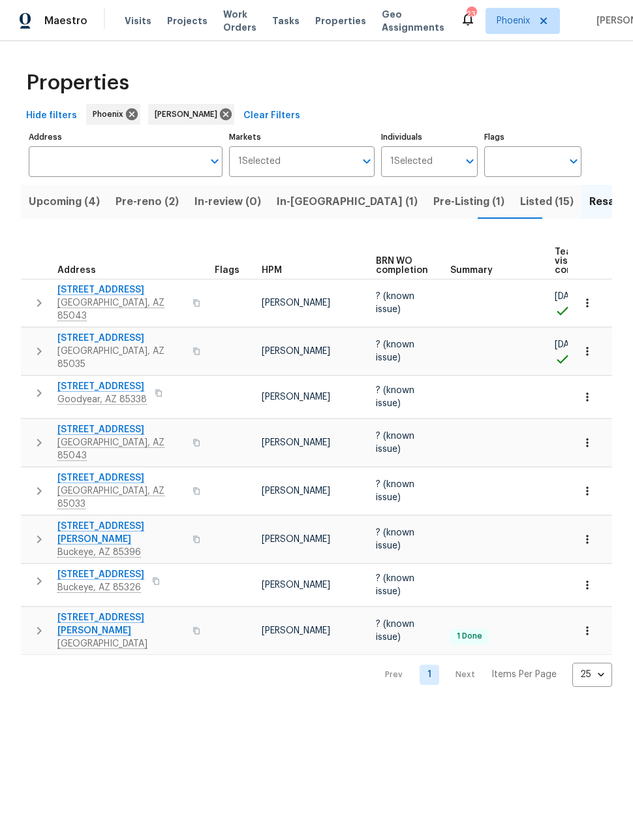
click at [520, 202] on span "Listed (15)" at bounding box center [547, 202] width 54 height 18
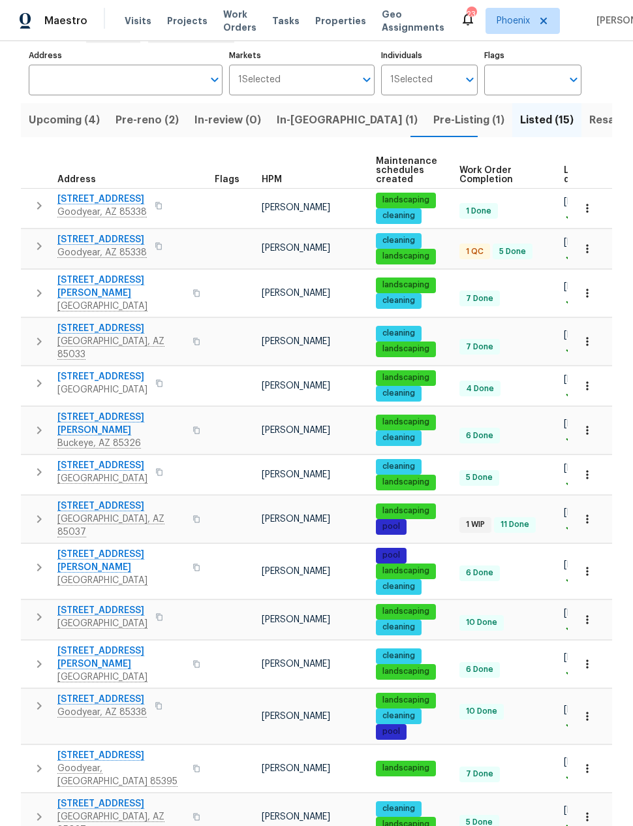
scroll to position [81, 0]
